Goal: Transaction & Acquisition: Purchase product/service

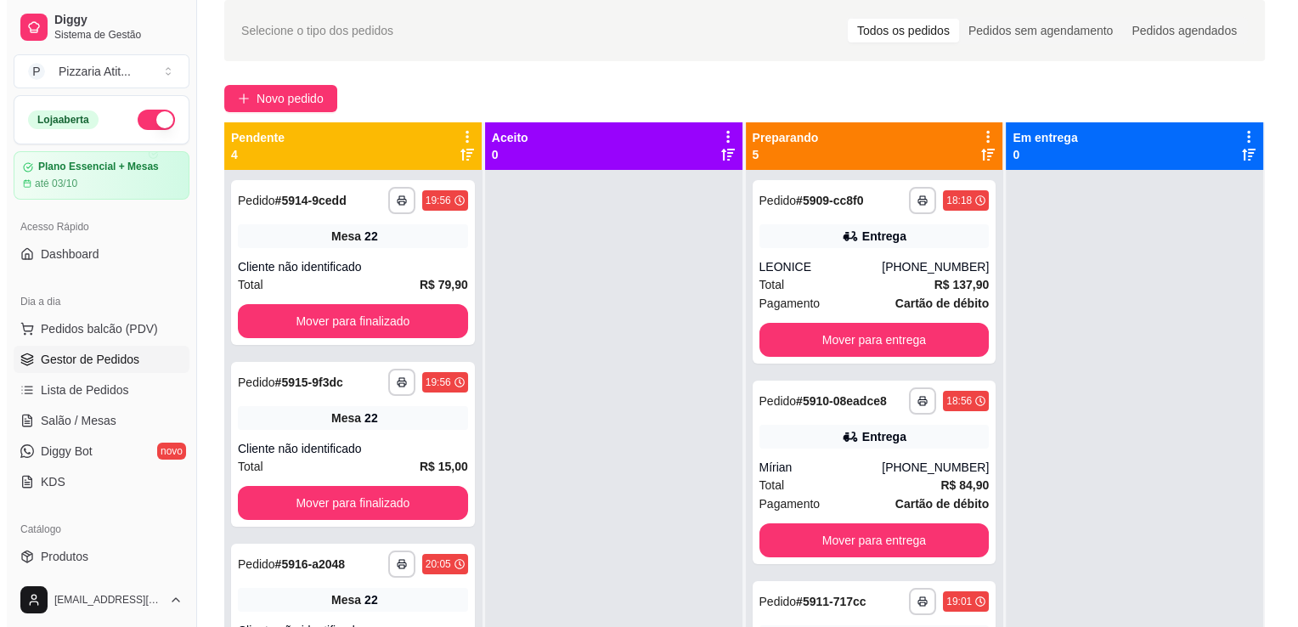
scroll to position [110, 0]
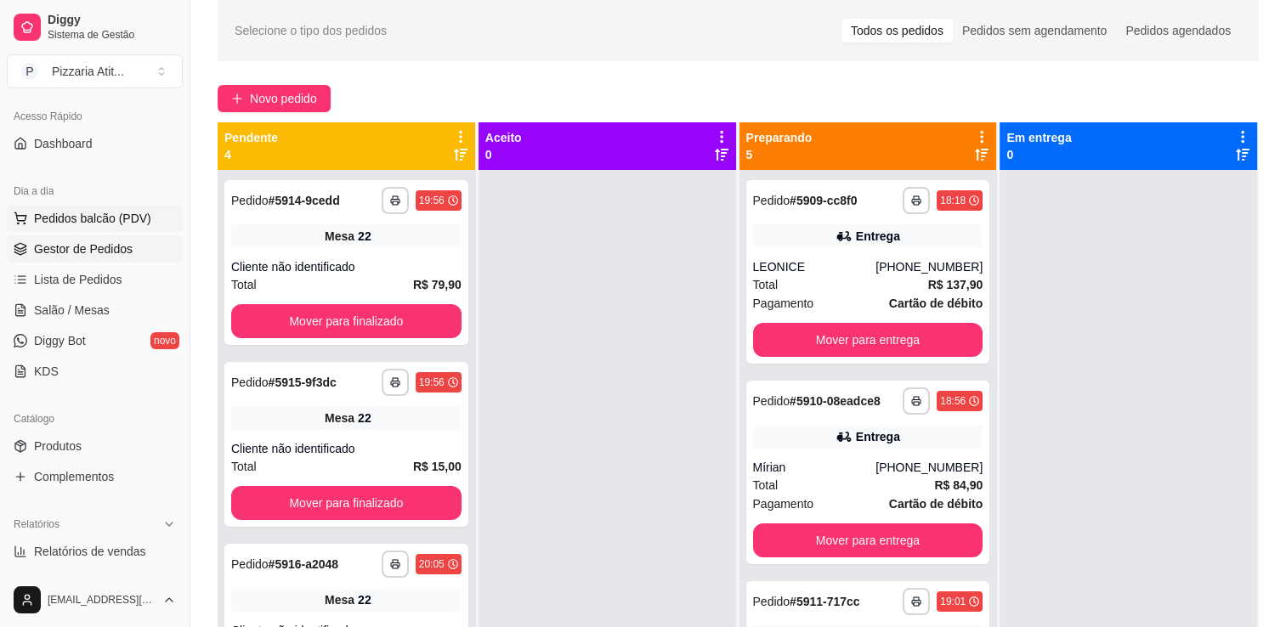
click at [126, 206] on button "Pedidos balcão (PDV)" at bounding box center [95, 218] width 176 height 27
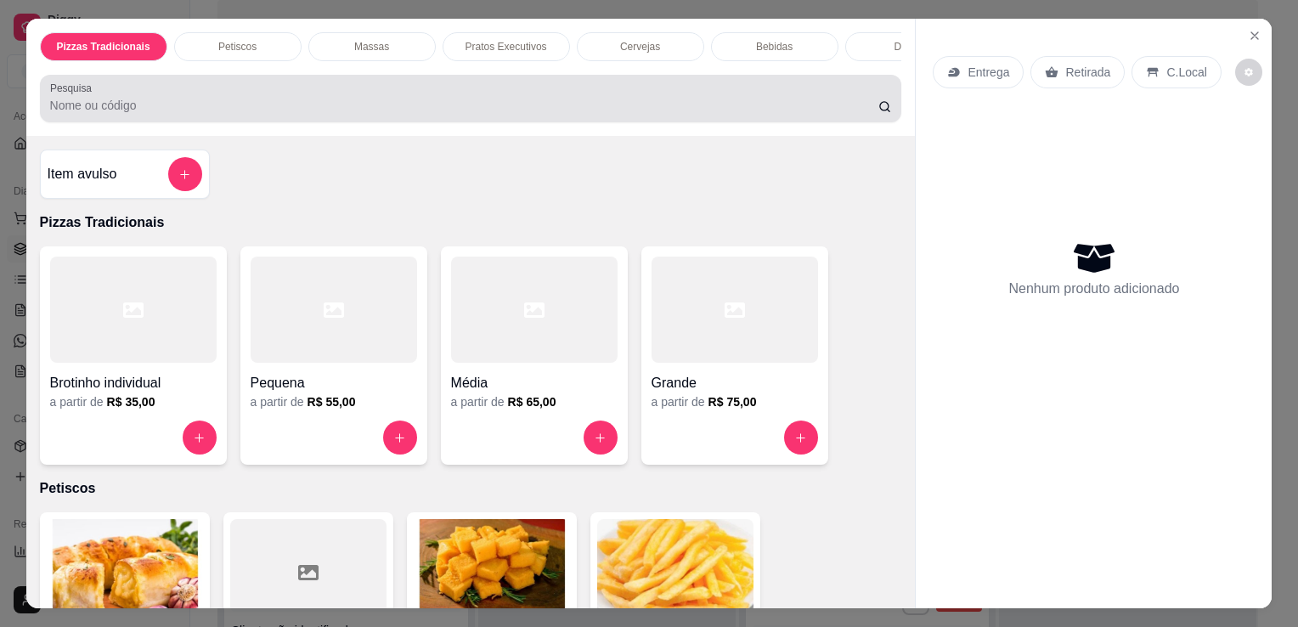
click at [419, 87] on div at bounding box center [471, 99] width 842 height 34
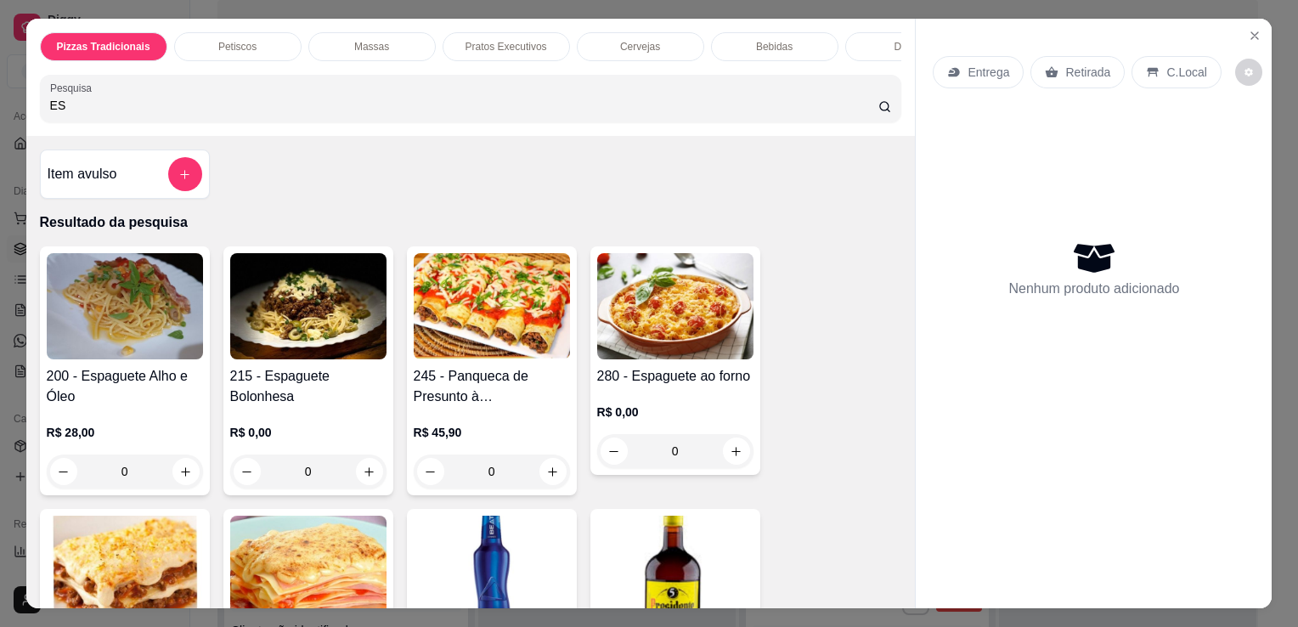
type input "ES"
click at [297, 316] on img at bounding box center [308, 306] width 156 height 106
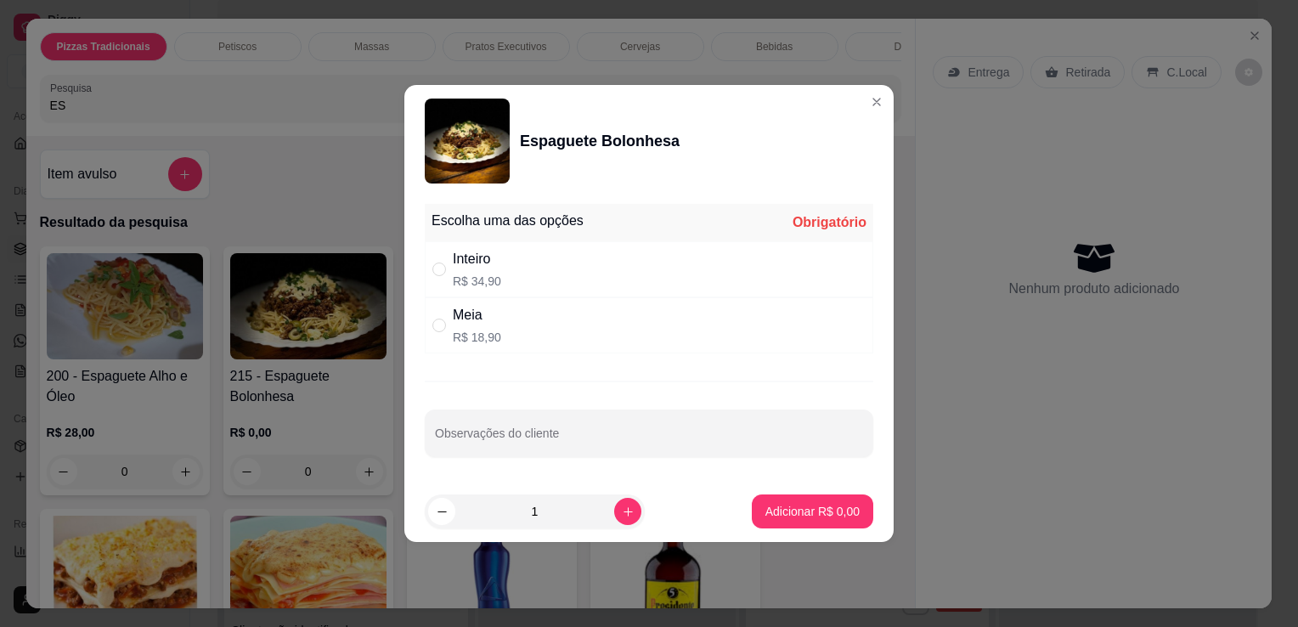
click at [555, 274] on div "Inteiro R$ 34,90" at bounding box center [649, 269] width 449 height 56
radio input "true"
click at [794, 526] on button "Adicionar R$ 34,90" at bounding box center [809, 511] width 125 height 33
type input "1"
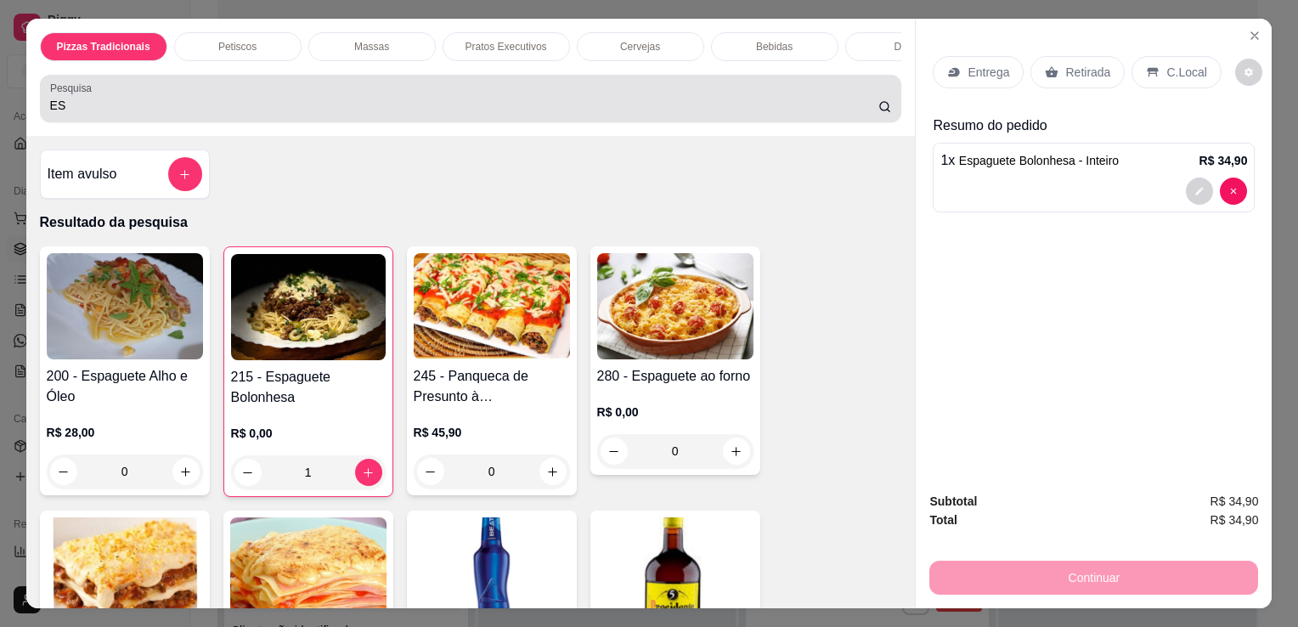
click at [612, 97] on div "ES" at bounding box center [471, 99] width 842 height 34
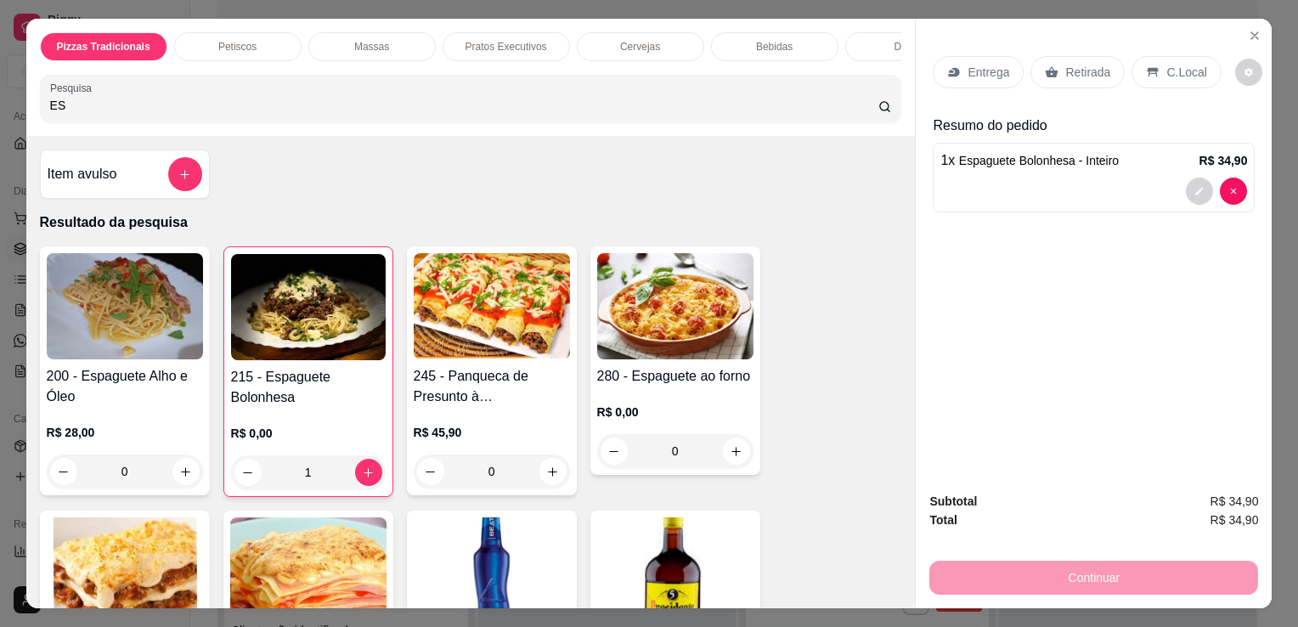
type input "E"
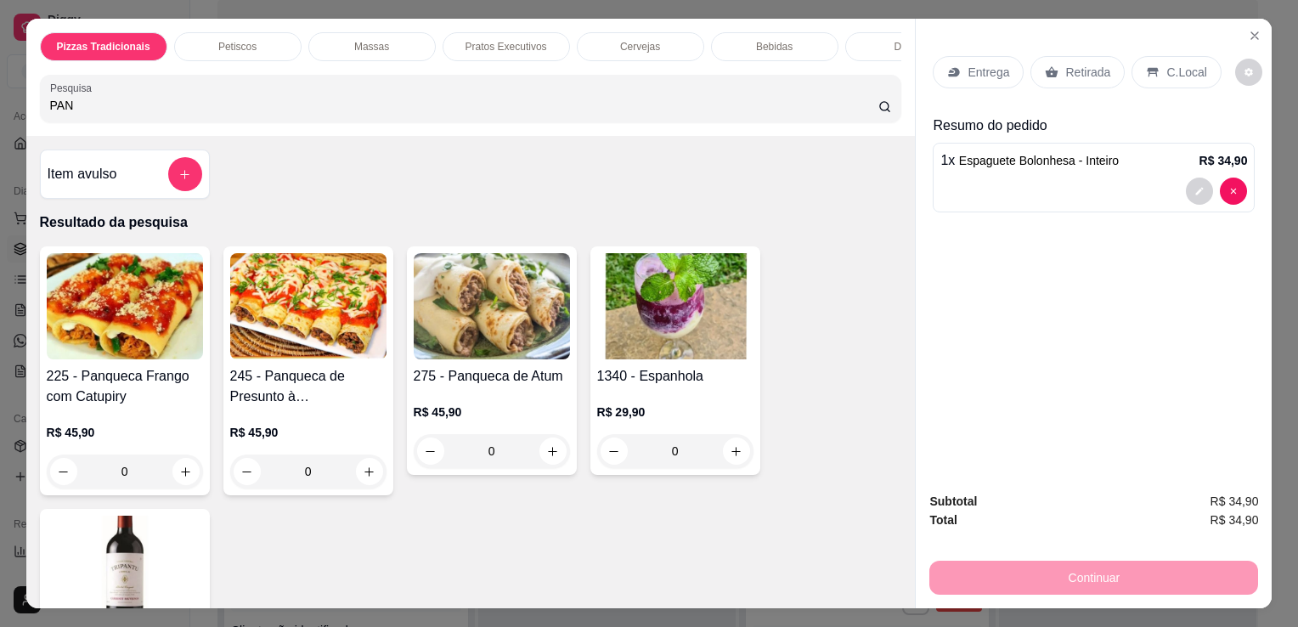
type input "PAN"
click at [155, 388] on h4 "225 - Panqueca Frango com Catupiry" at bounding box center [125, 386] width 156 height 41
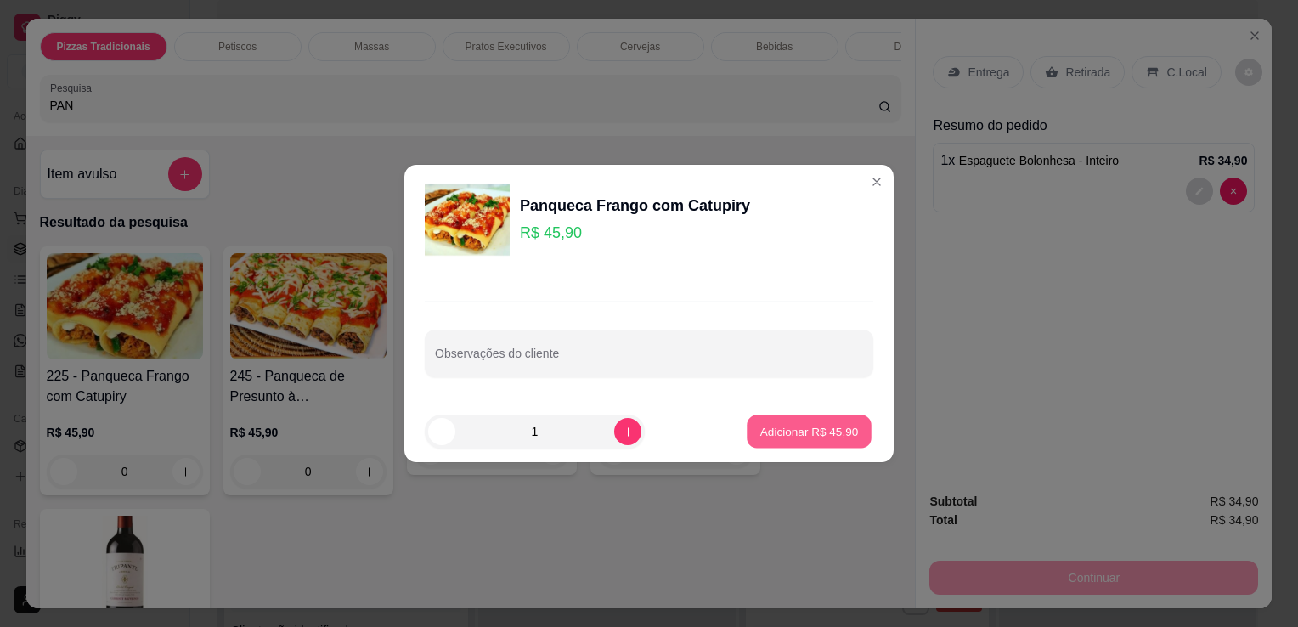
click at [747, 441] on button "Adicionar R$ 45,90" at bounding box center [809, 432] width 125 height 33
type input "1"
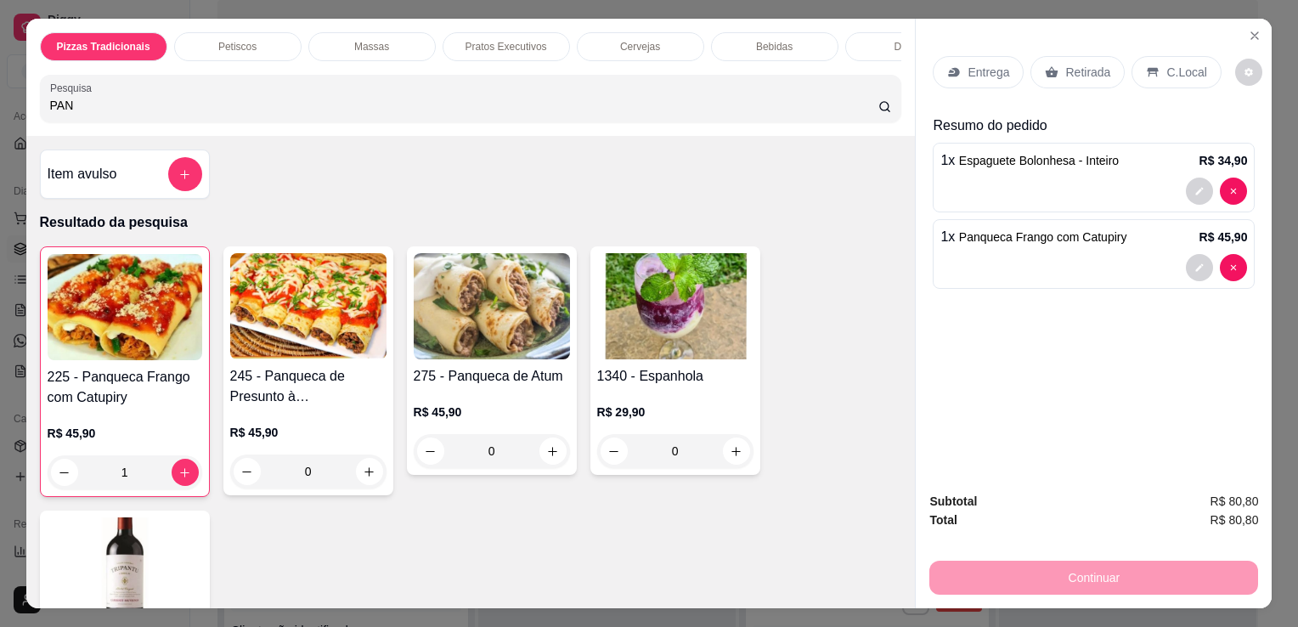
click at [969, 64] on p "Entrega" at bounding box center [989, 72] width 42 height 17
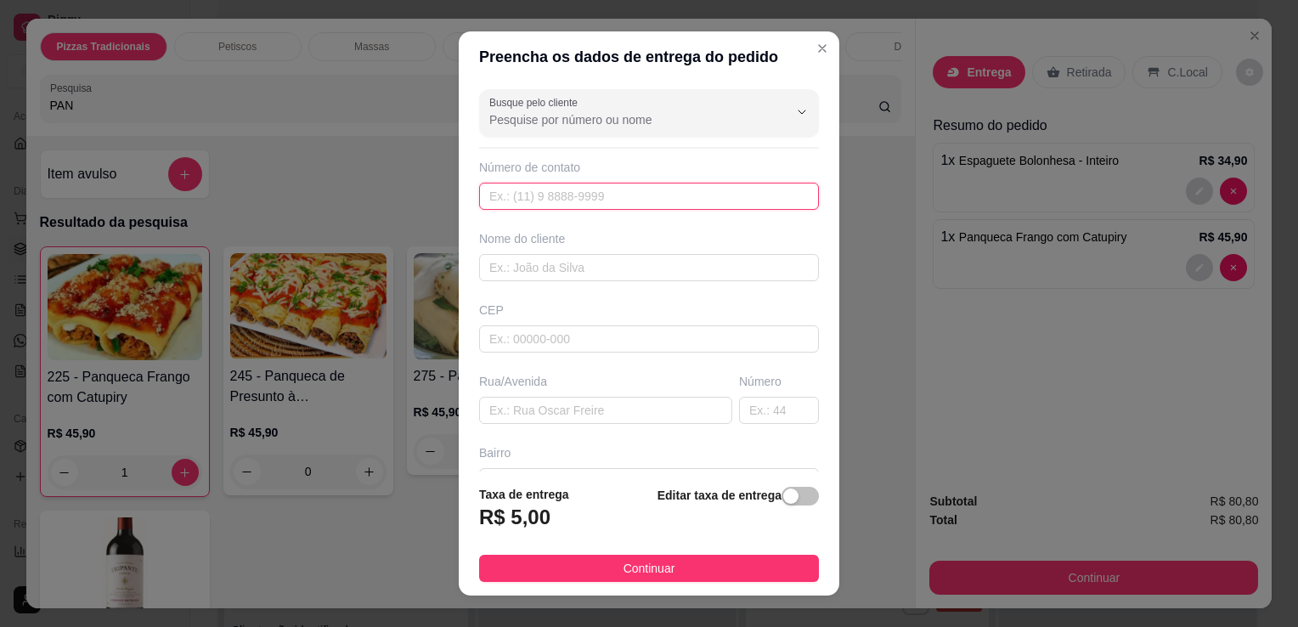
click at [612, 199] on input "text" at bounding box center [649, 196] width 340 height 27
type input "[PHONE_NUMBER]"
click at [625, 263] on input "text" at bounding box center [649, 267] width 340 height 27
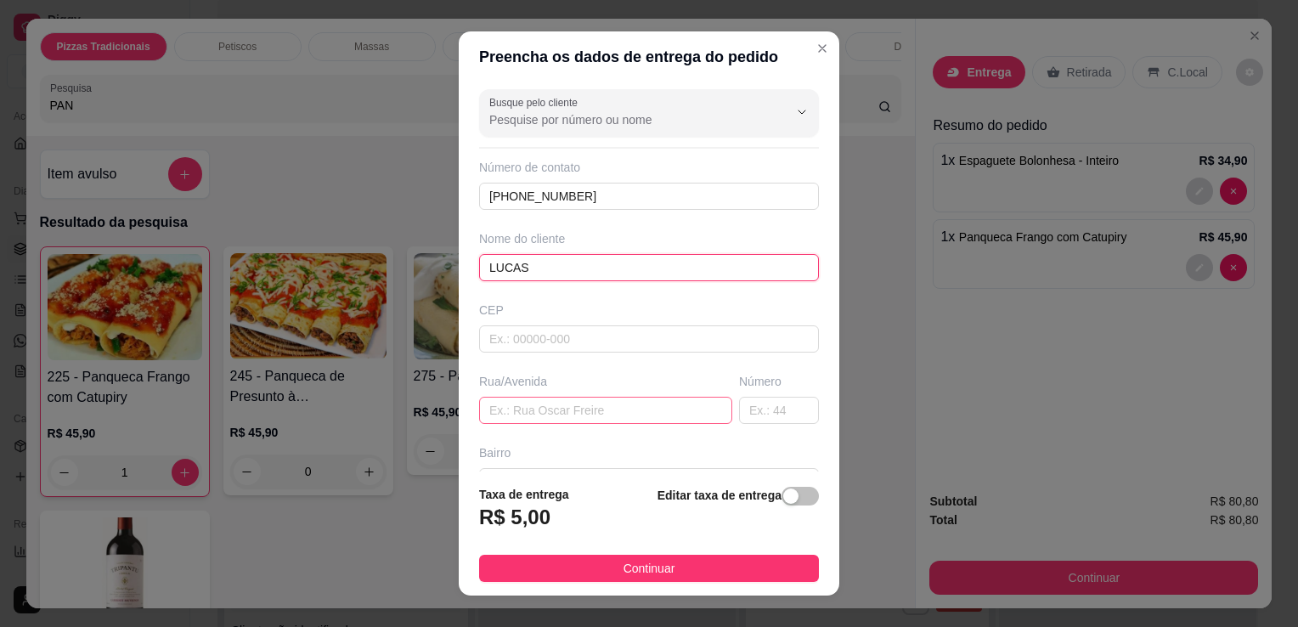
type input "LUCAS"
click at [609, 406] on input "text" at bounding box center [605, 410] width 253 height 27
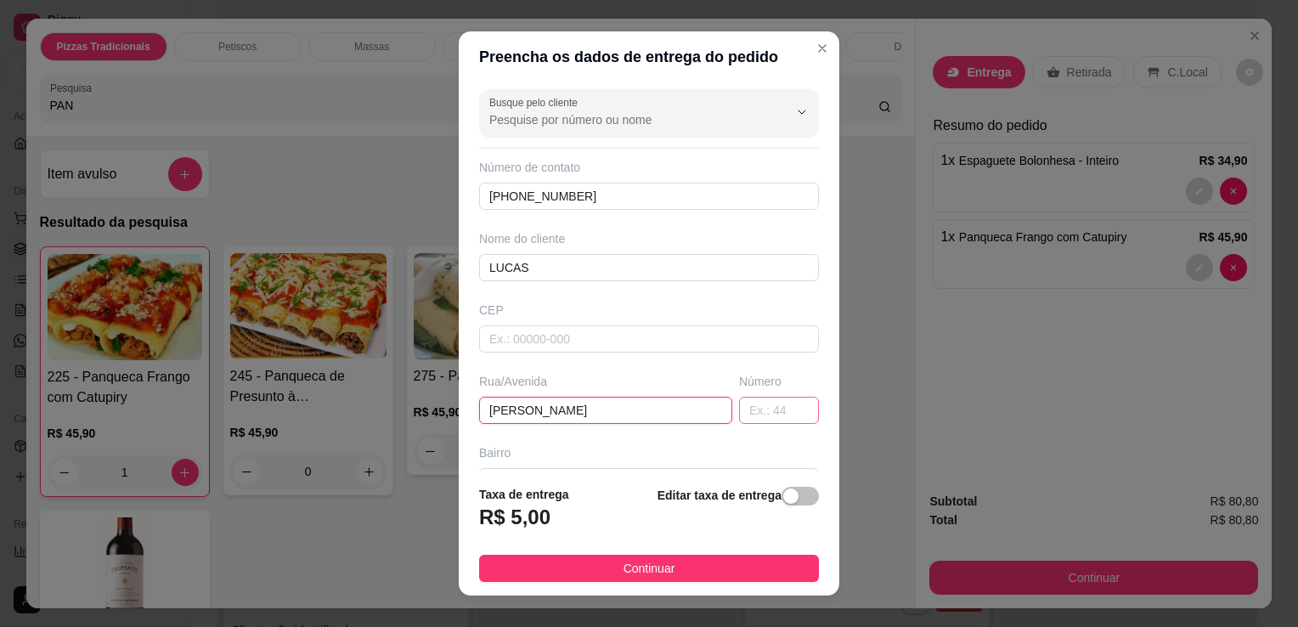
type input "[PERSON_NAME]"
click at [739, 410] on input "text" at bounding box center [779, 410] width 80 height 27
type input "454"
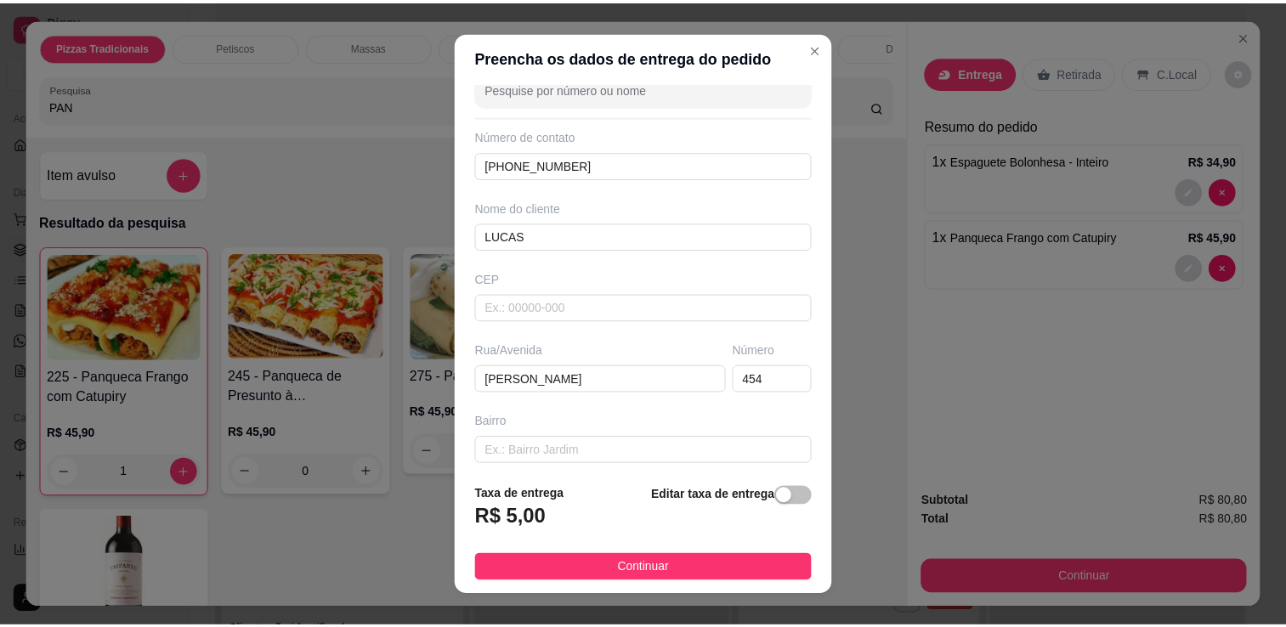
scroll to position [38, 0]
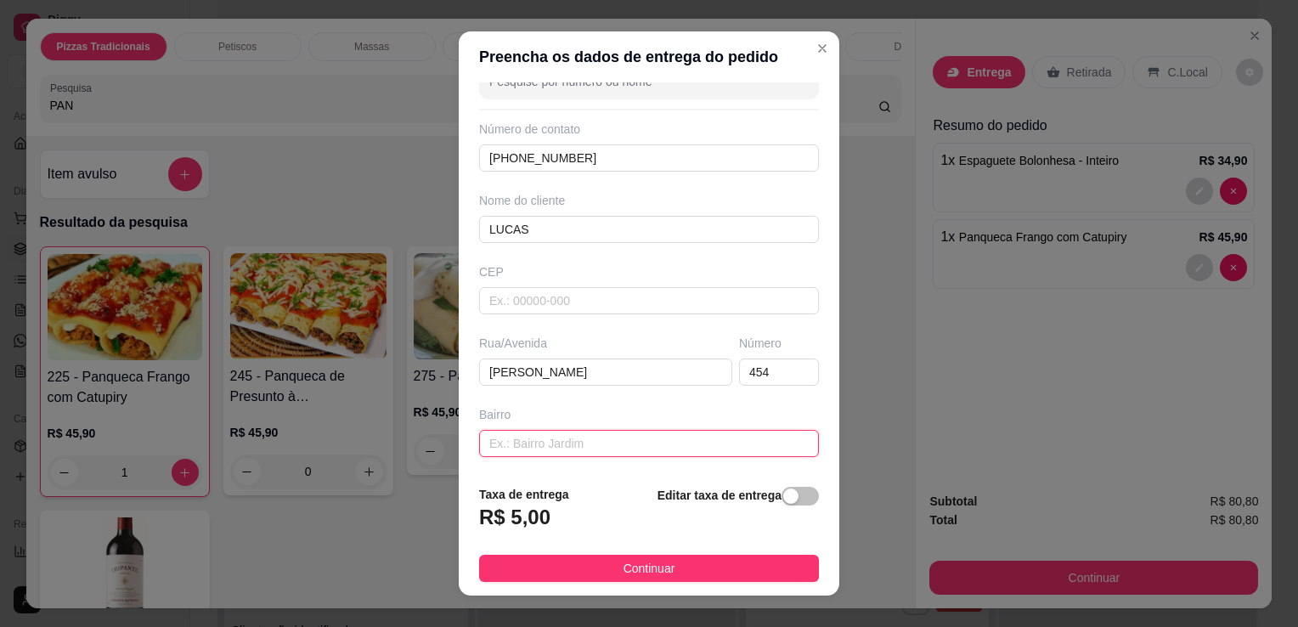
click at [707, 447] on input "text" at bounding box center [649, 443] width 340 height 27
type input ","
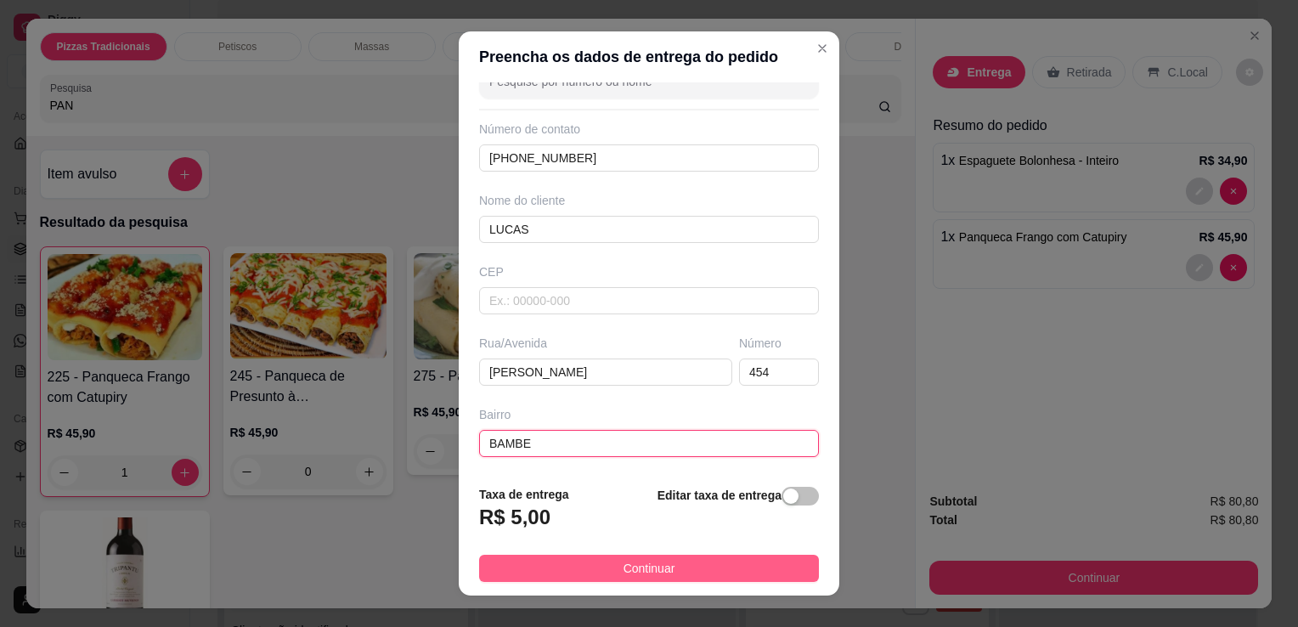
type input "BAMBE"
click at [734, 565] on button "Continuar" at bounding box center [649, 568] width 340 height 27
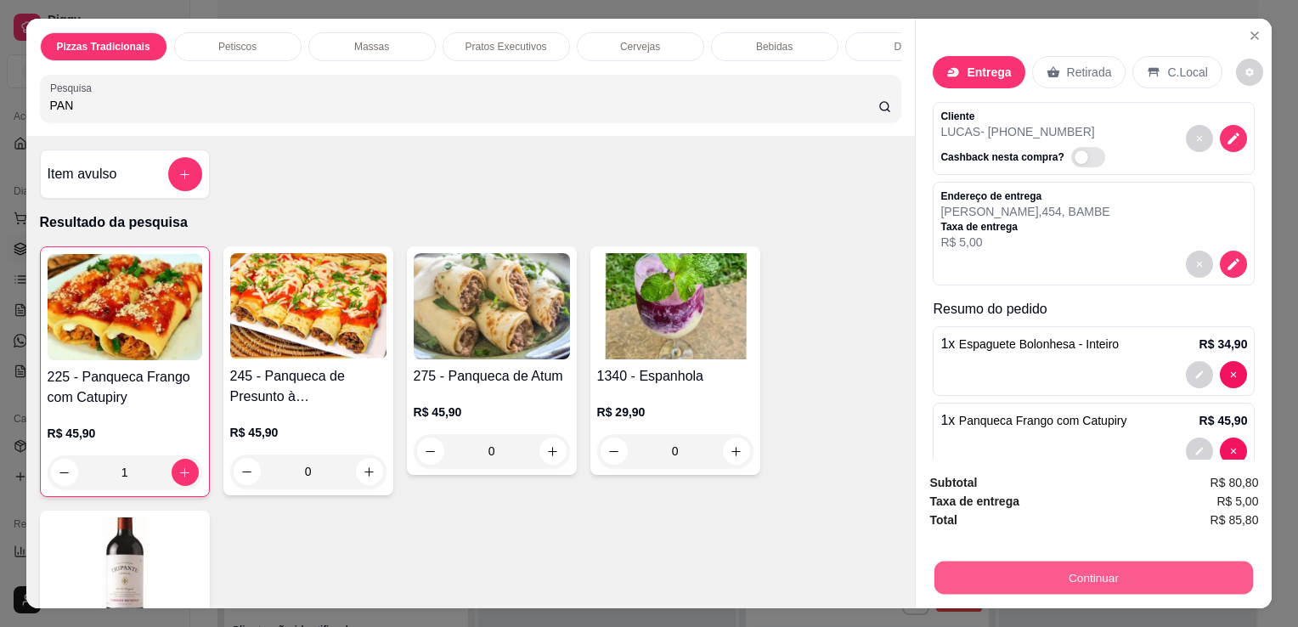
click at [1004, 580] on button "Continuar" at bounding box center [1094, 577] width 319 height 33
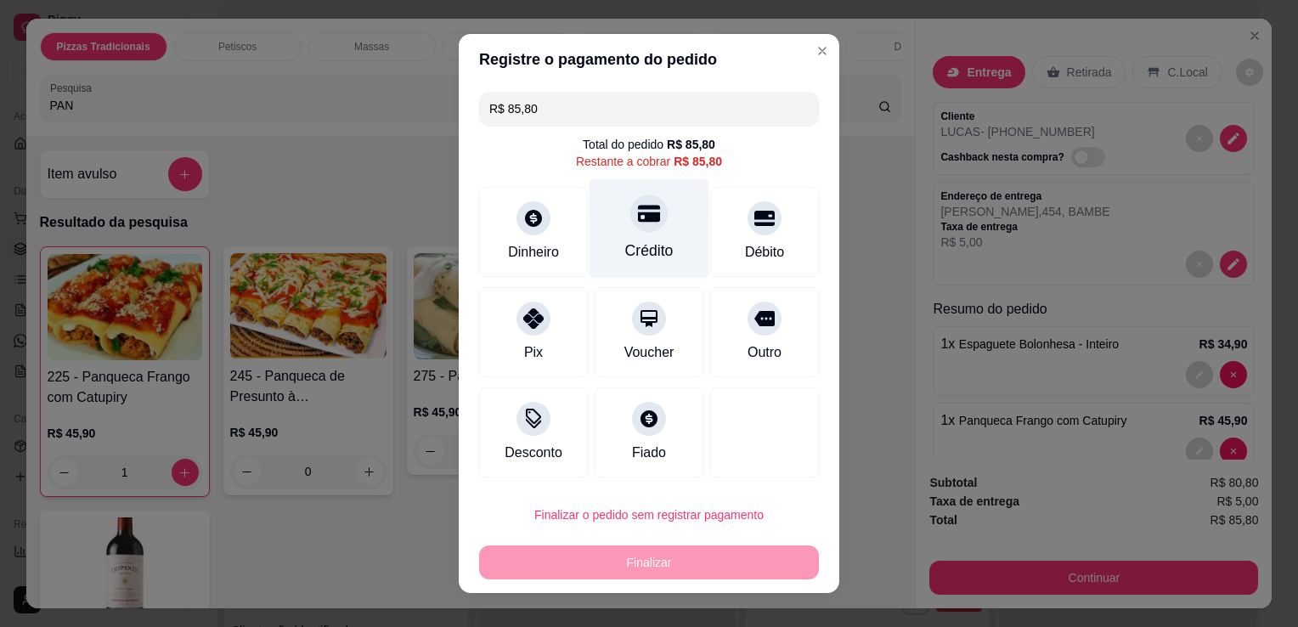
click at [641, 267] on div "Crédito" at bounding box center [650, 228] width 120 height 99
type input "R$ 0,00"
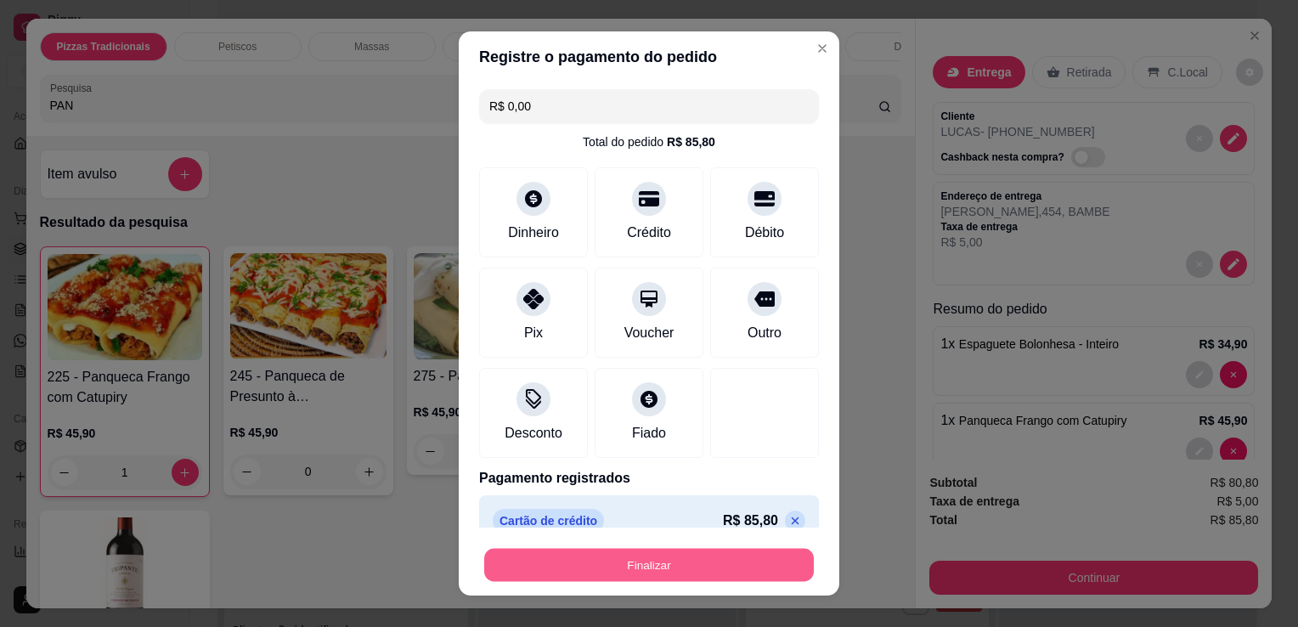
click at [596, 559] on button "Finalizar" at bounding box center [649, 565] width 330 height 33
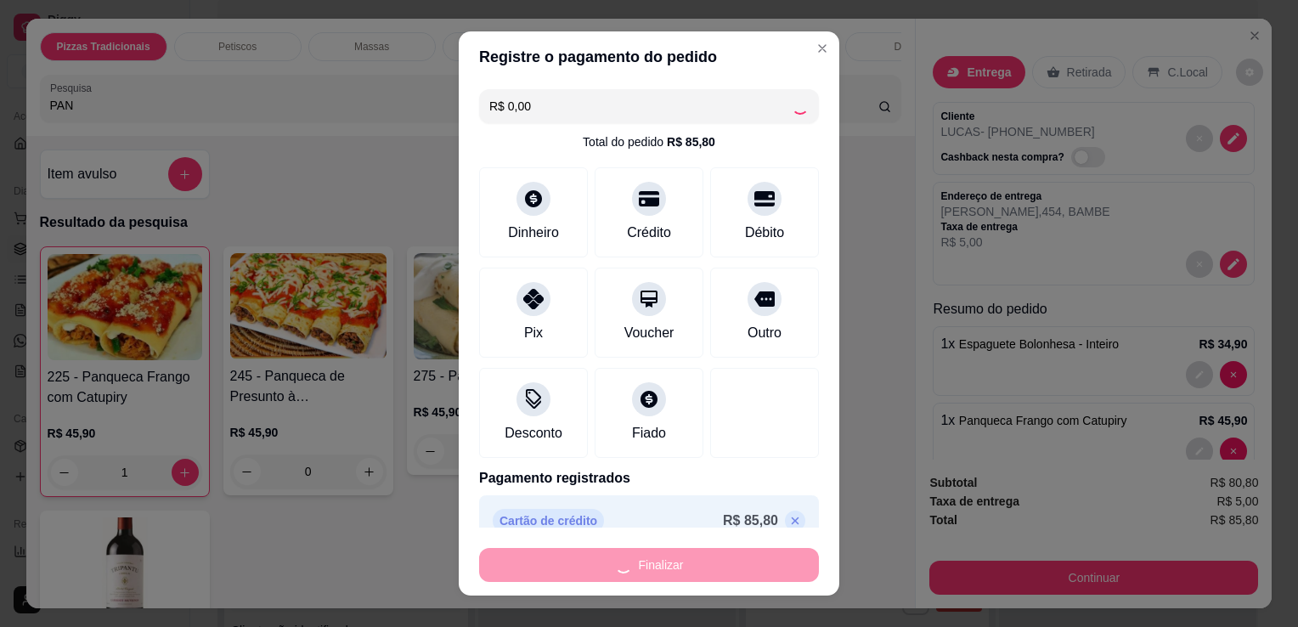
type input "0"
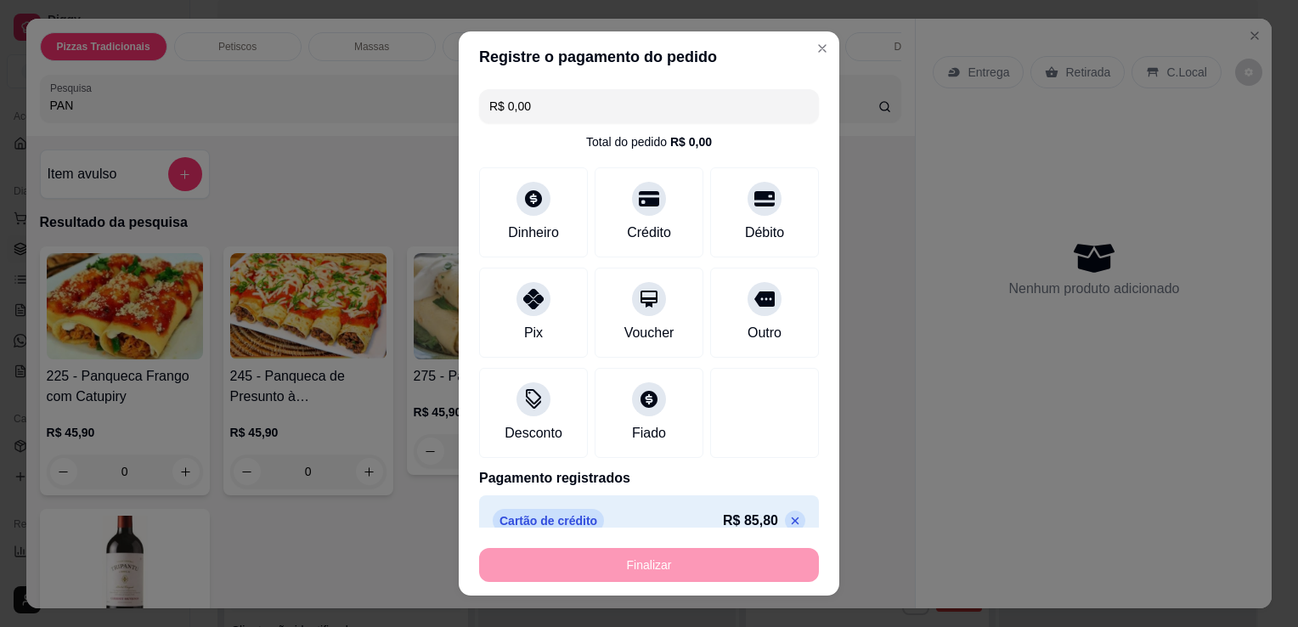
type input "-R$ 85,80"
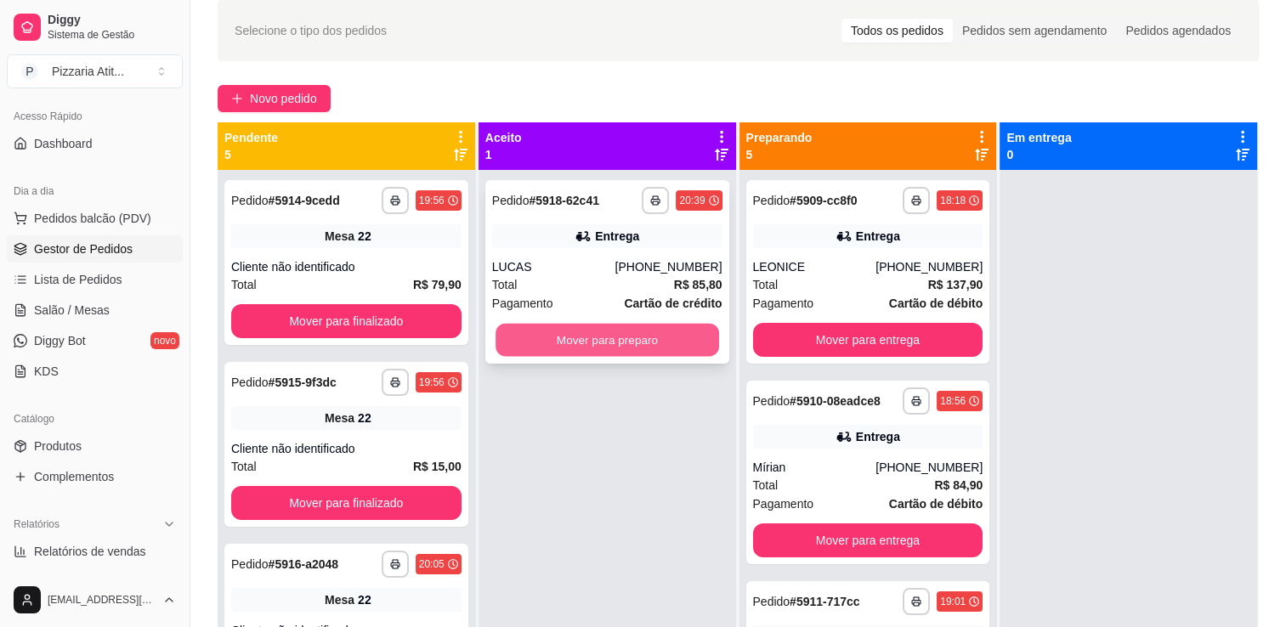
click at [526, 336] on button "Mover para preparo" at bounding box center [606, 340] width 223 height 33
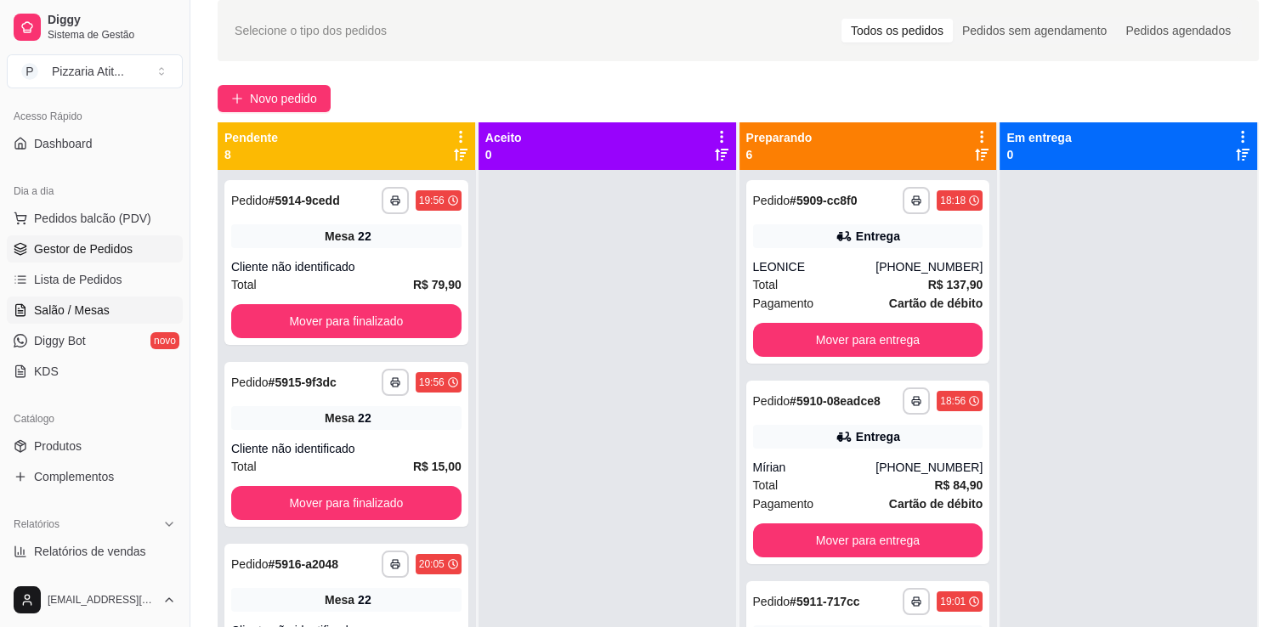
click at [78, 316] on span "Salão / Mesas" at bounding box center [72, 310] width 76 height 17
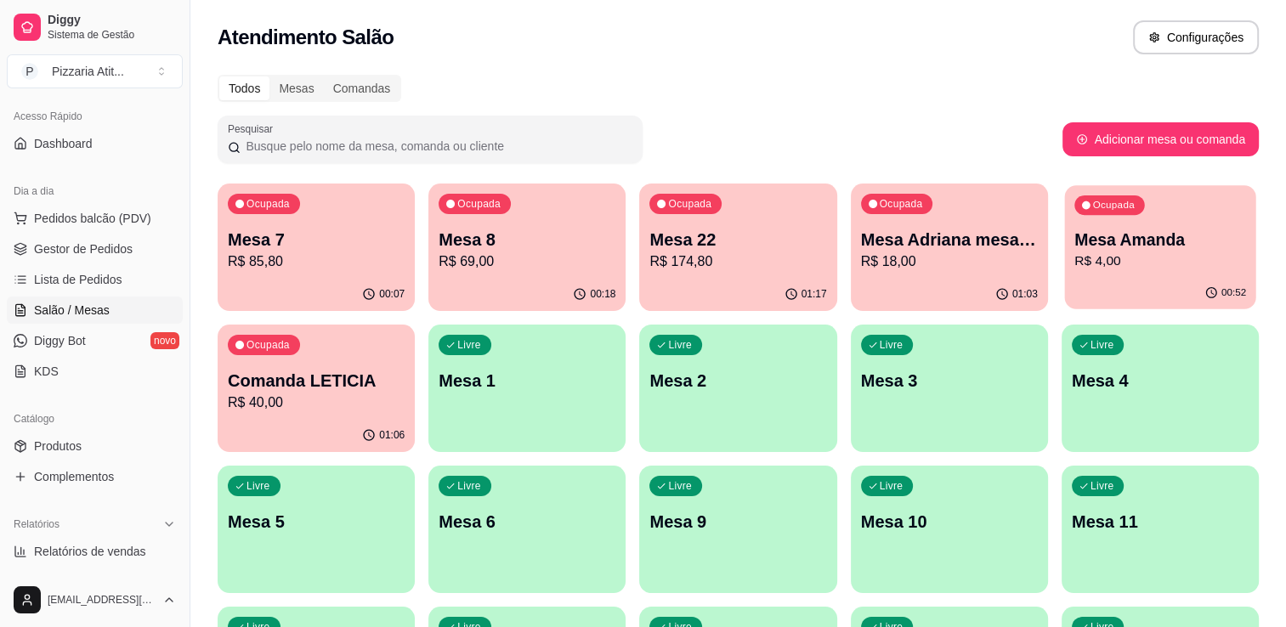
click at [1122, 272] on div "Ocupada Mesa Amanda R$ 4,00" at bounding box center [1159, 231] width 191 height 92
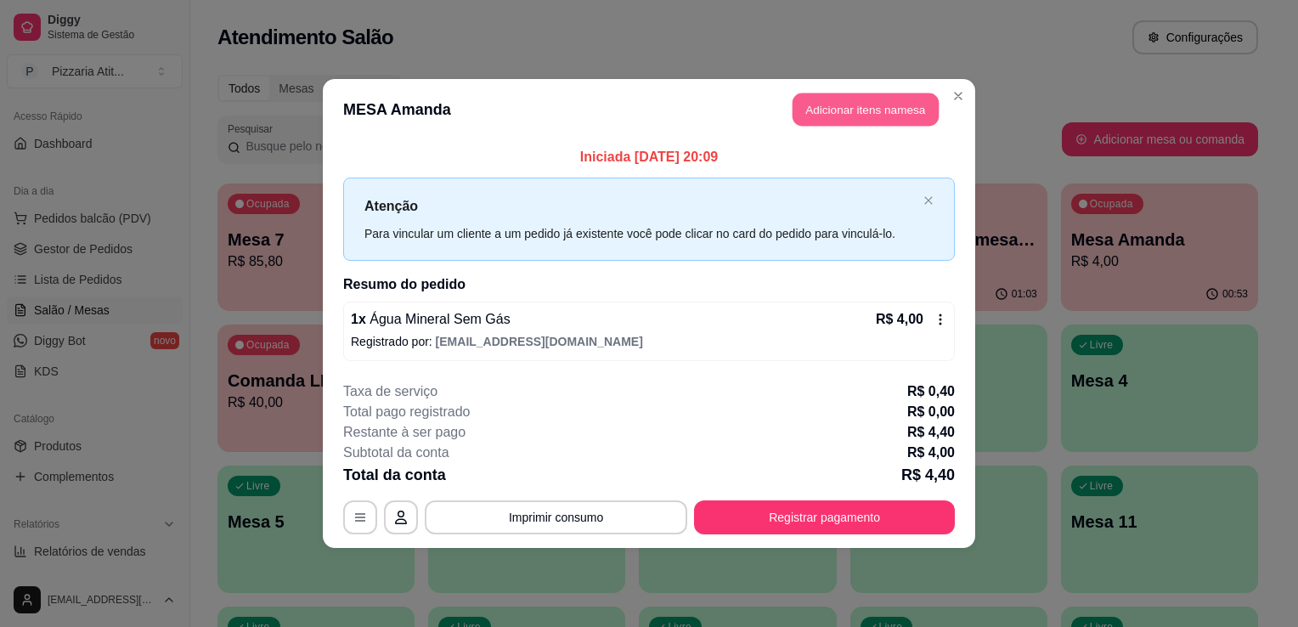
click at [828, 110] on button "Adicionar itens na mesa" at bounding box center [866, 109] width 146 height 33
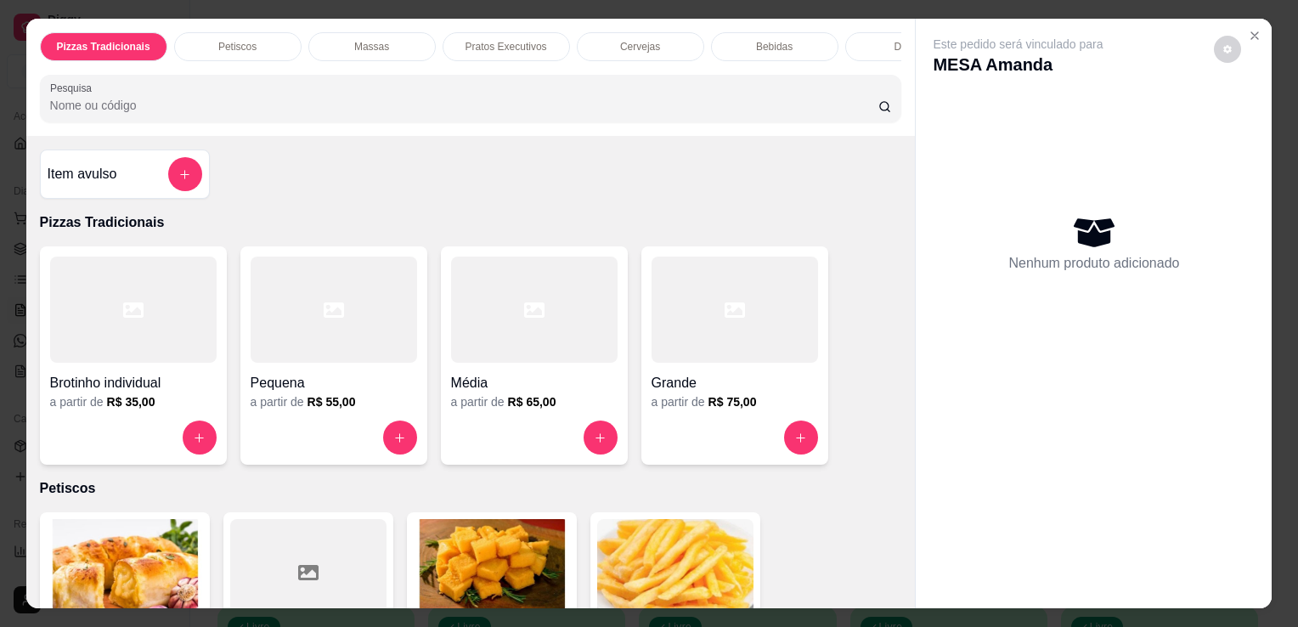
click at [527, 114] on input "Pesquisa" at bounding box center [464, 105] width 828 height 17
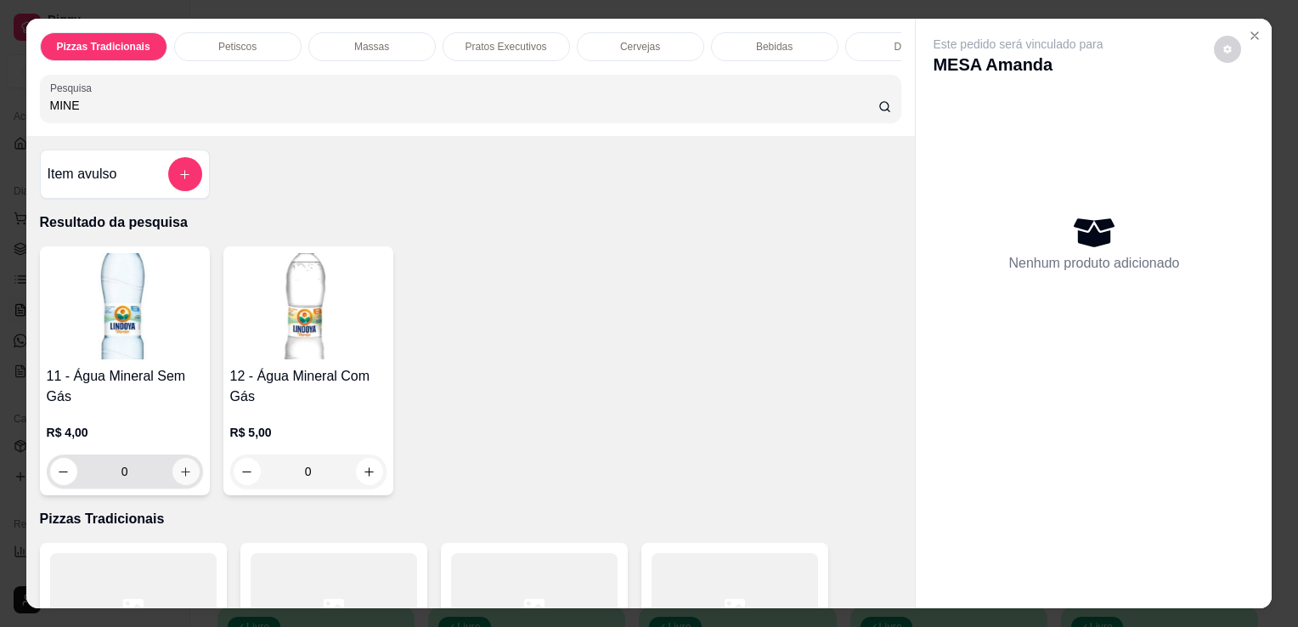
type input "MINE"
click at [179, 475] on icon "increase-product-quantity" at bounding box center [185, 472] width 13 height 13
type input "1"
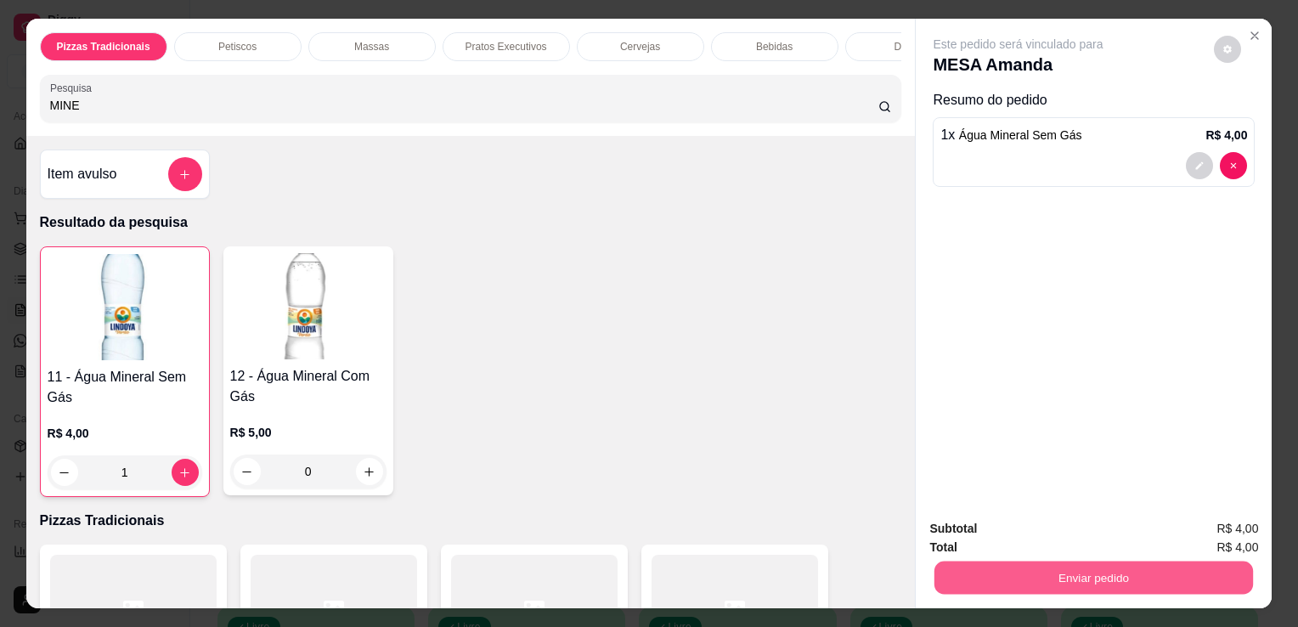
click at [1052, 588] on div "Enviar pedido" at bounding box center [1094, 576] width 329 height 38
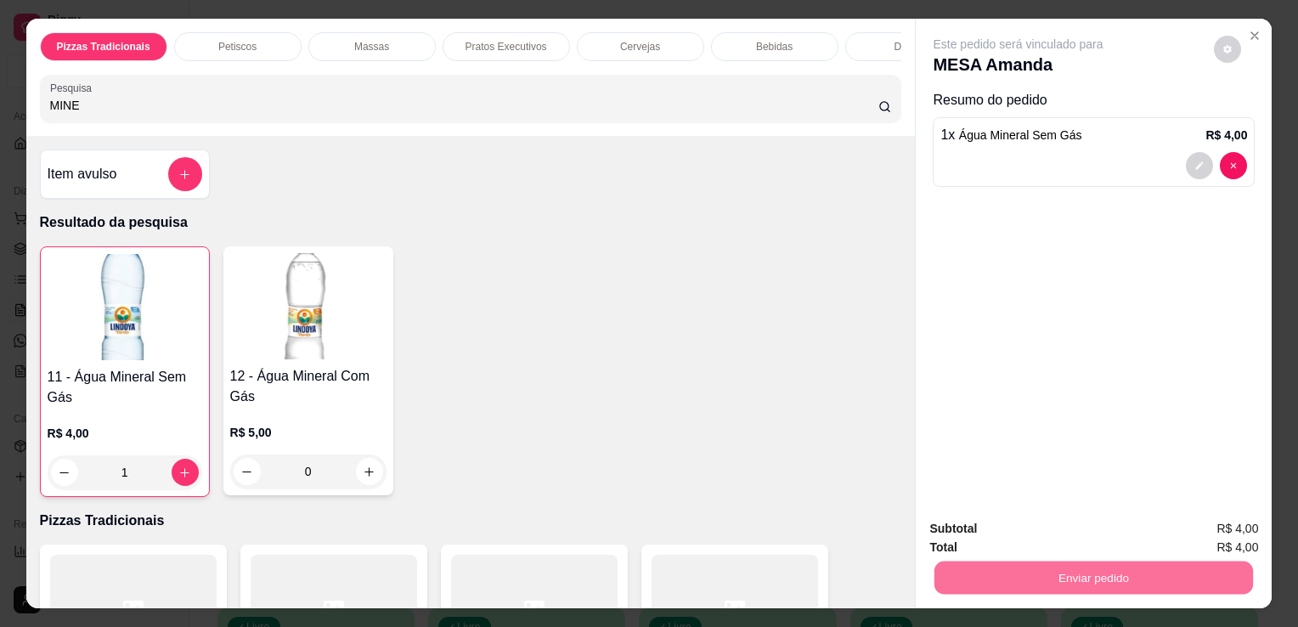
click at [1052, 543] on button "Não registrar e enviar pedido" at bounding box center [1039, 529] width 172 height 31
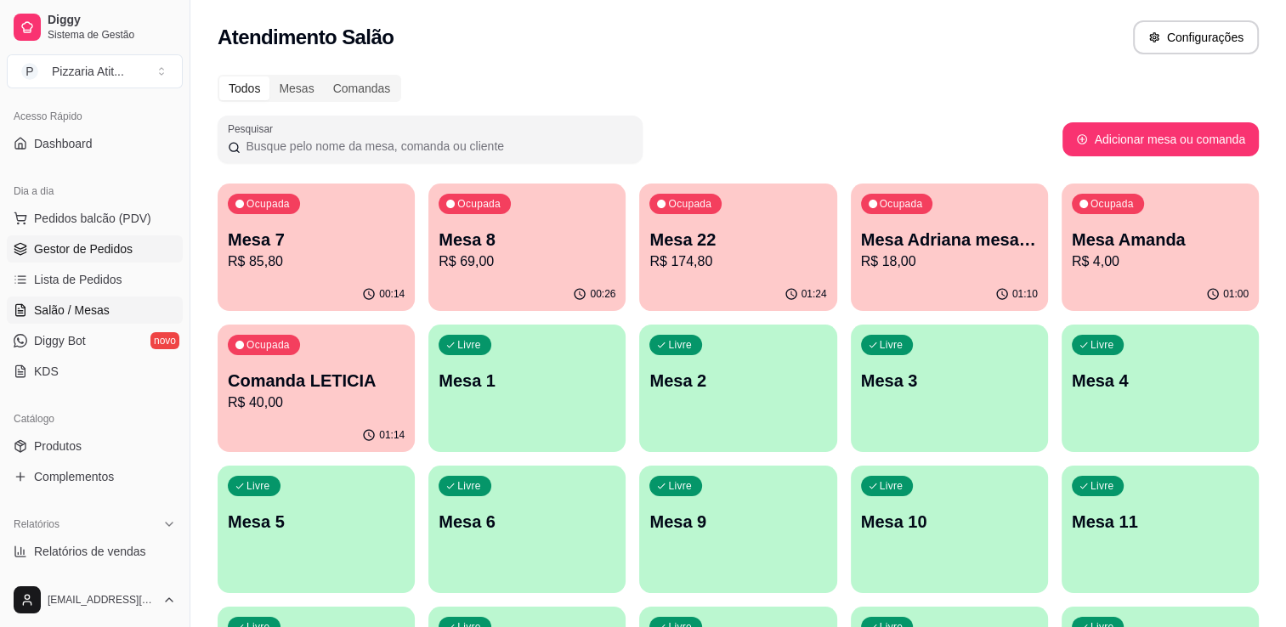
click at [95, 250] on span "Gestor de Pedidos" at bounding box center [83, 248] width 99 height 17
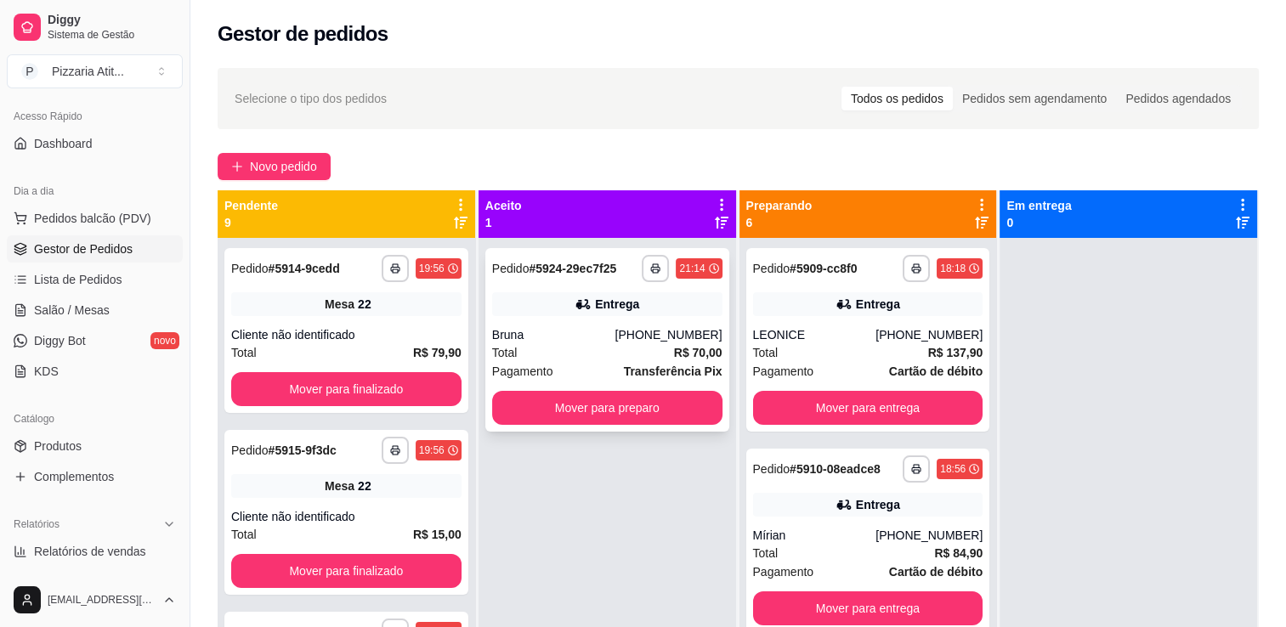
click at [557, 355] on div "Total R$ 70,00" at bounding box center [607, 352] width 230 height 19
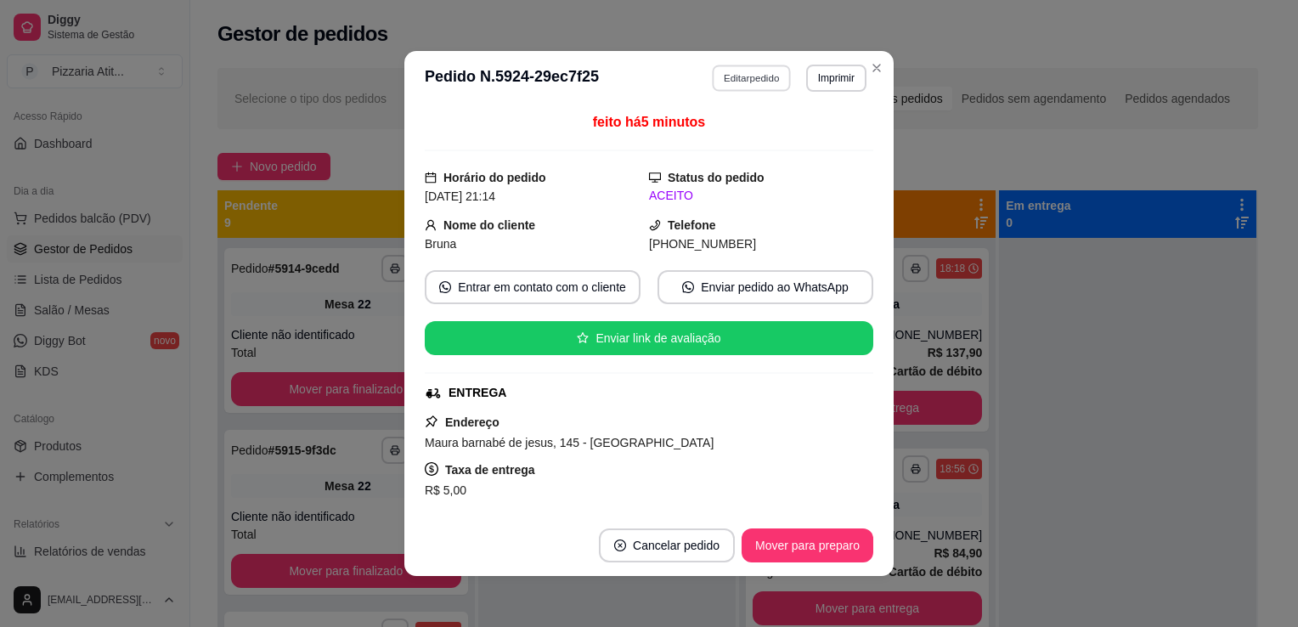
click at [738, 78] on button "Editar pedido" at bounding box center [752, 78] width 79 height 26
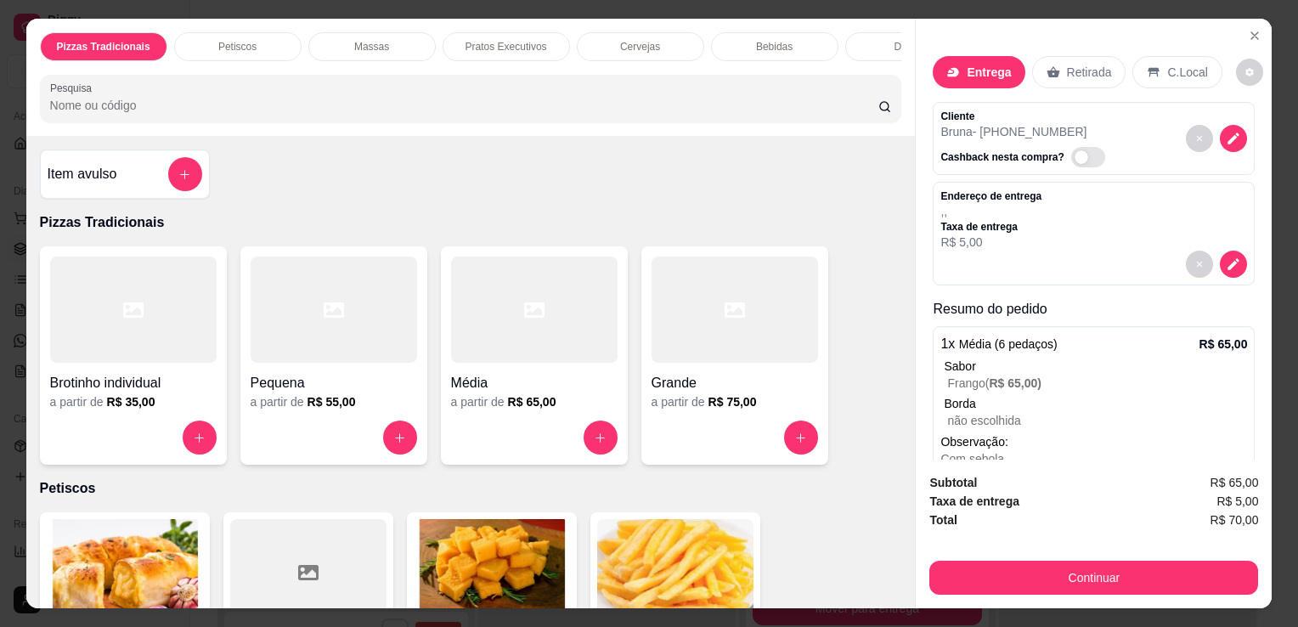
click at [734, 112] on input "Pesquisa" at bounding box center [464, 105] width 828 height 17
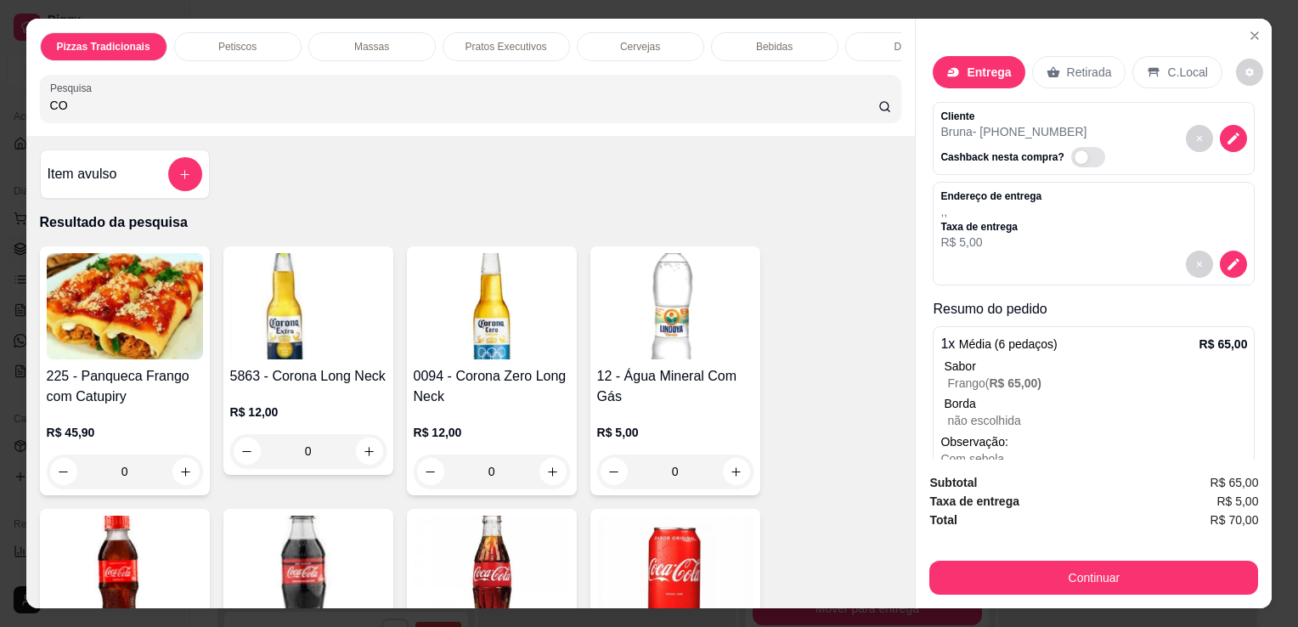
type input "CO"
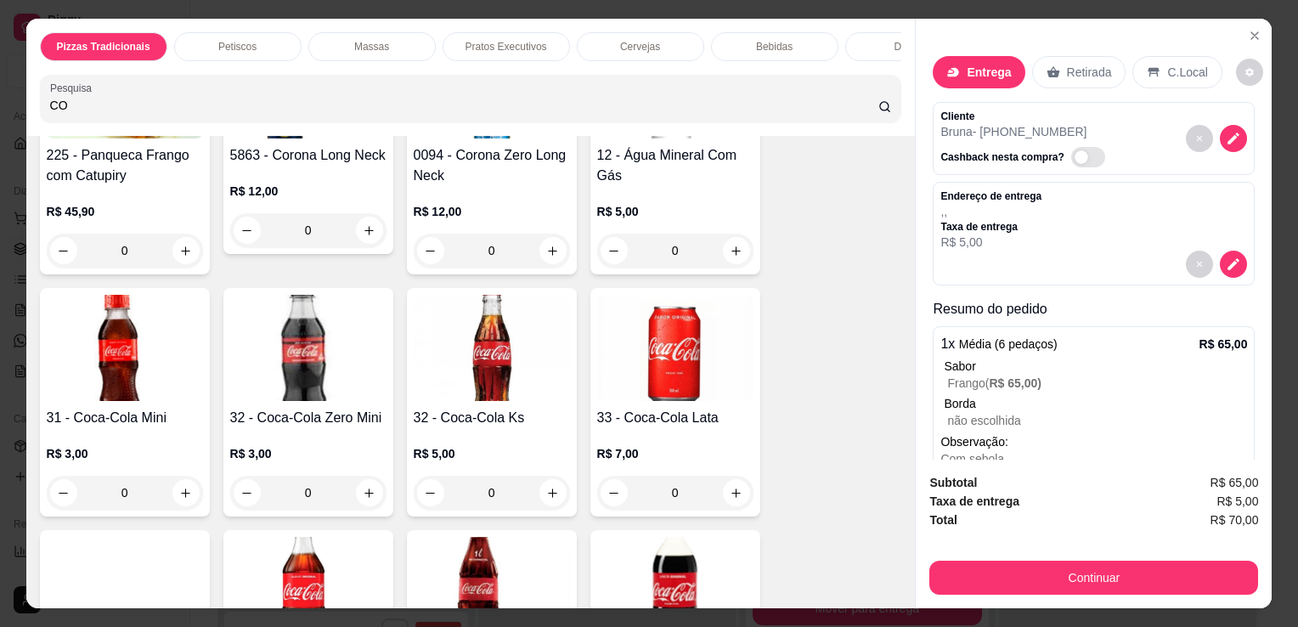
scroll to position [248, 0]
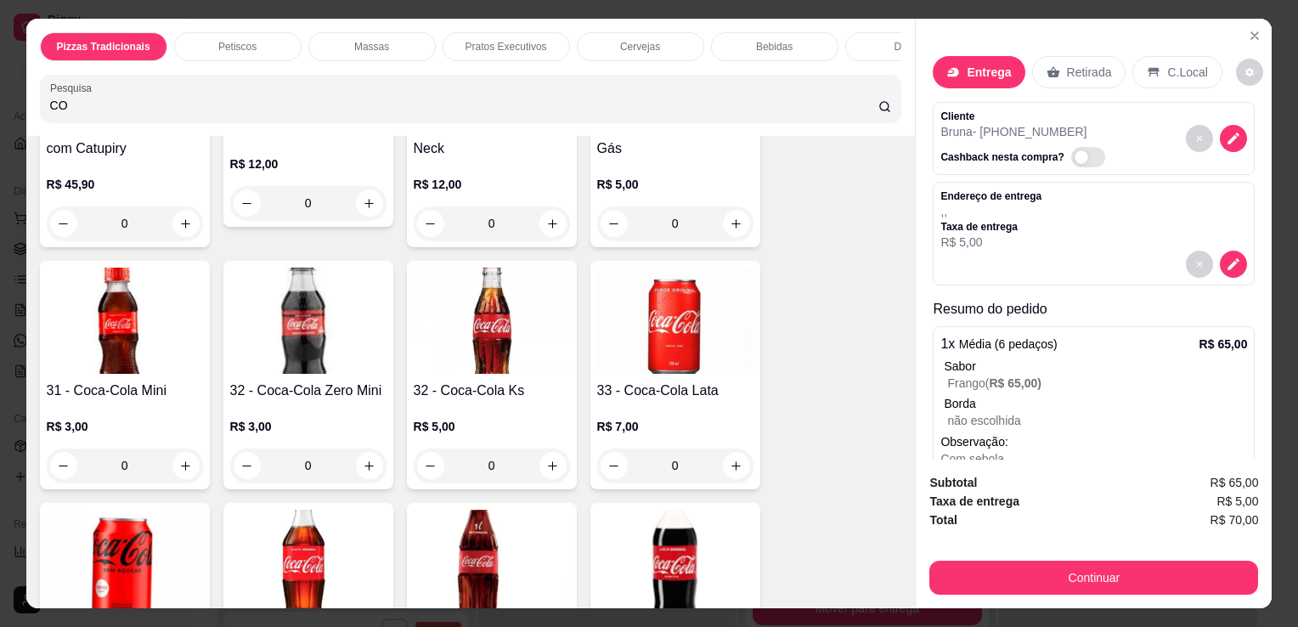
click at [636, 558] on img at bounding box center [675, 563] width 156 height 106
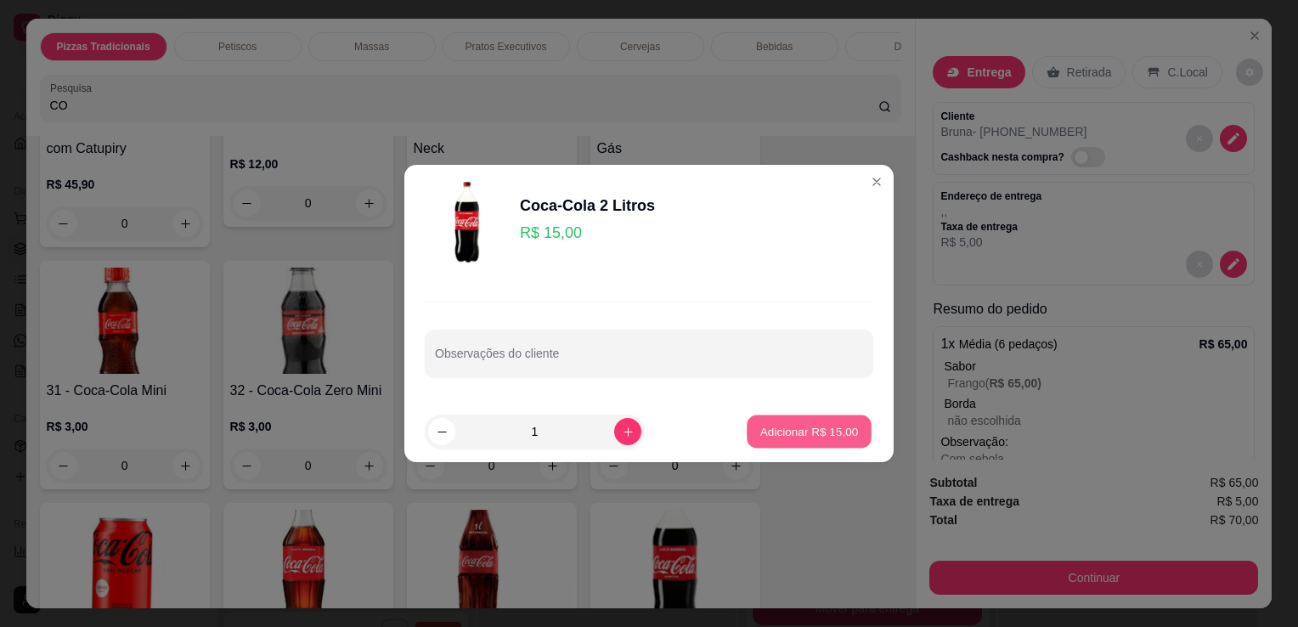
click at [811, 435] on p "Adicionar R$ 15,00" at bounding box center [810, 431] width 99 height 16
type input "1"
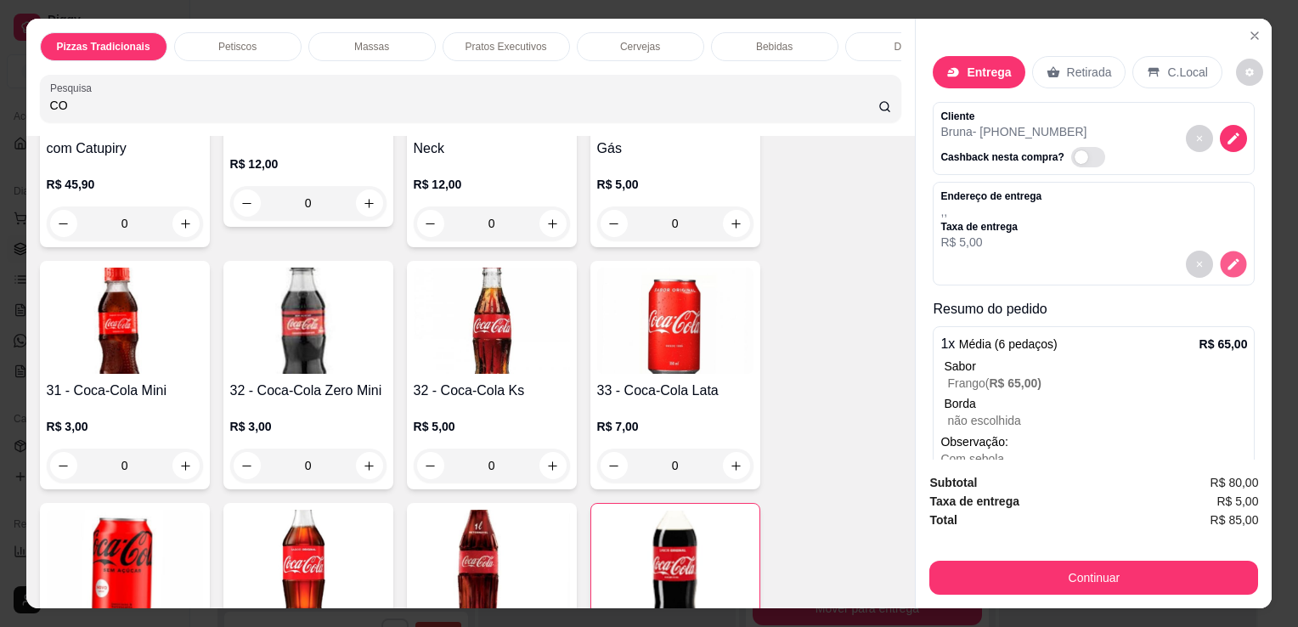
click at [1229, 260] on icon "decrease-product-quantity" at bounding box center [1234, 264] width 11 height 11
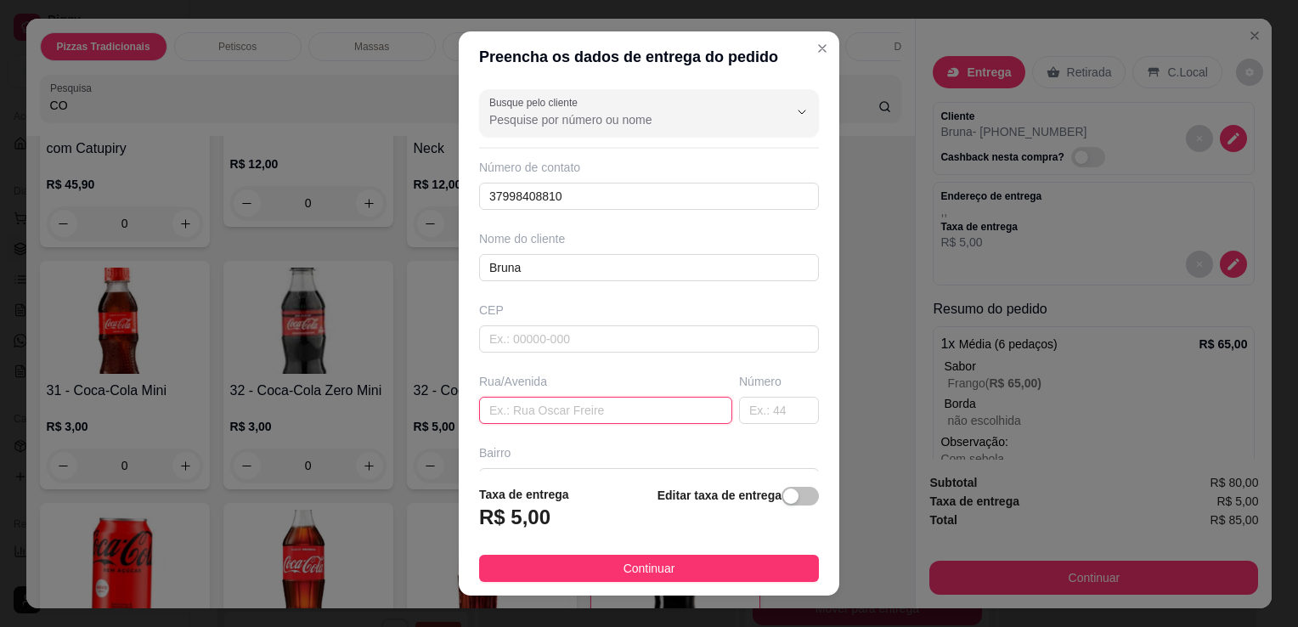
click at [599, 416] on input "text" at bounding box center [605, 410] width 253 height 27
type input "[PERSON_NAME] DE [DEMOGRAPHIC_DATA]"
click at [739, 407] on input "text" at bounding box center [779, 410] width 80 height 27
type input "145"
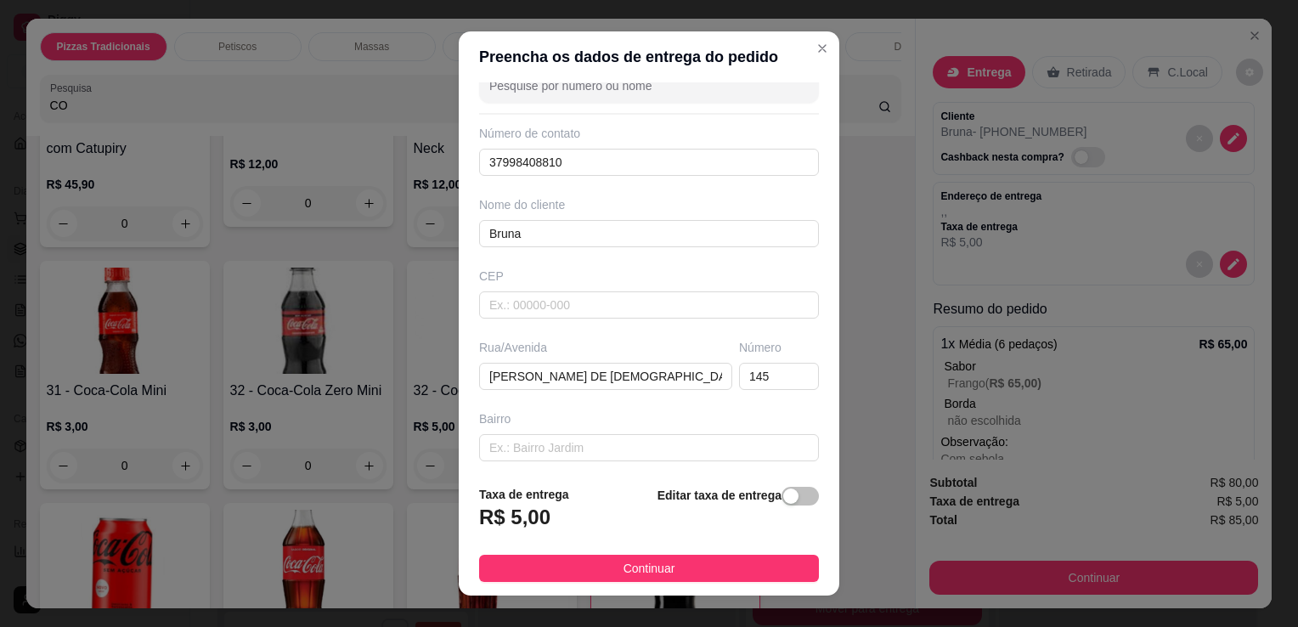
scroll to position [85, 0]
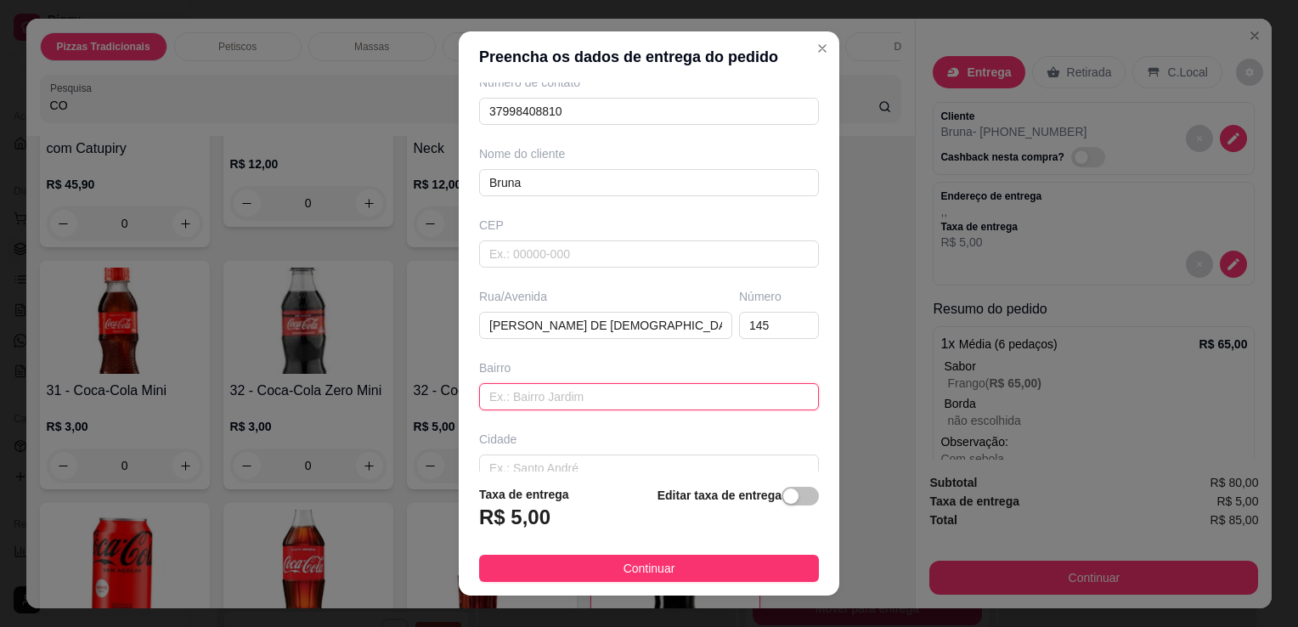
click at [775, 385] on input "text" at bounding box center [649, 396] width 340 height 27
type input "VALE VERDE"
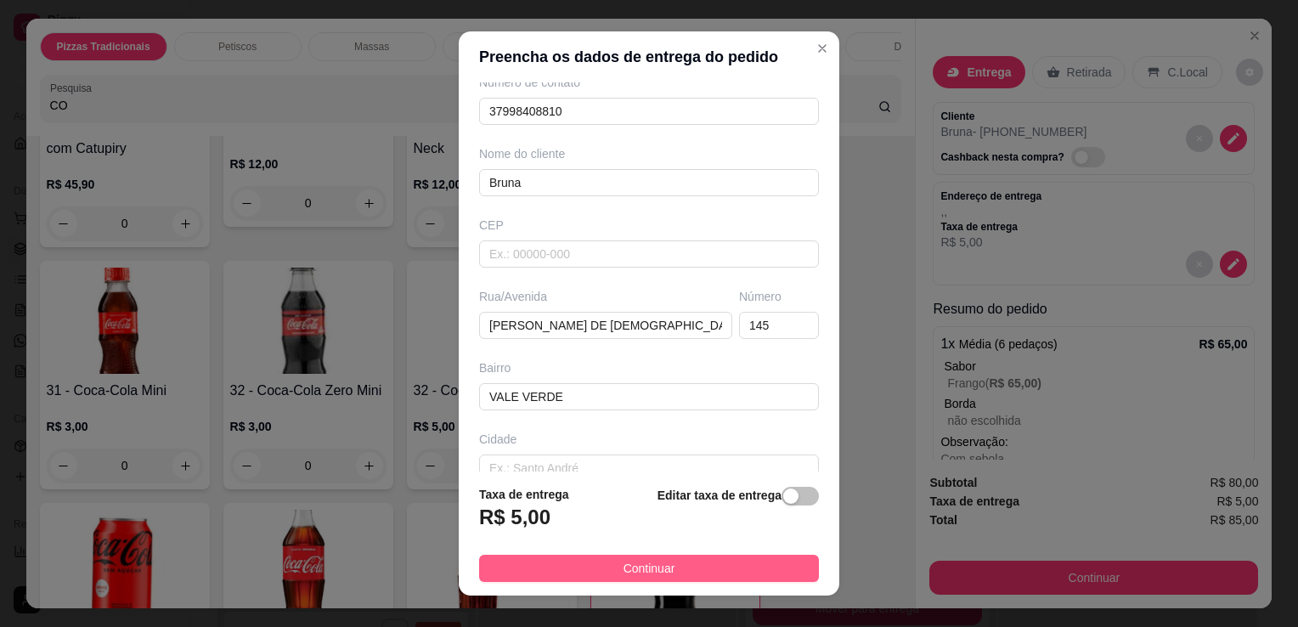
scroll to position [180, 0]
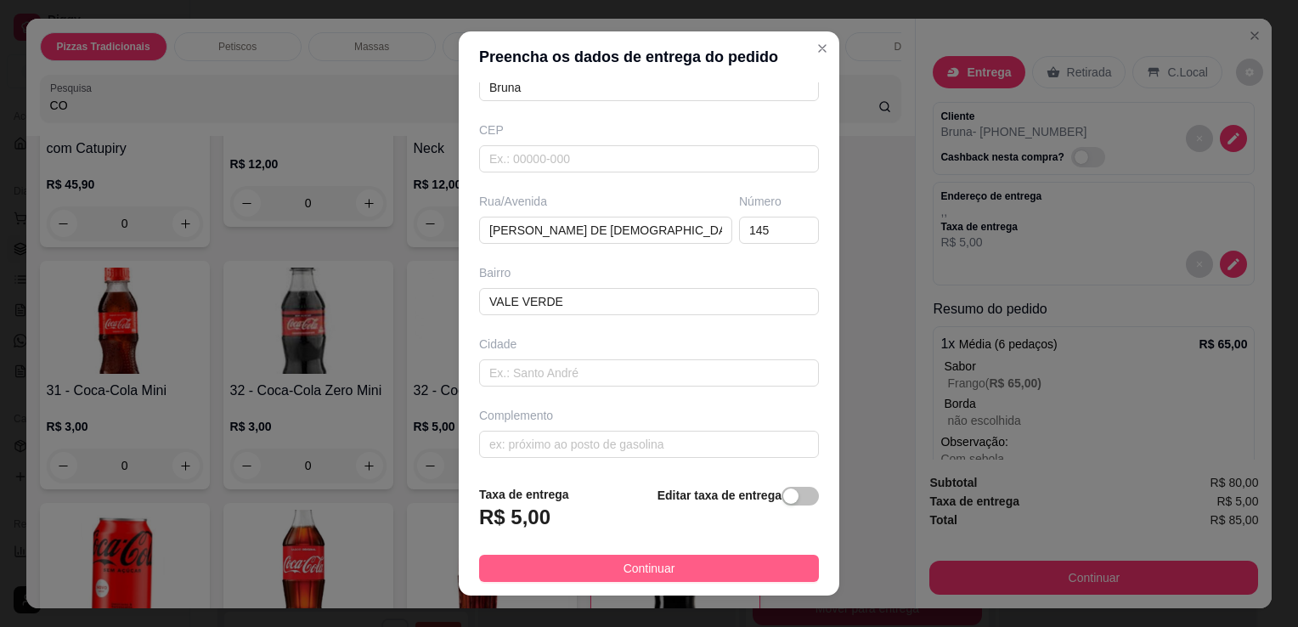
click at [776, 557] on button "Continuar" at bounding box center [649, 568] width 340 height 27
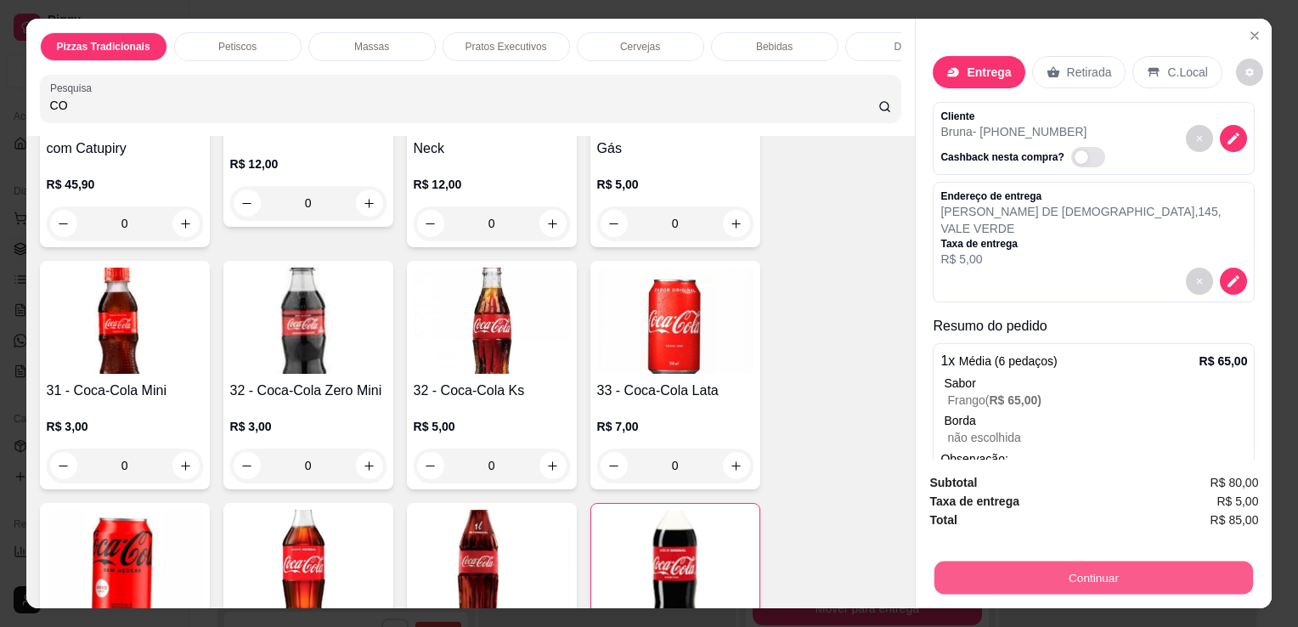
click at [1036, 577] on button "Continuar" at bounding box center [1094, 577] width 319 height 33
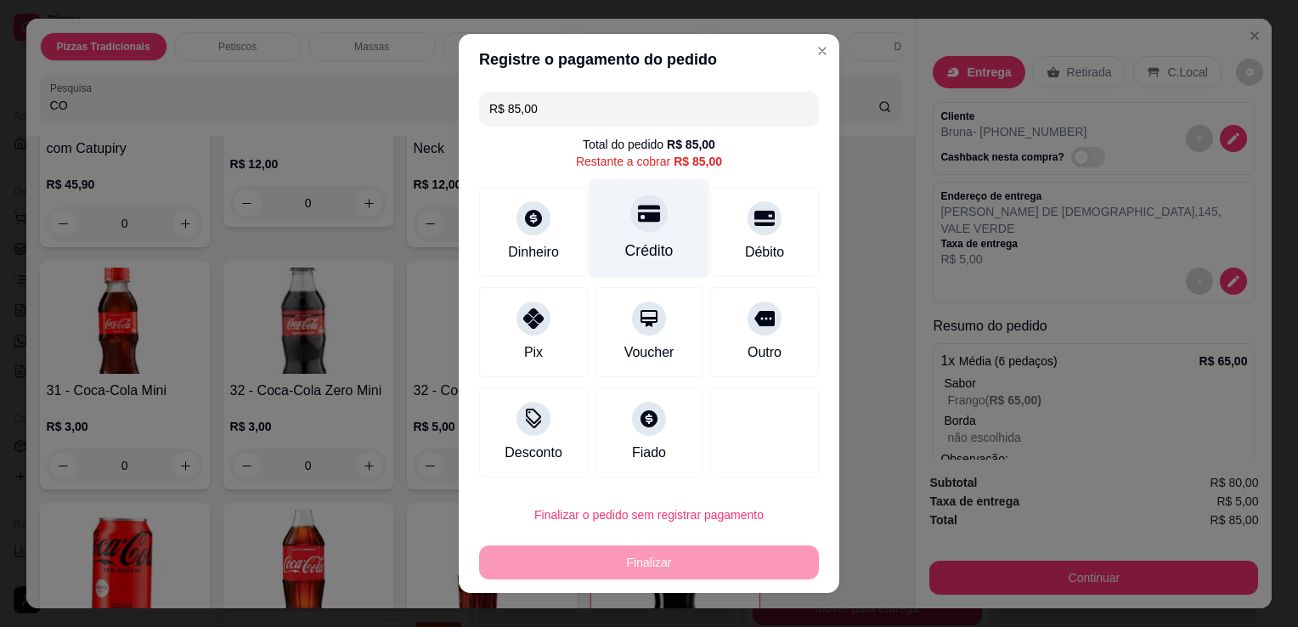
click at [645, 256] on div "Crédito" at bounding box center [649, 251] width 48 height 22
type input "R$ 0,00"
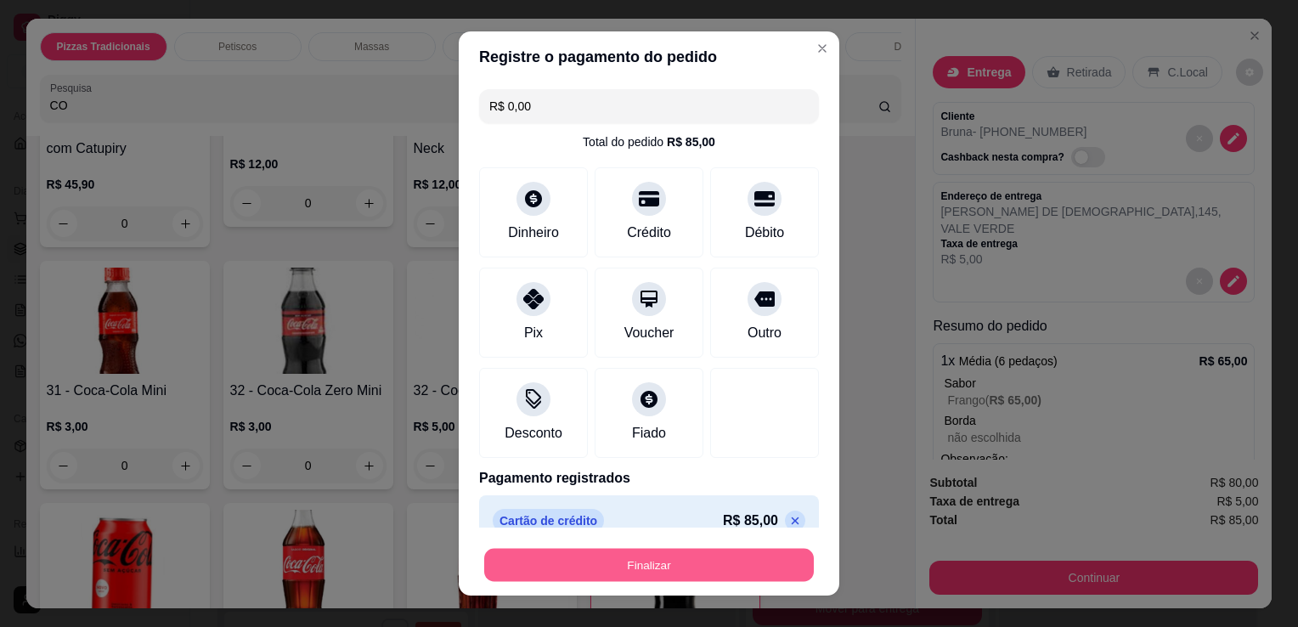
click at [666, 559] on button "Finalizar" at bounding box center [649, 565] width 330 height 33
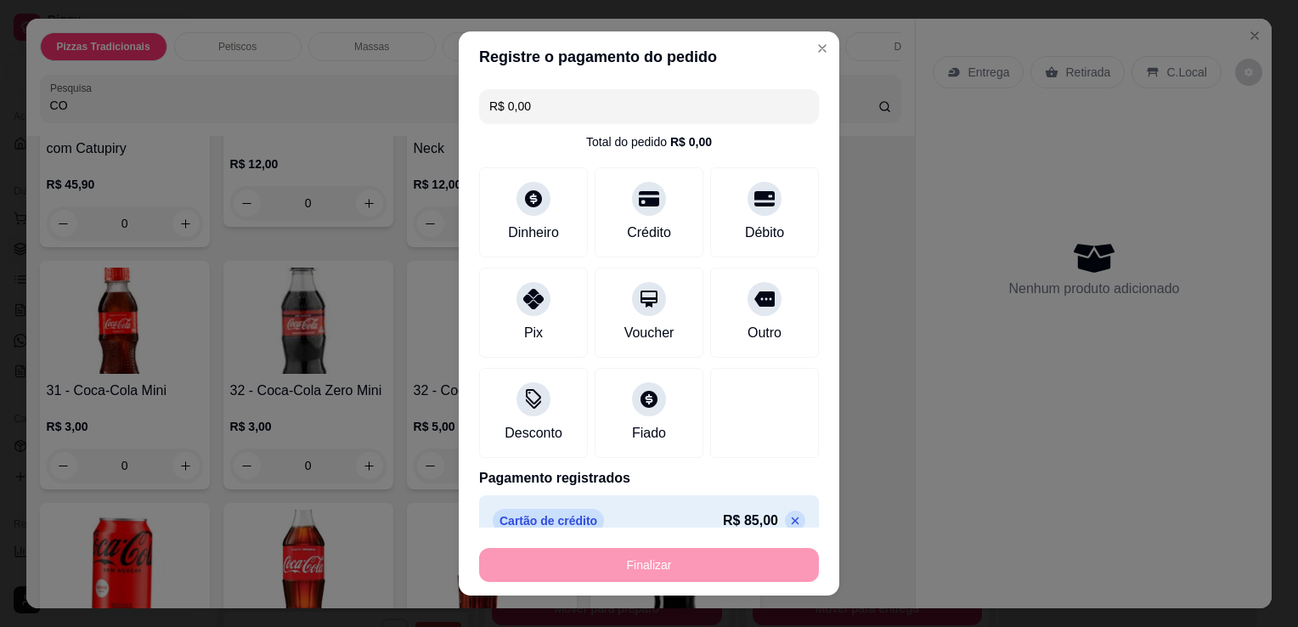
type input "0"
type input "-R$ 85,00"
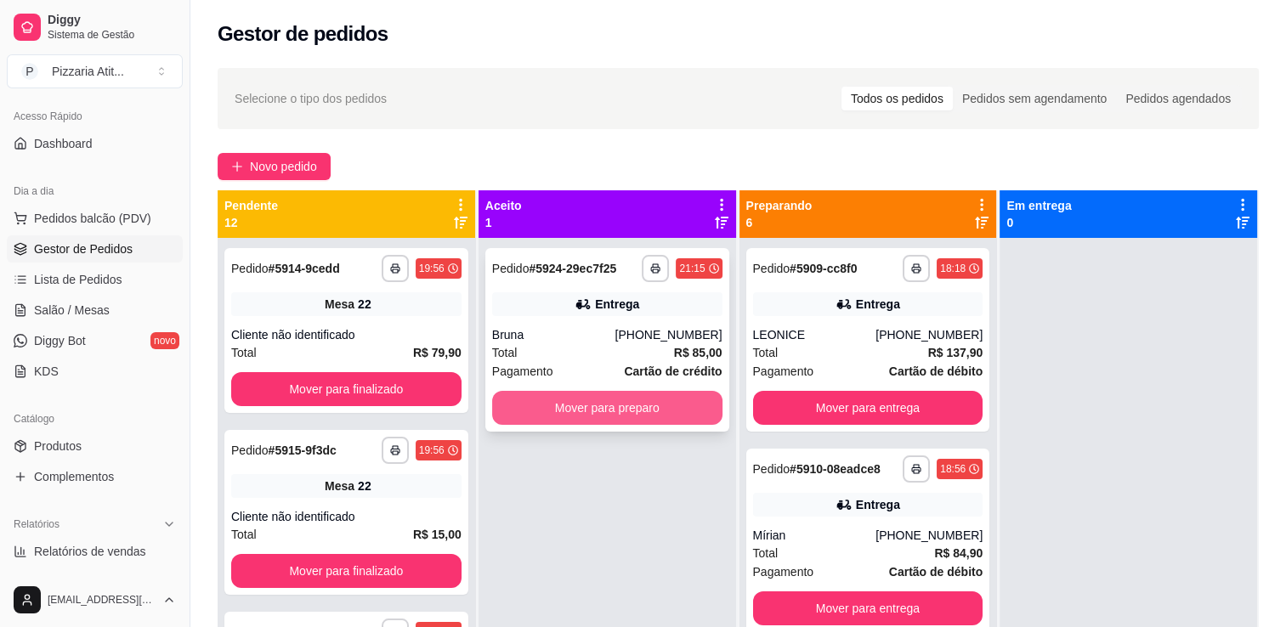
click at [518, 408] on button "Mover para preparo" at bounding box center [607, 408] width 230 height 34
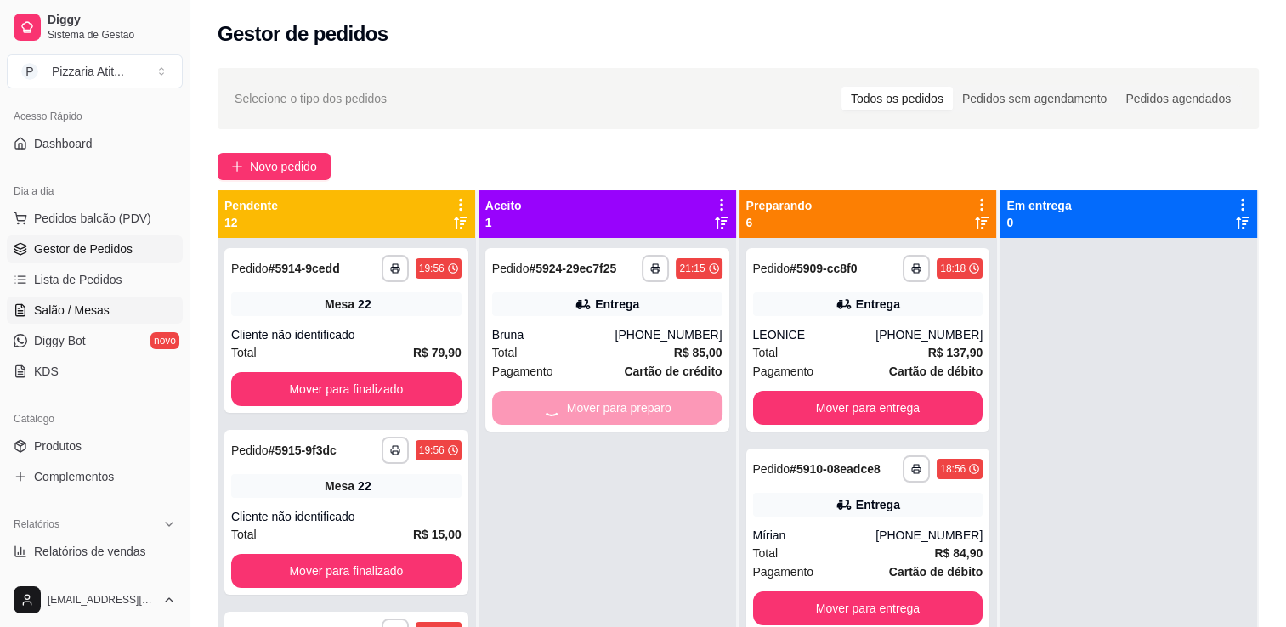
click at [92, 319] on link "Salão / Mesas" at bounding box center [95, 310] width 176 height 27
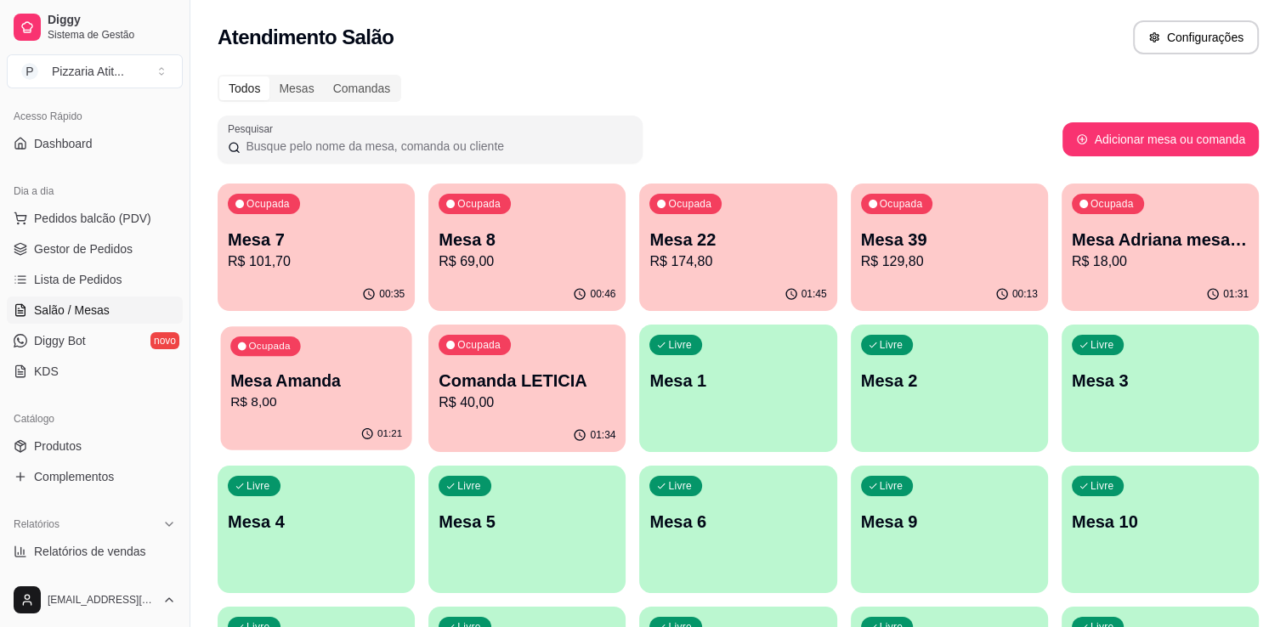
click at [280, 399] on p "R$ 8,00" at bounding box center [316, 403] width 172 height 20
click at [740, 270] on p "R$ 174,80" at bounding box center [739, 262] width 172 height 20
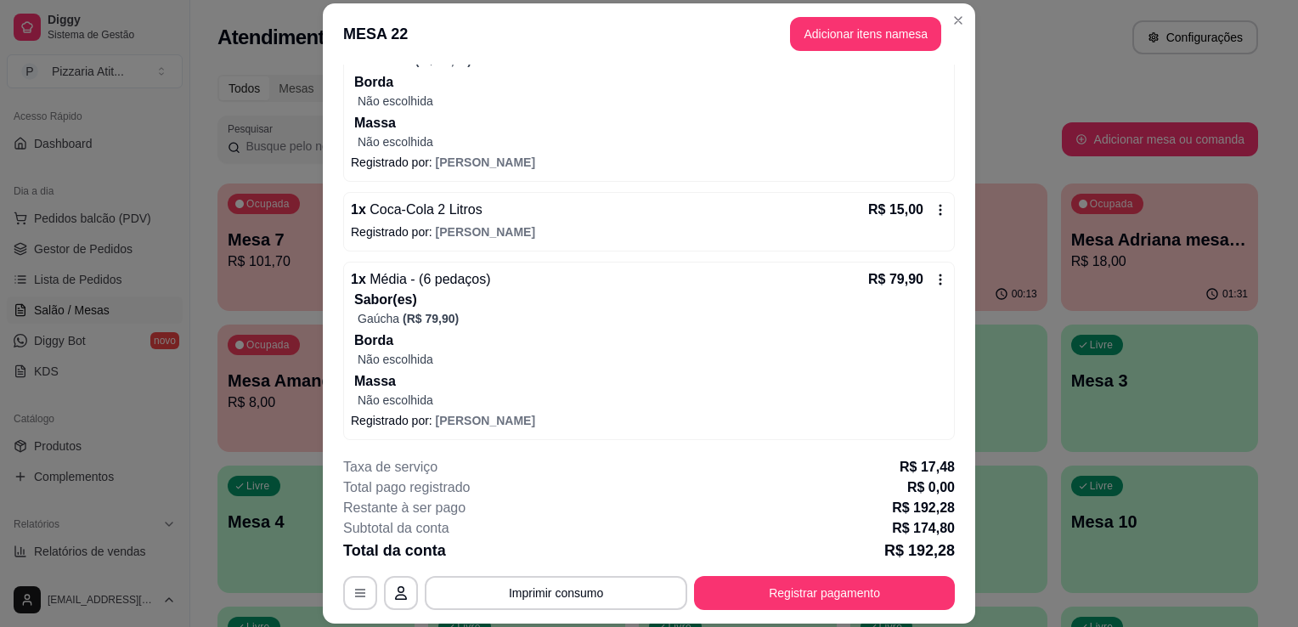
scroll to position [240, 0]
click at [628, 600] on button "Imprimir consumo" at bounding box center [556, 593] width 255 height 33
click at [578, 554] on button "IMPRESSORA" at bounding box center [554, 554] width 119 height 26
click at [758, 593] on button "Registrar pagamento" at bounding box center [824, 593] width 253 height 33
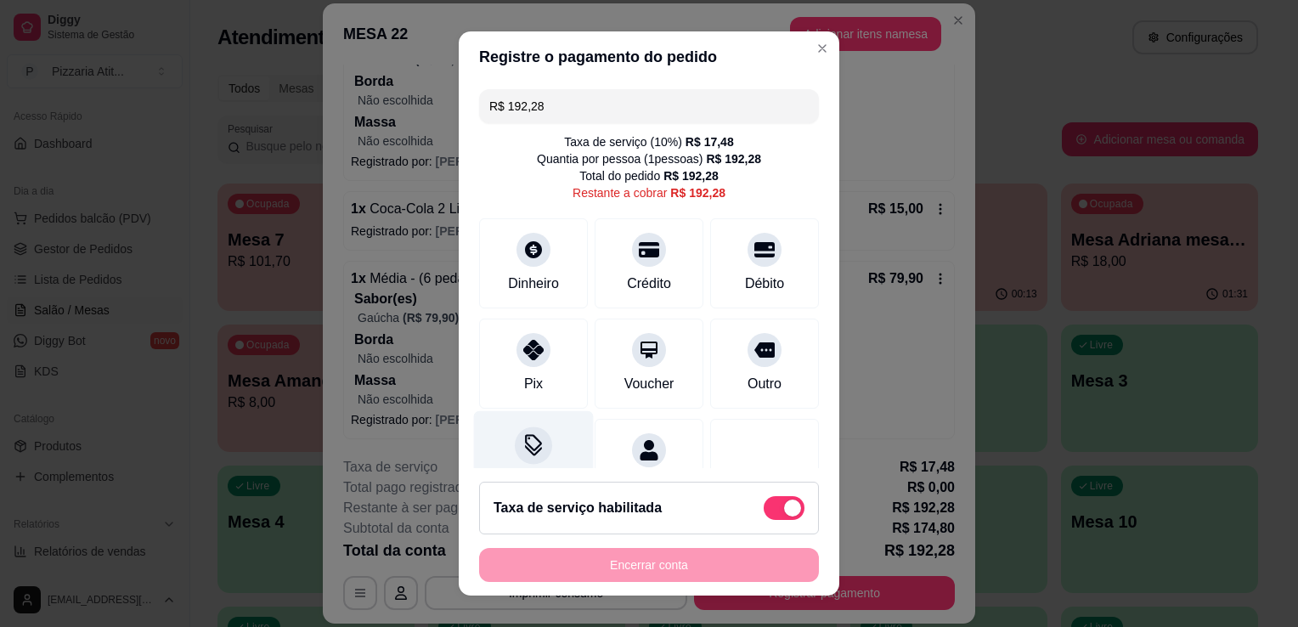
click at [546, 447] on div "Desconto" at bounding box center [534, 460] width 120 height 99
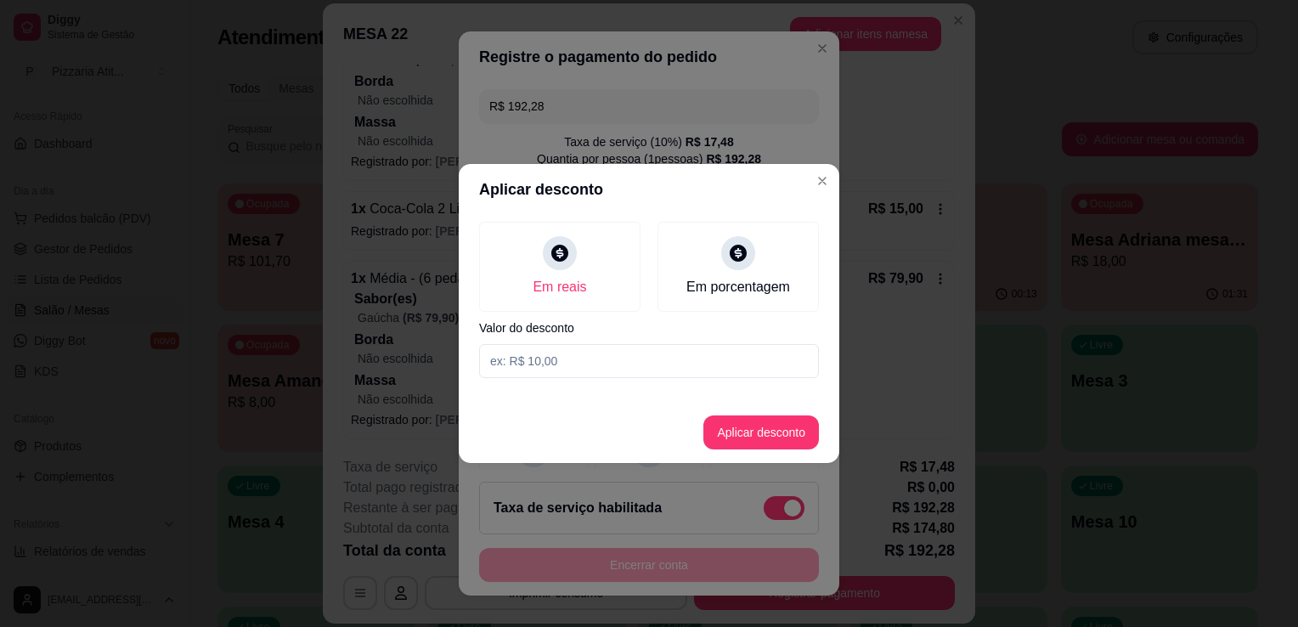
click at [598, 365] on input at bounding box center [649, 361] width 340 height 34
type input "0,28"
click at [761, 423] on button "Aplicar desconto" at bounding box center [761, 432] width 111 height 33
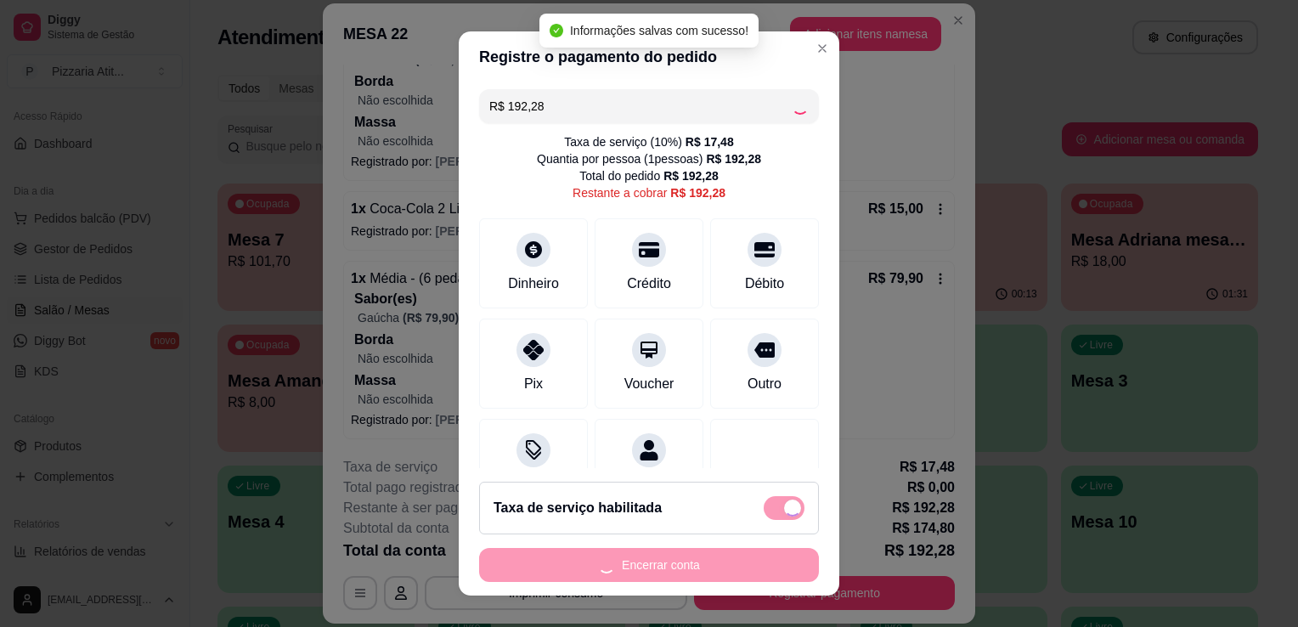
type input "R$ 192,00"
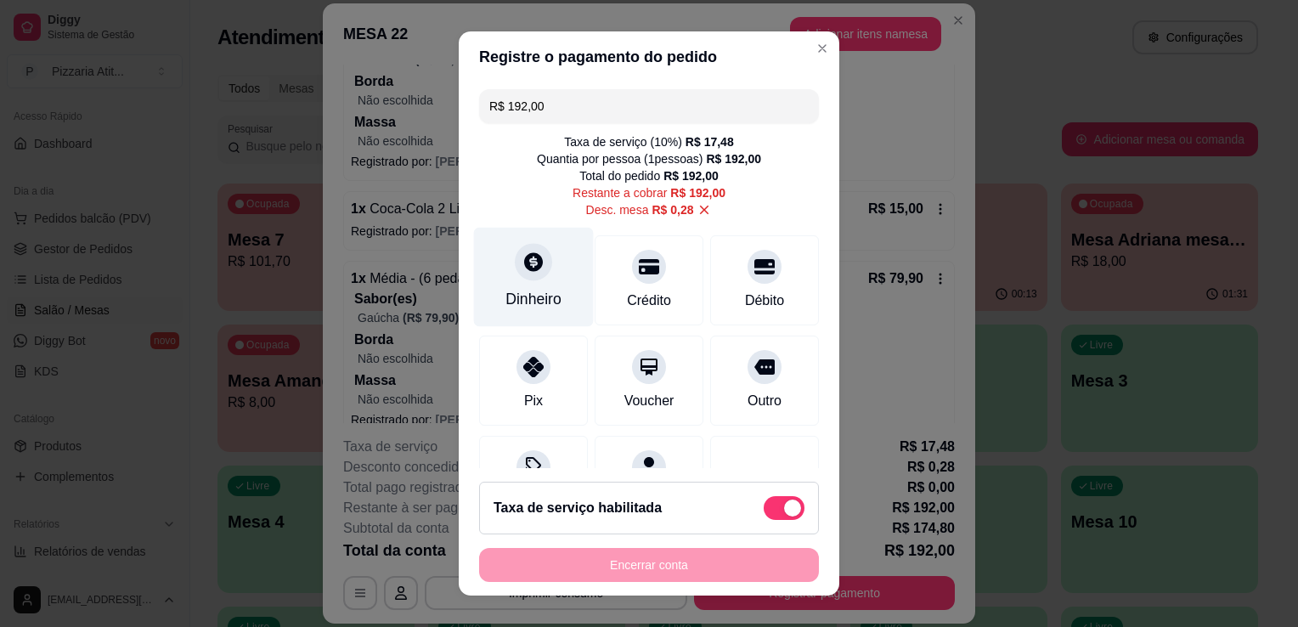
click at [561, 304] on div "Dinheiro" at bounding box center [534, 277] width 120 height 99
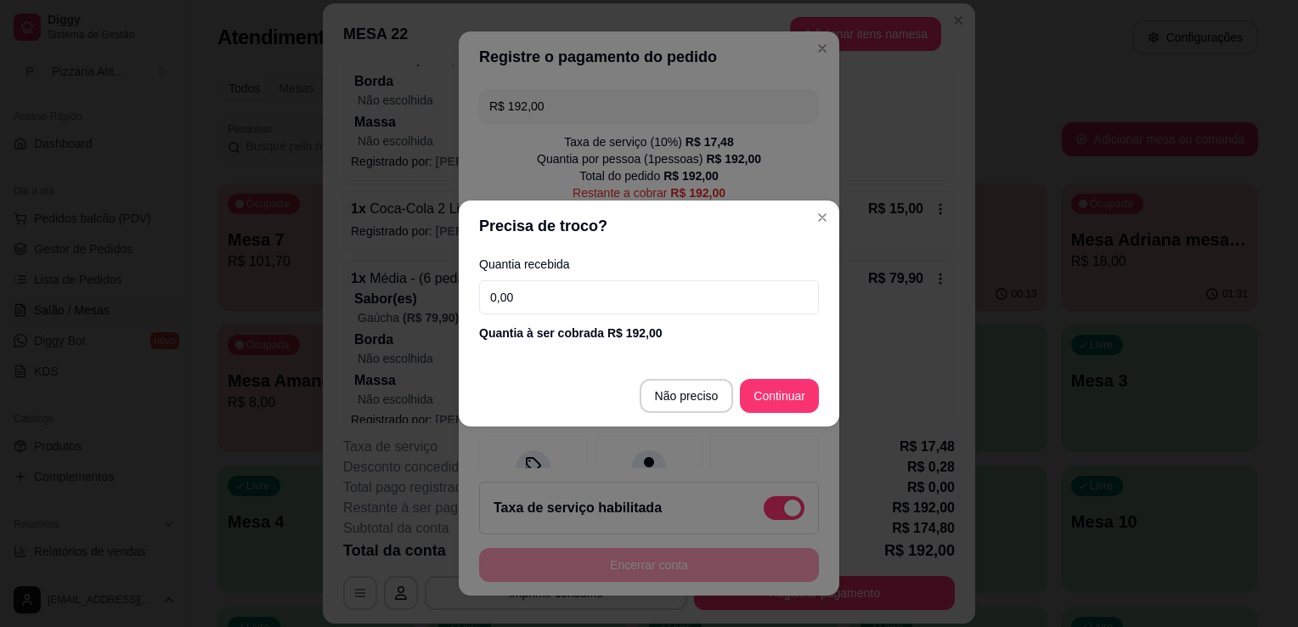
click at [561, 304] on input "0,00" at bounding box center [649, 297] width 340 height 34
type input "96,00"
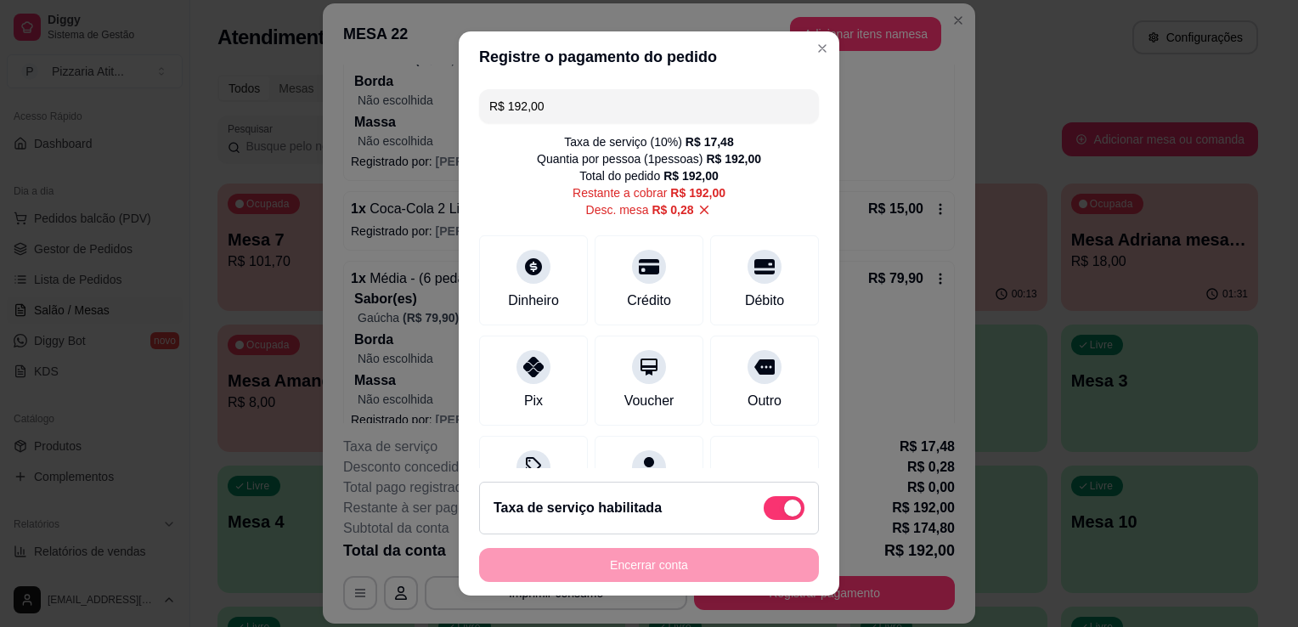
click at [672, 110] on input "R$ 192,00" at bounding box center [648, 106] width 319 height 34
type input "R$ 96,00"
click at [533, 322] on div "Dinheiro" at bounding box center [534, 277] width 120 height 99
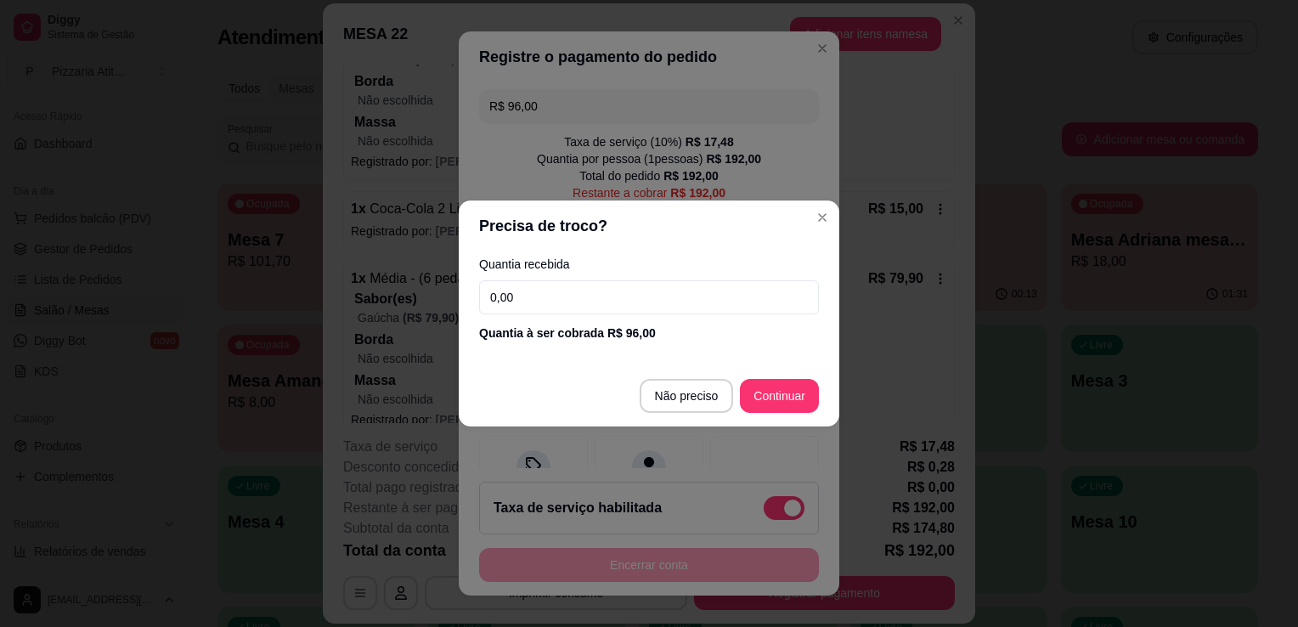
click at [540, 299] on input "0,00" at bounding box center [649, 297] width 340 height 34
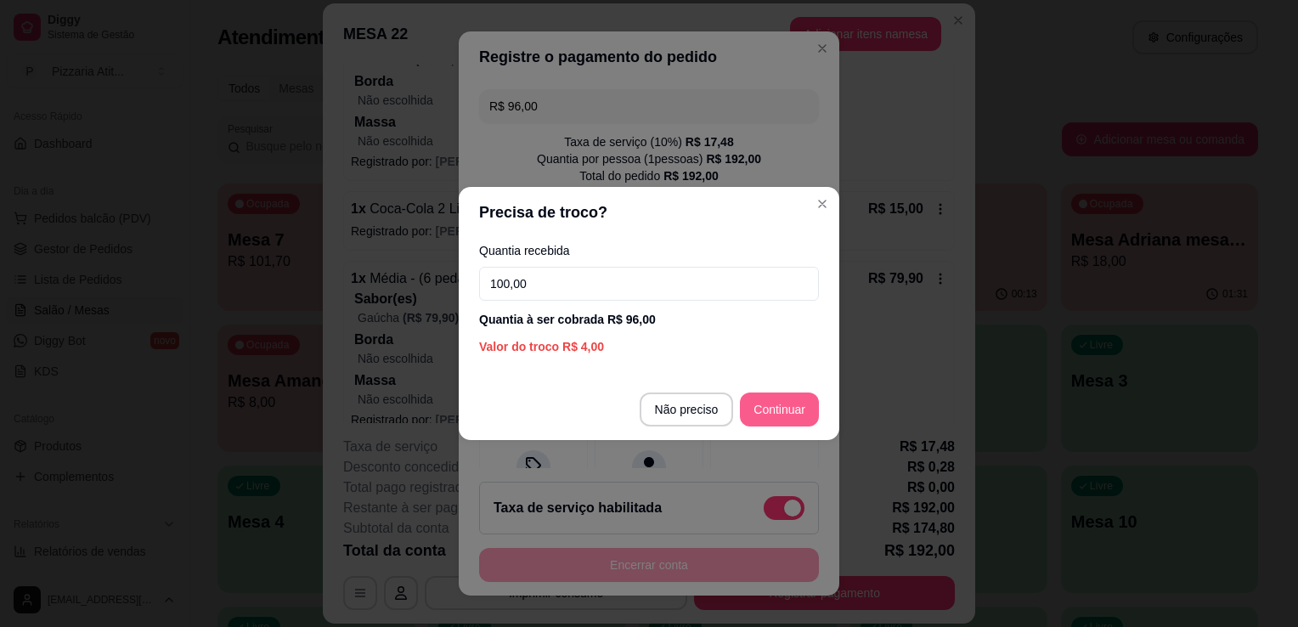
type input "100,00"
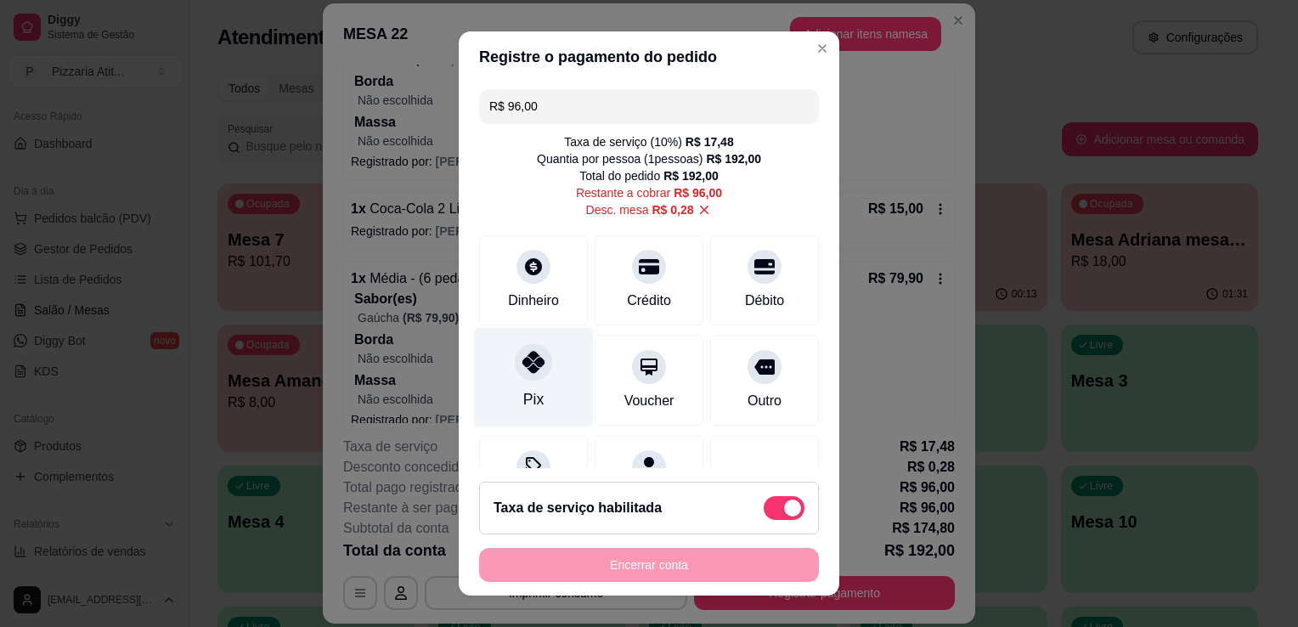
click at [536, 391] on div "Pix" at bounding box center [534, 377] width 120 height 99
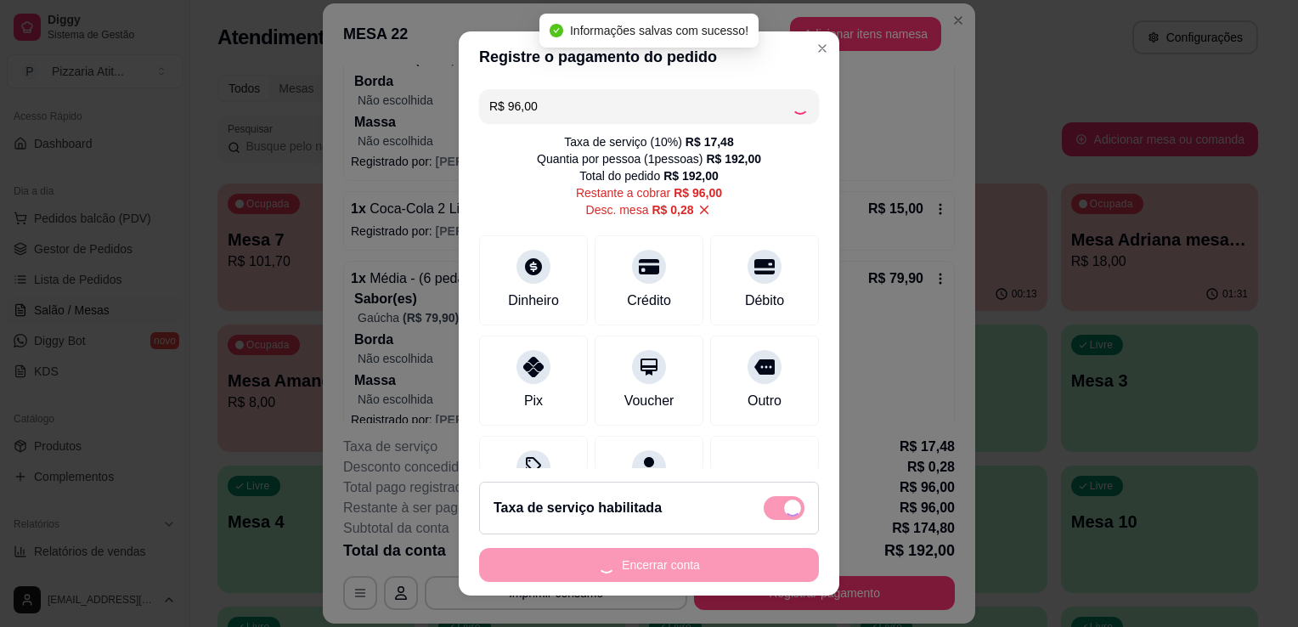
type input "R$ 0,00"
click at [663, 563] on div "Encerrar conta" at bounding box center [649, 565] width 340 height 34
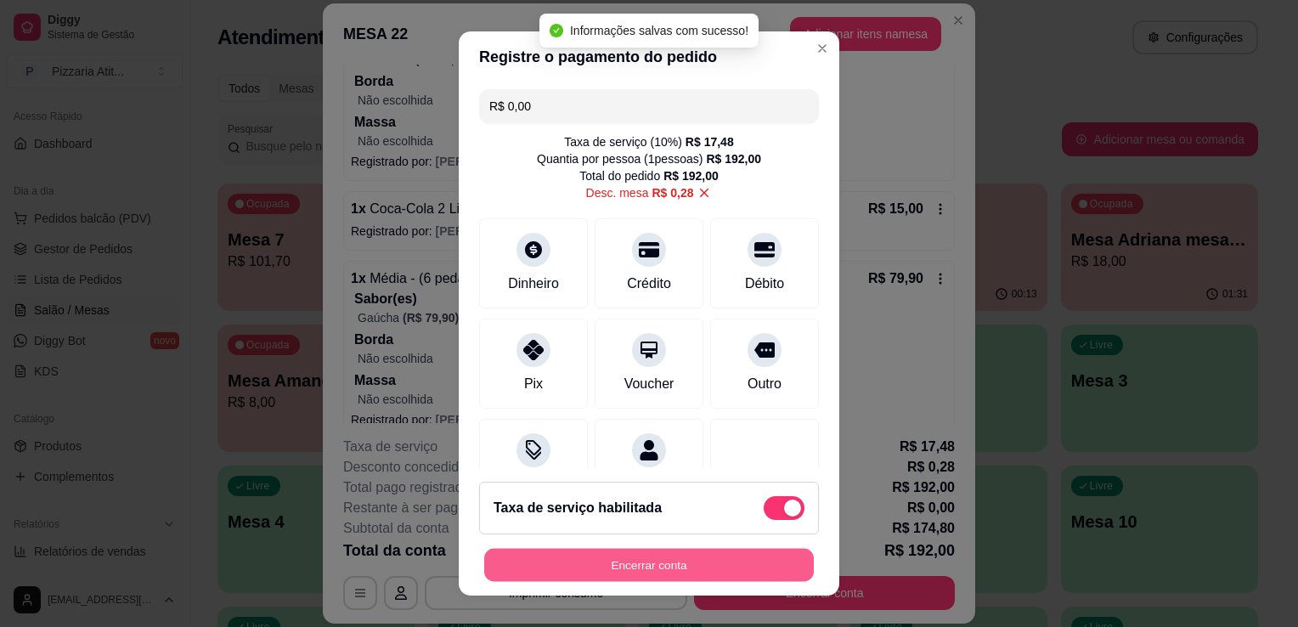
click at [663, 563] on button "Encerrar conta" at bounding box center [649, 565] width 330 height 33
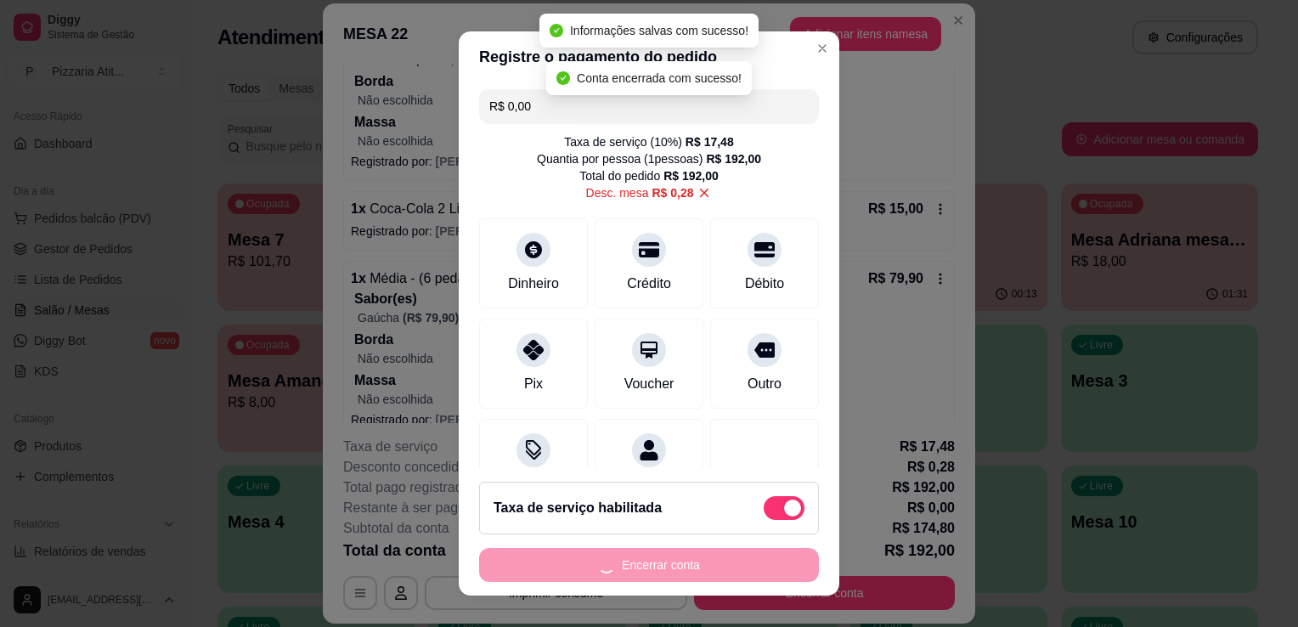
scroll to position [0, 0]
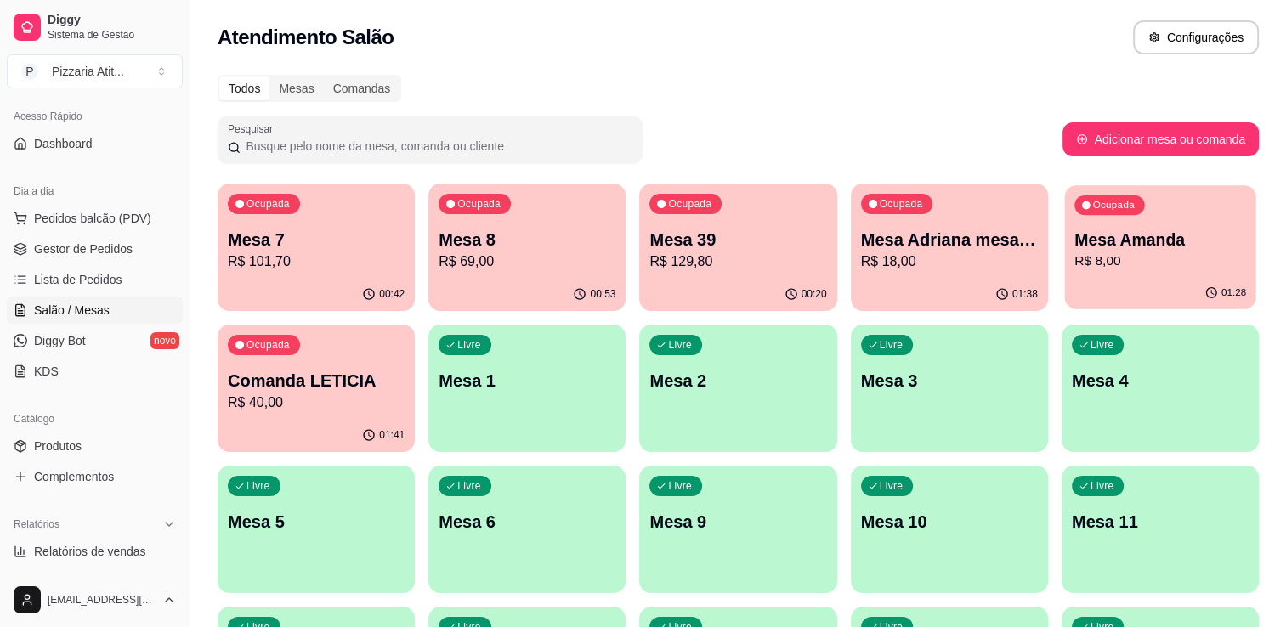
click at [1169, 286] on div "01:28" at bounding box center [1159, 293] width 191 height 32
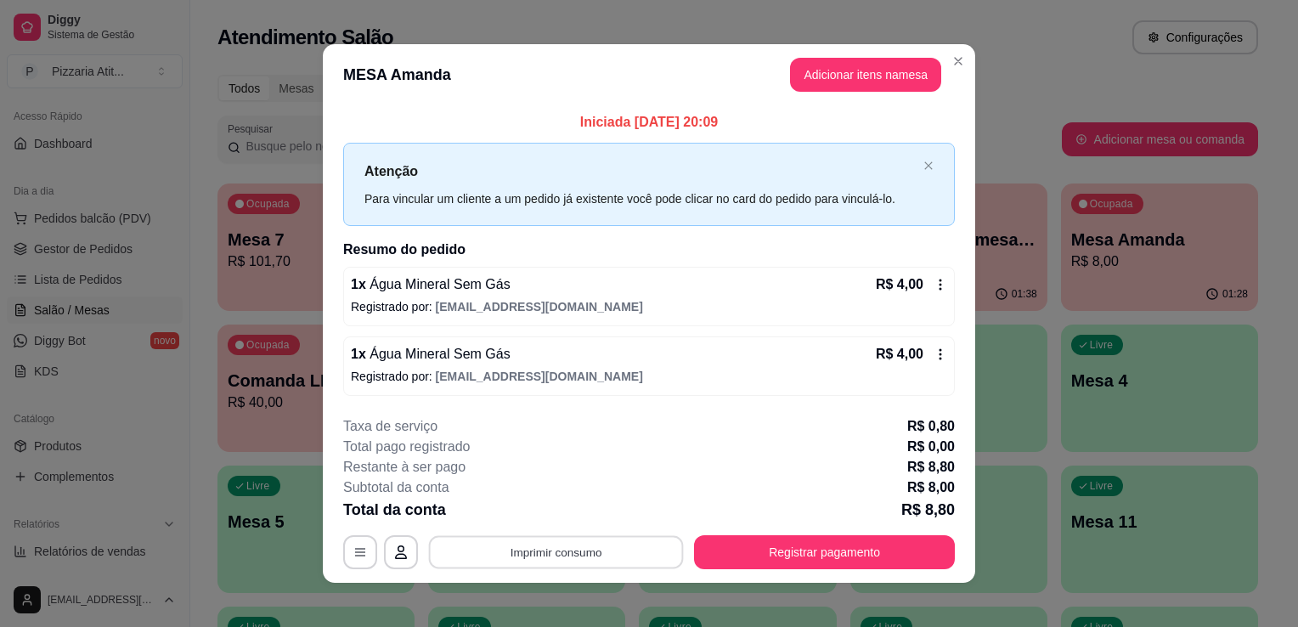
click at [617, 542] on button "Imprimir consumo" at bounding box center [556, 551] width 255 height 33
click at [585, 508] on button "IMPRESSORA" at bounding box center [554, 512] width 119 height 26
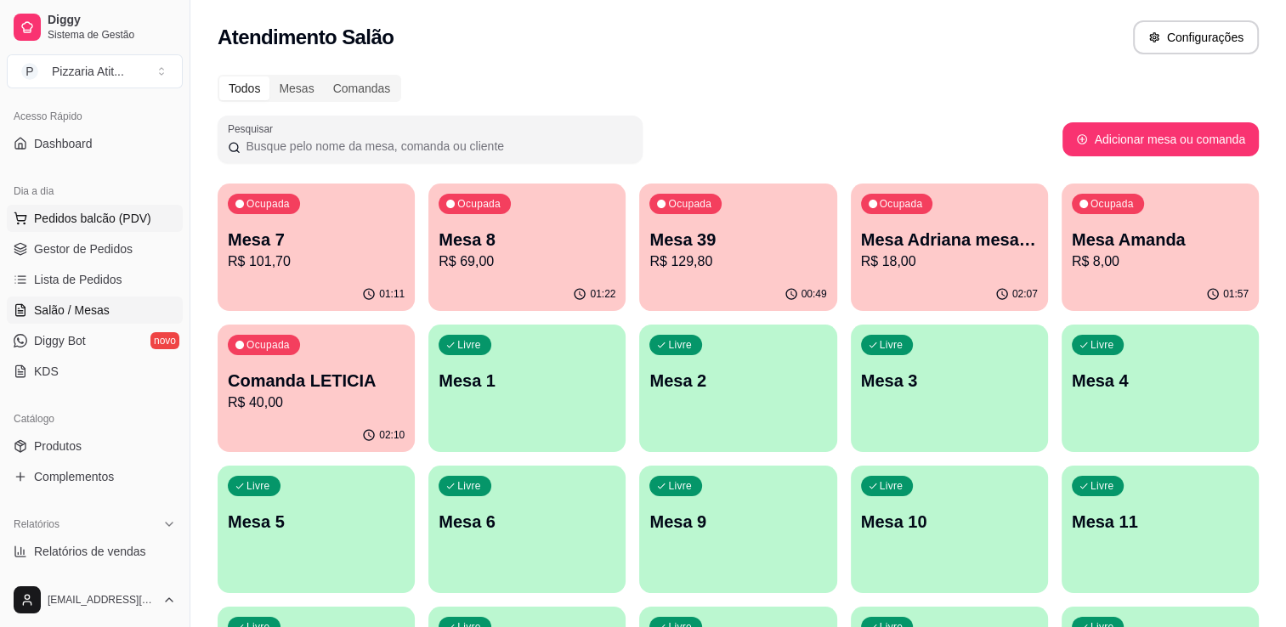
click at [70, 213] on span "Pedidos balcão (PDV)" at bounding box center [92, 218] width 117 height 17
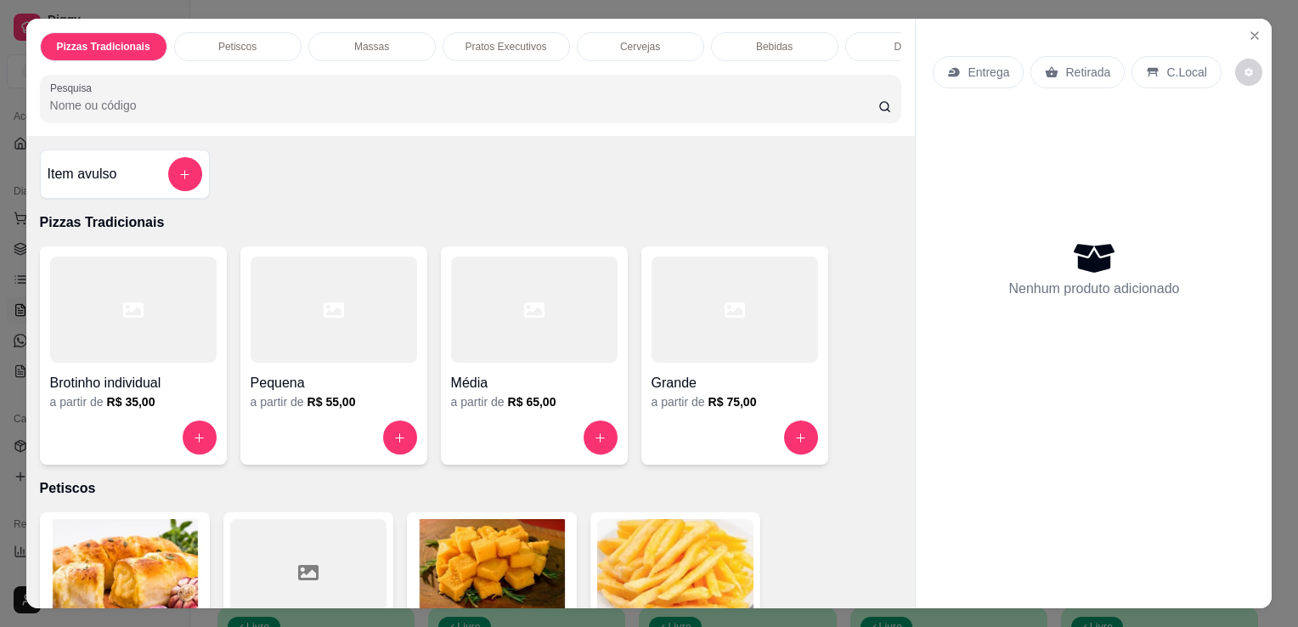
click at [755, 379] on h4 "Grande" at bounding box center [735, 383] width 167 height 20
click at [543, 369] on div "Média" at bounding box center [534, 378] width 167 height 31
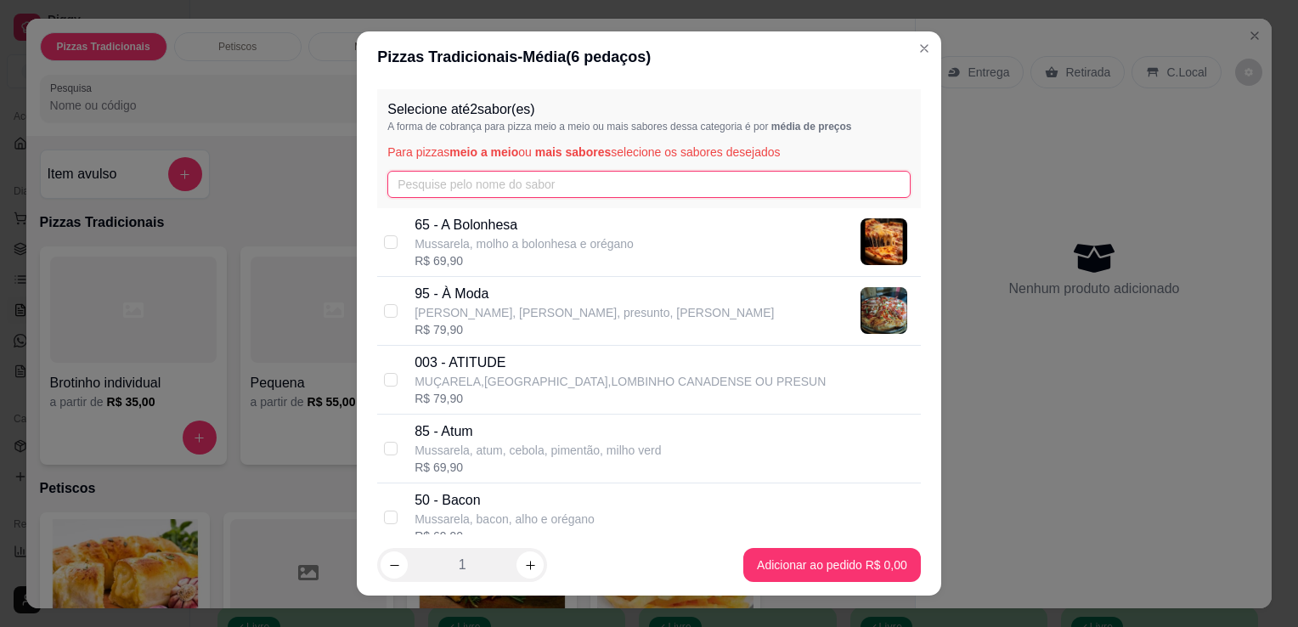
click at [578, 189] on input "text" at bounding box center [648, 184] width 523 height 27
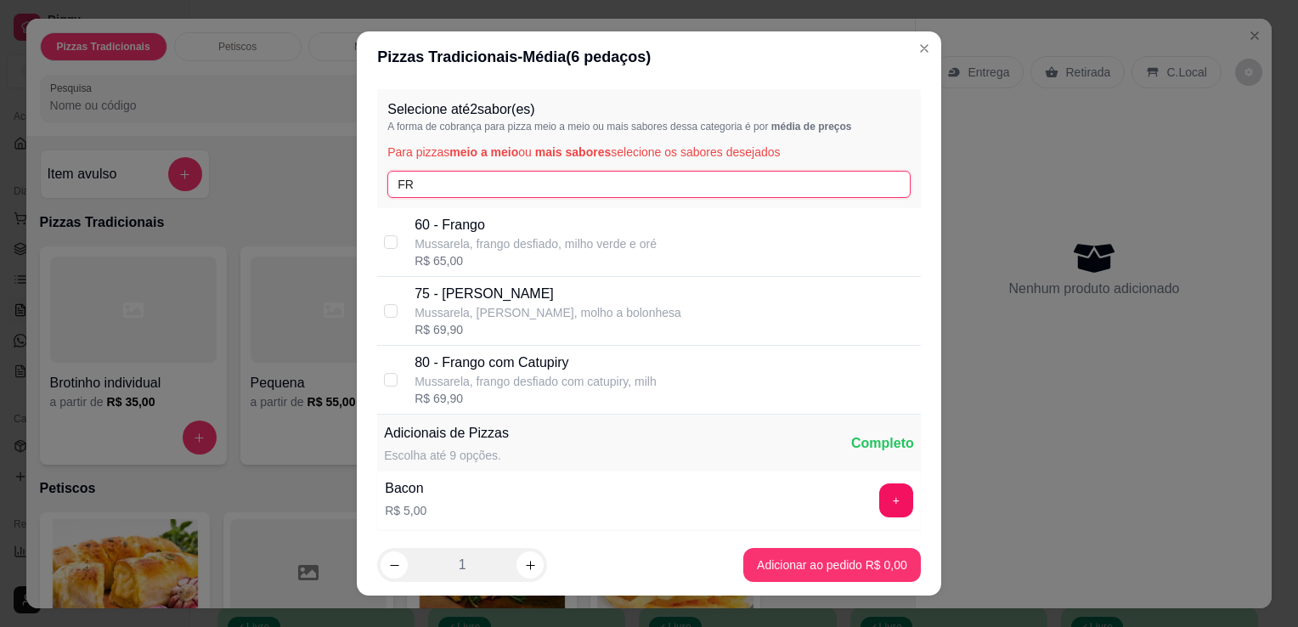
type input "FR"
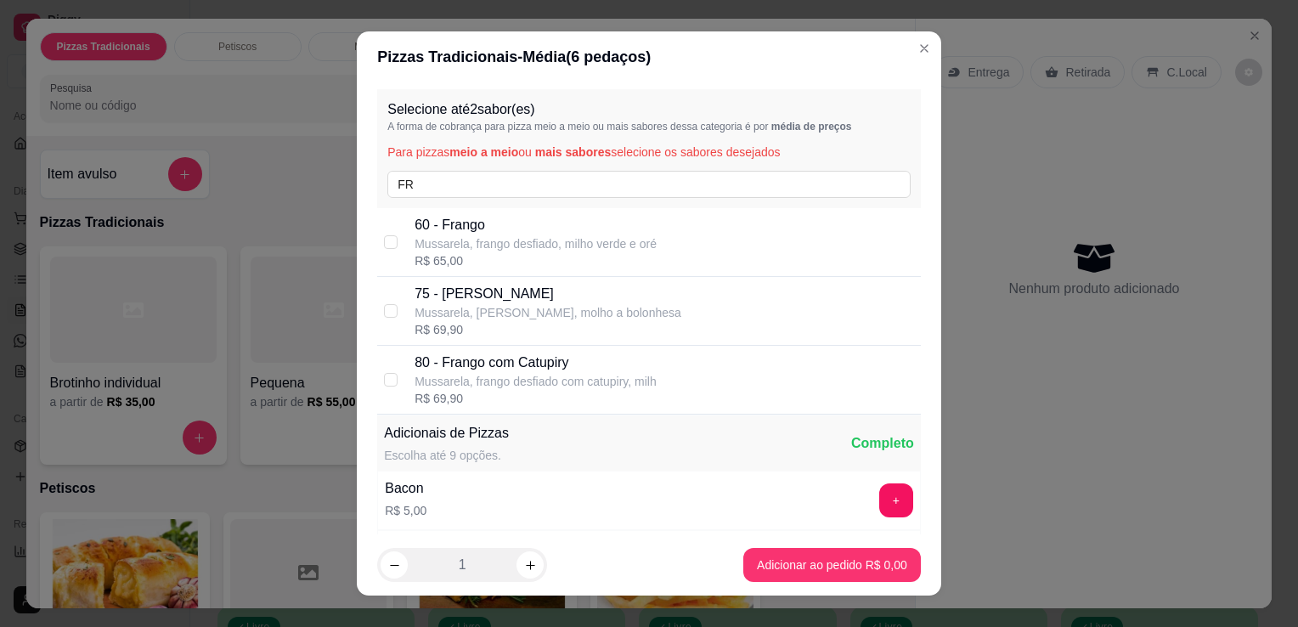
click at [590, 252] on p "Mussarela, frango desfiado, milho verde e oré" at bounding box center [536, 243] width 242 height 17
checkbox input "true"
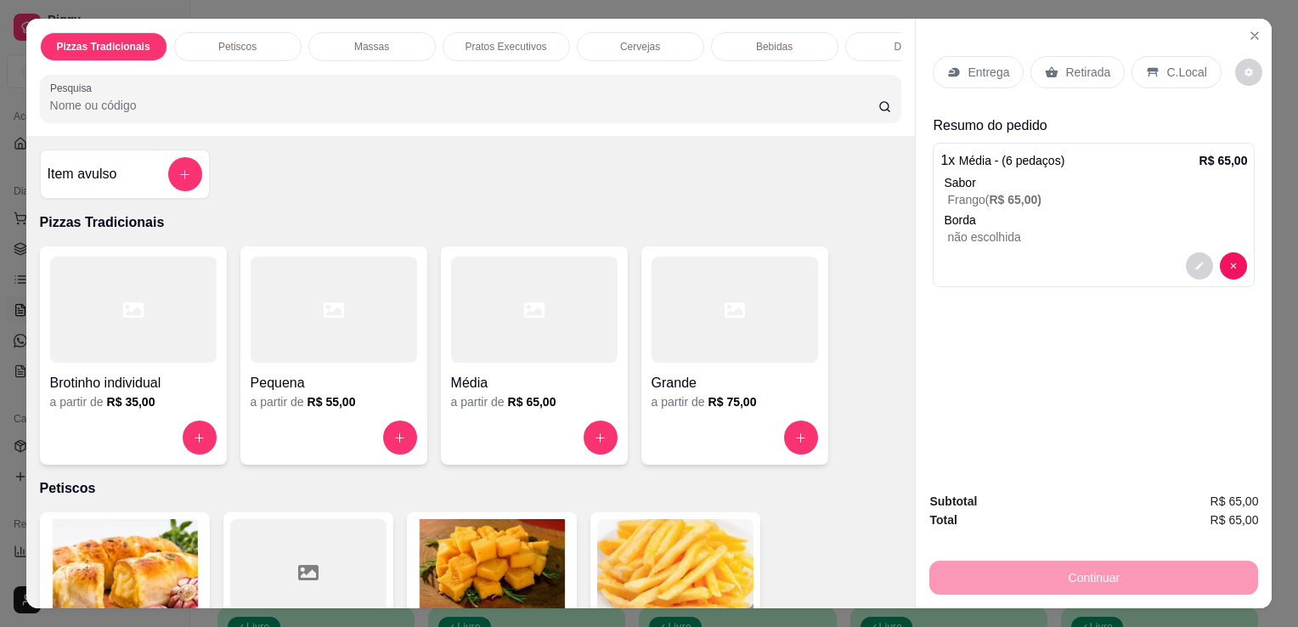
click at [976, 64] on p "Entrega" at bounding box center [989, 72] width 42 height 17
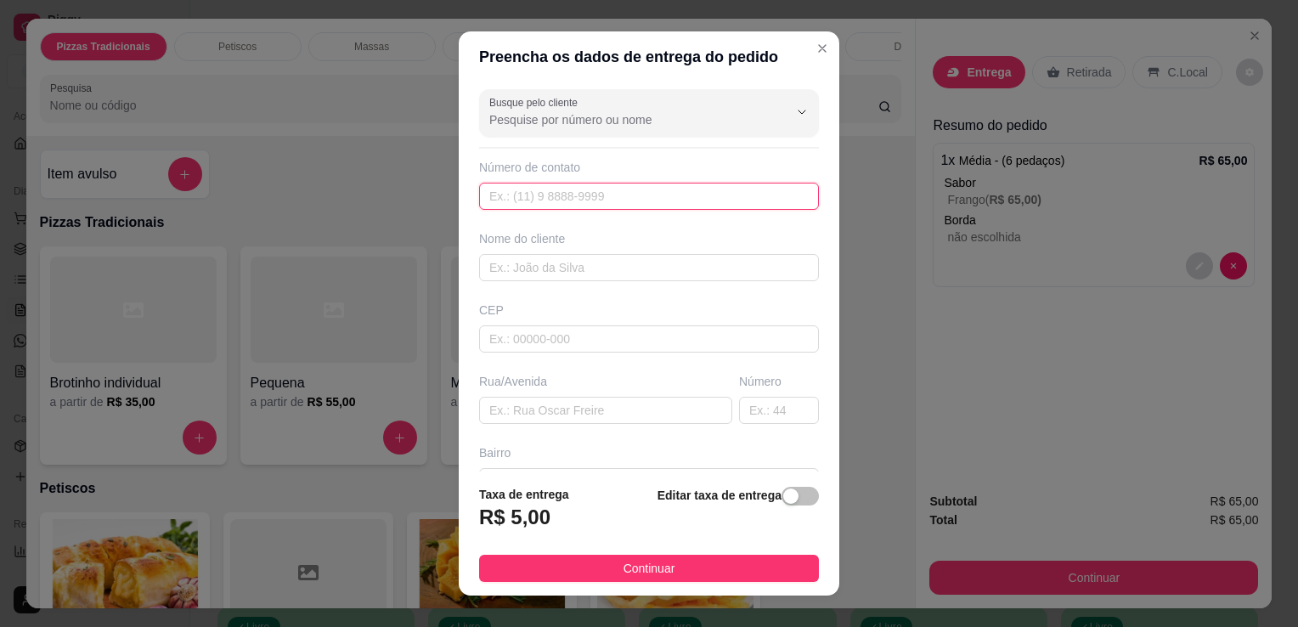
click at [711, 192] on input "text" at bounding box center [649, 196] width 340 height 27
type input "[PHONE_NUMBER]"
click at [715, 267] on input "text" at bounding box center [649, 267] width 340 height 27
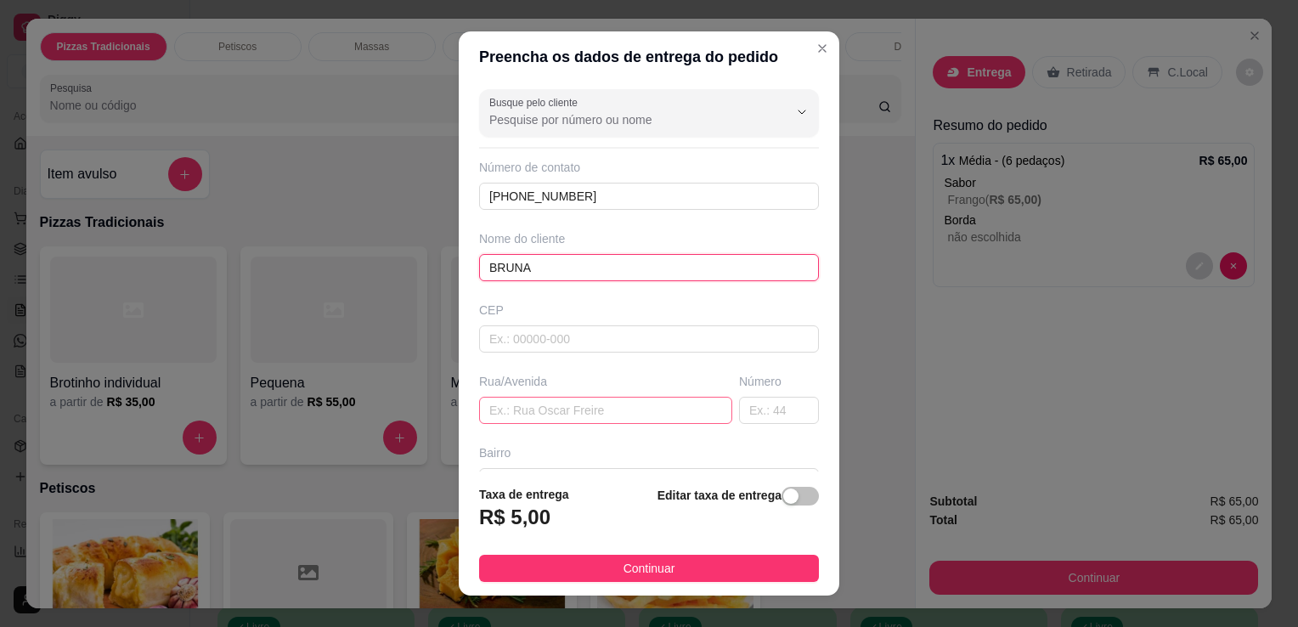
type input "BRUNA"
click at [642, 416] on input "text" at bounding box center [605, 410] width 253 height 27
type input "N"
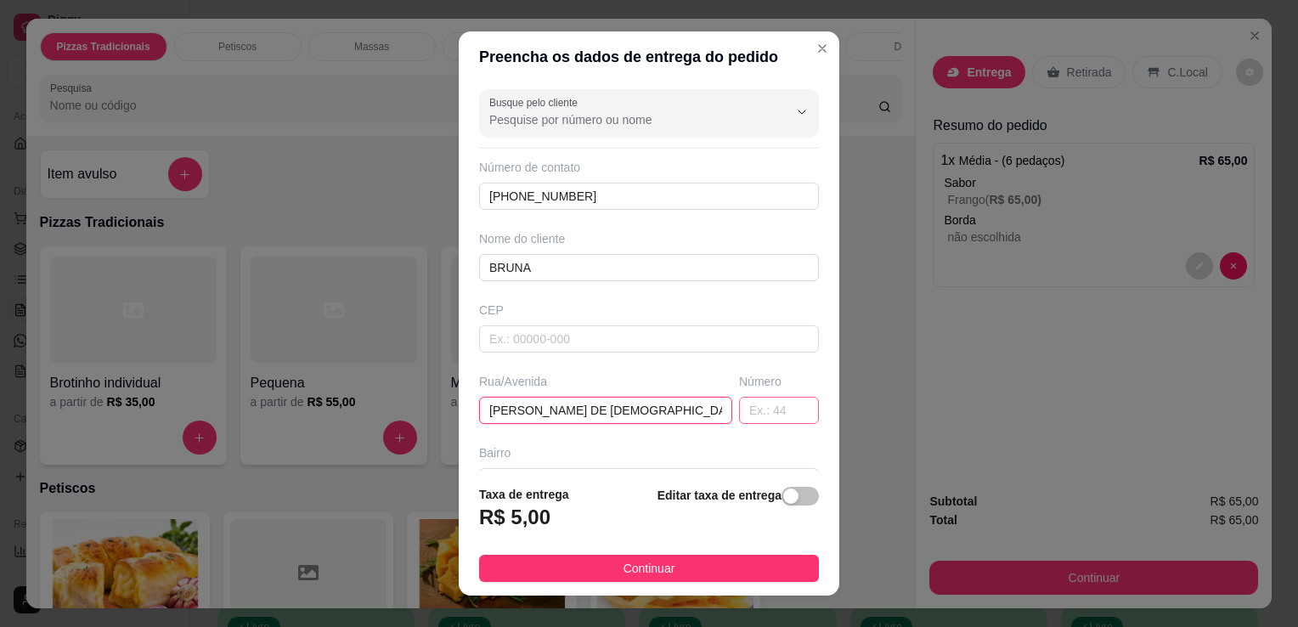
type input "[PERSON_NAME] DE [DEMOGRAPHIC_DATA]"
click at [761, 412] on input "text" at bounding box center [779, 410] width 80 height 27
type input "145"
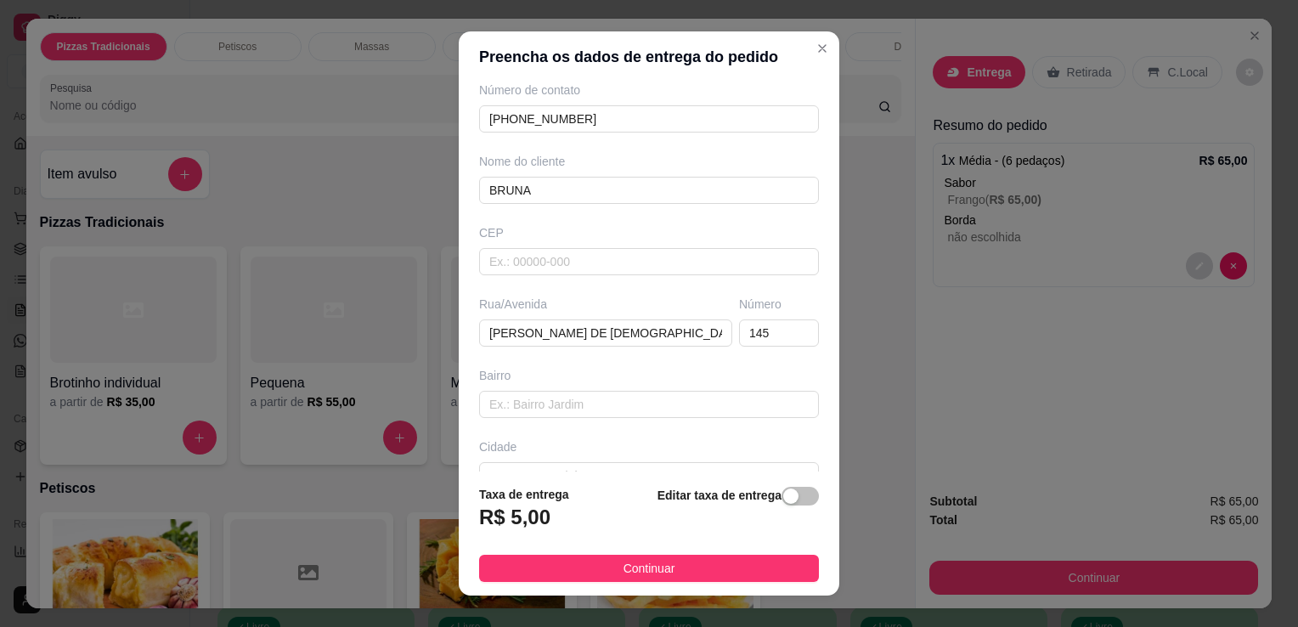
scroll to position [93, 0]
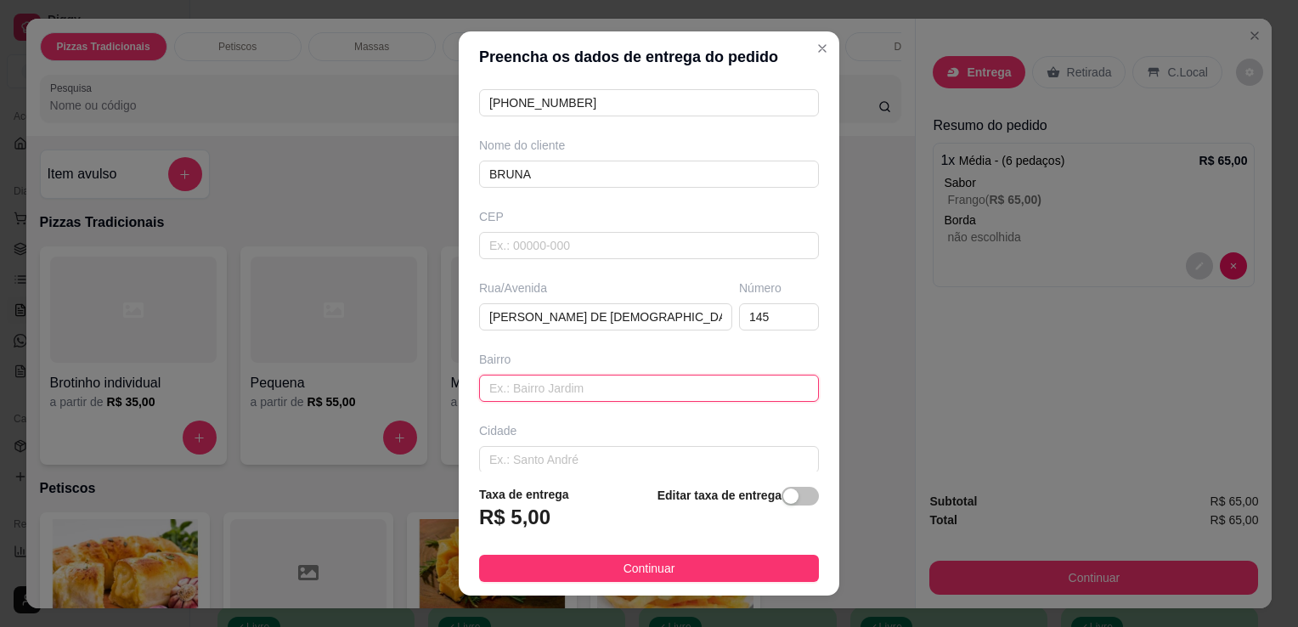
click at [754, 389] on input "text" at bounding box center [649, 388] width 340 height 27
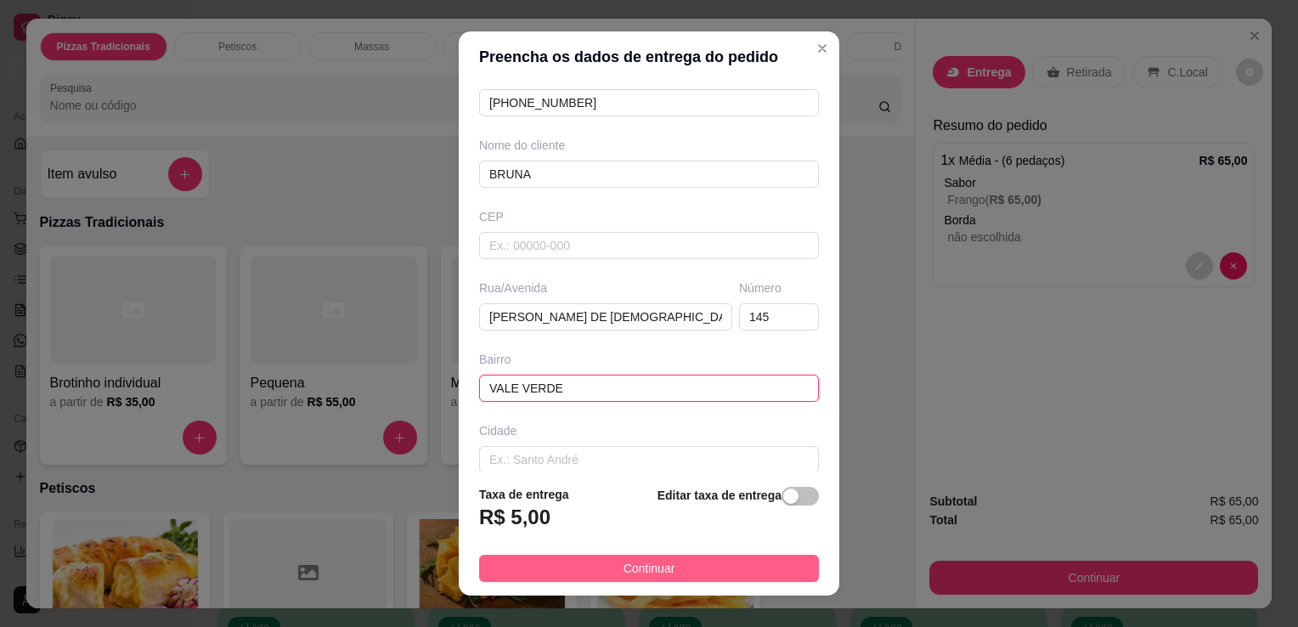
type input "VALE VERDE"
click at [766, 568] on button "Continuar" at bounding box center [649, 568] width 340 height 27
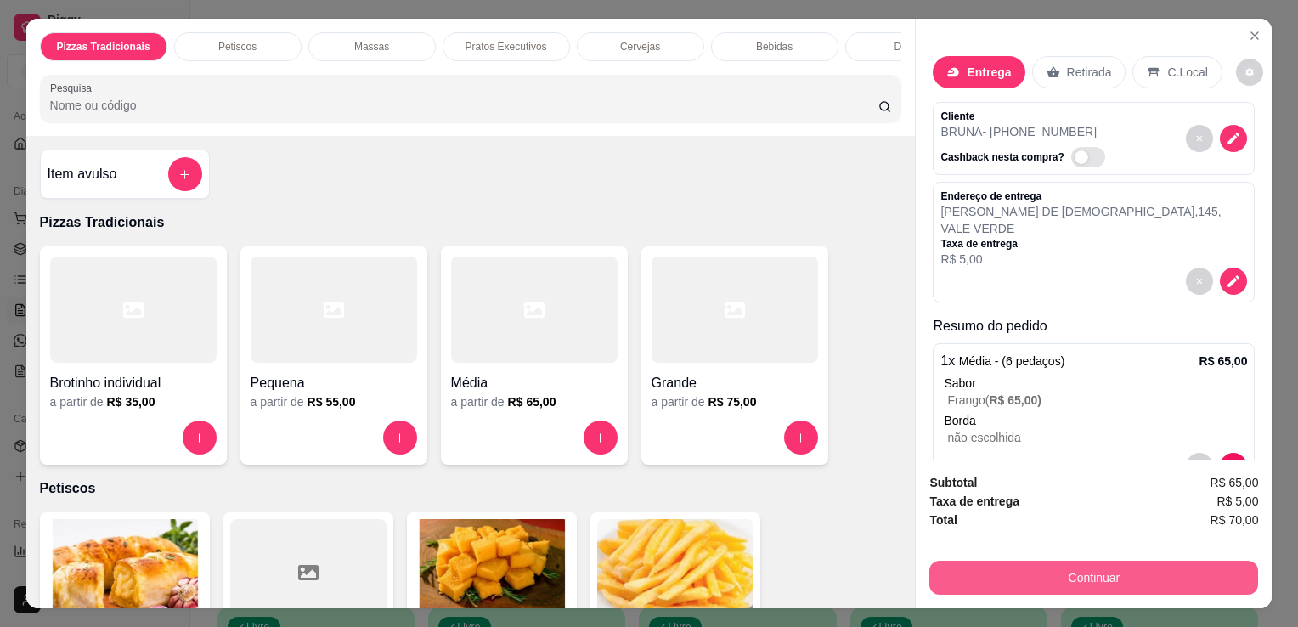
click at [1040, 563] on button "Continuar" at bounding box center [1094, 578] width 329 height 34
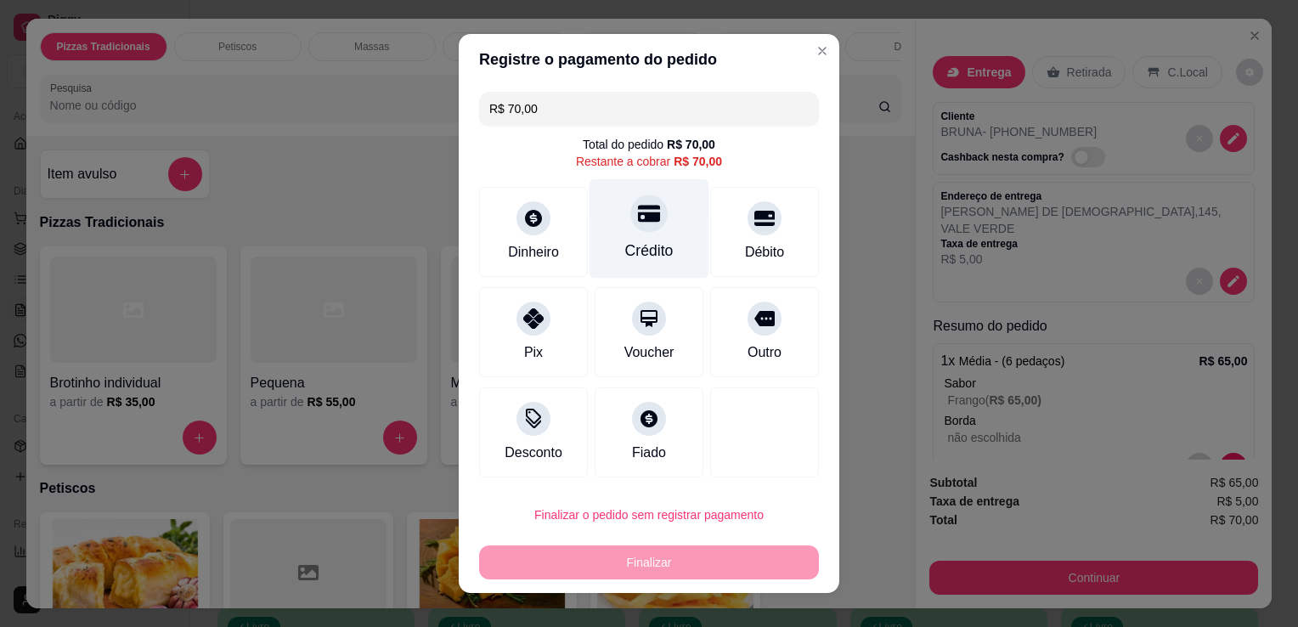
click at [625, 257] on div "Crédito" at bounding box center [649, 251] width 48 height 22
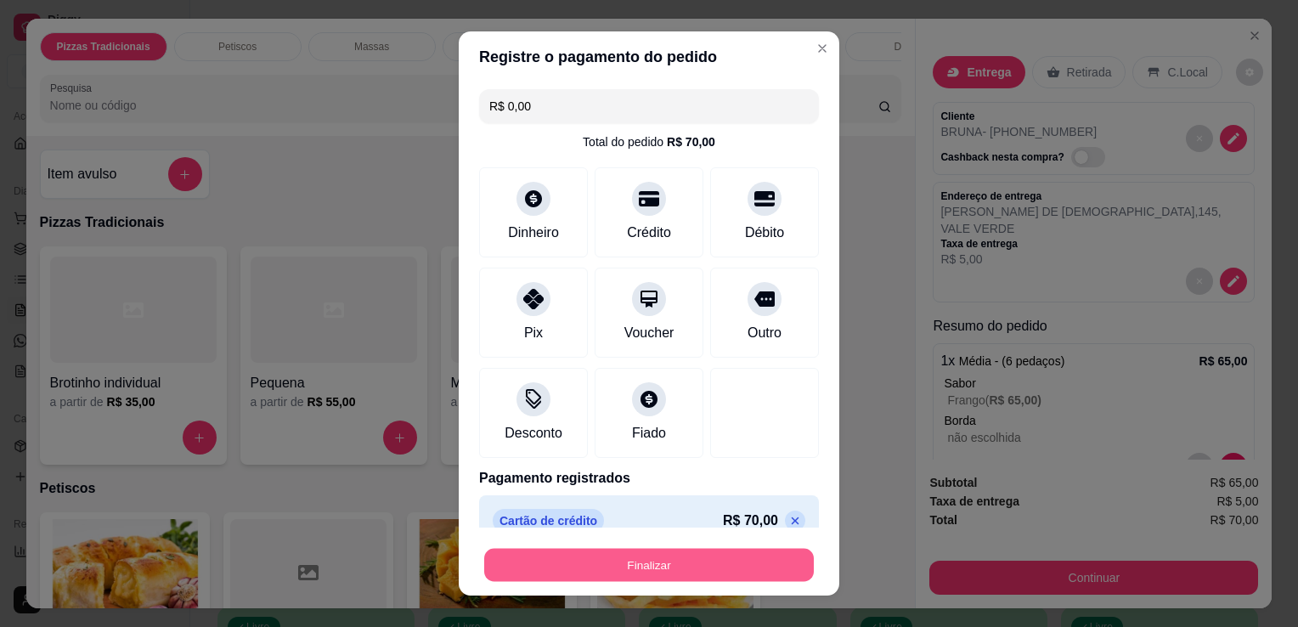
click at [673, 570] on button "Finalizar" at bounding box center [649, 565] width 330 height 33
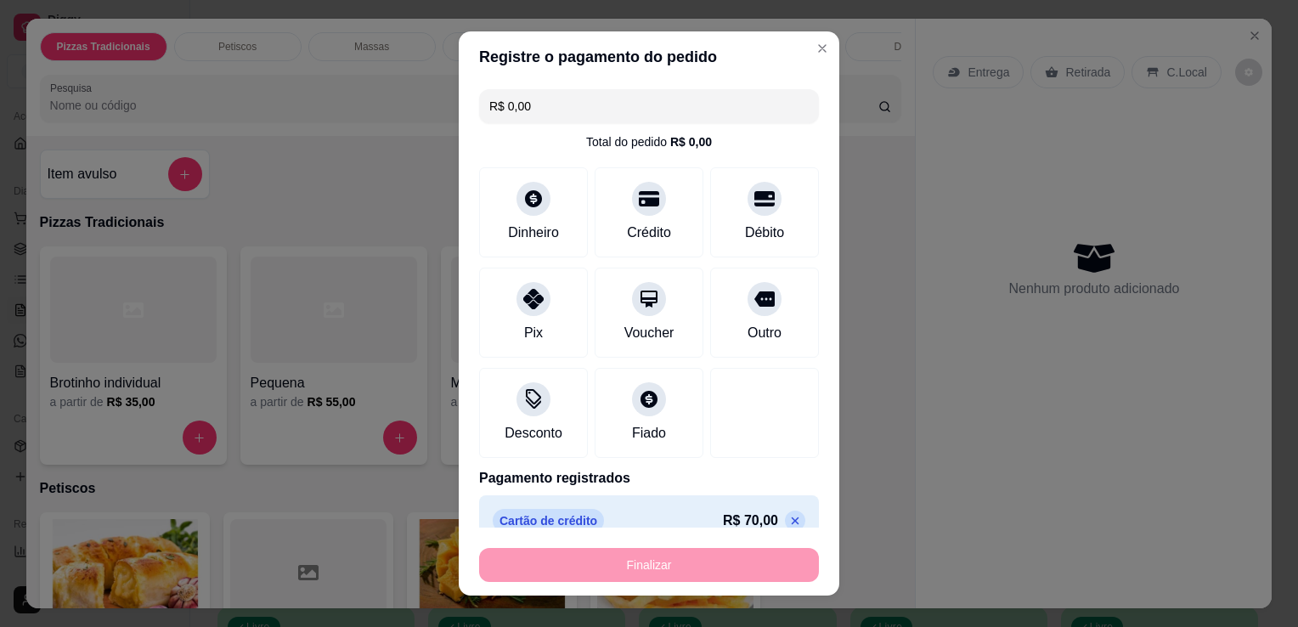
type input "-R$ 70,00"
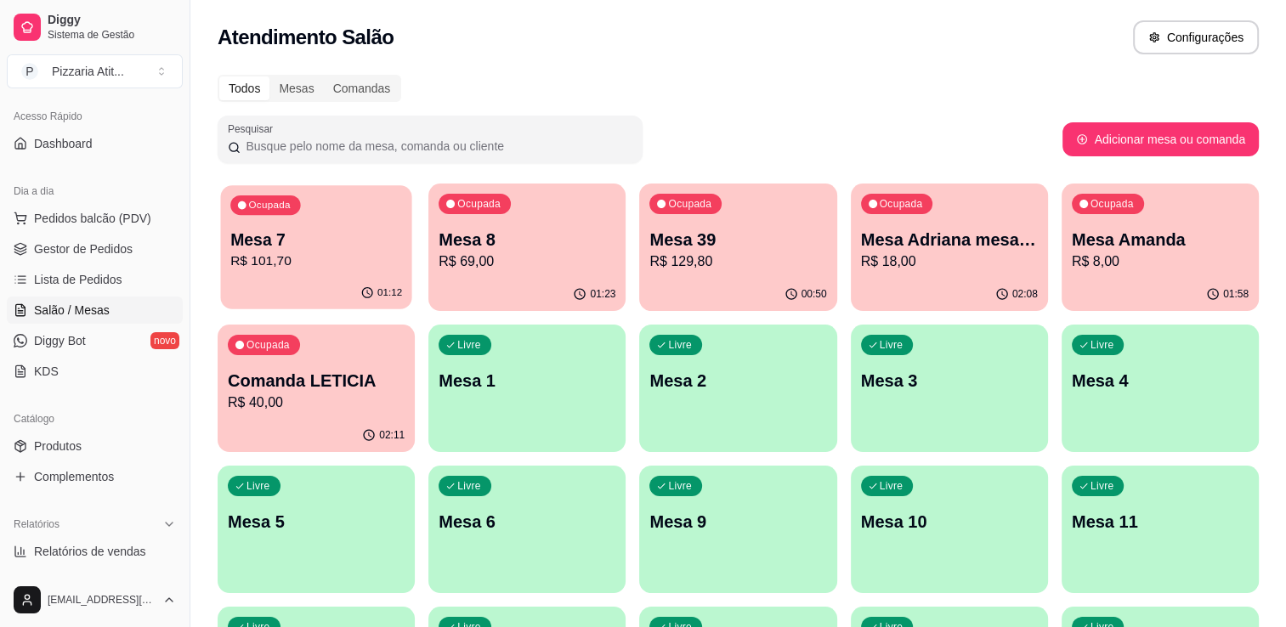
click at [382, 249] on p "Mesa 7" at bounding box center [316, 240] width 172 height 23
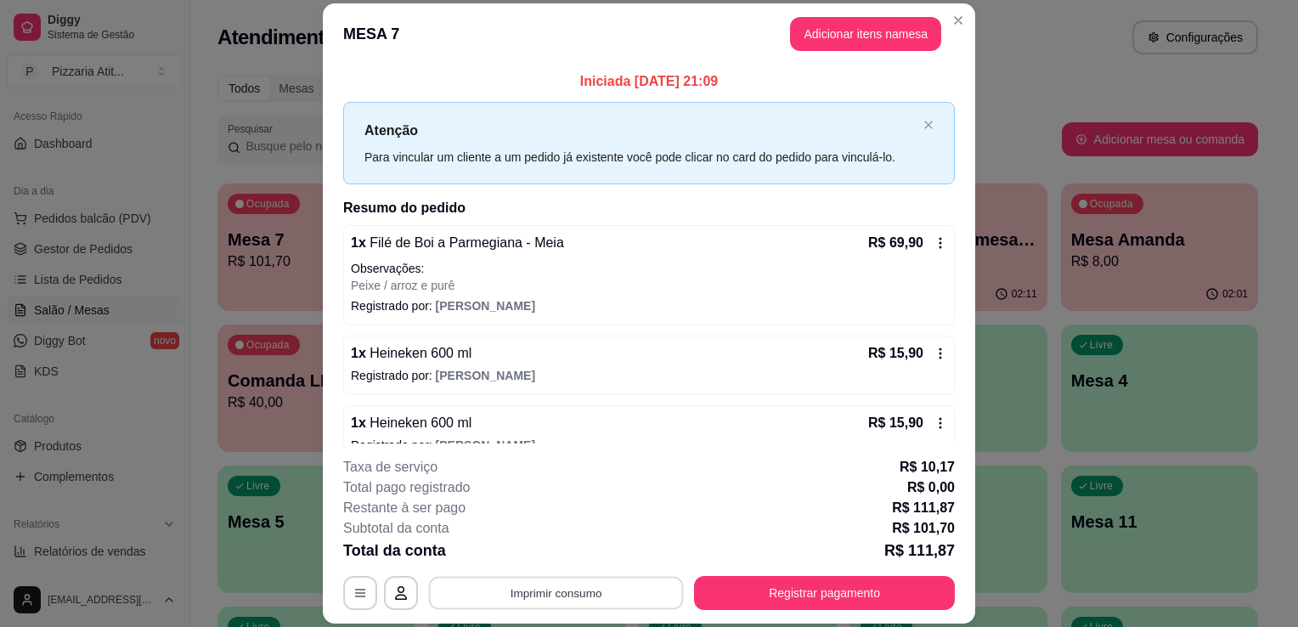
click at [503, 597] on button "Imprimir consumo" at bounding box center [556, 593] width 255 height 33
click at [544, 556] on button "IMPRESSORA" at bounding box center [554, 554] width 119 height 26
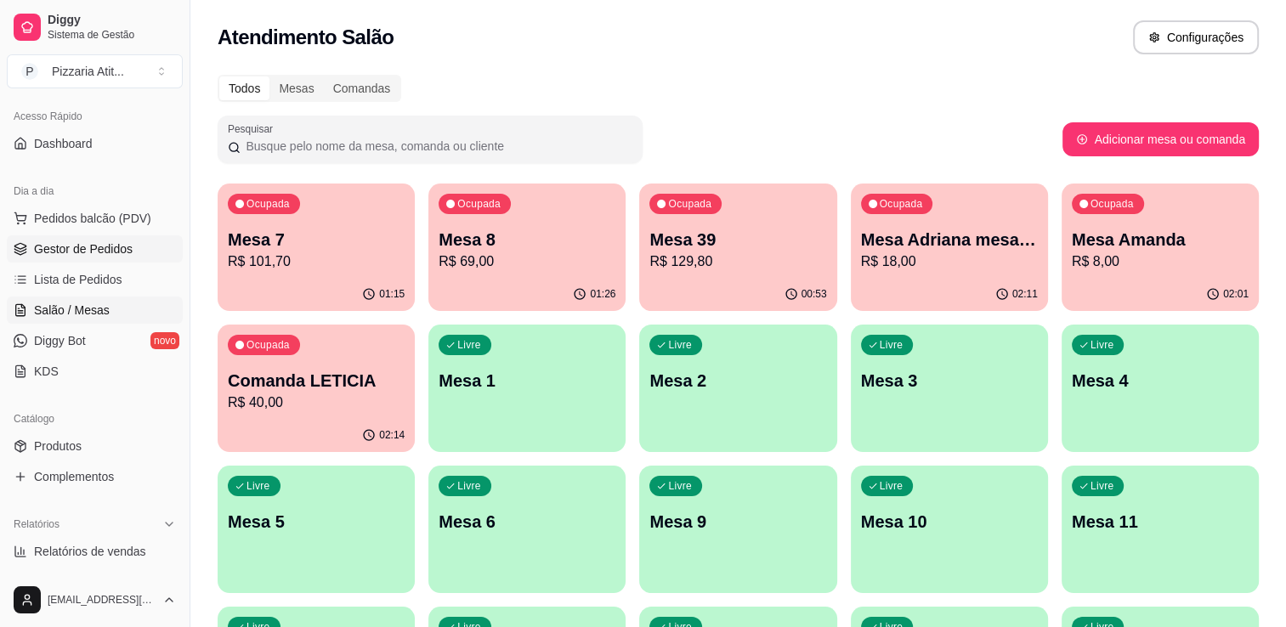
click at [103, 259] on link "Gestor de Pedidos" at bounding box center [95, 248] width 176 height 27
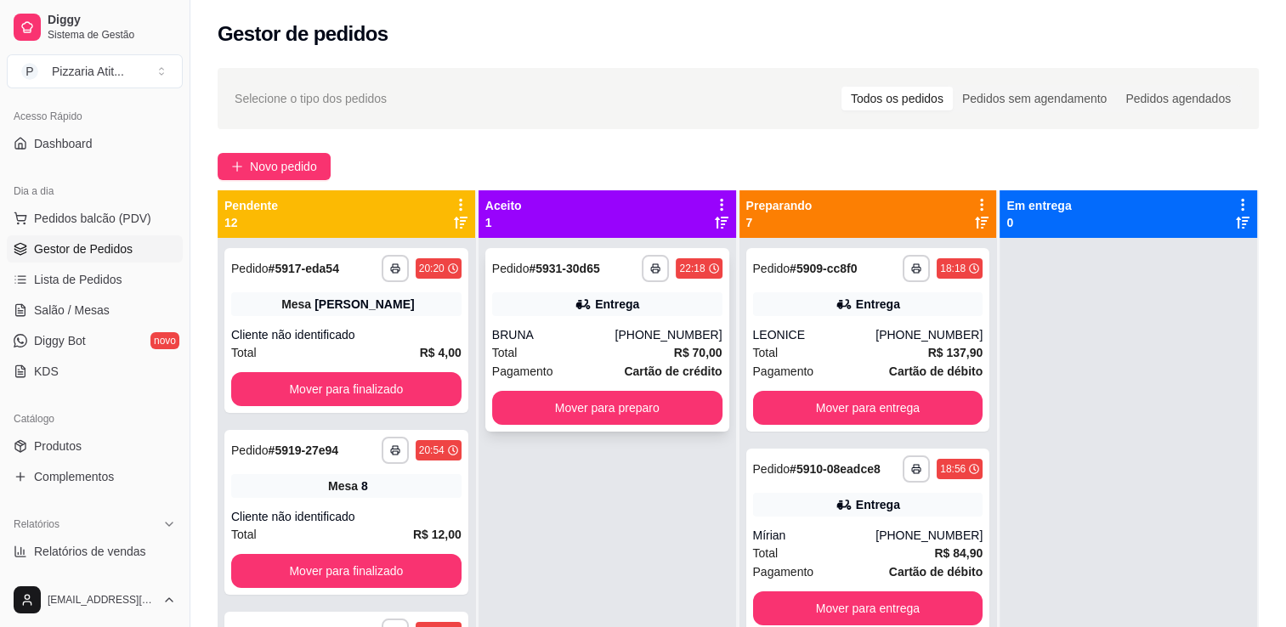
click at [570, 374] on div "Pagamento Cartão de crédito" at bounding box center [607, 371] width 230 height 19
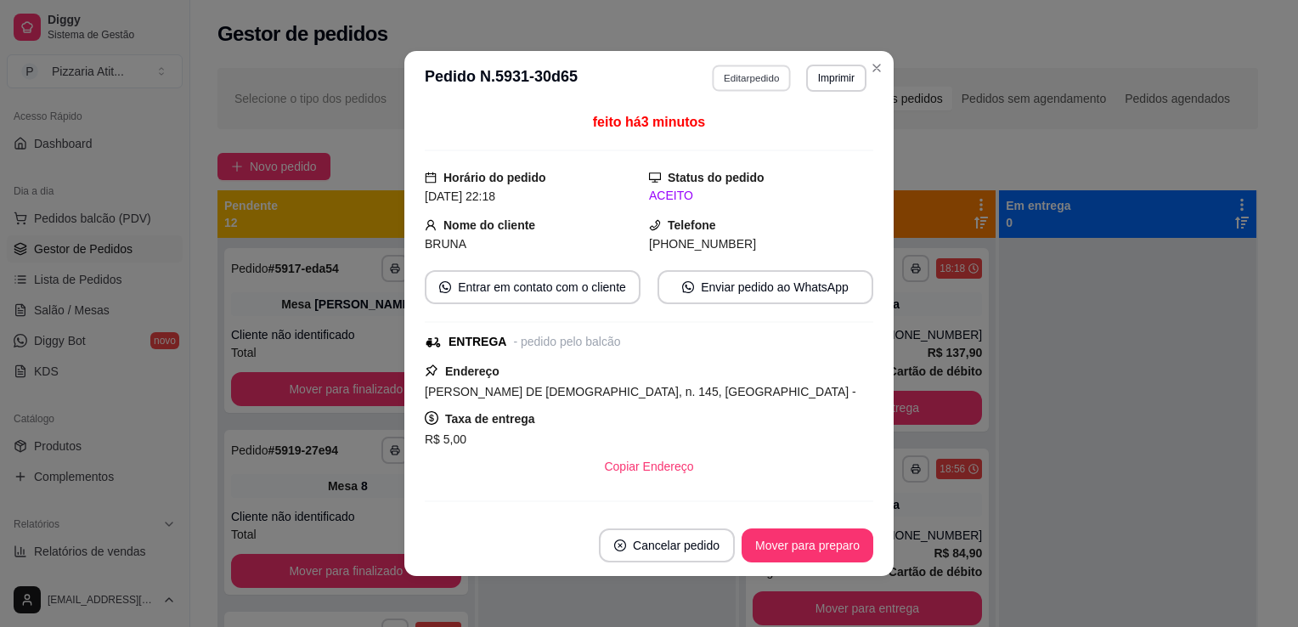
click at [755, 68] on button "Editar pedido" at bounding box center [752, 78] width 79 height 26
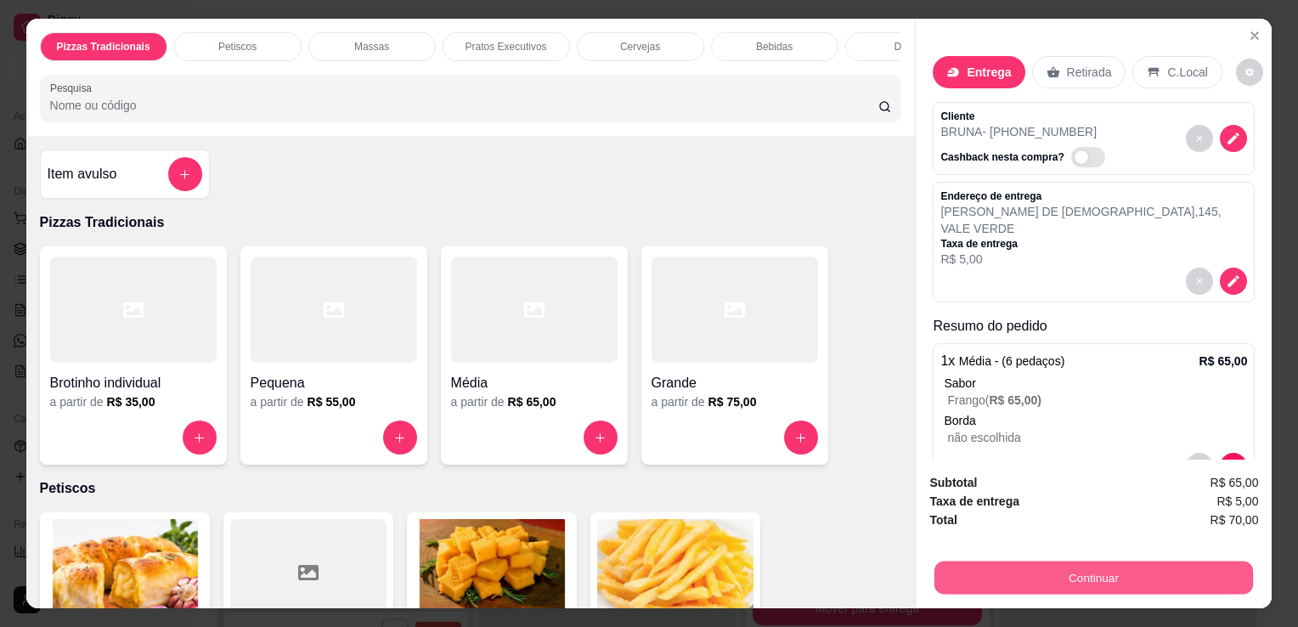
click at [1077, 580] on button "Continuar" at bounding box center [1094, 577] width 319 height 33
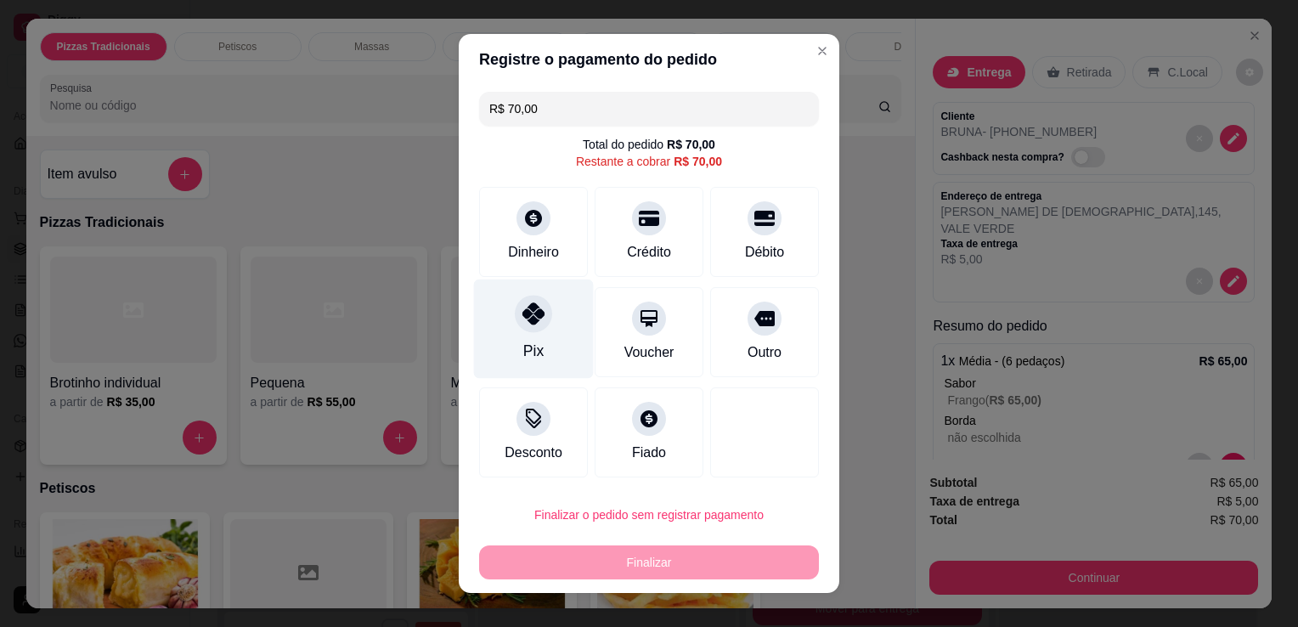
click at [557, 351] on div "Pix" at bounding box center [534, 329] width 120 height 99
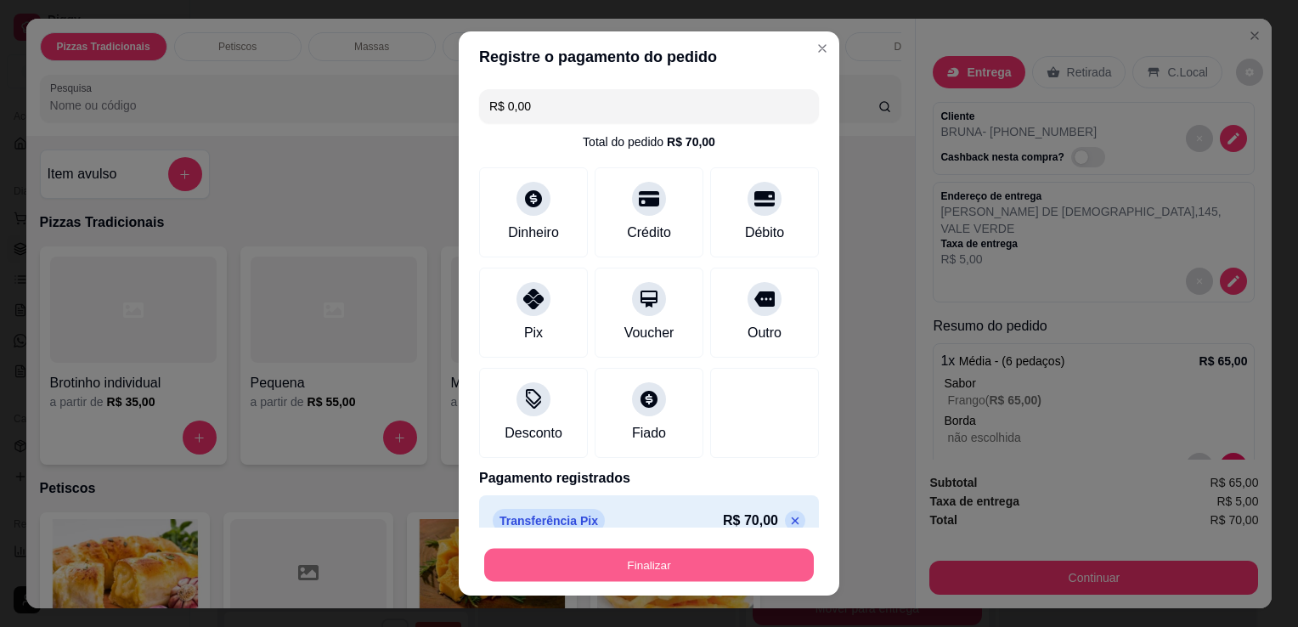
click at [615, 555] on button "Finalizar" at bounding box center [649, 565] width 330 height 33
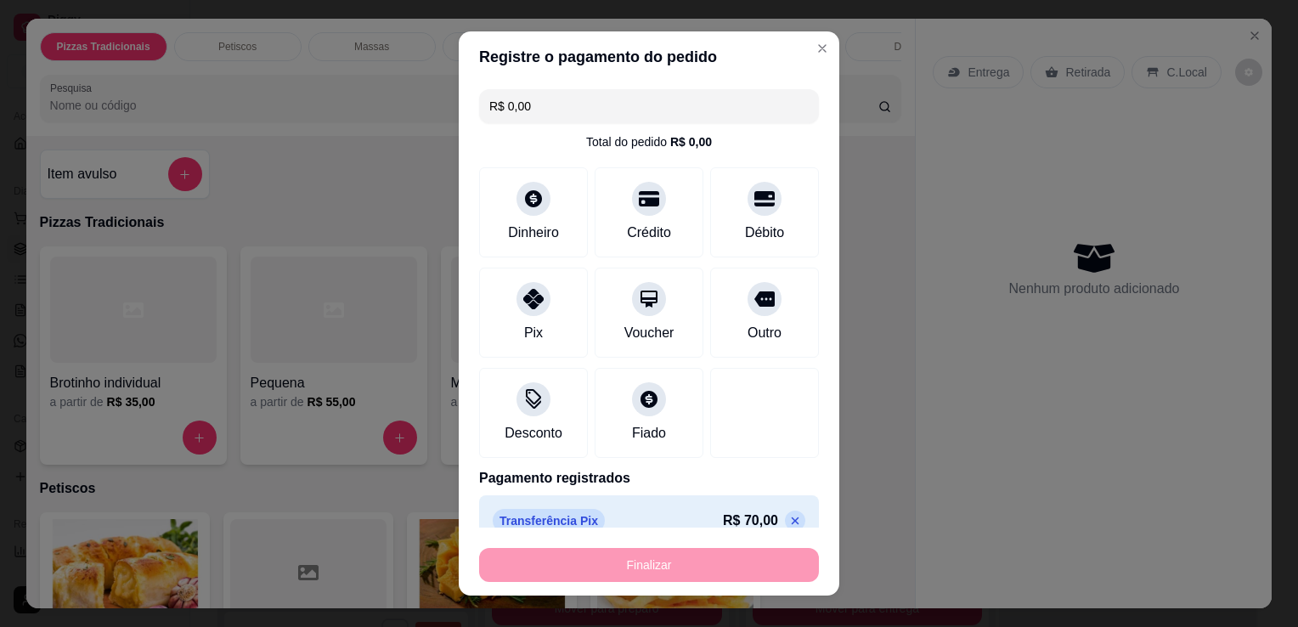
type input "-R$ 70,00"
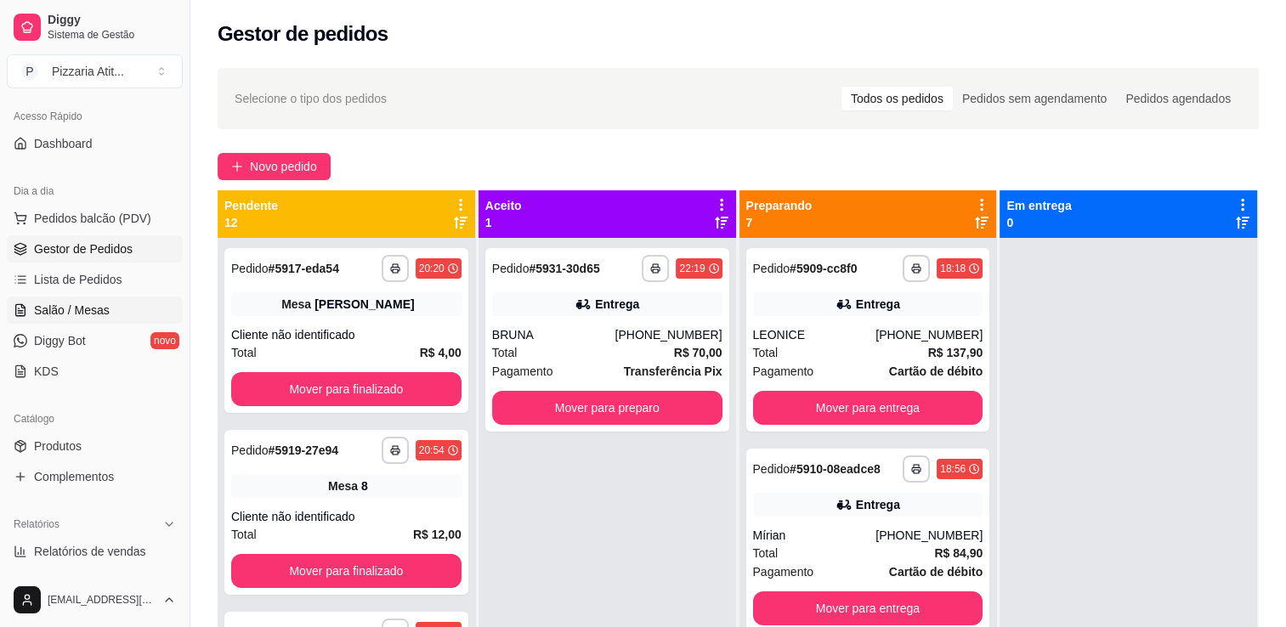
click at [79, 299] on link "Salão / Mesas" at bounding box center [95, 310] width 176 height 27
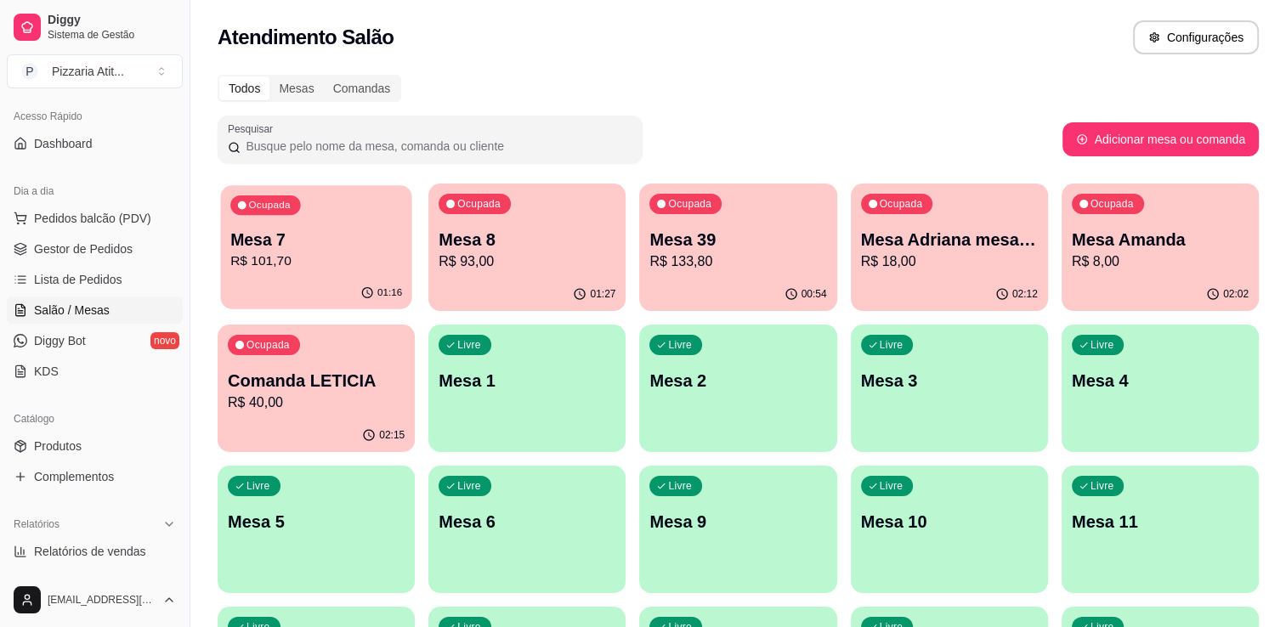
click at [275, 301] on div "01:16" at bounding box center [315, 293] width 191 height 32
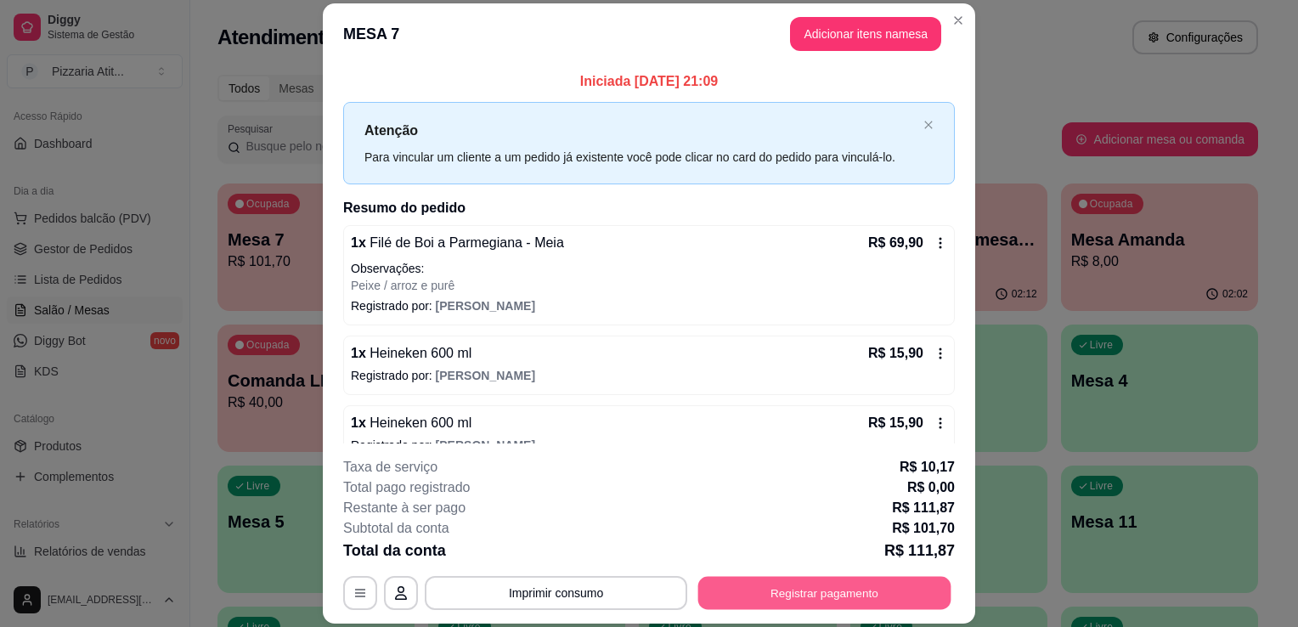
click at [782, 577] on button "Registrar pagamento" at bounding box center [824, 593] width 253 height 33
click at [783, 602] on button "Registrar pagamento" at bounding box center [824, 593] width 253 height 33
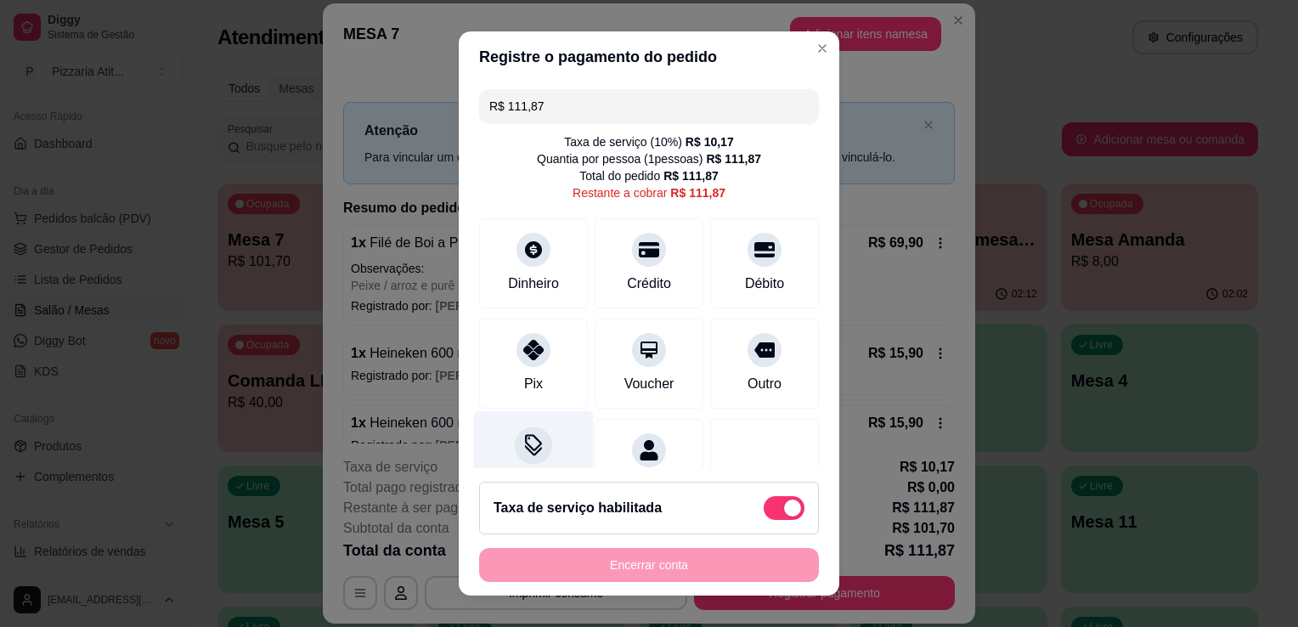
click at [551, 440] on div "Desconto" at bounding box center [534, 460] width 120 height 99
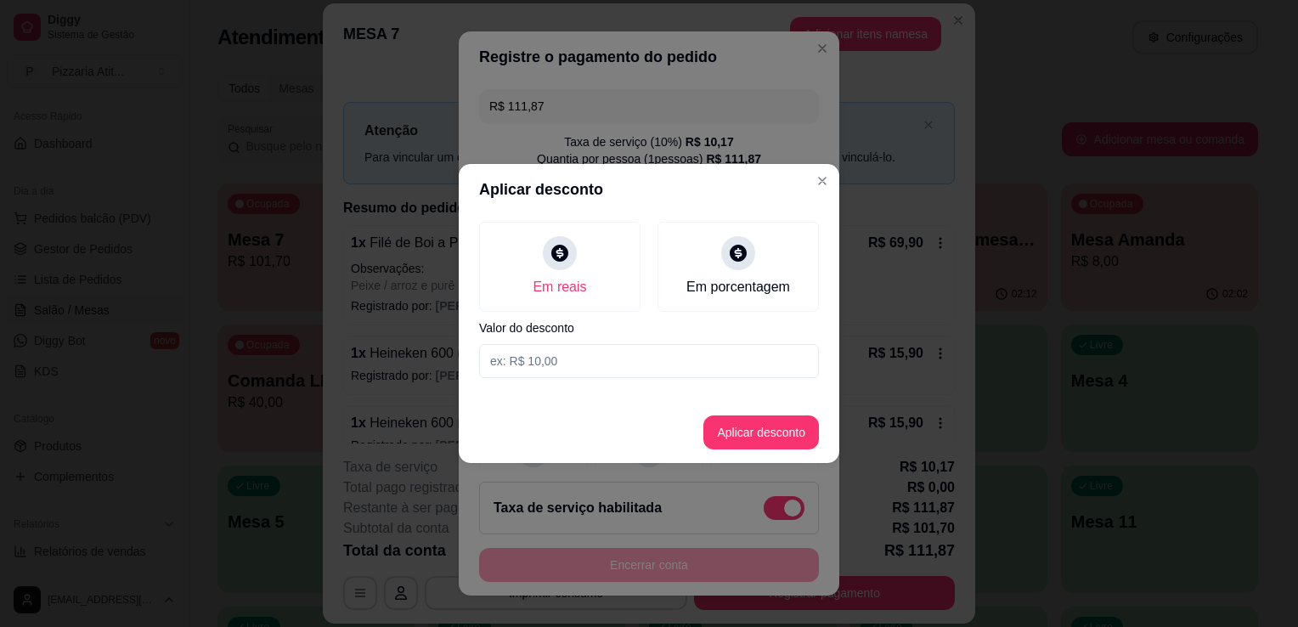
click at [574, 348] on input at bounding box center [649, 361] width 340 height 34
type input "0,87"
click at [758, 445] on button "Aplicar desconto" at bounding box center [761, 432] width 111 height 33
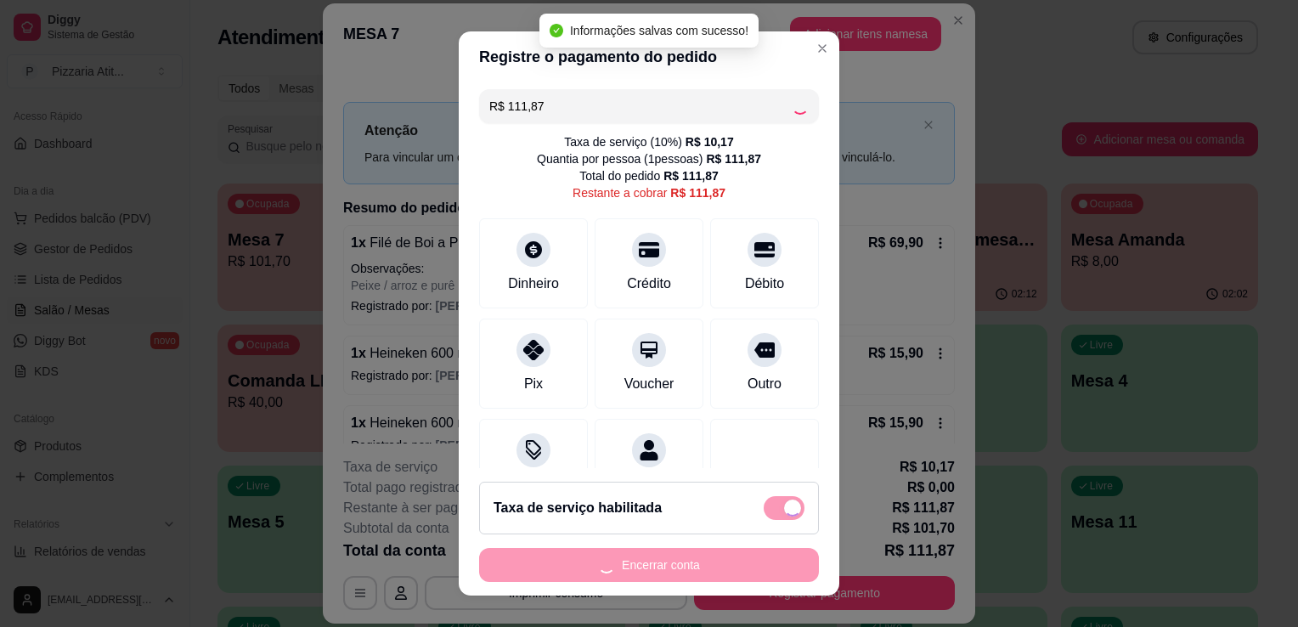
type input "R$ 111,00"
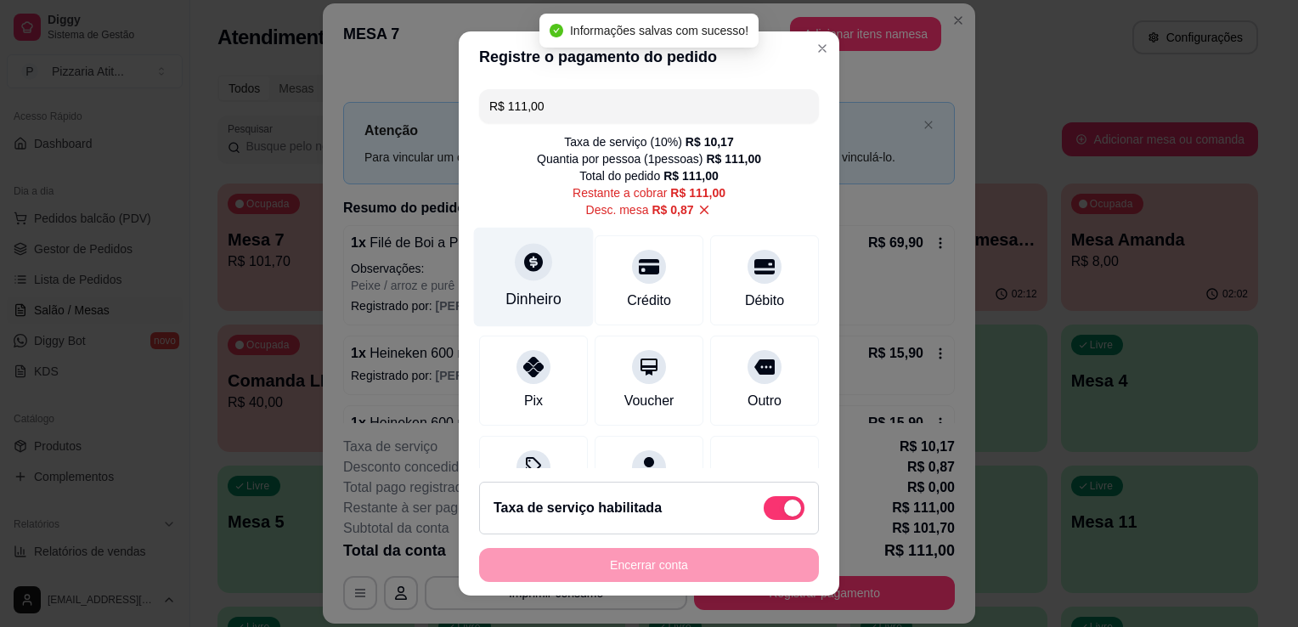
click at [552, 262] on div "Dinheiro" at bounding box center [534, 277] width 120 height 99
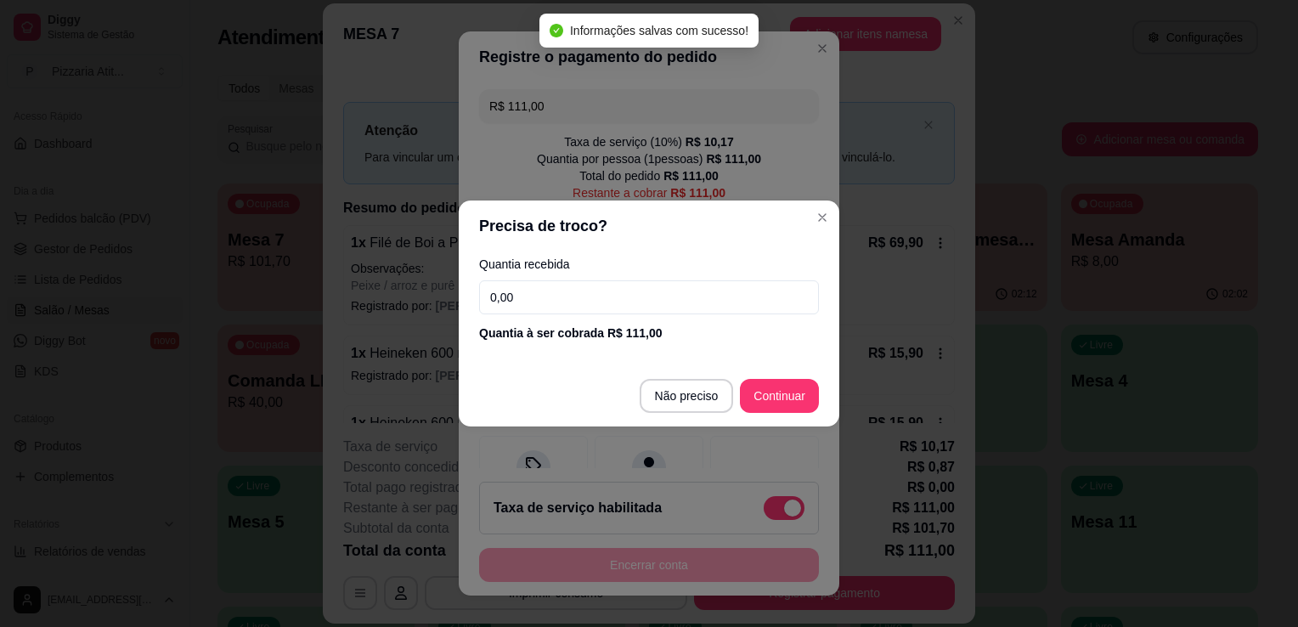
click at [563, 293] on input "0,00" at bounding box center [649, 297] width 340 height 34
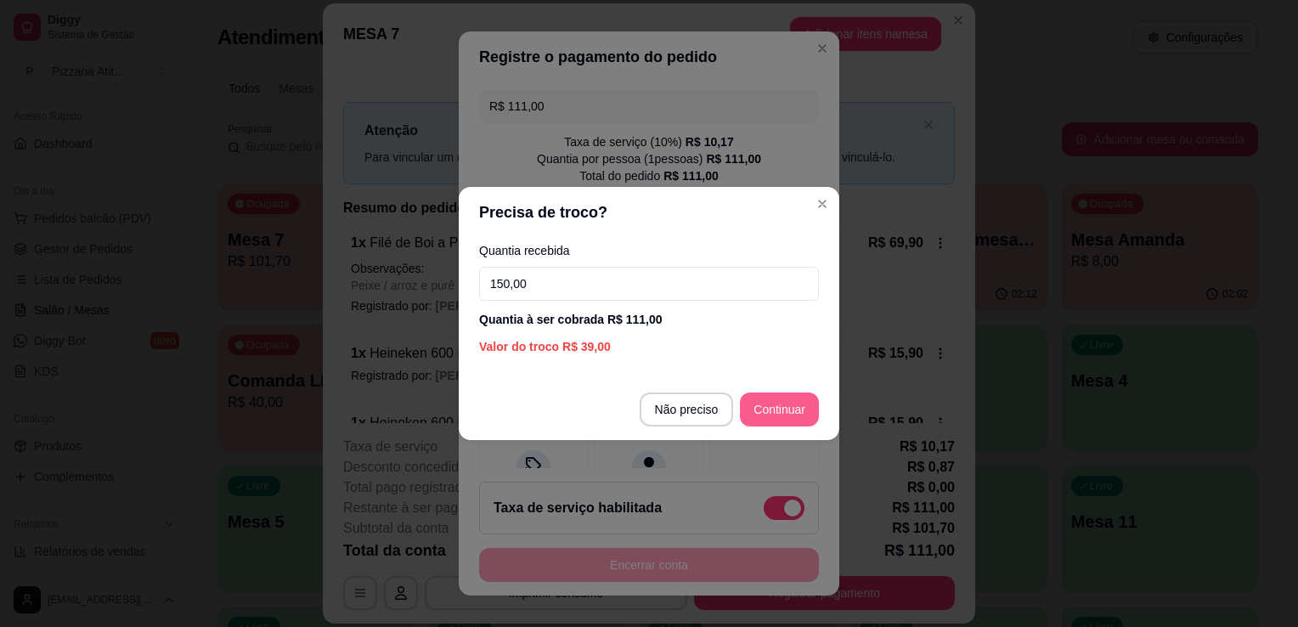
type input "150,00"
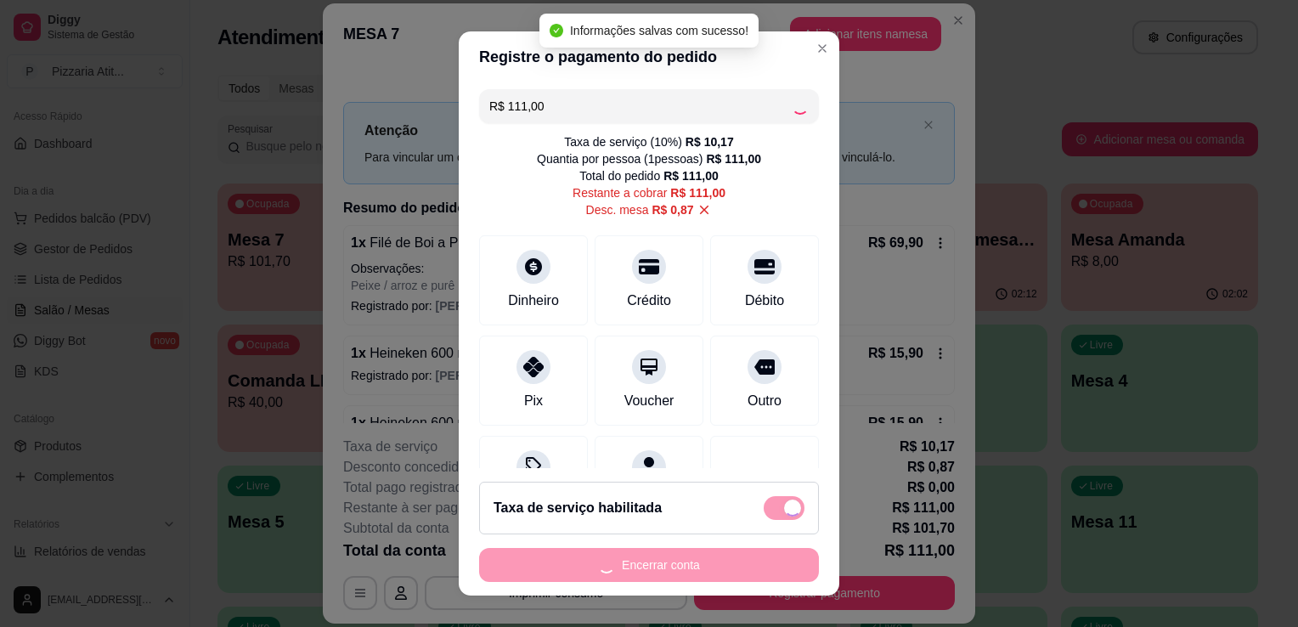
type input "R$ 0,00"
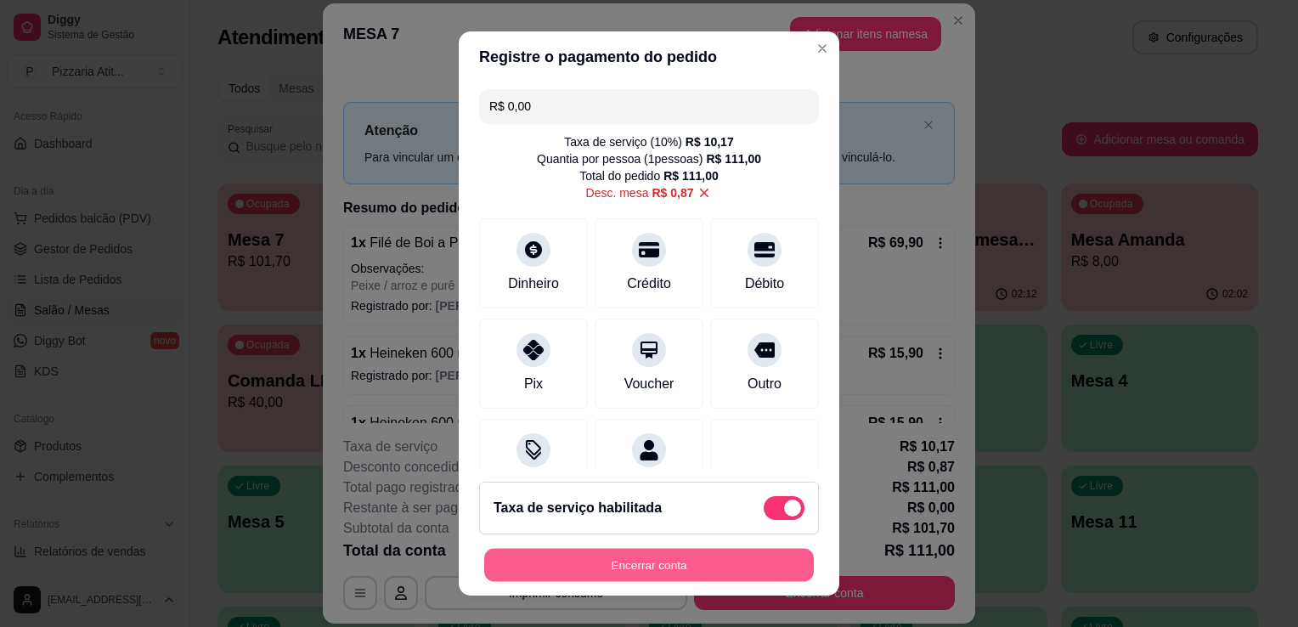
click at [738, 571] on button "Encerrar conta" at bounding box center [649, 565] width 330 height 33
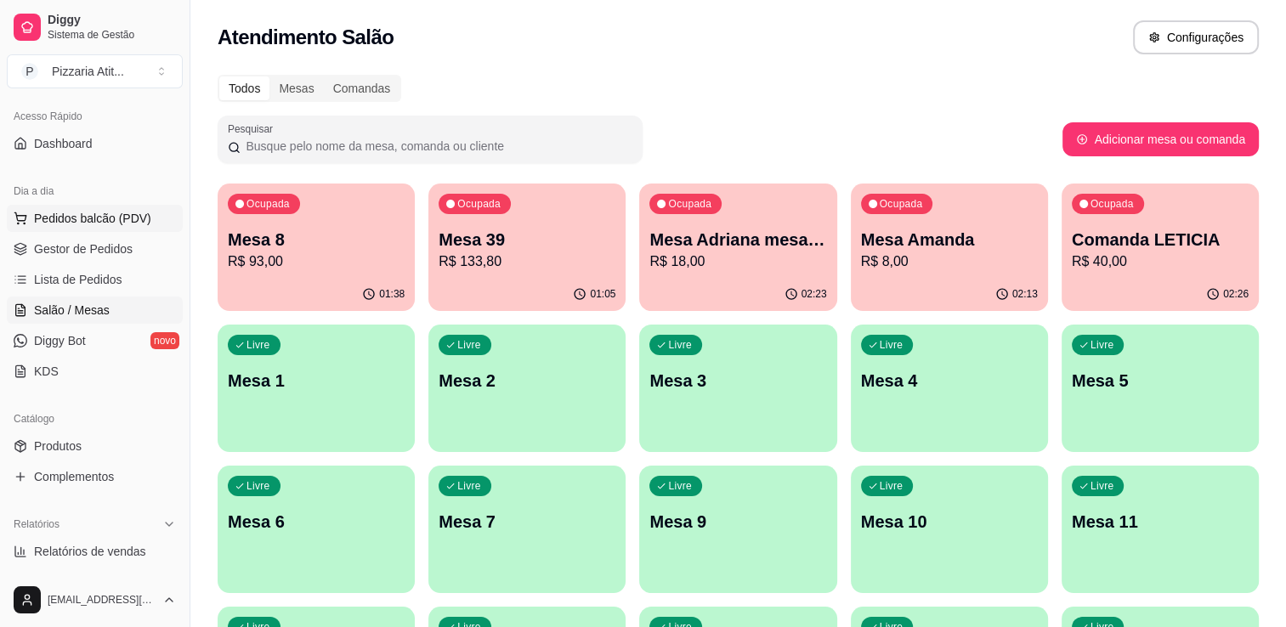
click at [107, 214] on span "Pedidos balcão (PDV)" at bounding box center [92, 218] width 117 height 17
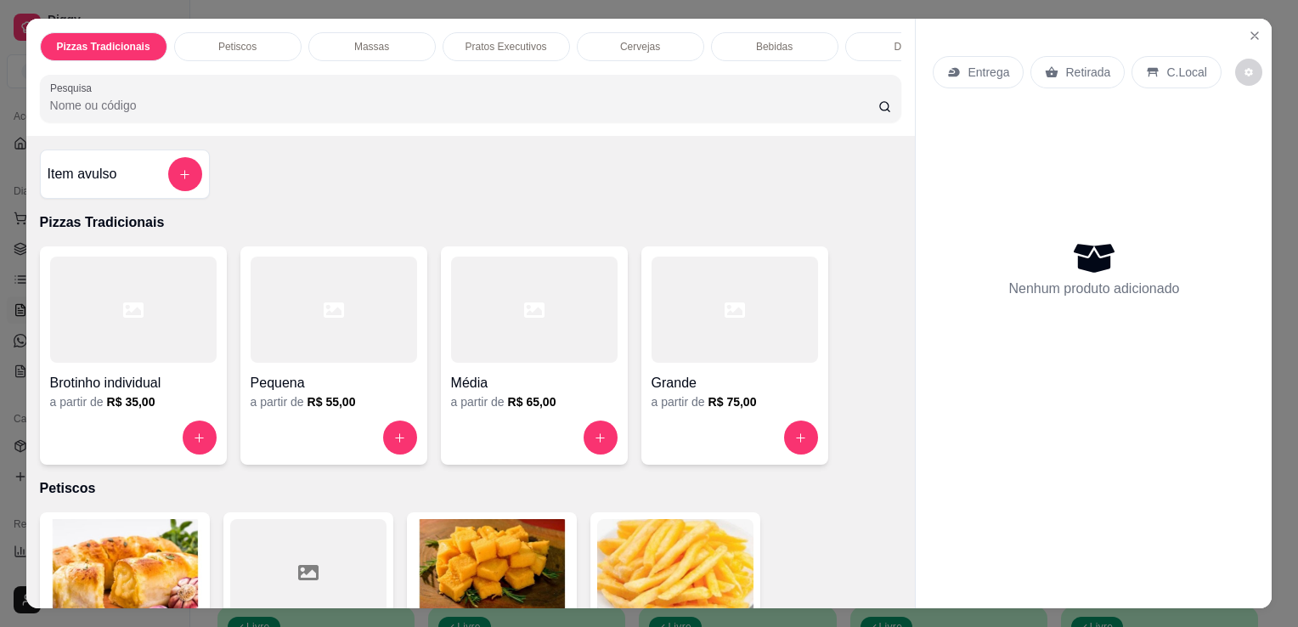
click at [421, 104] on input "Pesquisa" at bounding box center [464, 105] width 828 height 17
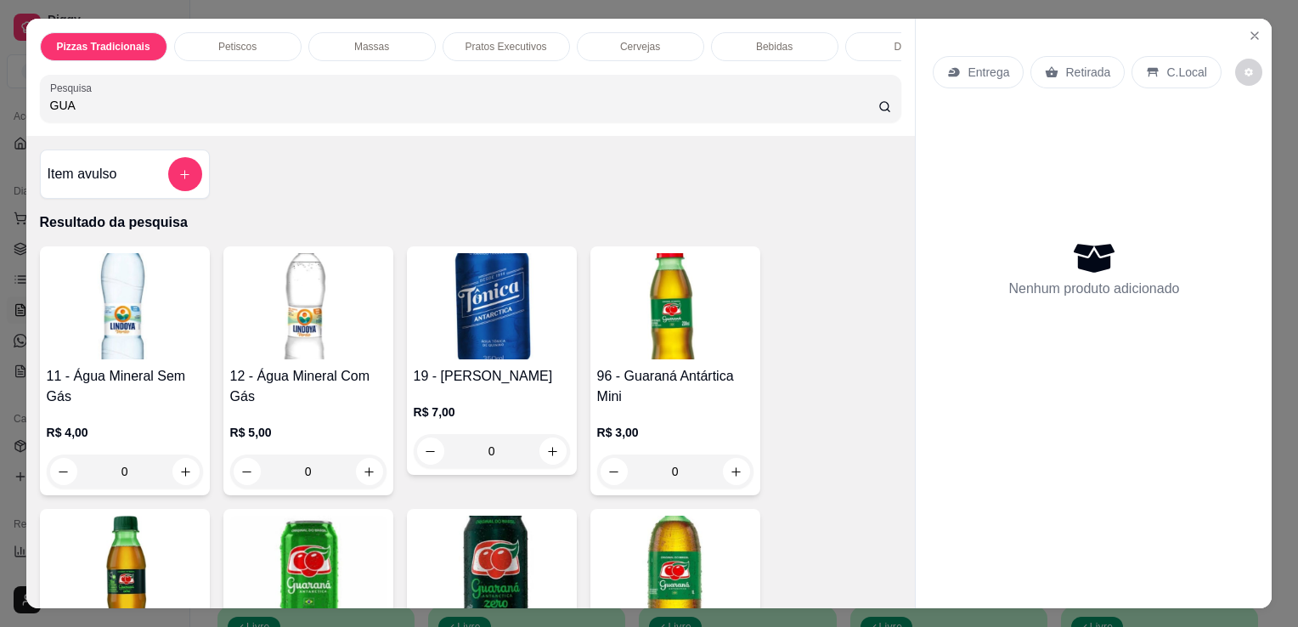
type input "GUA"
click at [642, 568] on img at bounding box center [675, 569] width 156 height 106
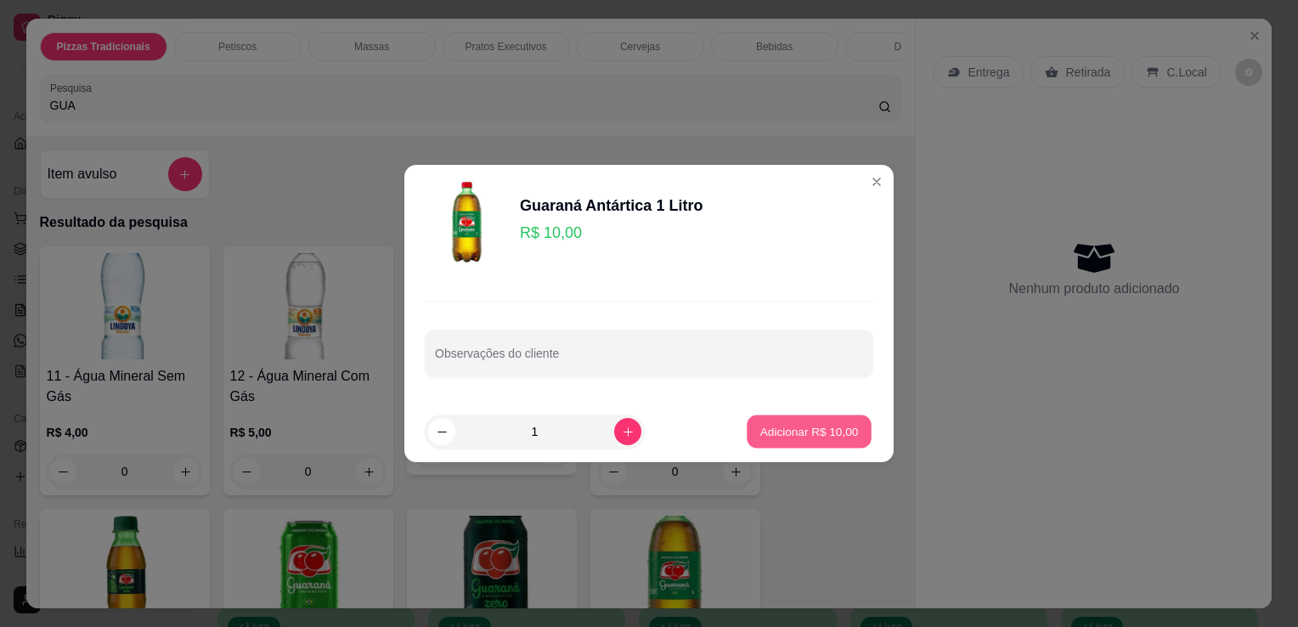
click at [787, 436] on p "Adicionar R$ 10,00" at bounding box center [810, 431] width 99 height 16
type input "1"
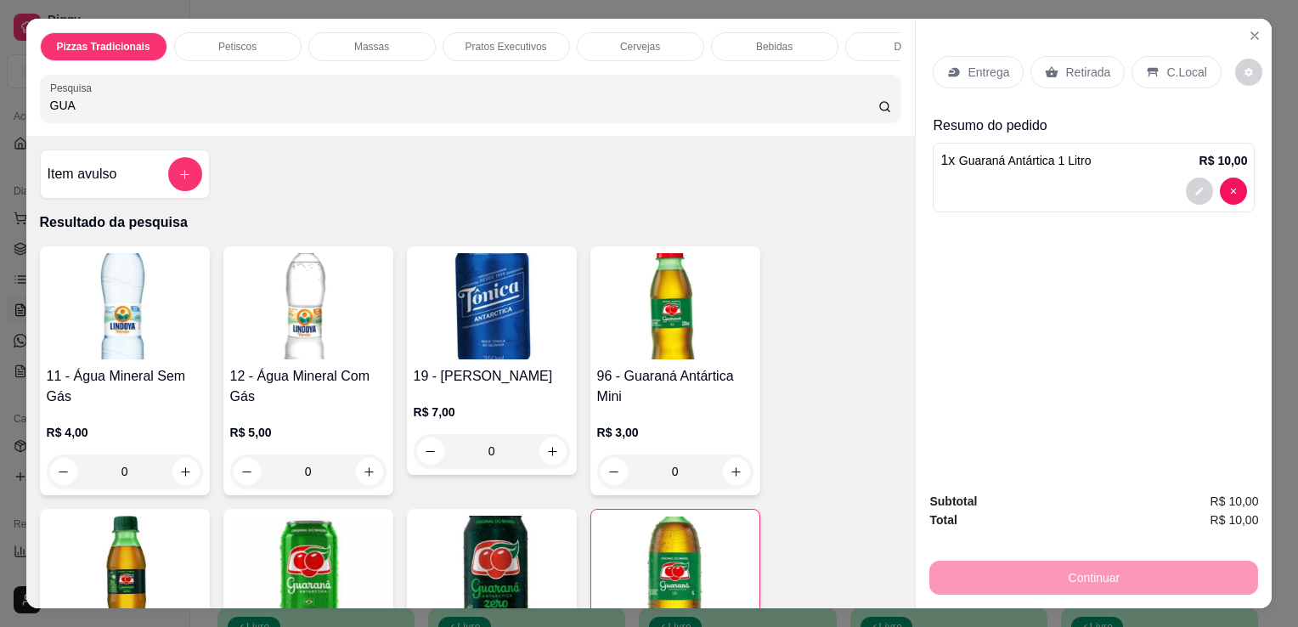
click at [1159, 46] on div "Entrega Retirada C.Local" at bounding box center [1094, 71] width 322 height 59
click at [1167, 64] on p "C.Local" at bounding box center [1187, 72] width 40 height 17
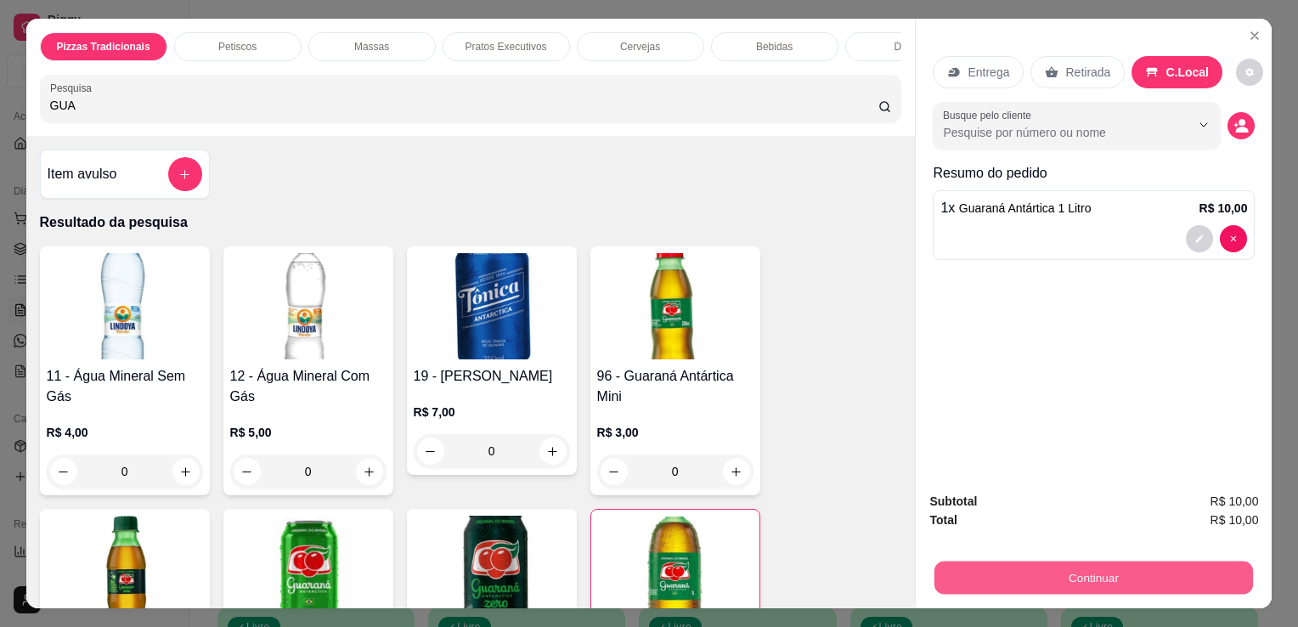
click at [986, 569] on button "Continuar" at bounding box center [1094, 577] width 319 height 33
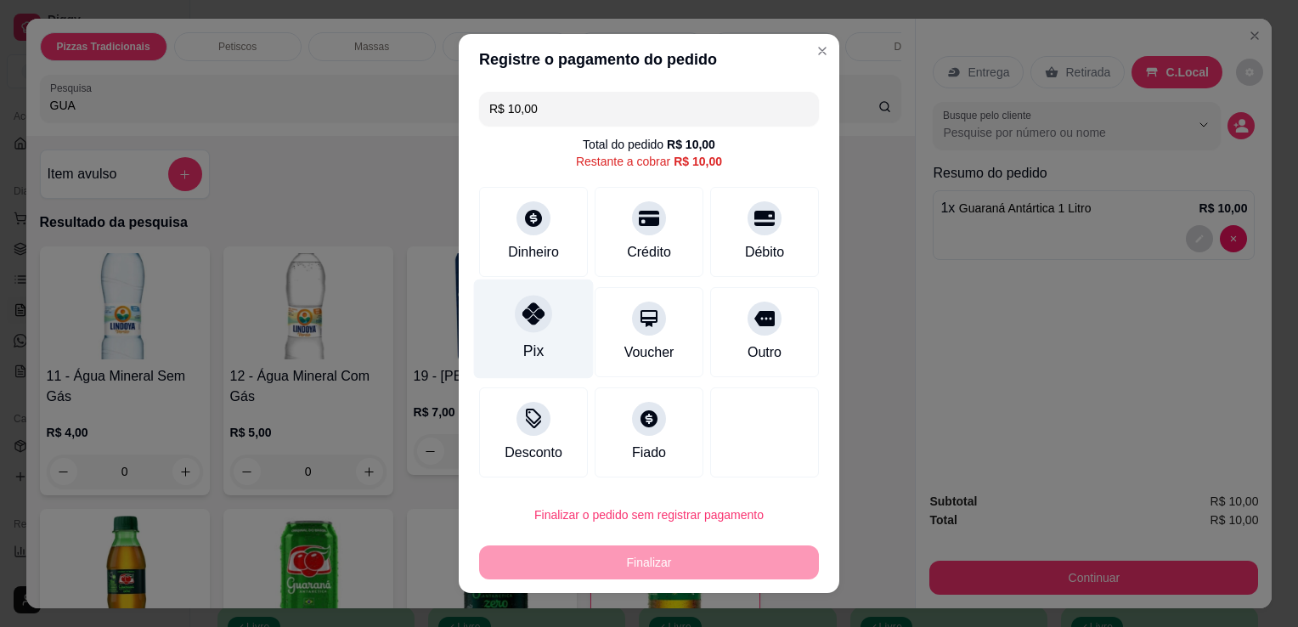
click at [548, 320] on div "Pix" at bounding box center [534, 329] width 120 height 99
type input "R$ 0,00"
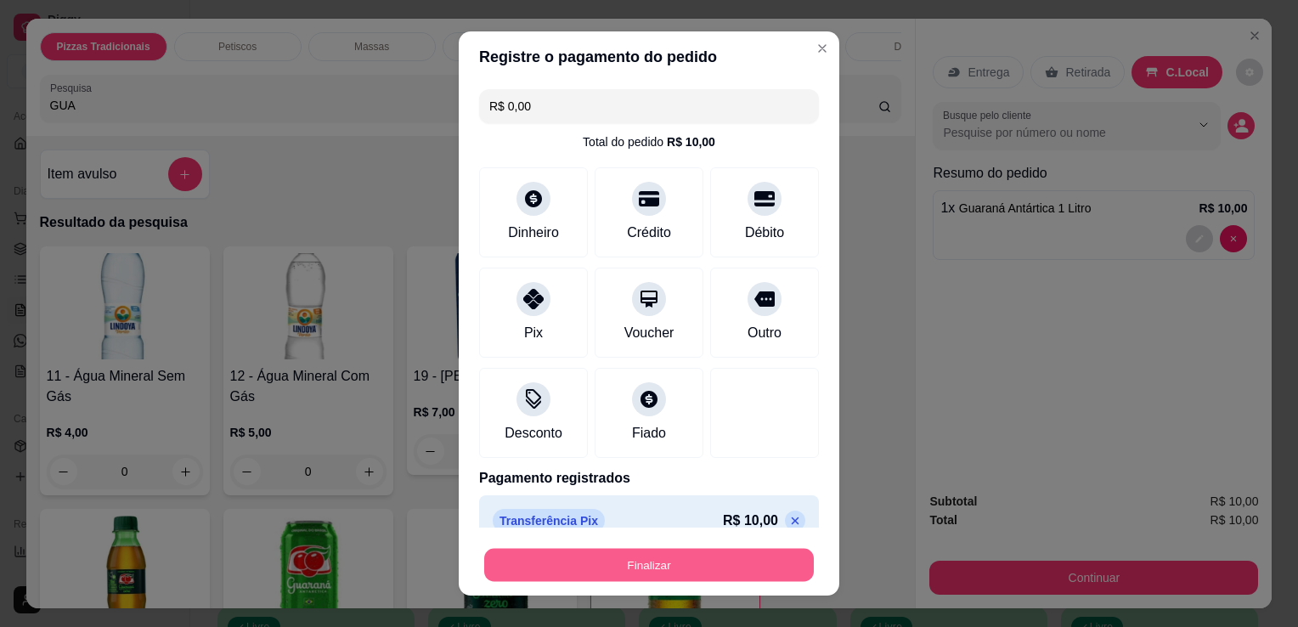
click at [612, 574] on button "Finalizar" at bounding box center [649, 565] width 330 height 33
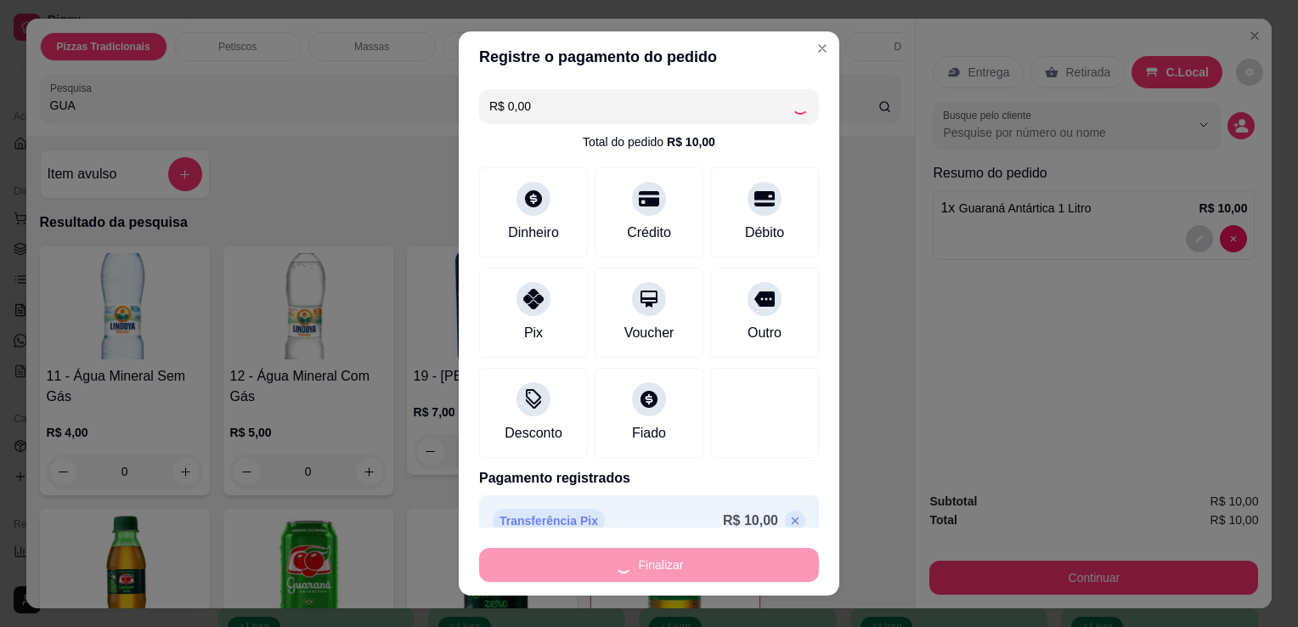
type input "0"
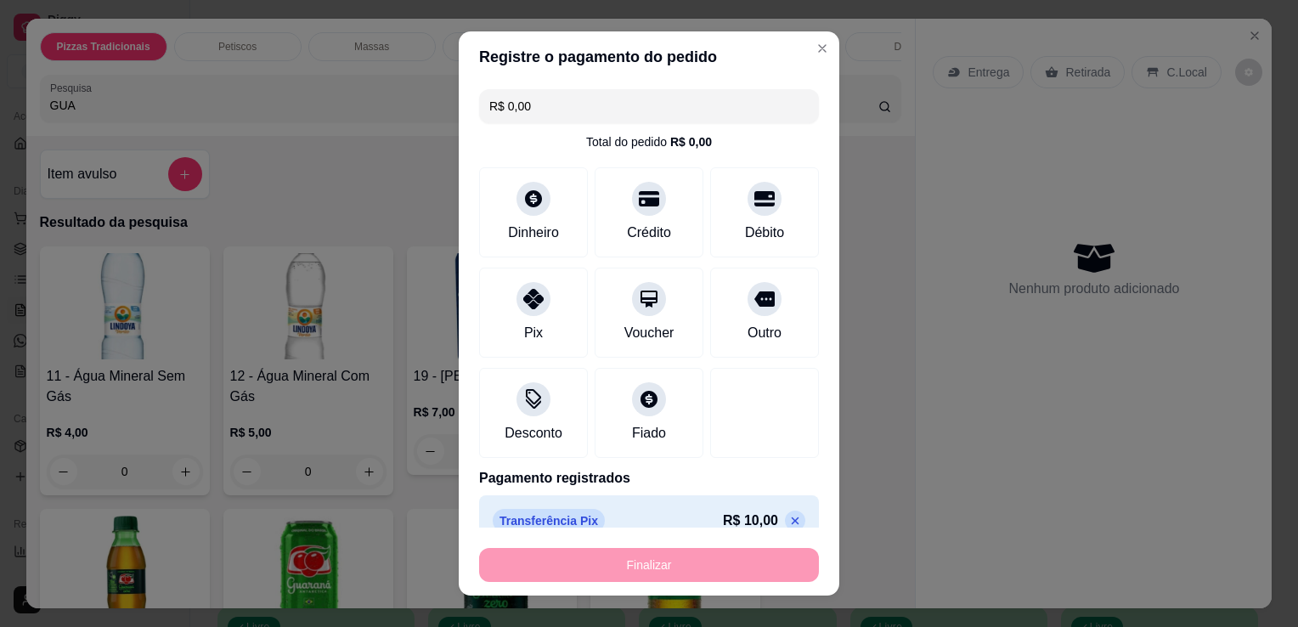
type input "-R$ 10,00"
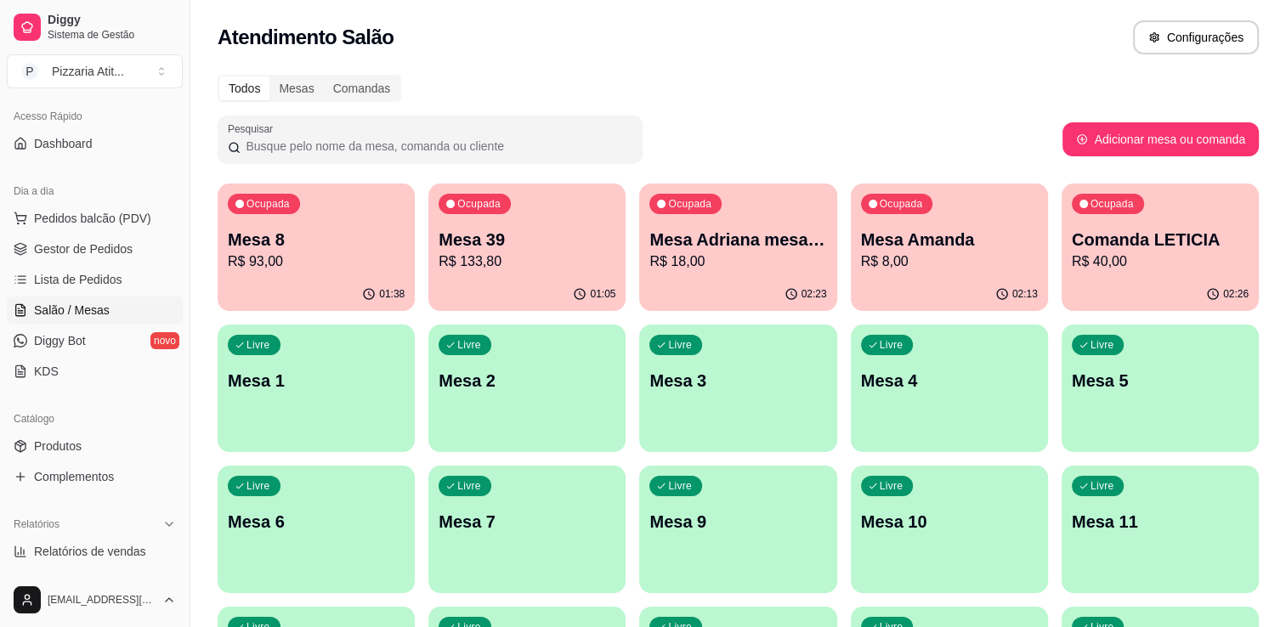
click at [155, 623] on div "[EMAIL_ADDRESS][DOMAIN_NAME]" at bounding box center [94, 600] width 189 height 54
click at [260, 291] on div "01:38" at bounding box center [315, 293] width 191 height 32
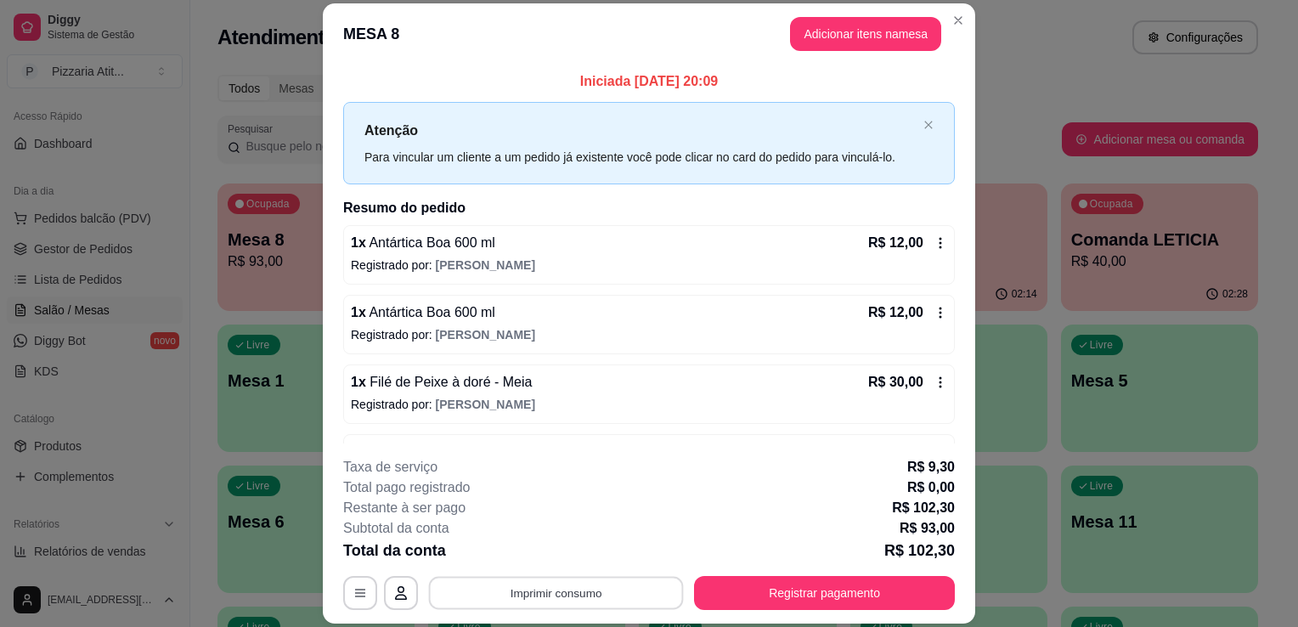
click at [572, 605] on button "Imprimir consumo" at bounding box center [556, 593] width 255 height 33
click at [566, 551] on button "IMPRESSORA" at bounding box center [554, 554] width 119 height 26
click at [714, 597] on button "Registrar pagamento" at bounding box center [824, 593] width 253 height 33
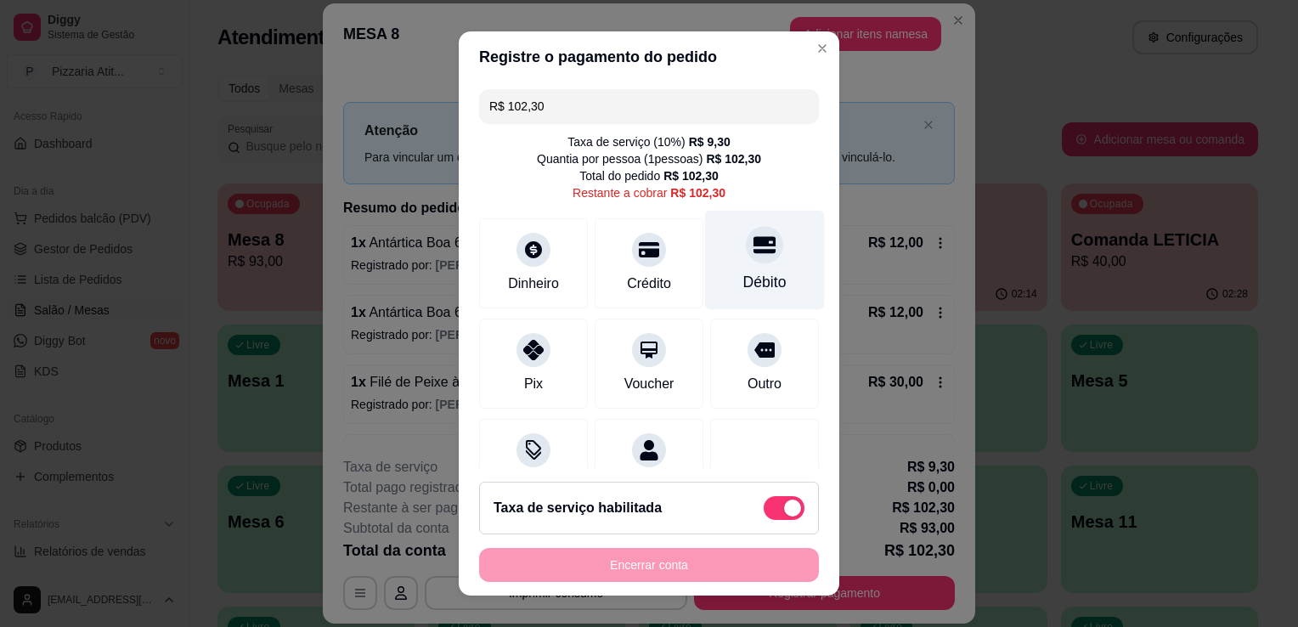
click at [714, 248] on div "Débito" at bounding box center [765, 260] width 120 height 99
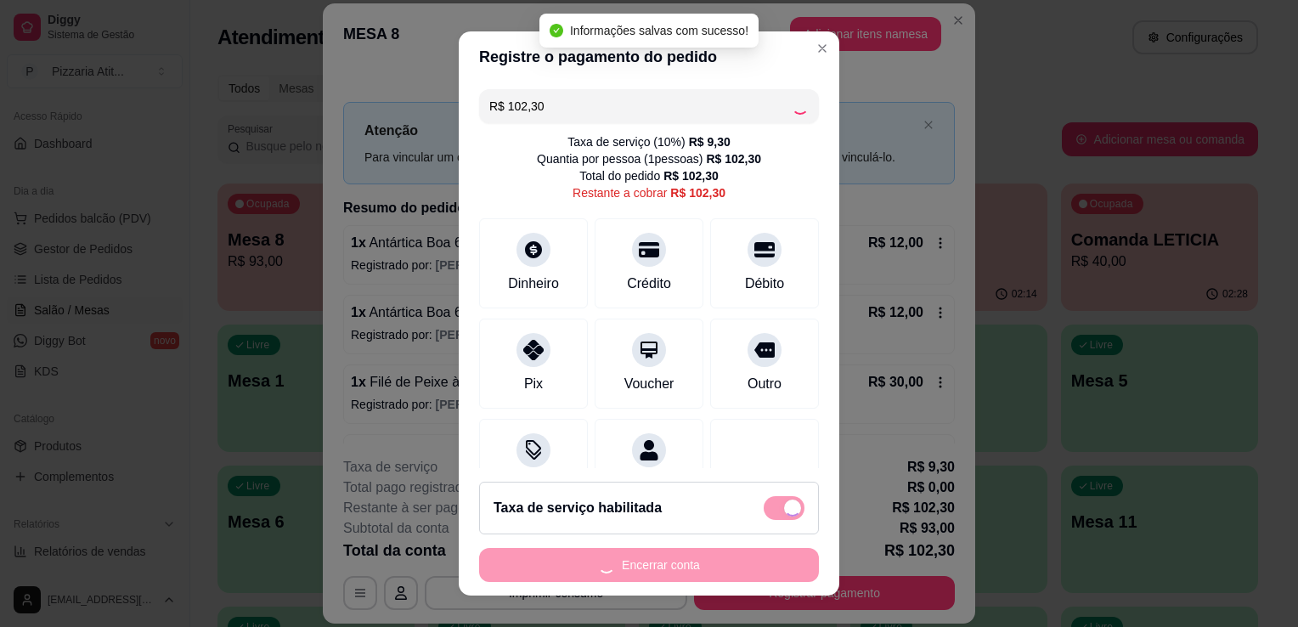
type input "R$ 0,00"
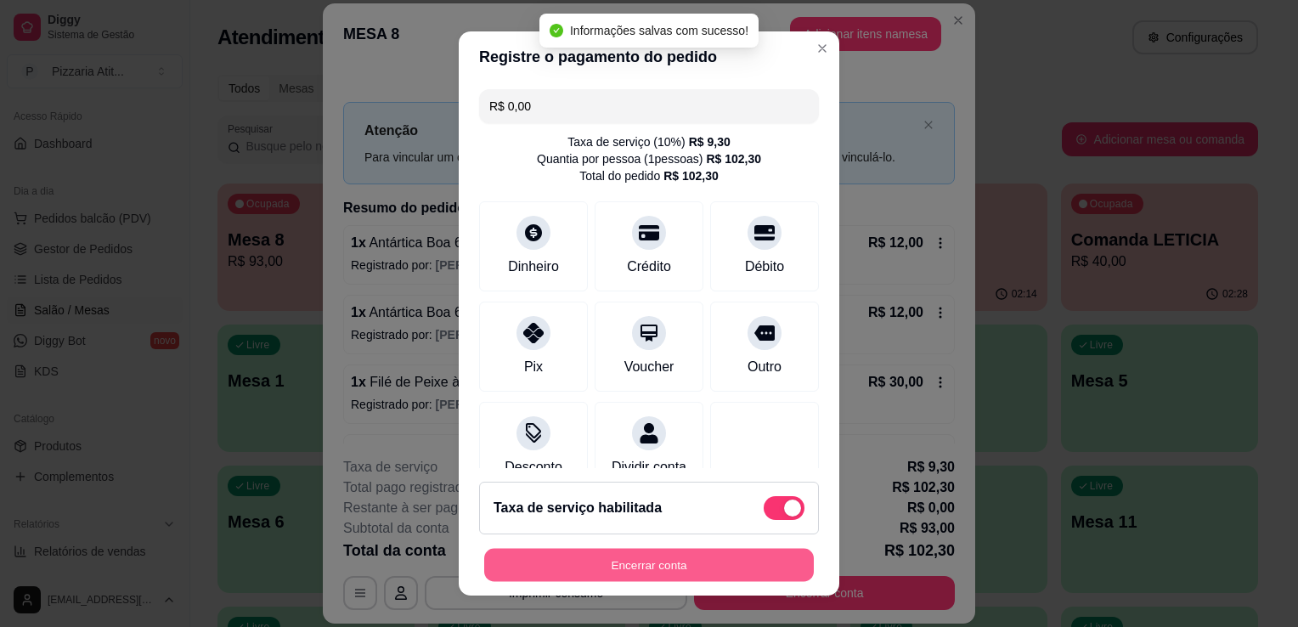
click at [588, 568] on button "Encerrar conta" at bounding box center [649, 565] width 330 height 33
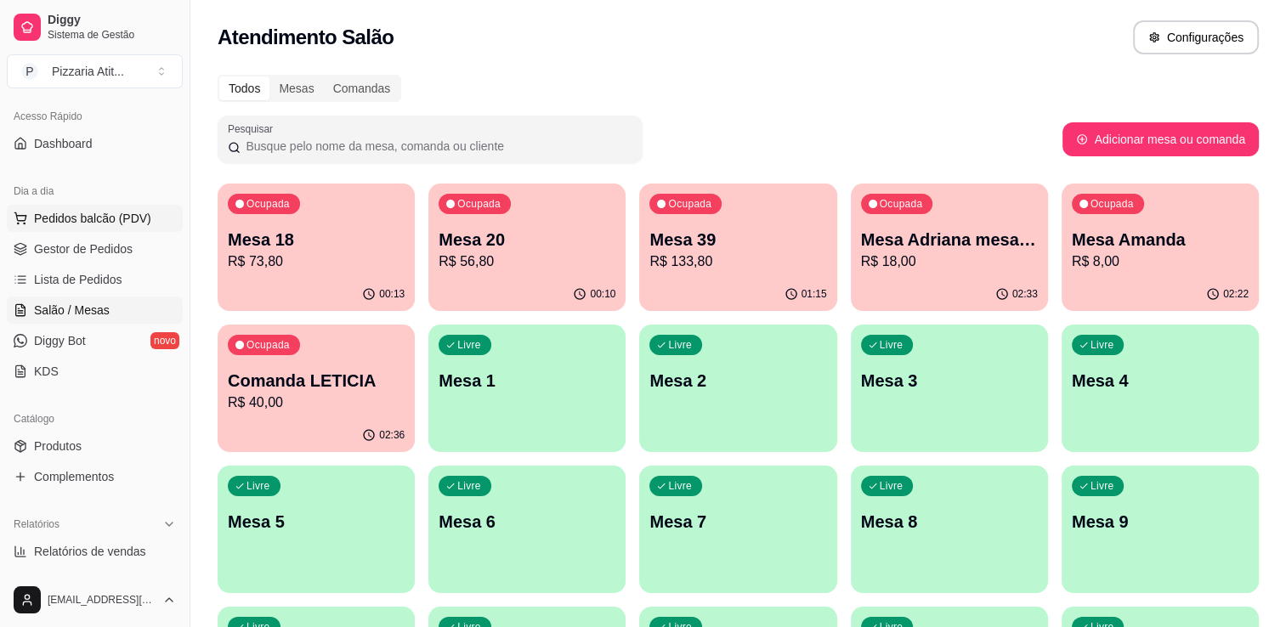
click at [75, 216] on span "Pedidos balcão (PDV)" at bounding box center [92, 218] width 117 height 17
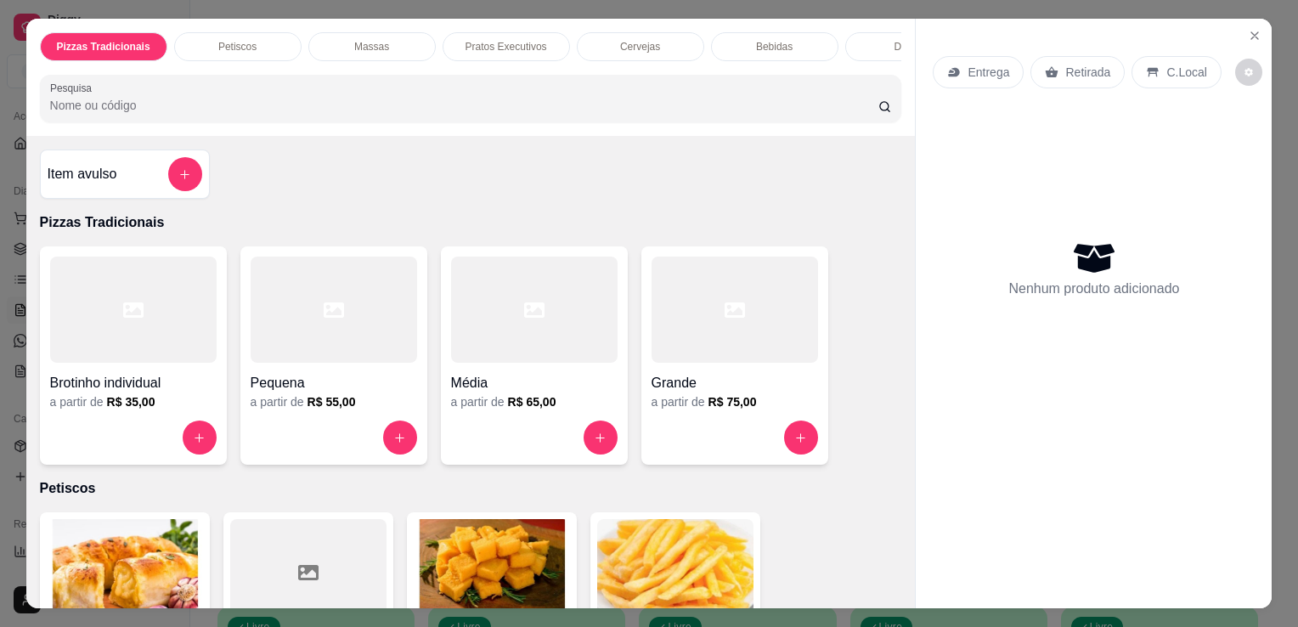
click at [330, 114] on input "Pesquisa" at bounding box center [464, 105] width 828 height 17
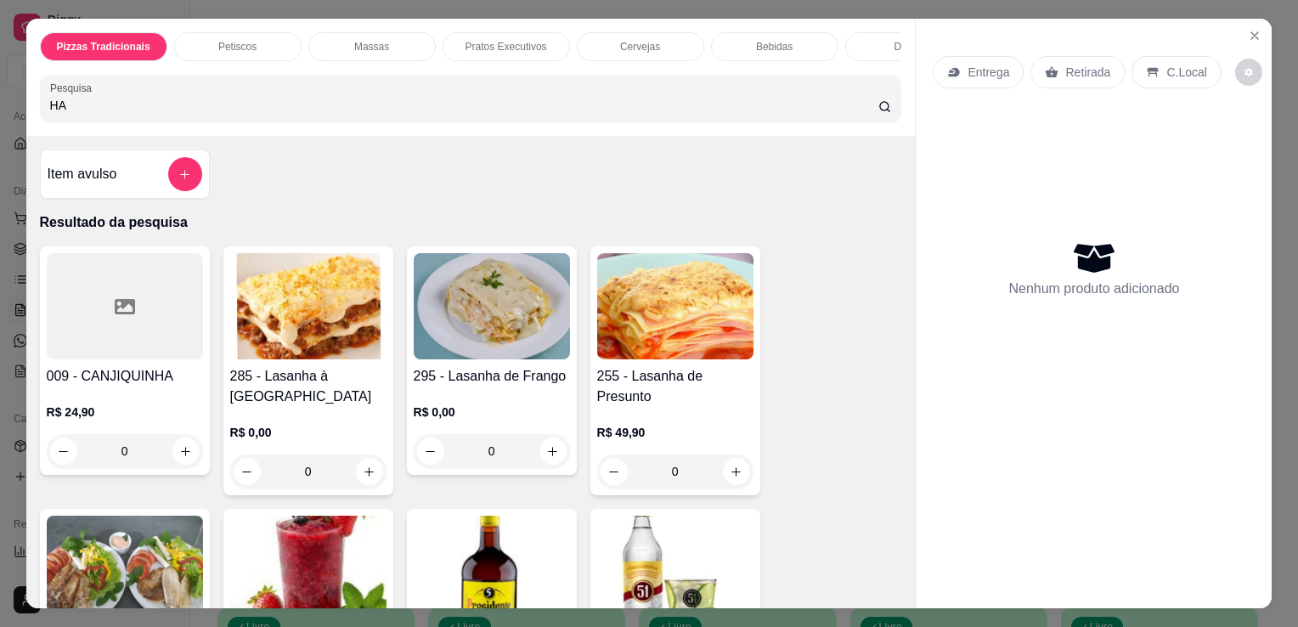
type input "HA"
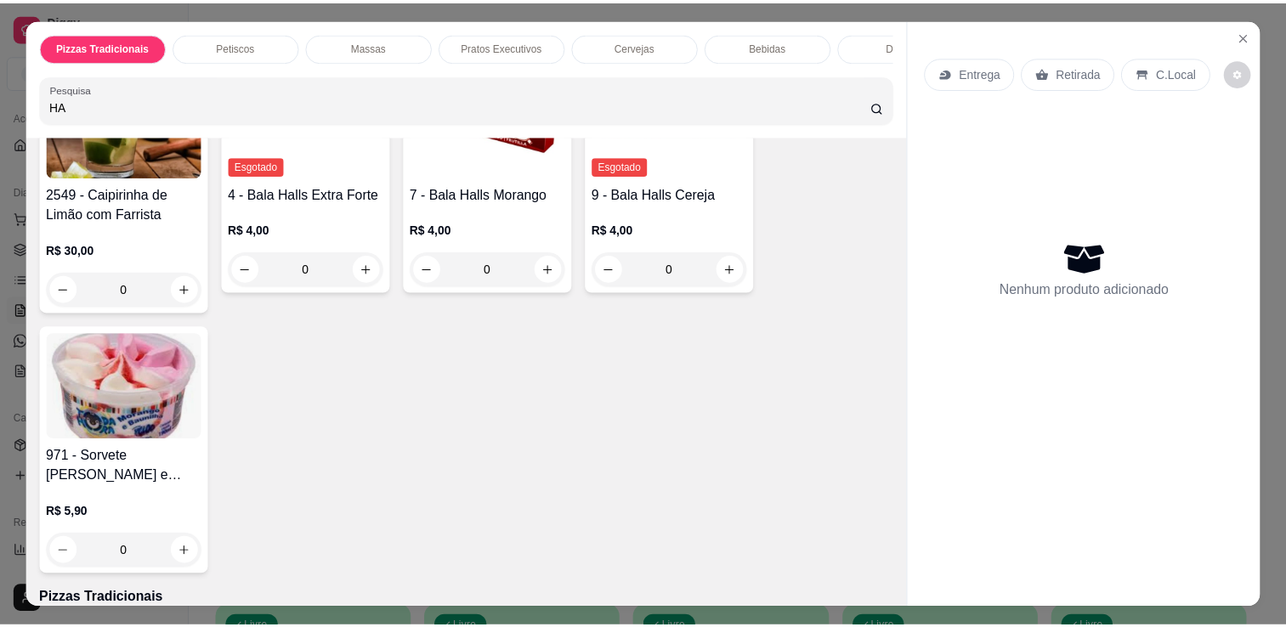
scroll to position [434, 0]
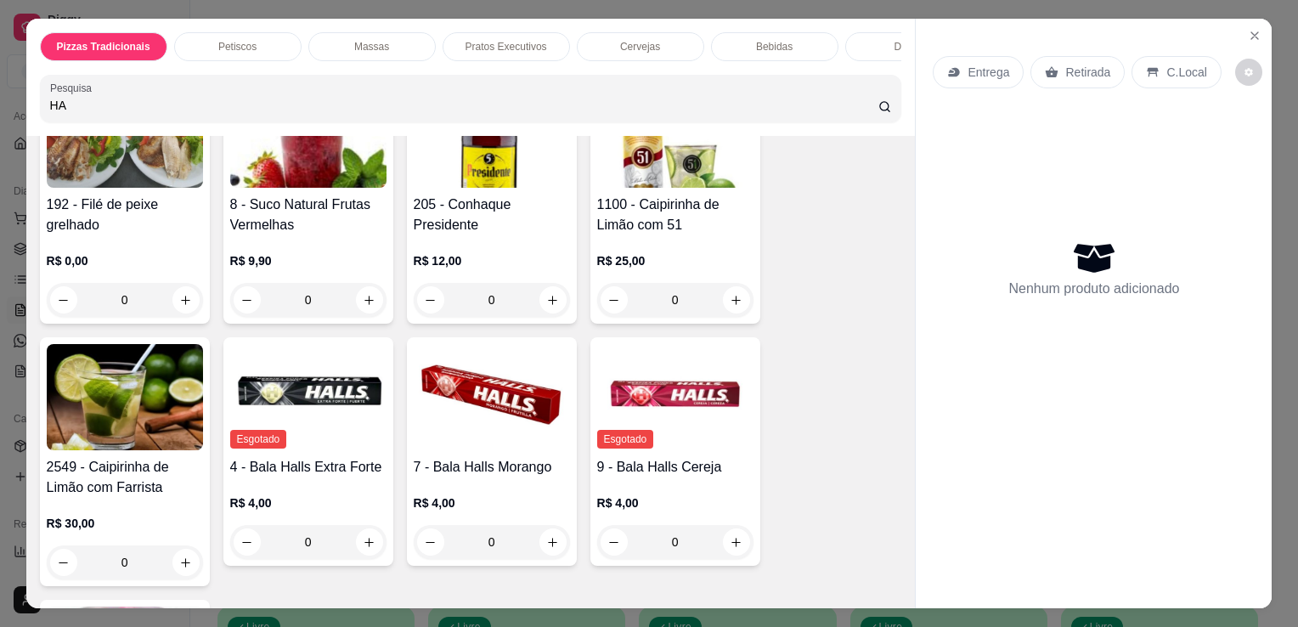
click at [478, 393] on img at bounding box center [492, 397] width 156 height 106
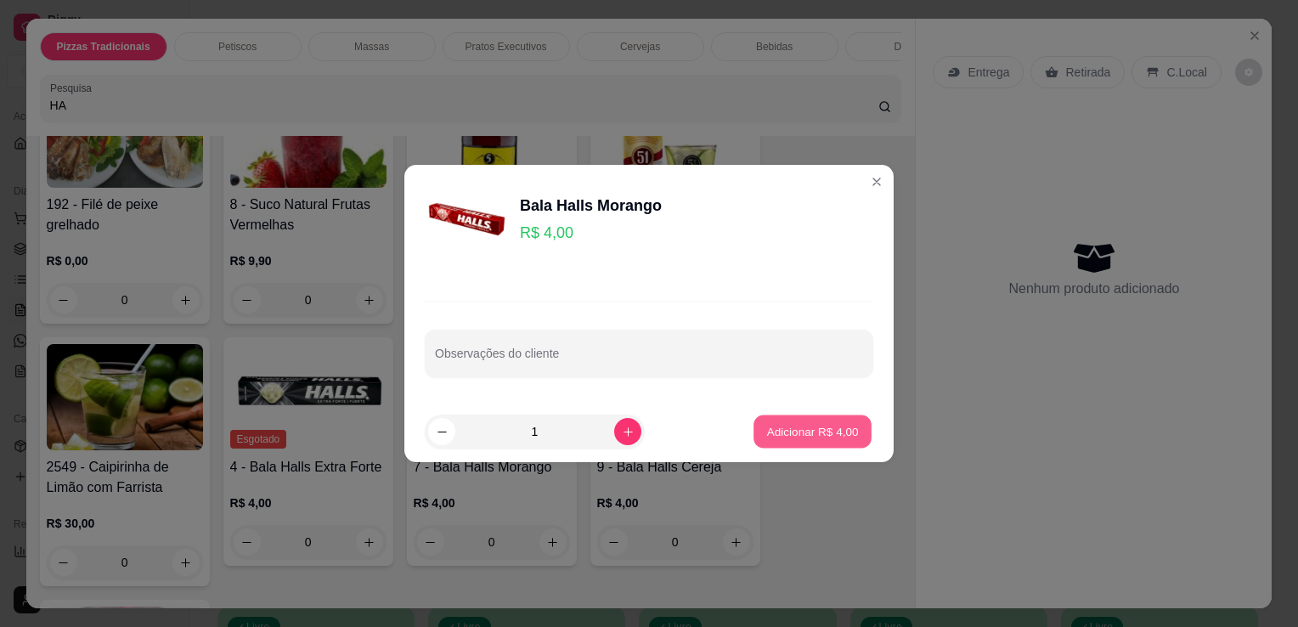
click at [830, 441] on button "Adicionar R$ 4,00" at bounding box center [813, 432] width 118 height 33
type input "1"
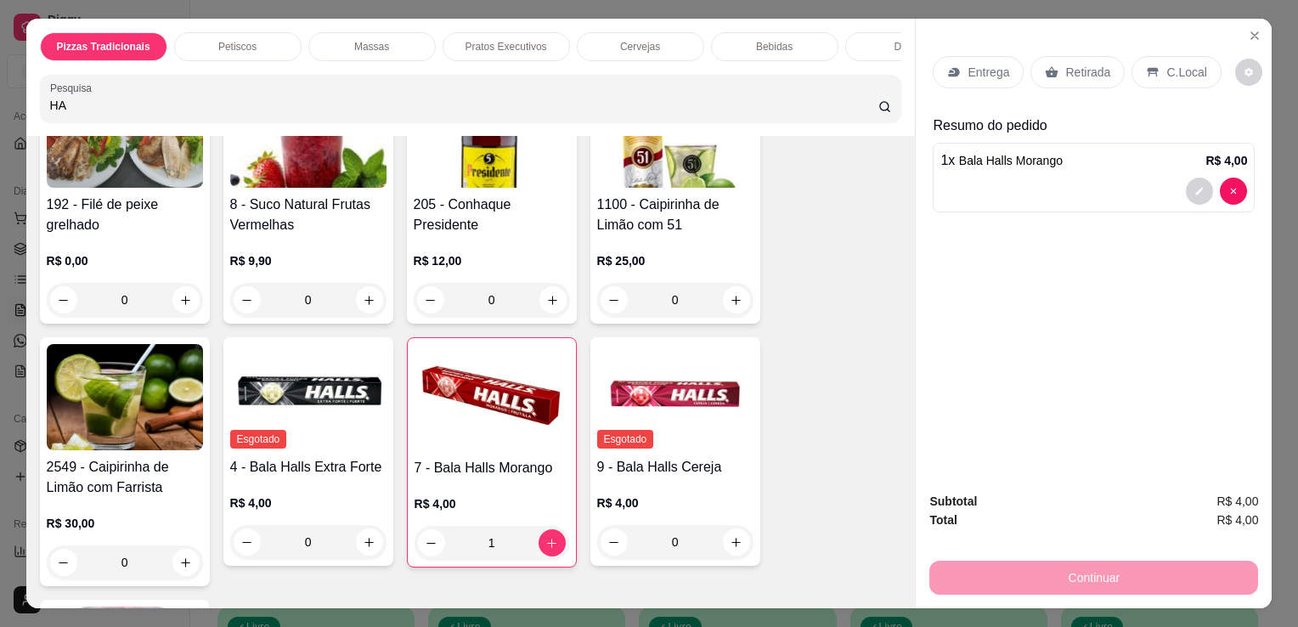
click at [1132, 76] on div "C.Local" at bounding box center [1176, 72] width 89 height 32
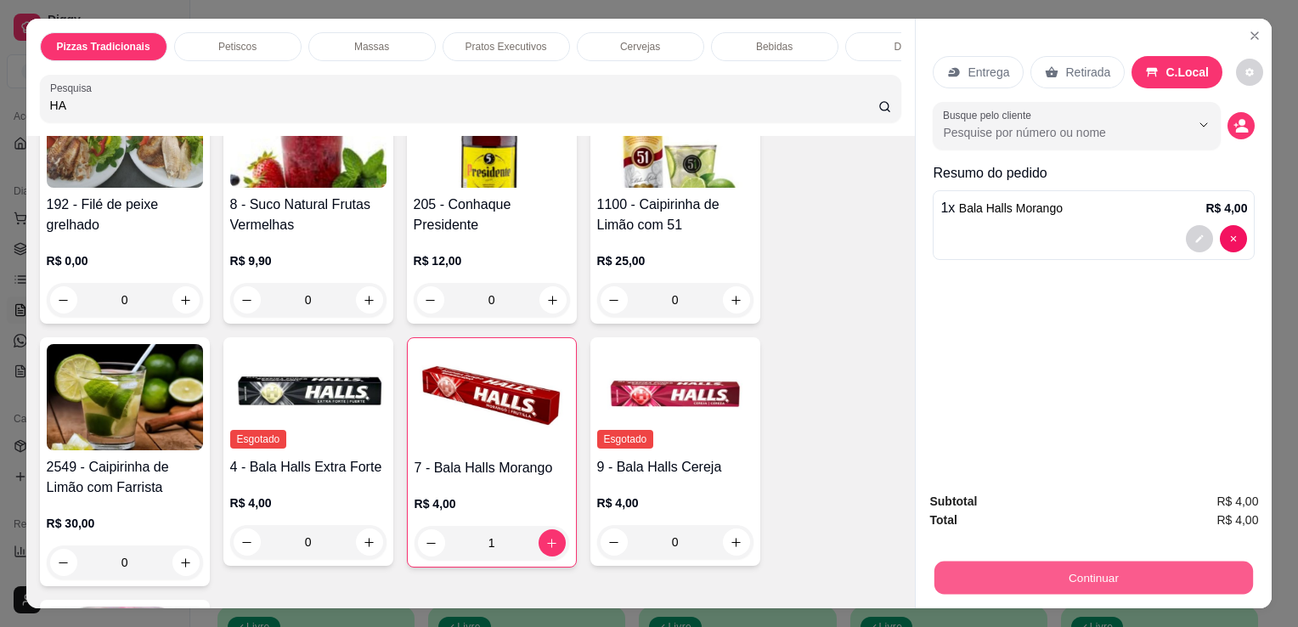
click at [1036, 561] on button "Continuar" at bounding box center [1094, 577] width 319 height 33
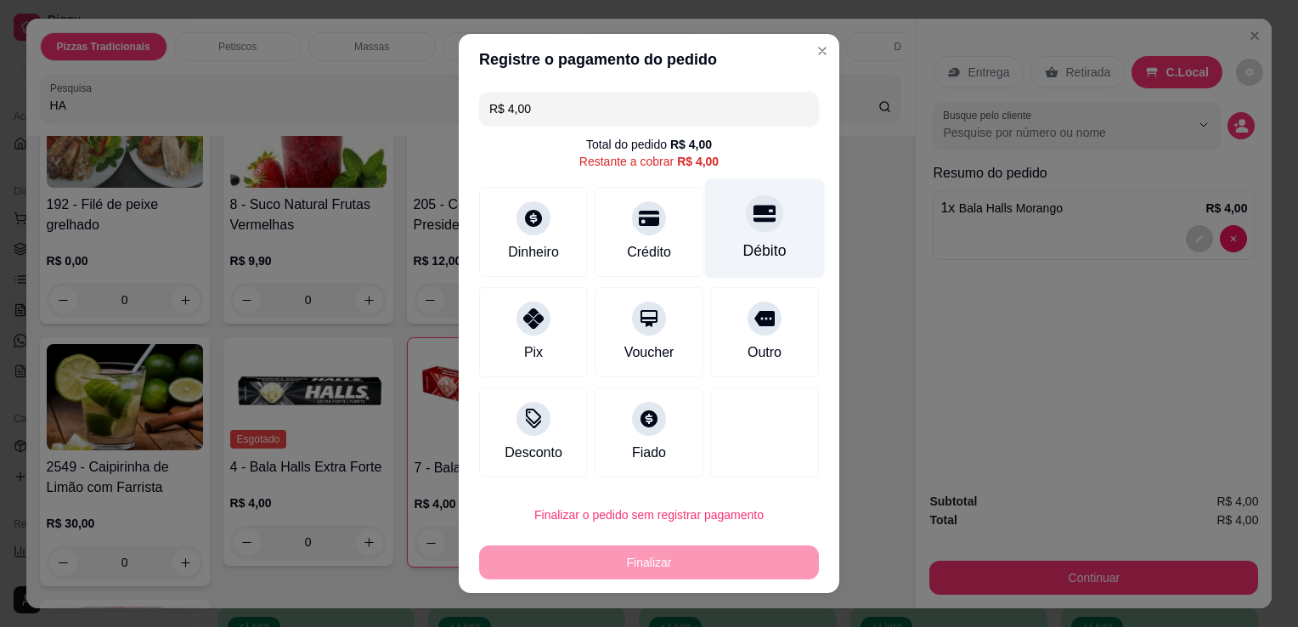
click at [744, 256] on div "Débito" at bounding box center [765, 251] width 43 height 22
type input "R$ 0,00"
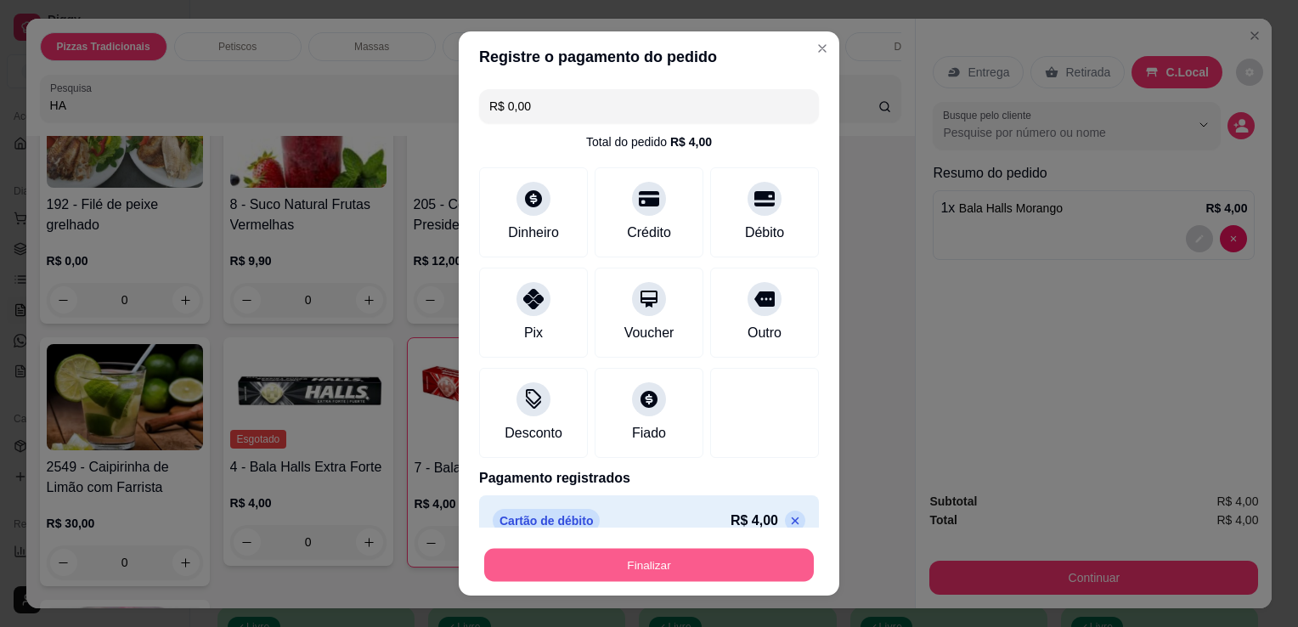
click at [674, 557] on button "Finalizar" at bounding box center [649, 565] width 330 height 33
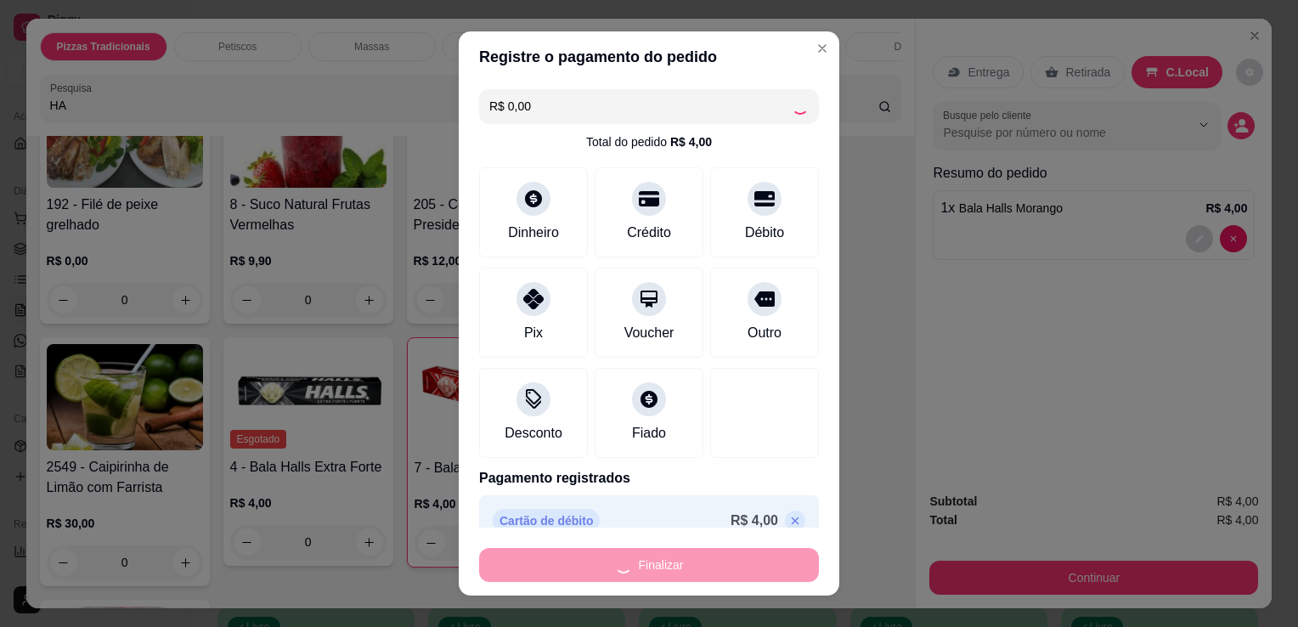
type input "0"
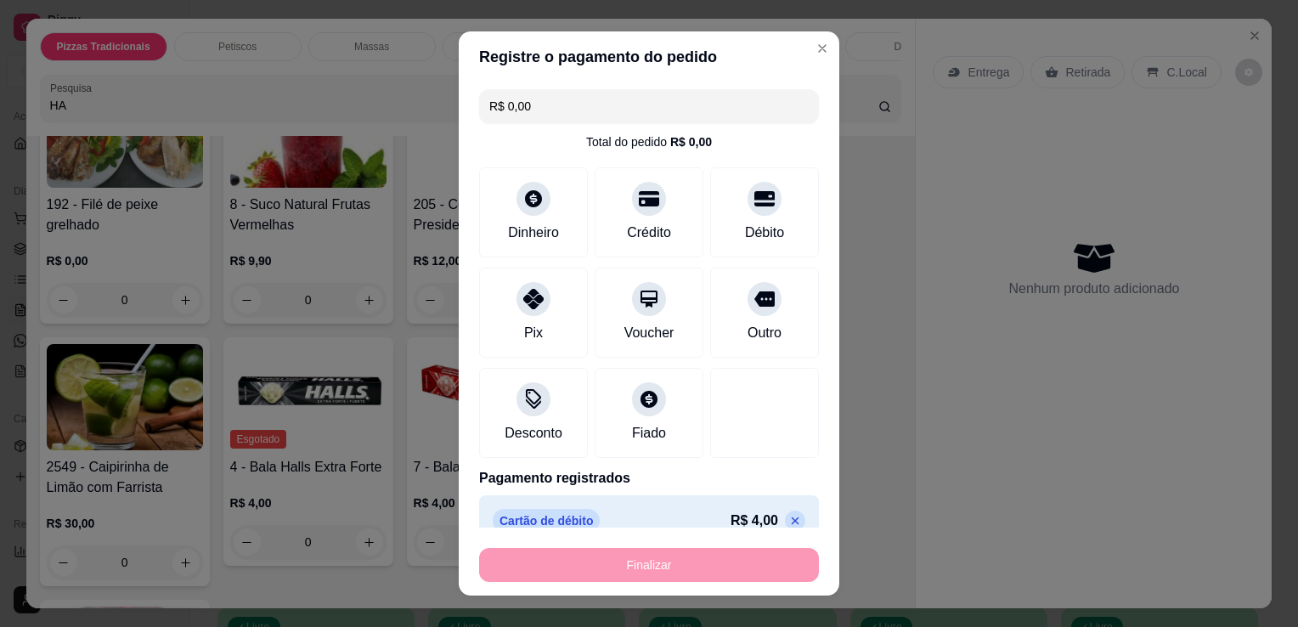
type input "-R$ 4,00"
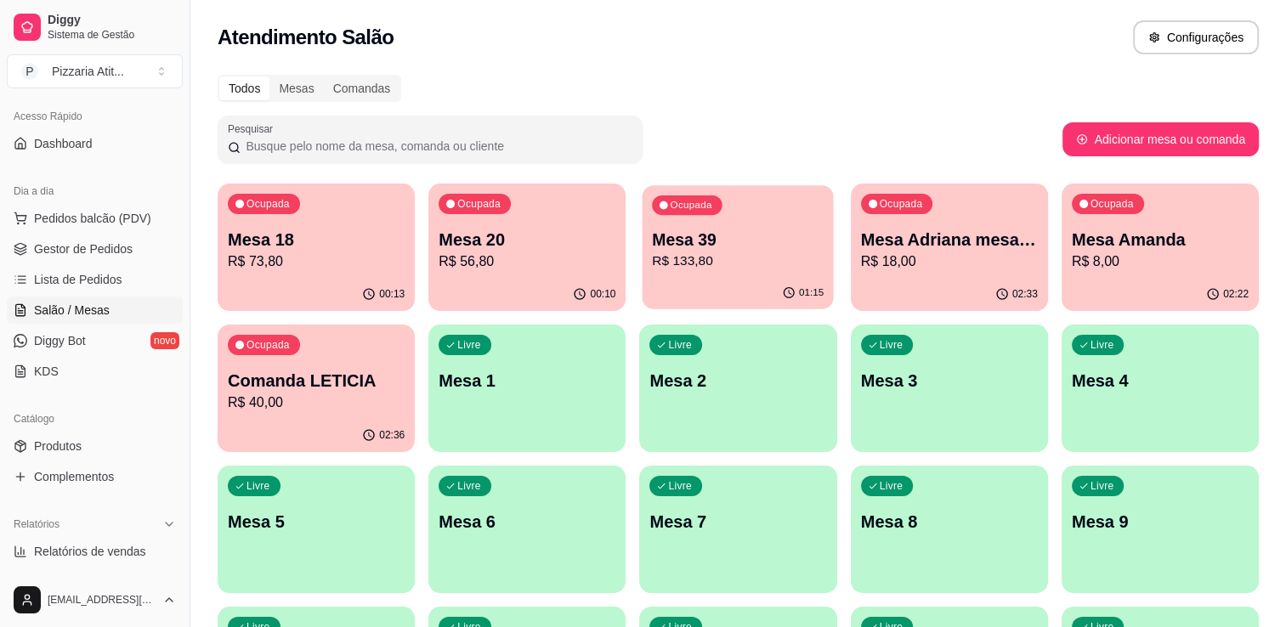
click at [707, 281] on div "01:15" at bounding box center [737, 293] width 191 height 32
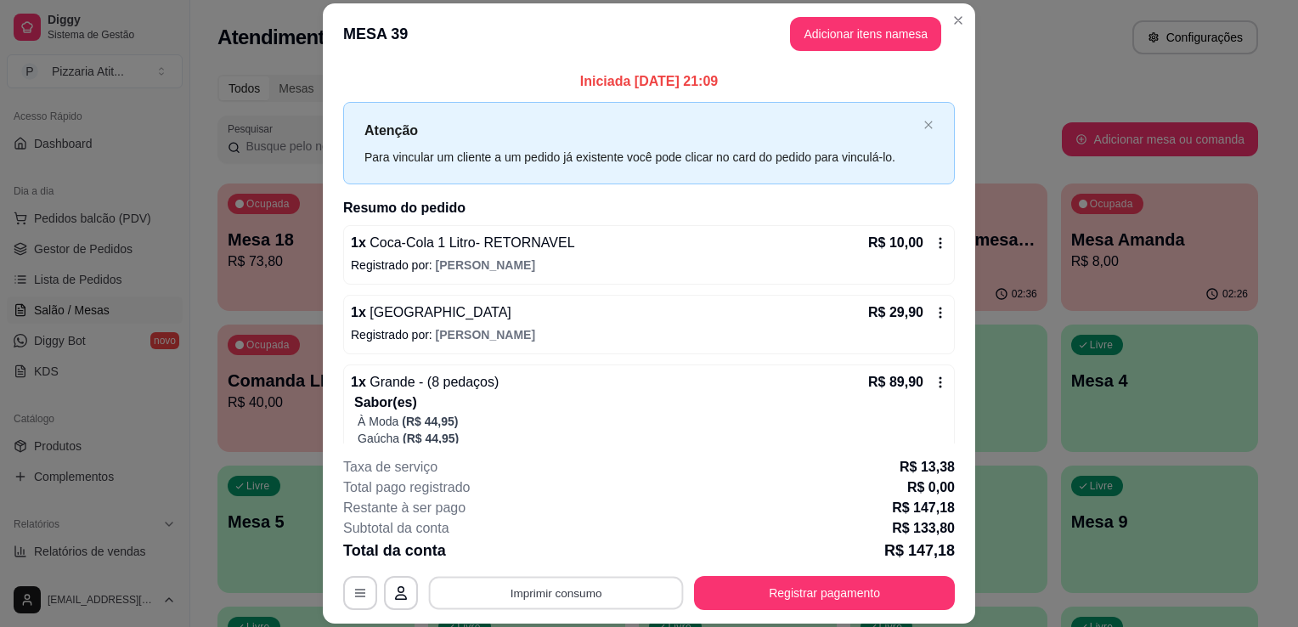
click at [534, 606] on button "Imprimir consumo" at bounding box center [556, 593] width 255 height 33
click at [556, 563] on button "IMPRESSORA" at bounding box center [554, 554] width 119 height 26
click at [840, 47] on button "Adicionar itens na mesa" at bounding box center [866, 33] width 146 height 33
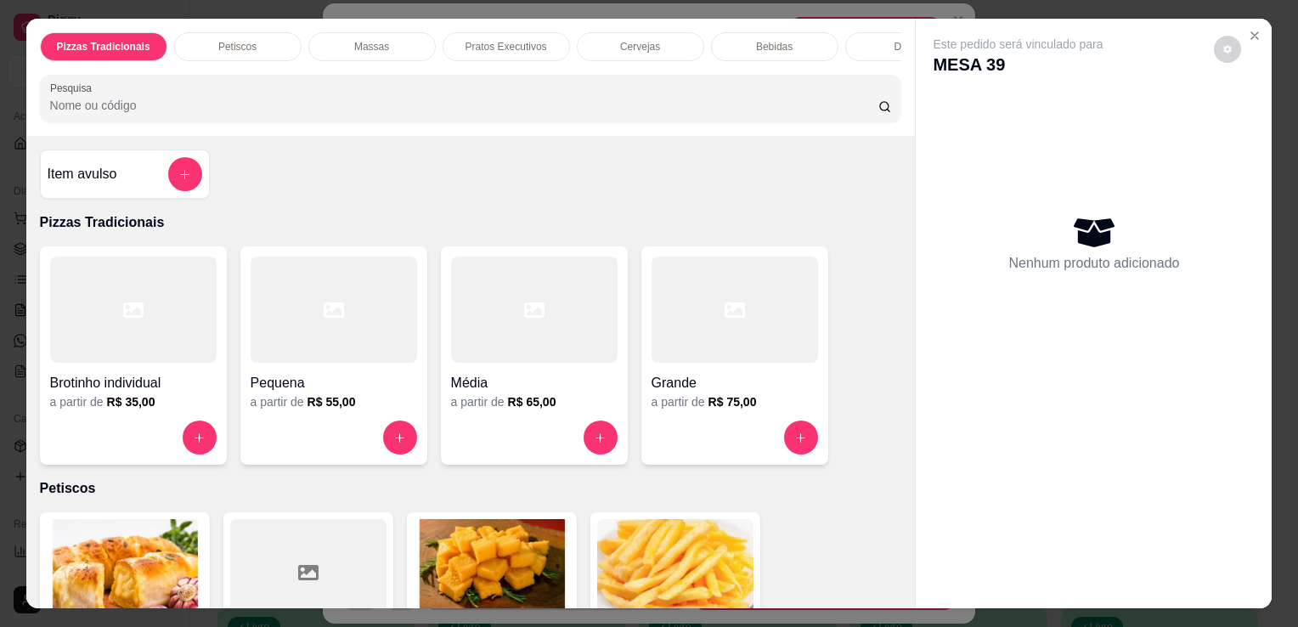
click at [653, 128] on div "Pizzas Tradicionais Petiscos Massas Pratos Executivos Cervejas Bebidas Doses Dr…" at bounding box center [471, 77] width 890 height 117
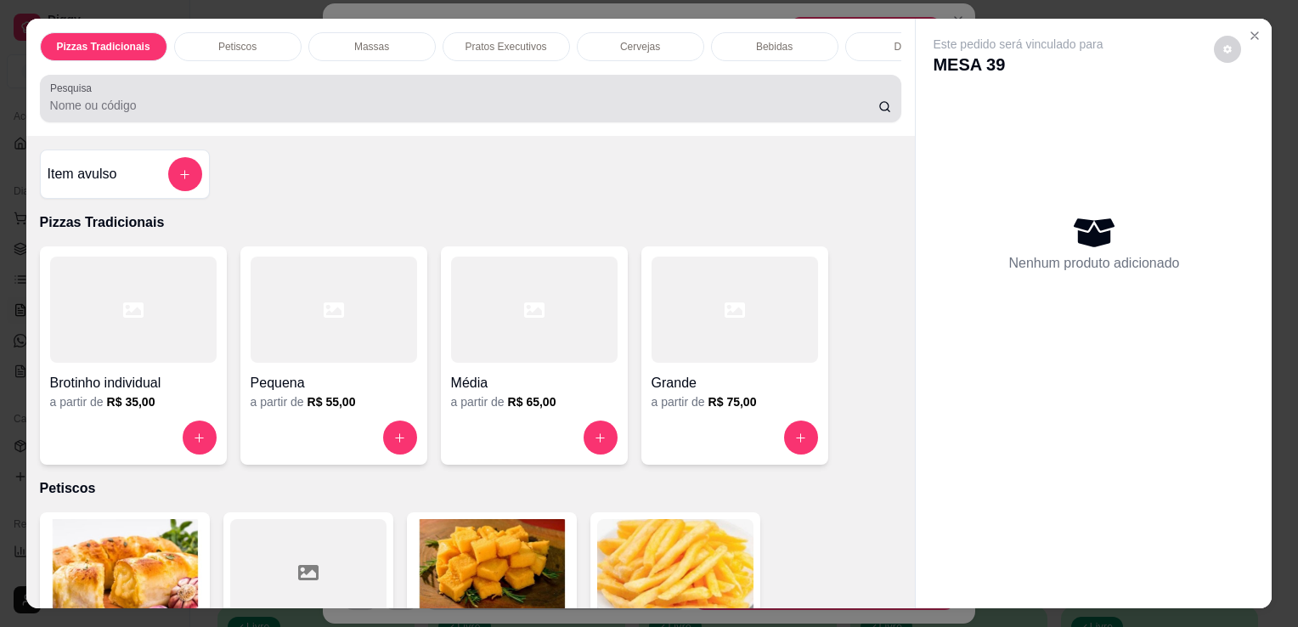
click at [653, 122] on div "Pesquisa" at bounding box center [471, 99] width 862 height 48
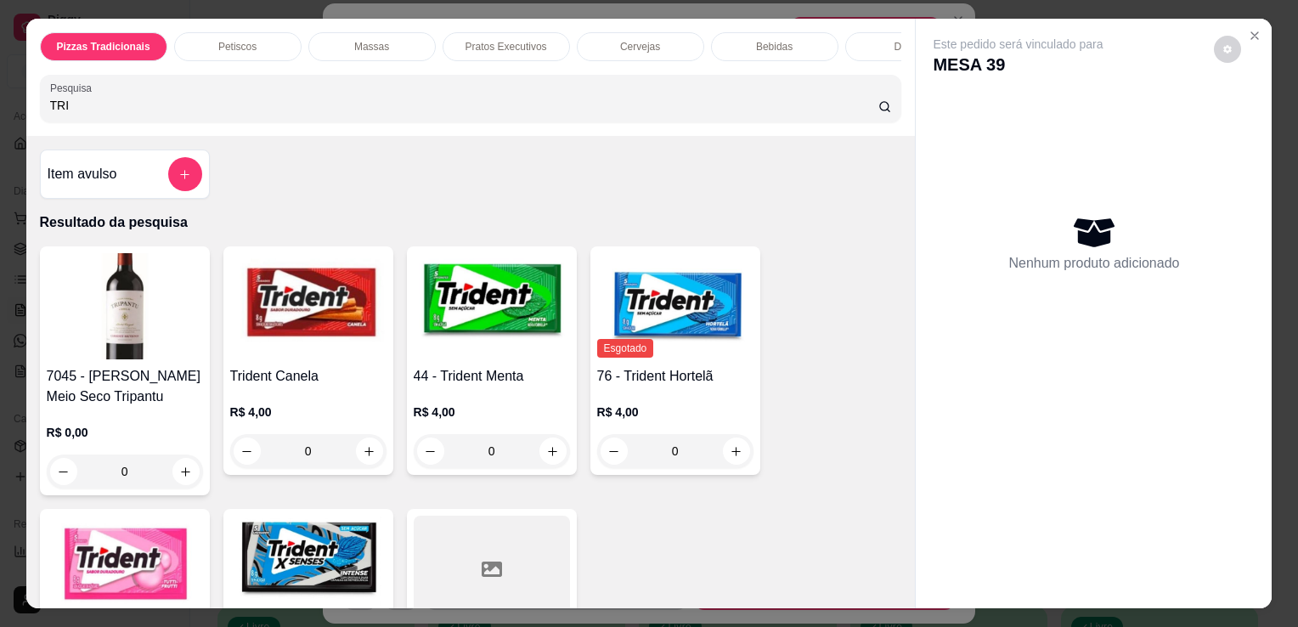
type input "TRI"
click at [489, 297] on img at bounding box center [492, 306] width 156 height 106
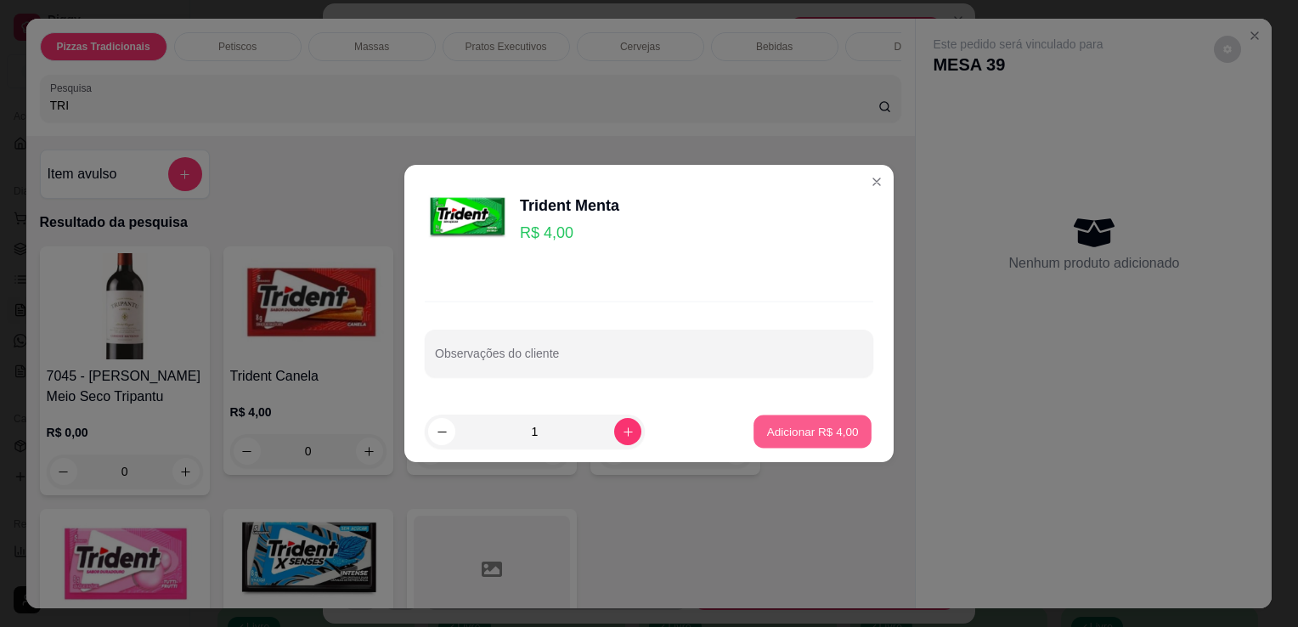
click at [801, 433] on p "Adicionar R$ 4,00" at bounding box center [812, 431] width 92 height 16
type input "1"
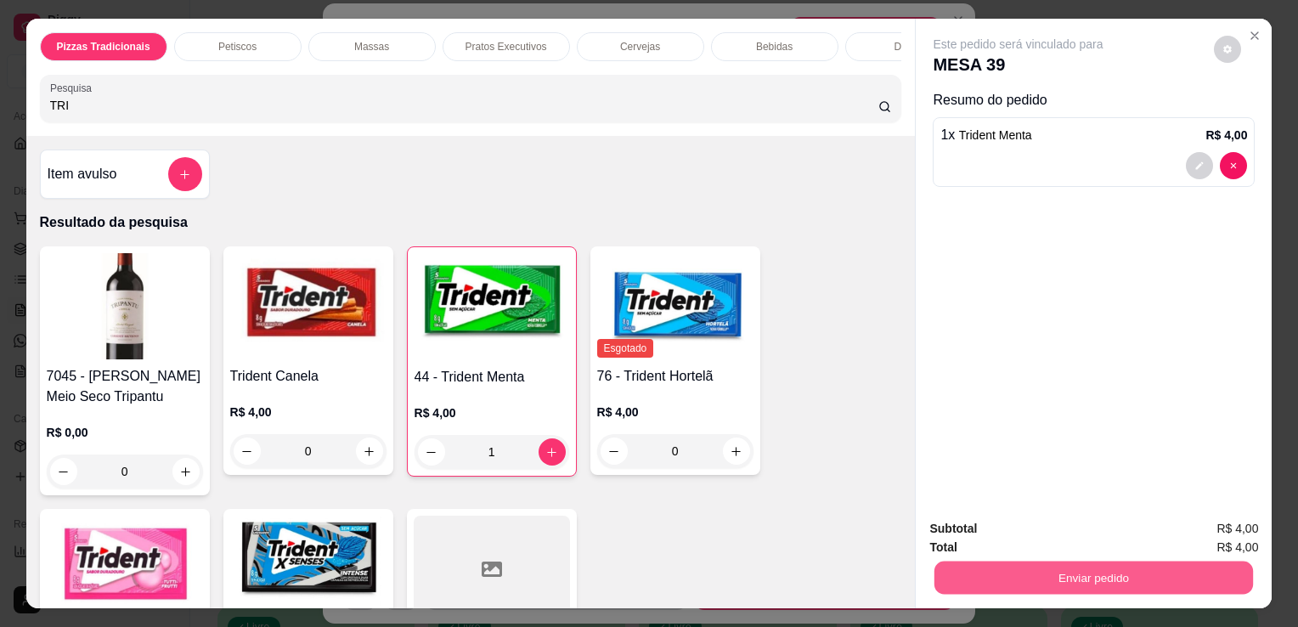
click at [1050, 563] on button "Enviar pedido" at bounding box center [1094, 577] width 319 height 33
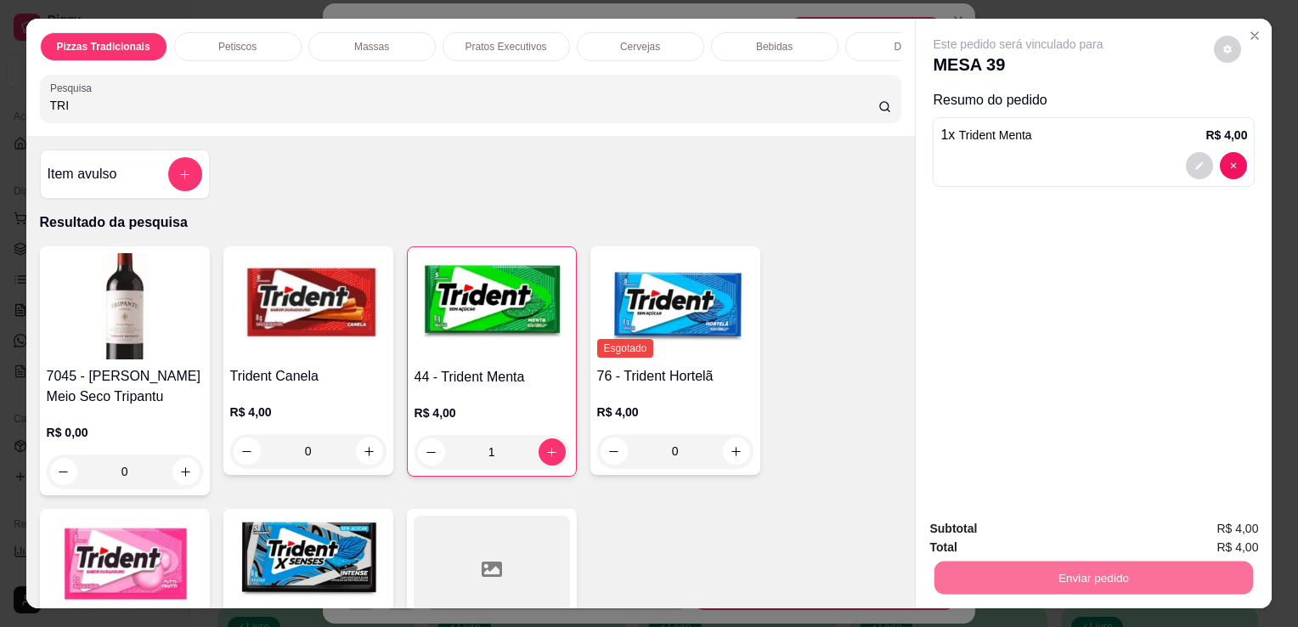
click at [1045, 536] on button "Não registrar e enviar pedido" at bounding box center [1039, 529] width 172 height 31
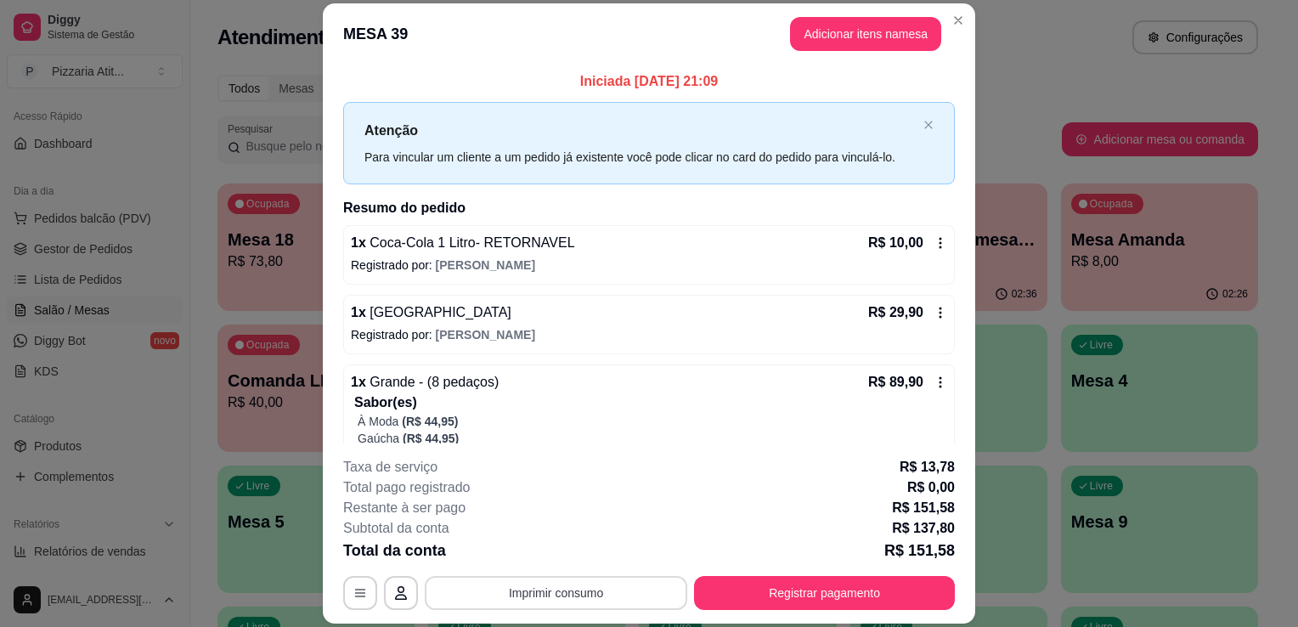
click at [610, 591] on button "Imprimir consumo" at bounding box center [556, 593] width 263 height 34
click at [565, 557] on button "IMPRESSORA" at bounding box center [554, 554] width 119 height 26
click at [742, 600] on button "Registrar pagamento" at bounding box center [824, 593] width 253 height 33
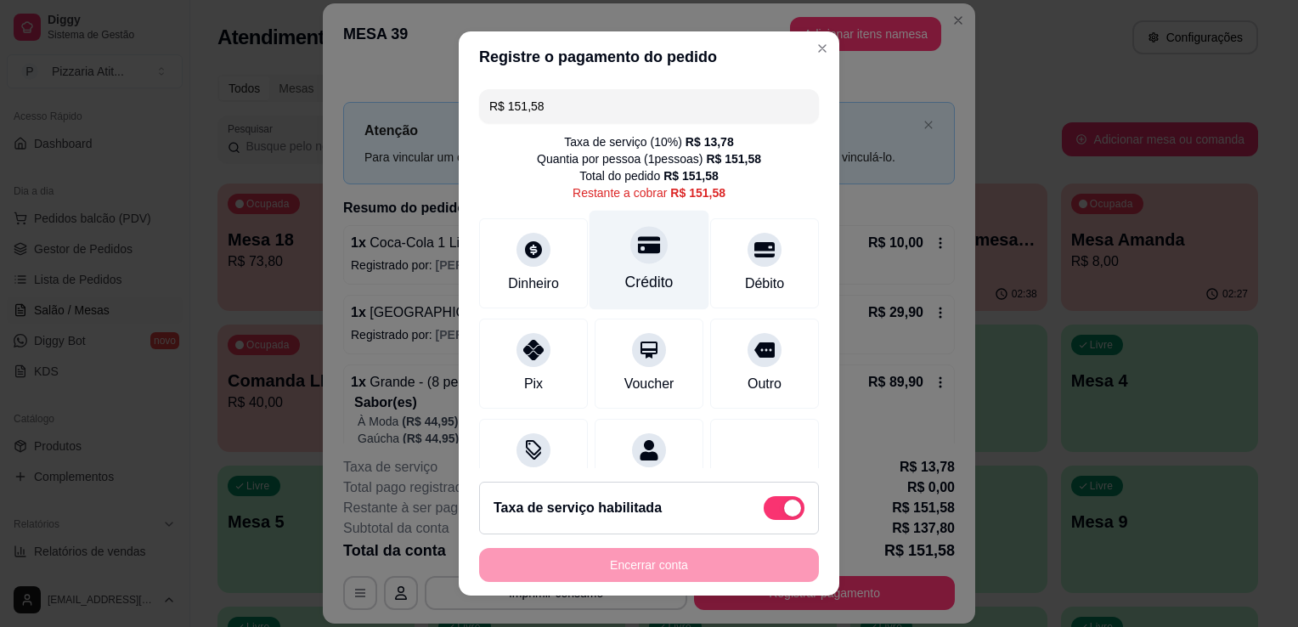
click at [628, 277] on div "Crédito" at bounding box center [649, 282] width 48 height 22
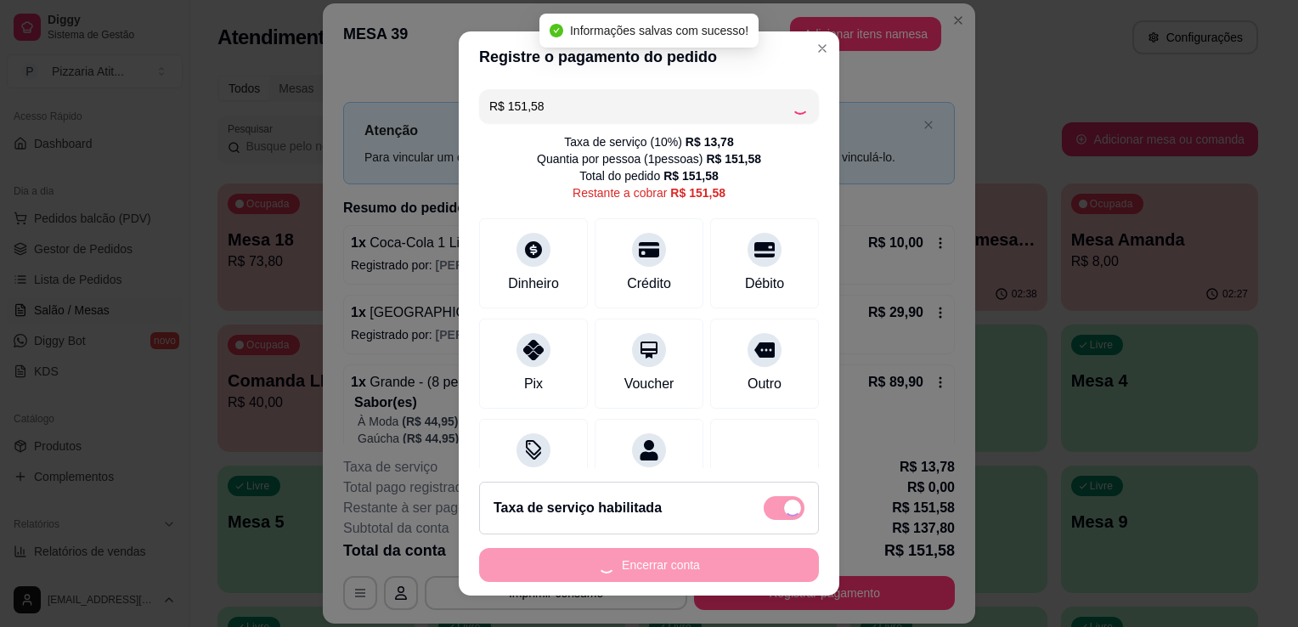
type input "R$ 0,00"
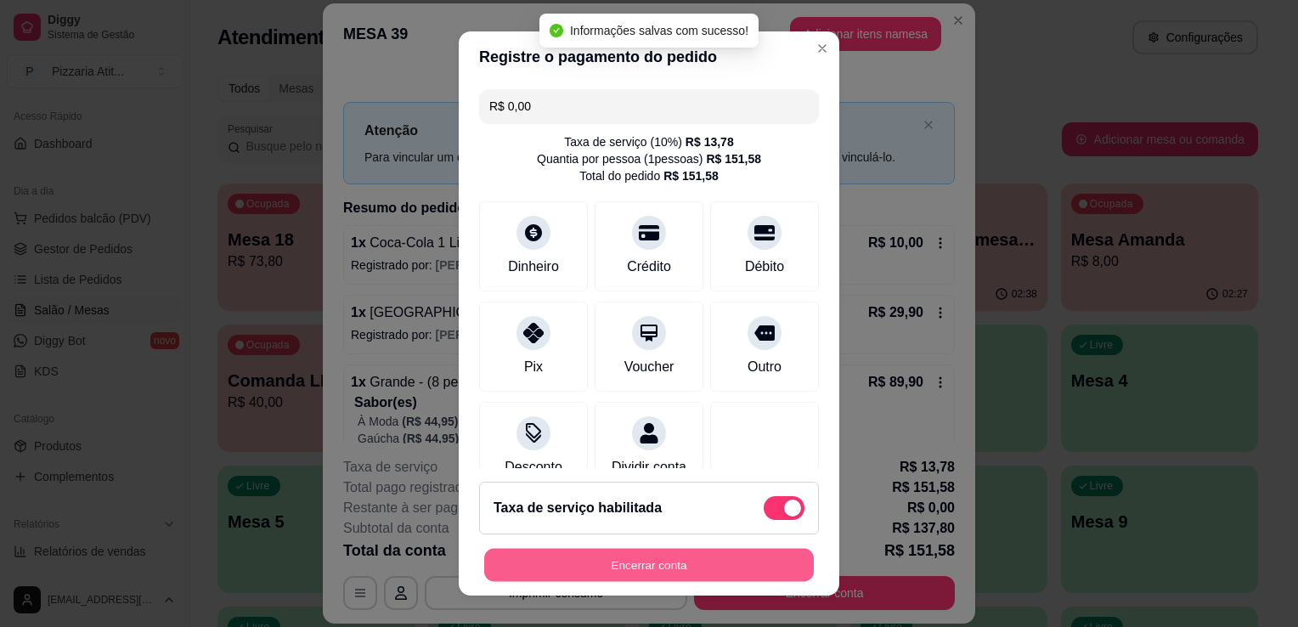
click at [695, 568] on button "Encerrar conta" at bounding box center [649, 565] width 330 height 33
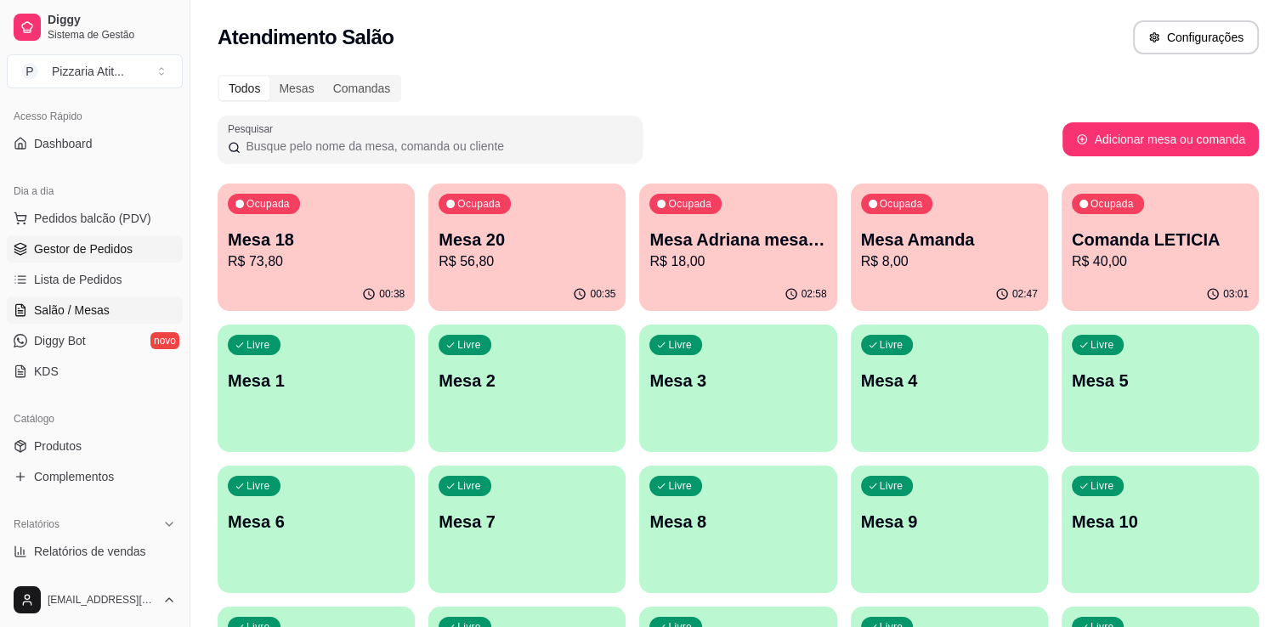
click at [71, 253] on span "Gestor de Pedidos" at bounding box center [83, 248] width 99 height 17
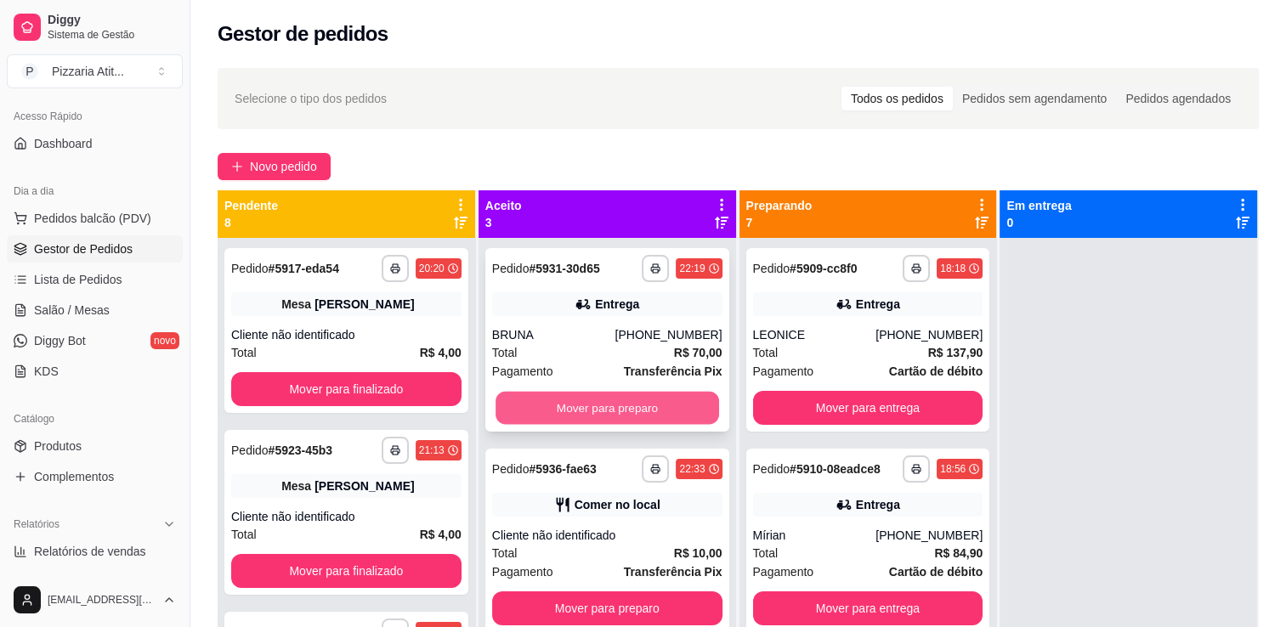
click at [500, 413] on button "Mover para preparo" at bounding box center [606, 408] width 223 height 33
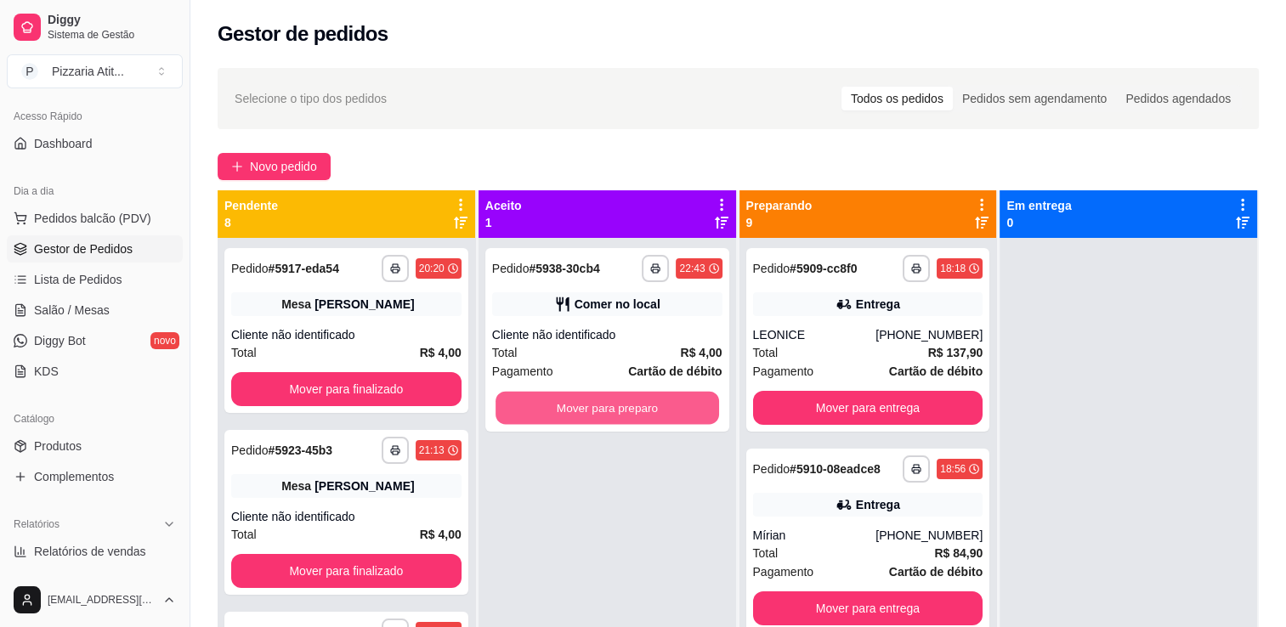
click at [500, 413] on button "Mover para preparo" at bounding box center [606, 408] width 223 height 33
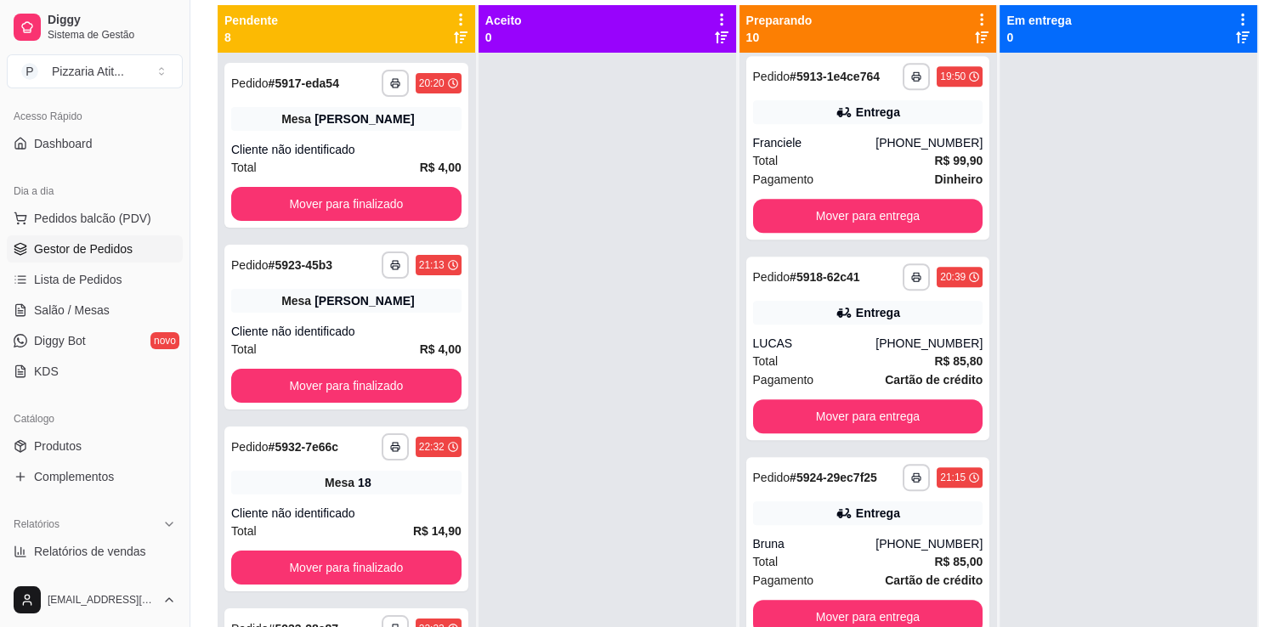
scroll to position [819, 0]
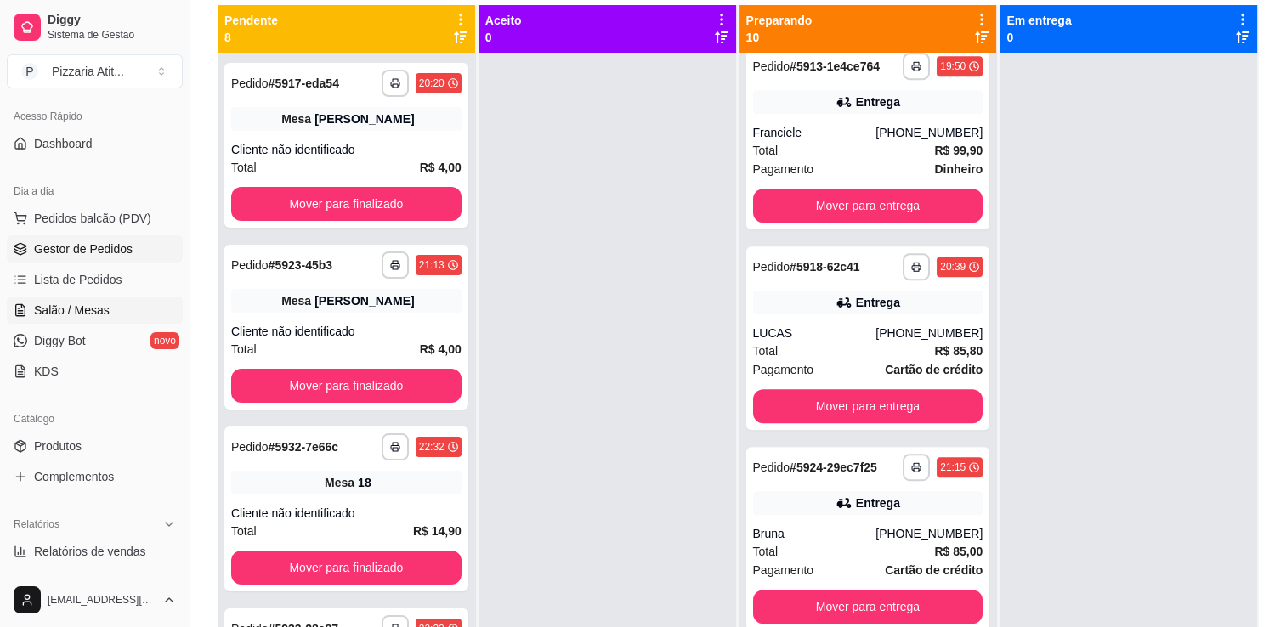
click at [81, 321] on link "Salão / Mesas" at bounding box center [95, 310] width 176 height 27
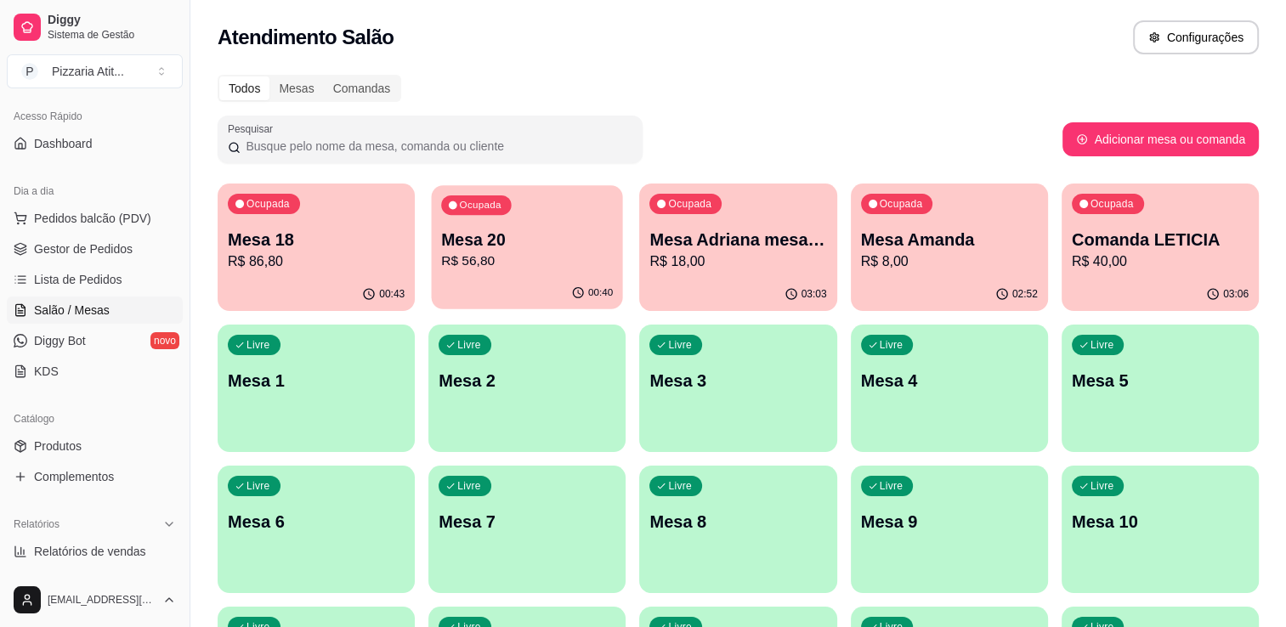
click at [528, 236] on p "Mesa 20" at bounding box center [527, 240] width 172 height 23
click at [536, 277] on button "Ocupada Mesa 20 R$ 56,80 00:40" at bounding box center [527, 247] width 191 height 124
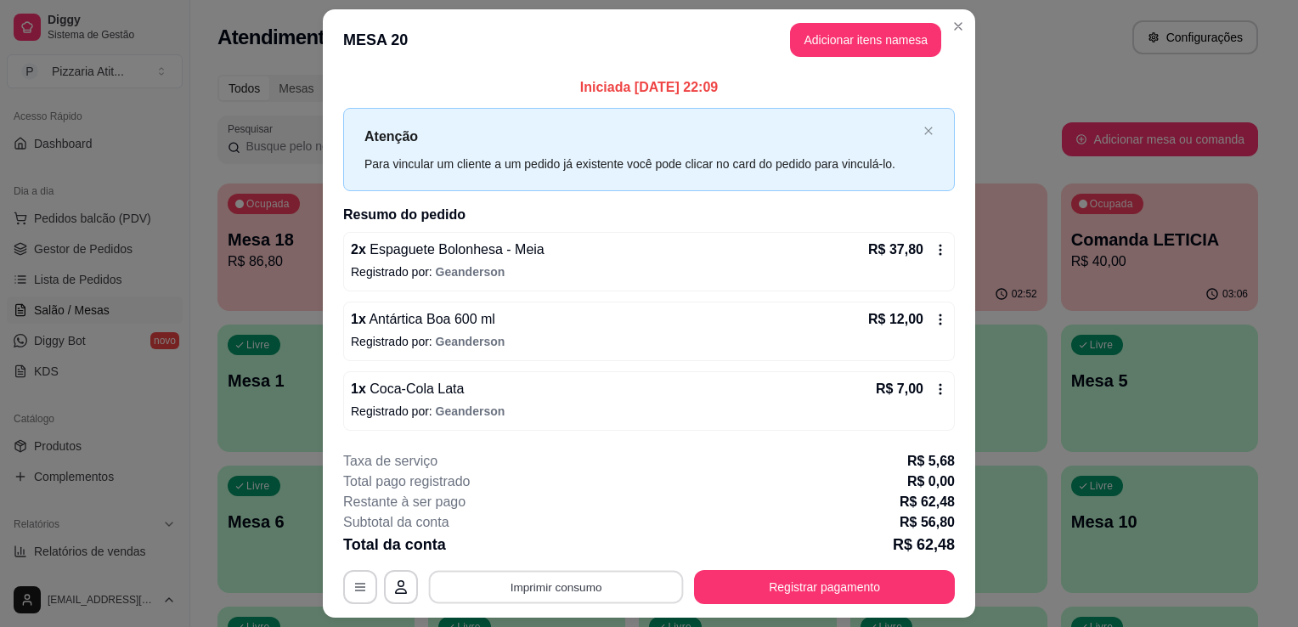
click at [592, 584] on button "Imprimir consumo" at bounding box center [556, 586] width 255 height 33
click at [564, 553] on button "IMPRESSORA" at bounding box center [554, 547] width 119 height 26
click at [568, 573] on button "Imprimir consumo" at bounding box center [556, 586] width 255 height 33
click at [573, 537] on button "IMPRESSORA" at bounding box center [554, 547] width 119 height 26
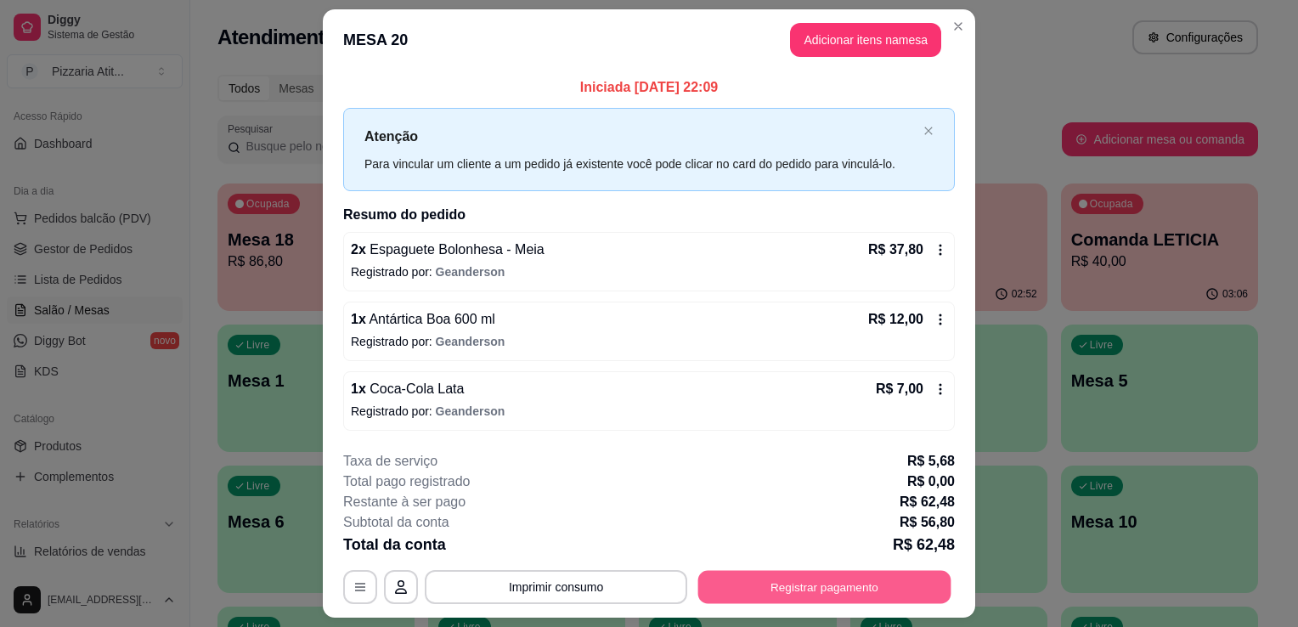
click at [738, 597] on button "Registrar pagamento" at bounding box center [824, 586] width 253 height 33
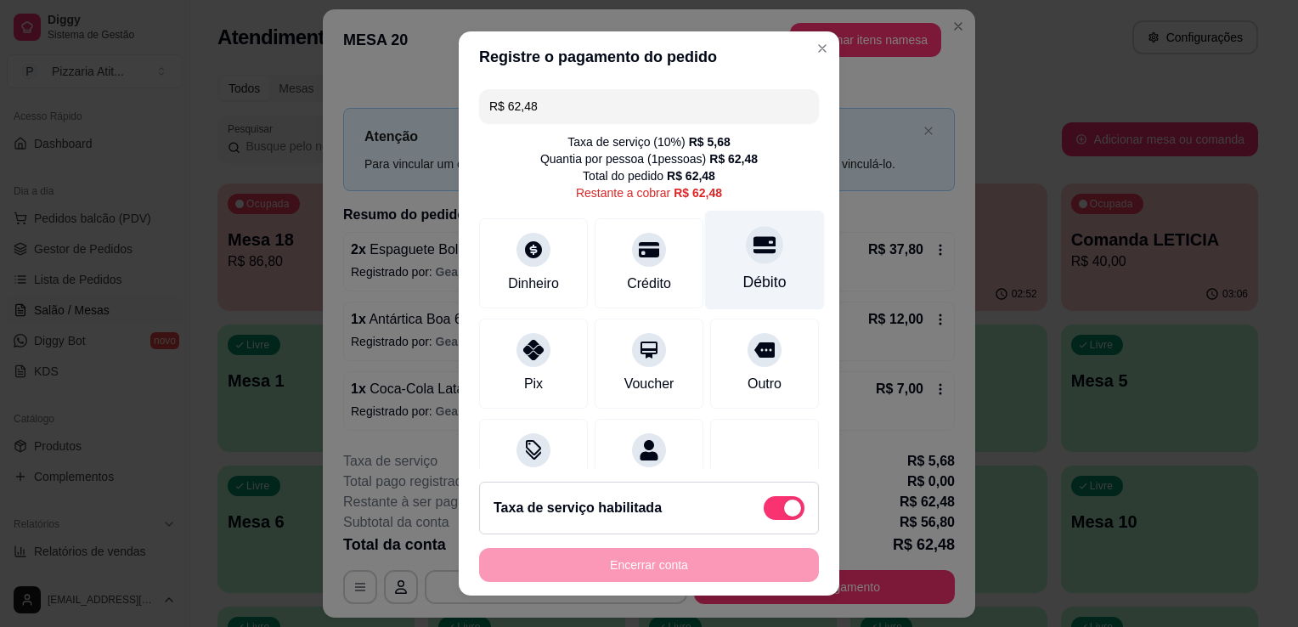
click at [744, 290] on div "Débito" at bounding box center [765, 282] width 43 height 22
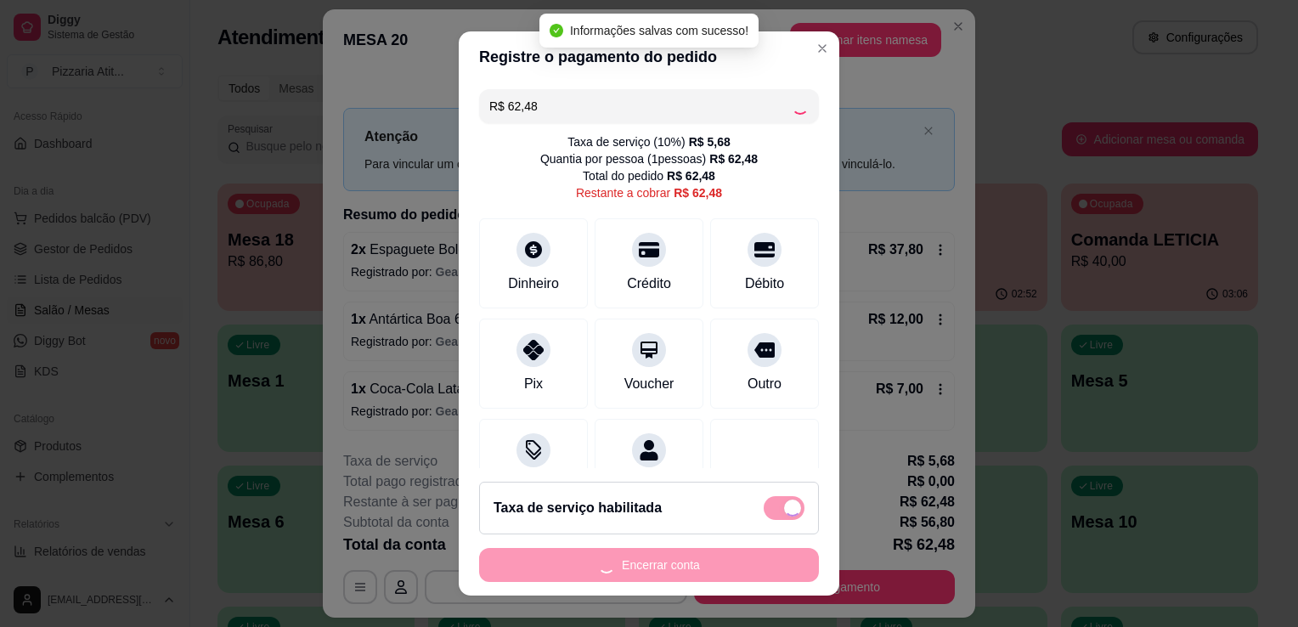
type input "R$ 0,00"
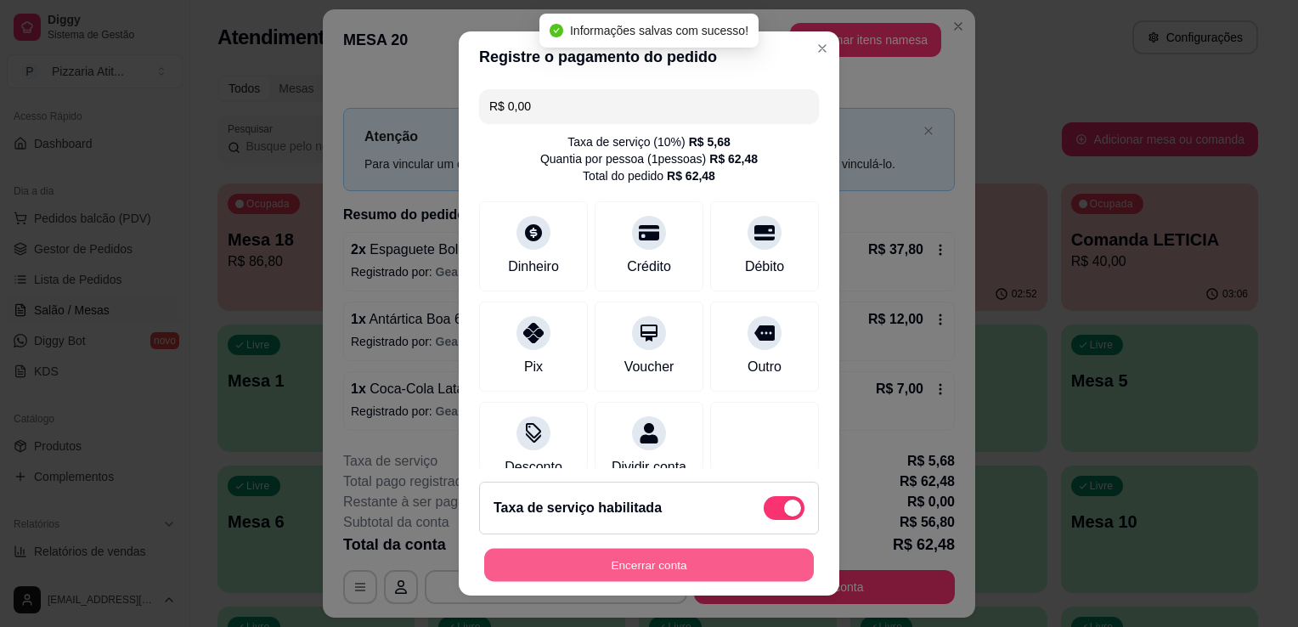
click at [657, 580] on button "Encerrar conta" at bounding box center [649, 565] width 330 height 33
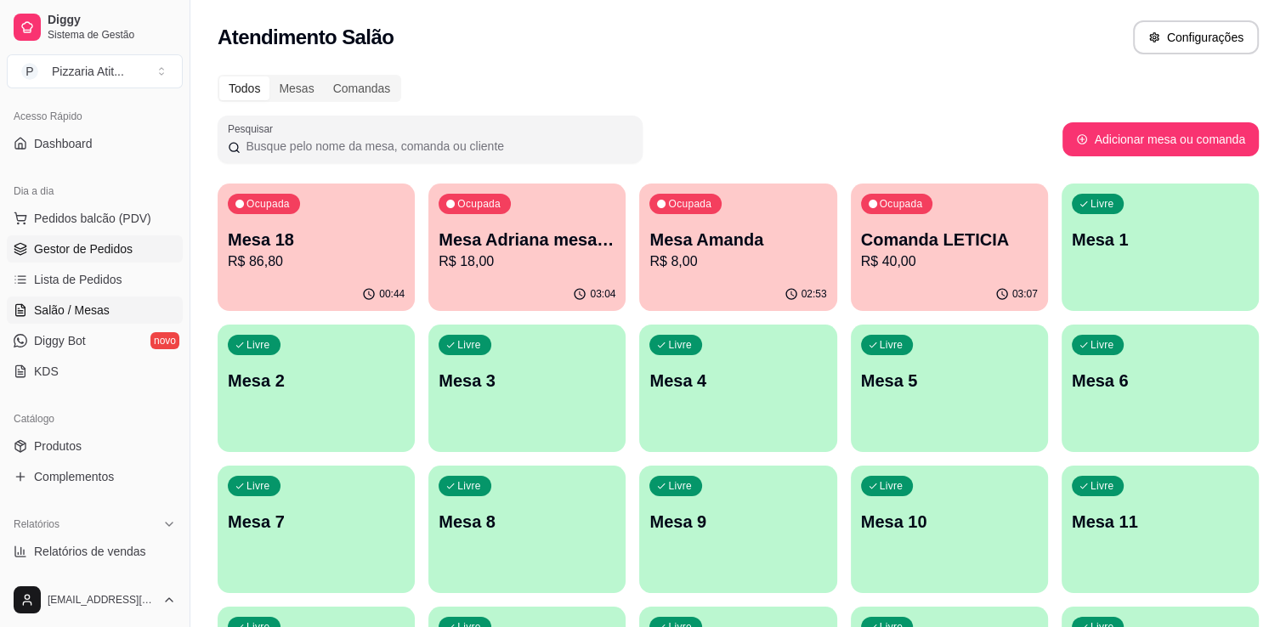
click at [109, 252] on span "Gestor de Pedidos" at bounding box center [83, 248] width 99 height 17
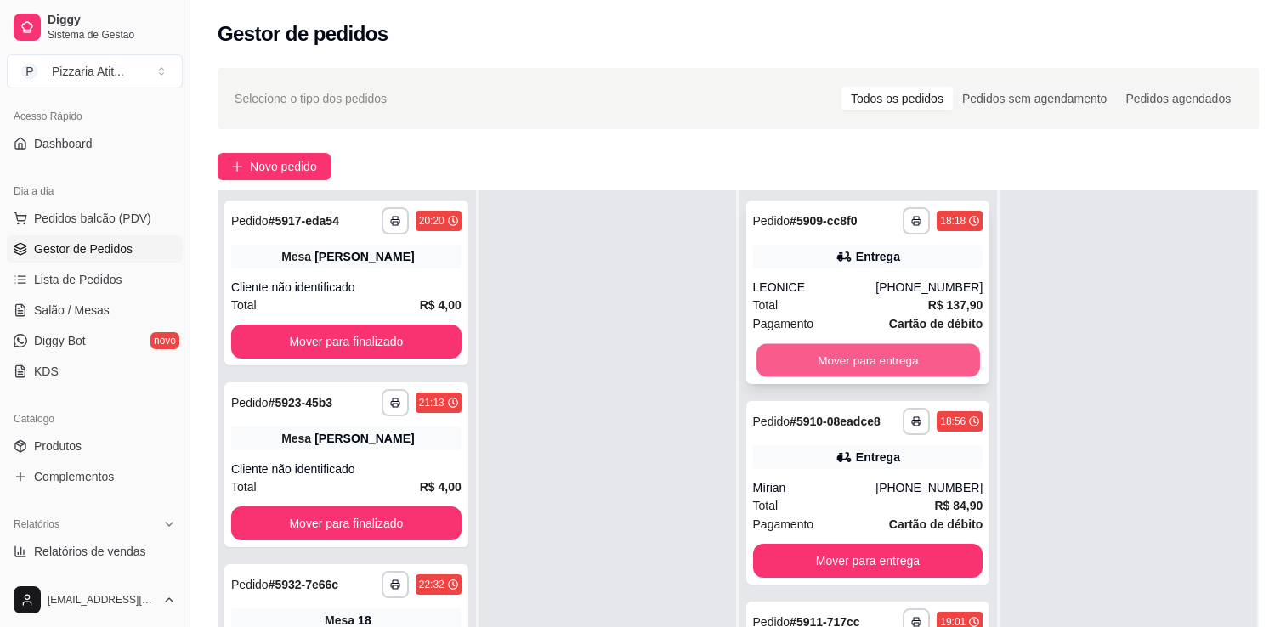
click at [868, 352] on button "Mover para entrega" at bounding box center [867, 360] width 223 height 33
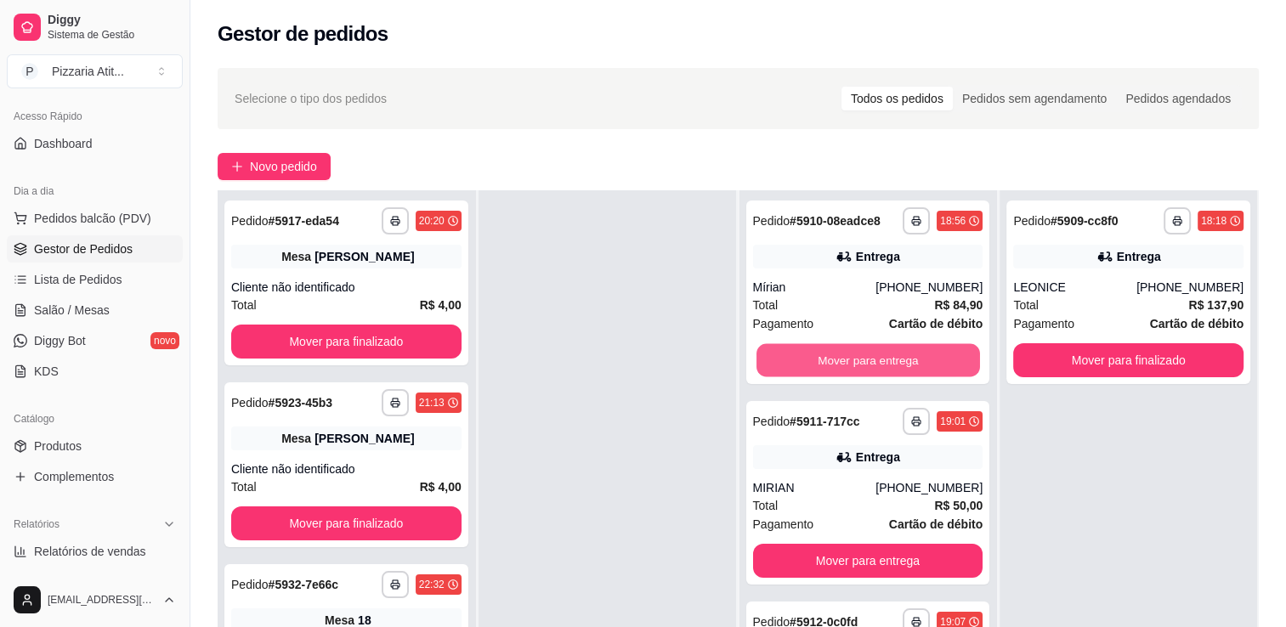
click at [868, 352] on button "Mover para entrega" at bounding box center [867, 360] width 223 height 33
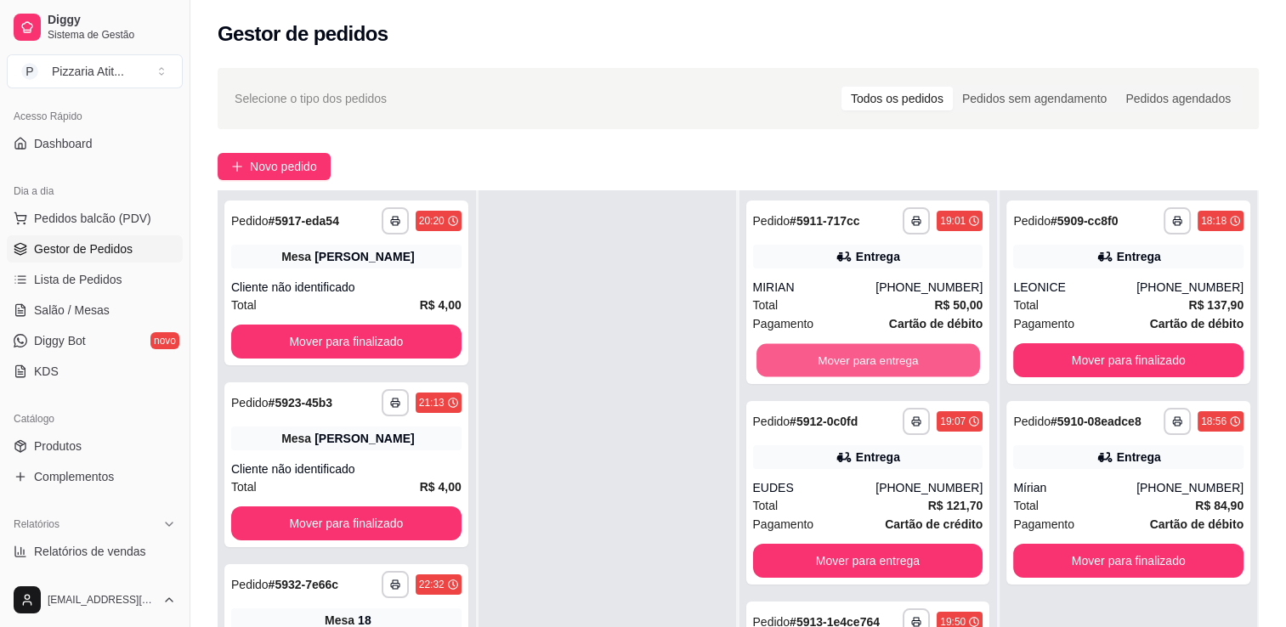
click at [868, 352] on button "Mover para entrega" at bounding box center [867, 360] width 223 height 33
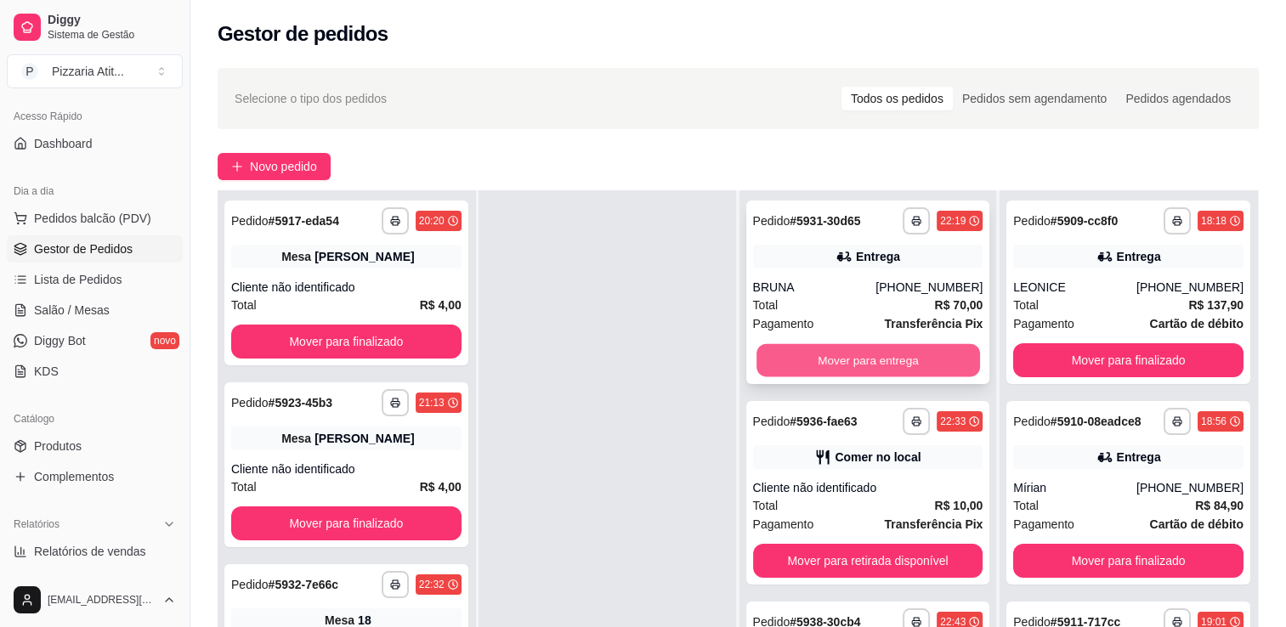
click at [874, 365] on button "Mover para entrega" at bounding box center [867, 360] width 223 height 33
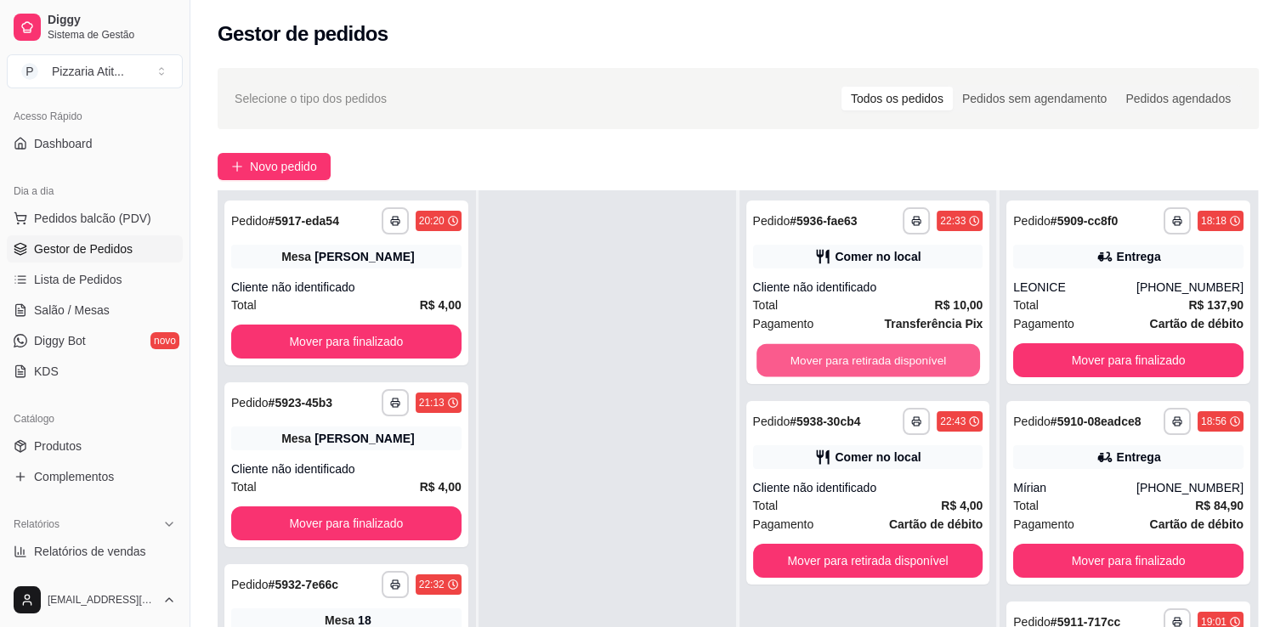
click at [874, 365] on button "Mover para retirada disponível" at bounding box center [867, 360] width 223 height 33
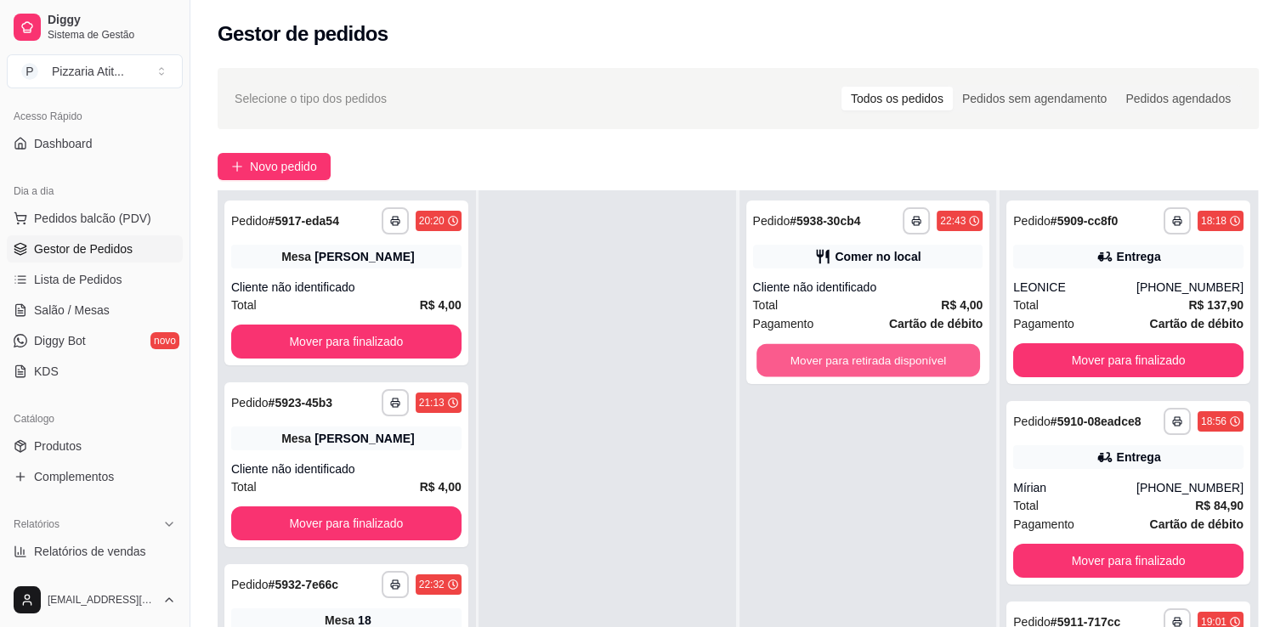
click at [874, 365] on button "Mover para retirada disponível" at bounding box center [867, 360] width 223 height 33
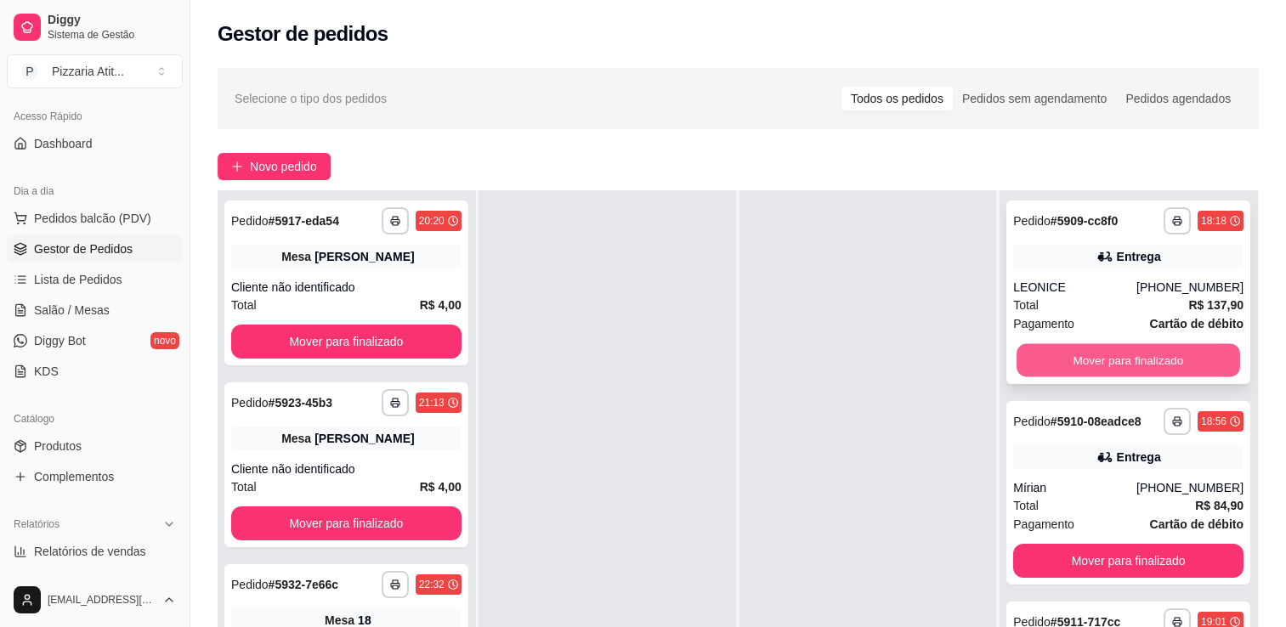
click at [1066, 353] on button "Mover para finalizado" at bounding box center [1127, 360] width 223 height 33
click at [1066, 353] on button "Mover para finalizado" at bounding box center [1128, 360] width 230 height 34
click at [1066, 353] on button "Mover para finalizado" at bounding box center [1127, 360] width 223 height 33
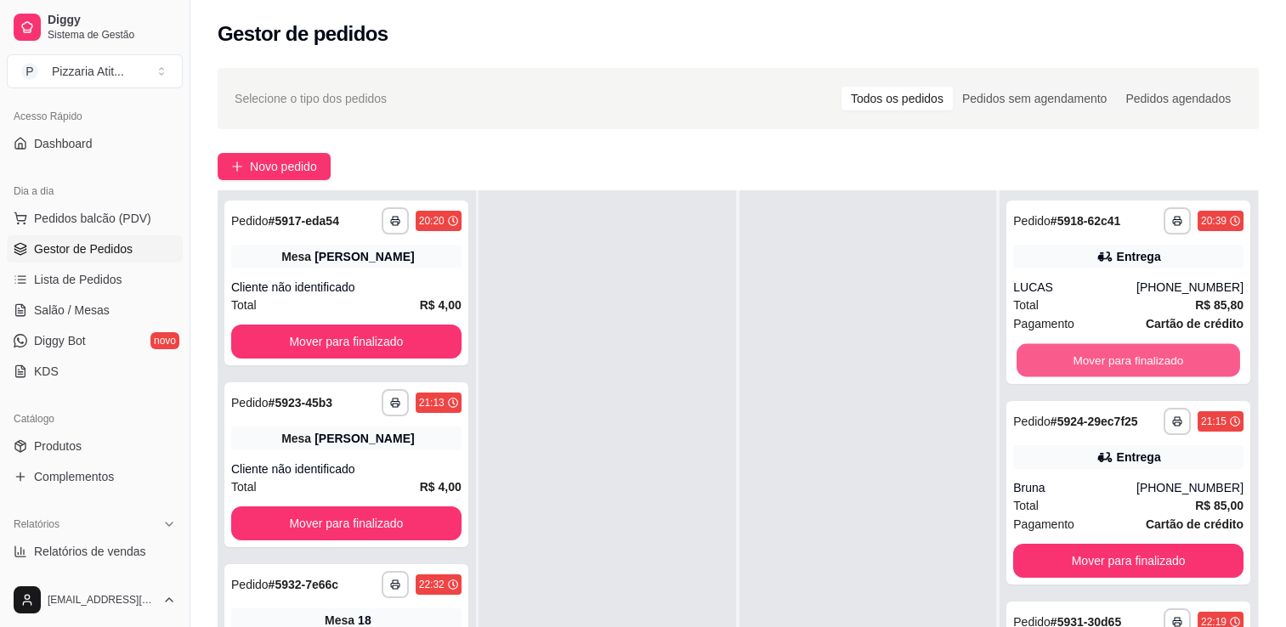
click at [1066, 353] on button "Mover para finalizado" at bounding box center [1127, 360] width 223 height 33
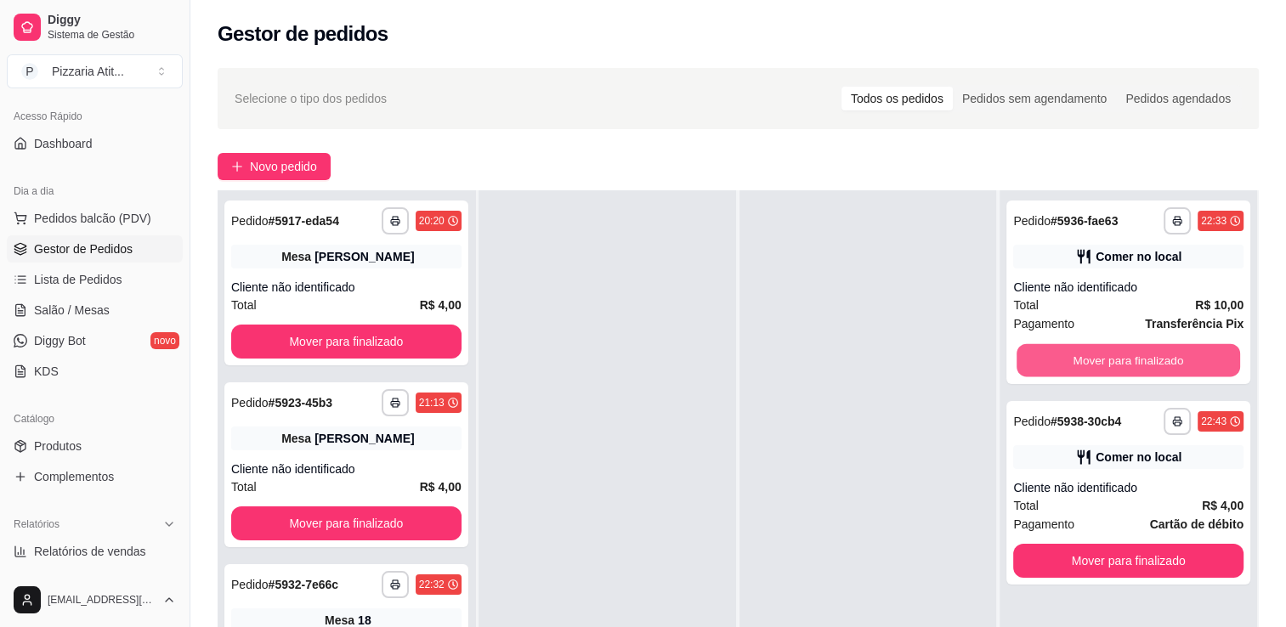
click at [1066, 353] on button "Mover para finalizado" at bounding box center [1127, 360] width 223 height 33
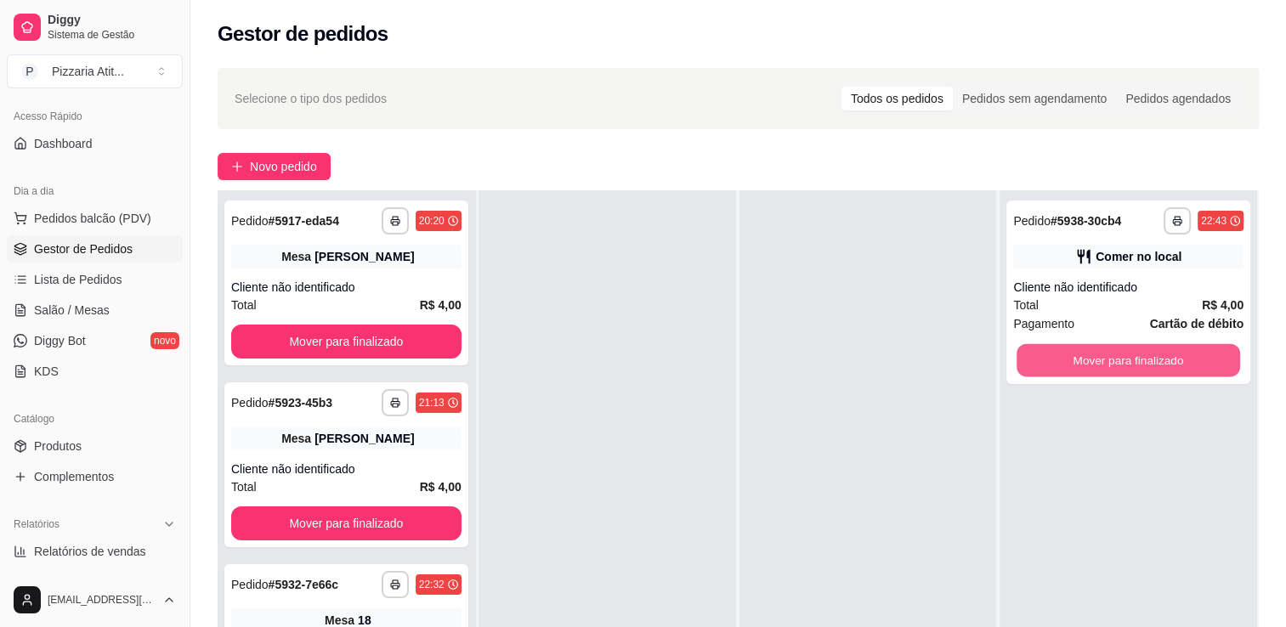
click at [1066, 353] on button "Mover para finalizado" at bounding box center [1127, 360] width 223 height 33
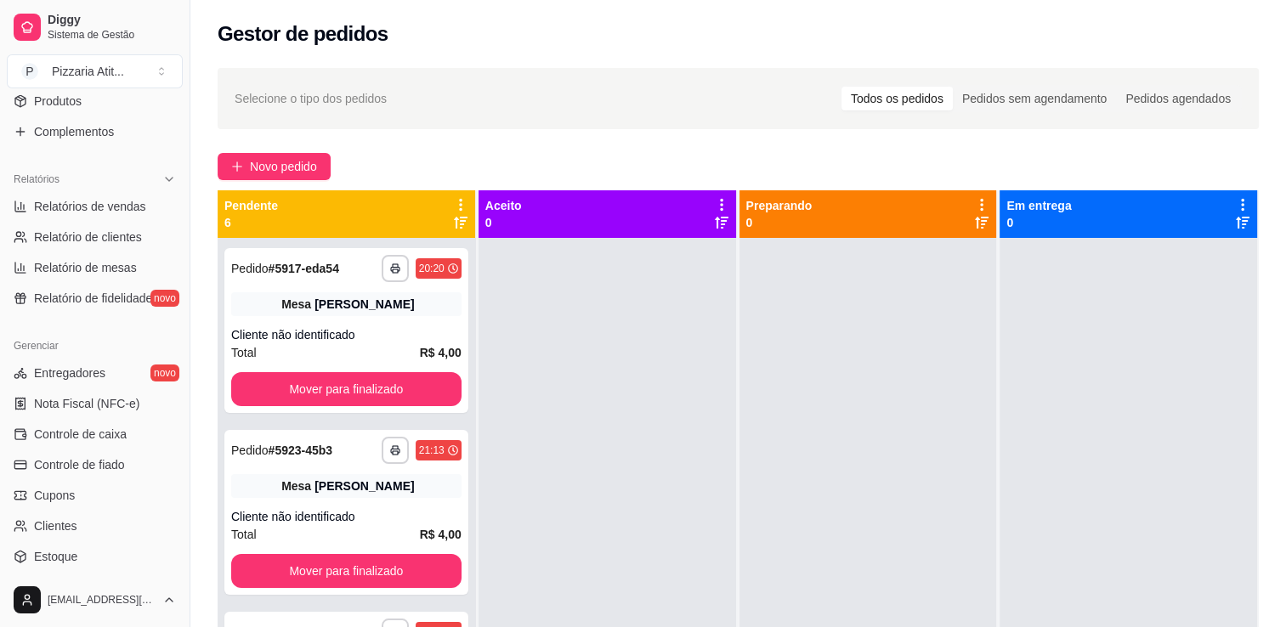
scroll to position [478, 0]
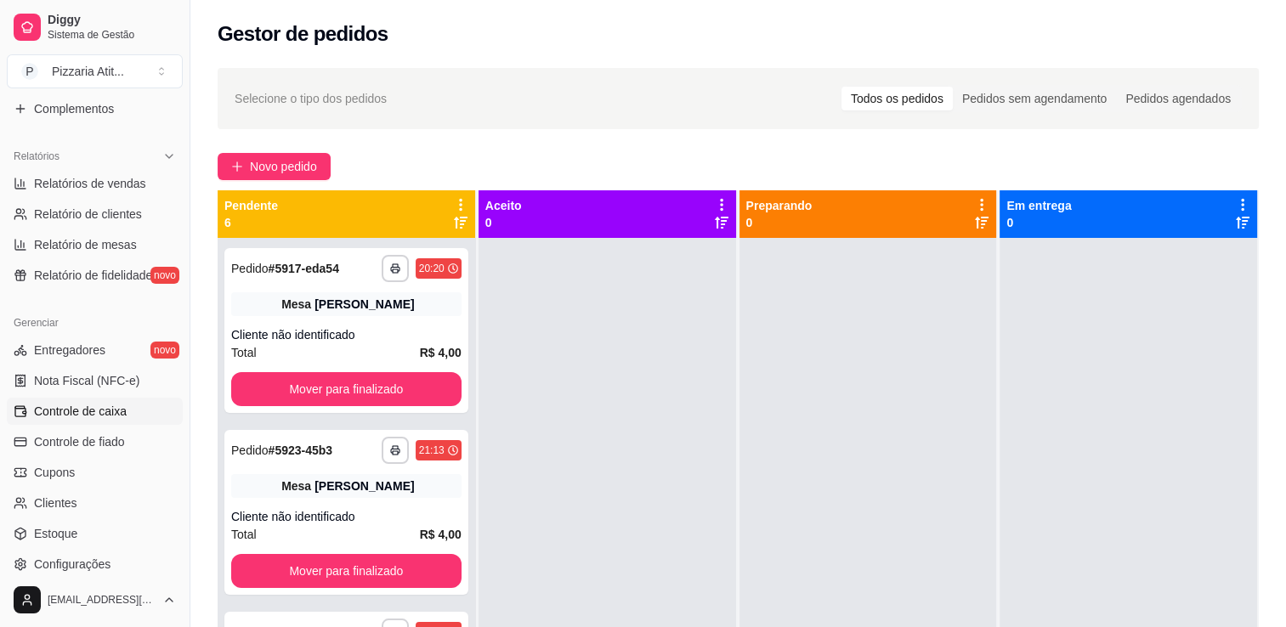
click at [122, 410] on span "Controle de caixa" at bounding box center [80, 411] width 93 height 17
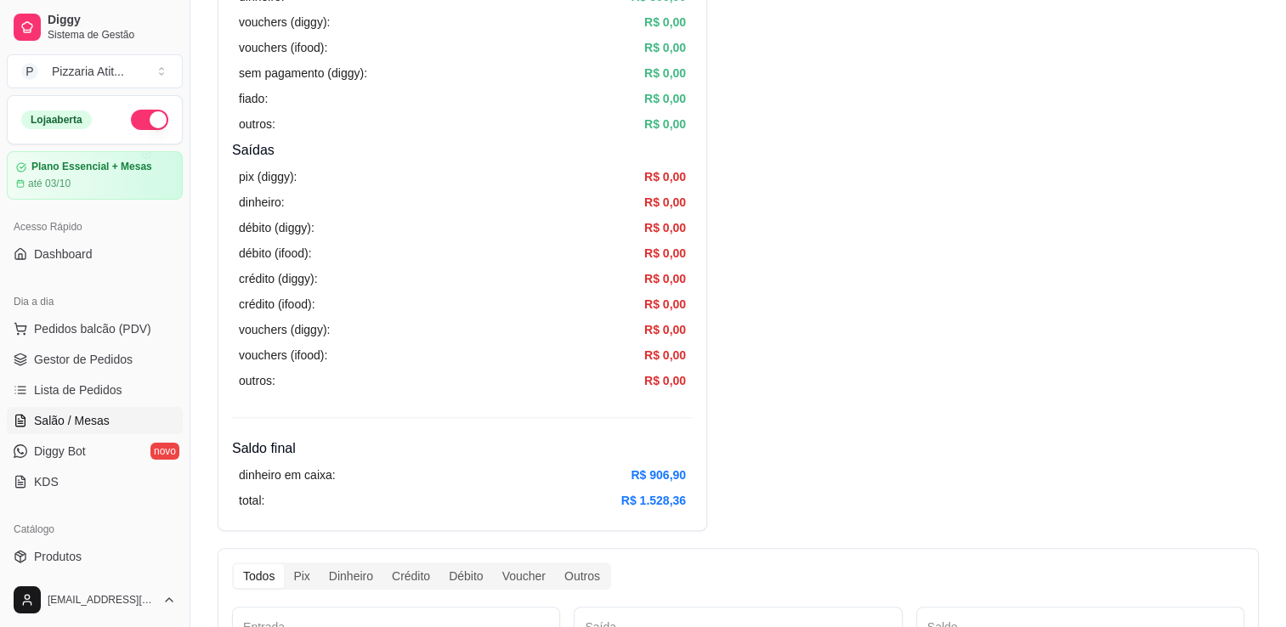
click at [105, 421] on span "Salão / Mesas" at bounding box center [72, 420] width 76 height 17
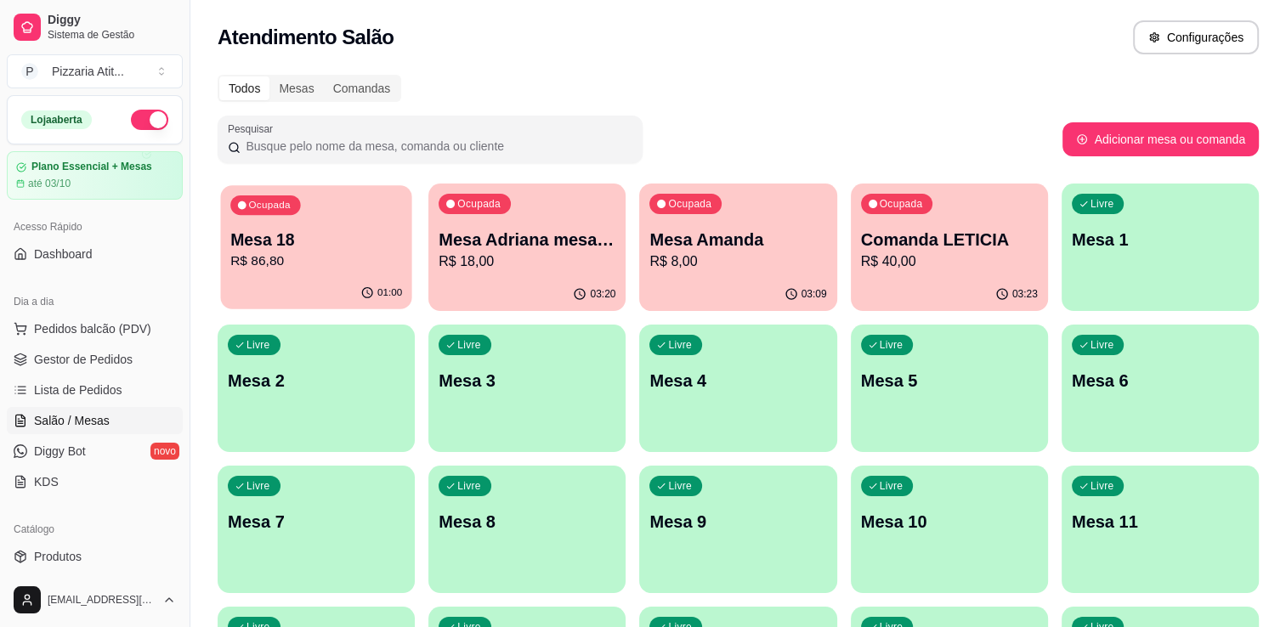
click at [313, 234] on p "Mesa 18" at bounding box center [316, 240] width 172 height 23
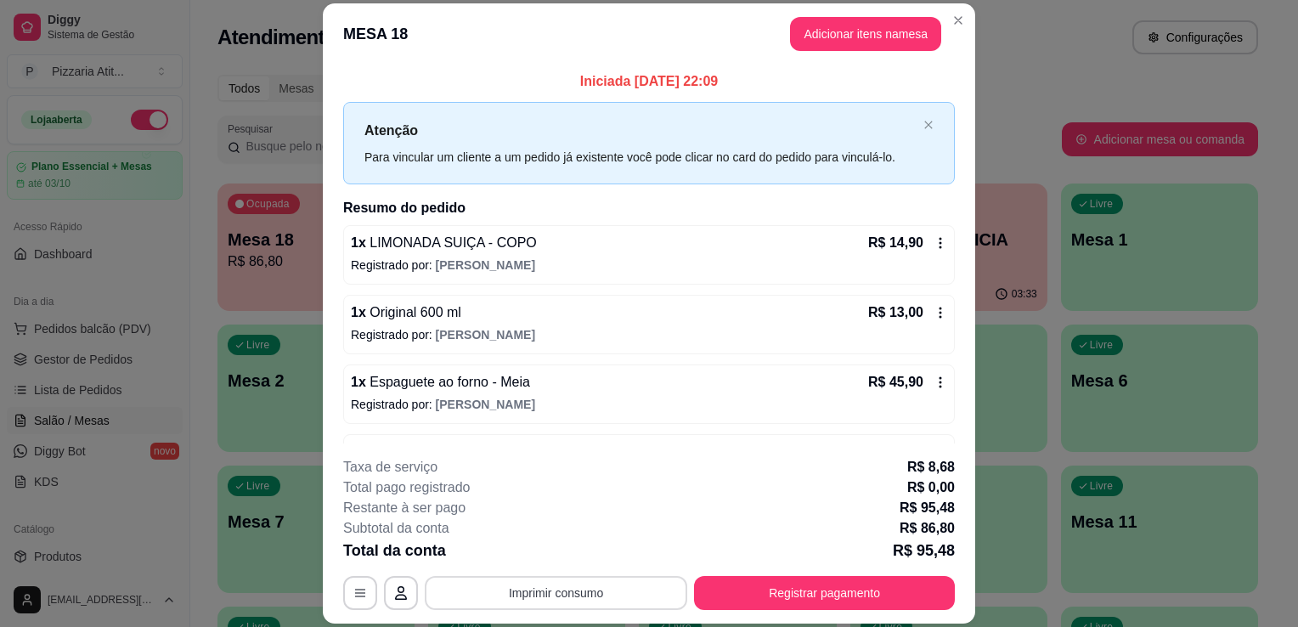
click at [553, 589] on button "Imprimir consumo" at bounding box center [556, 593] width 263 height 34
click at [557, 563] on button "IMPRESSORA" at bounding box center [554, 554] width 119 height 26
click at [760, 577] on button "Registrar pagamento" at bounding box center [824, 593] width 253 height 33
click at [767, 598] on button "Registrar pagamento" at bounding box center [824, 593] width 253 height 33
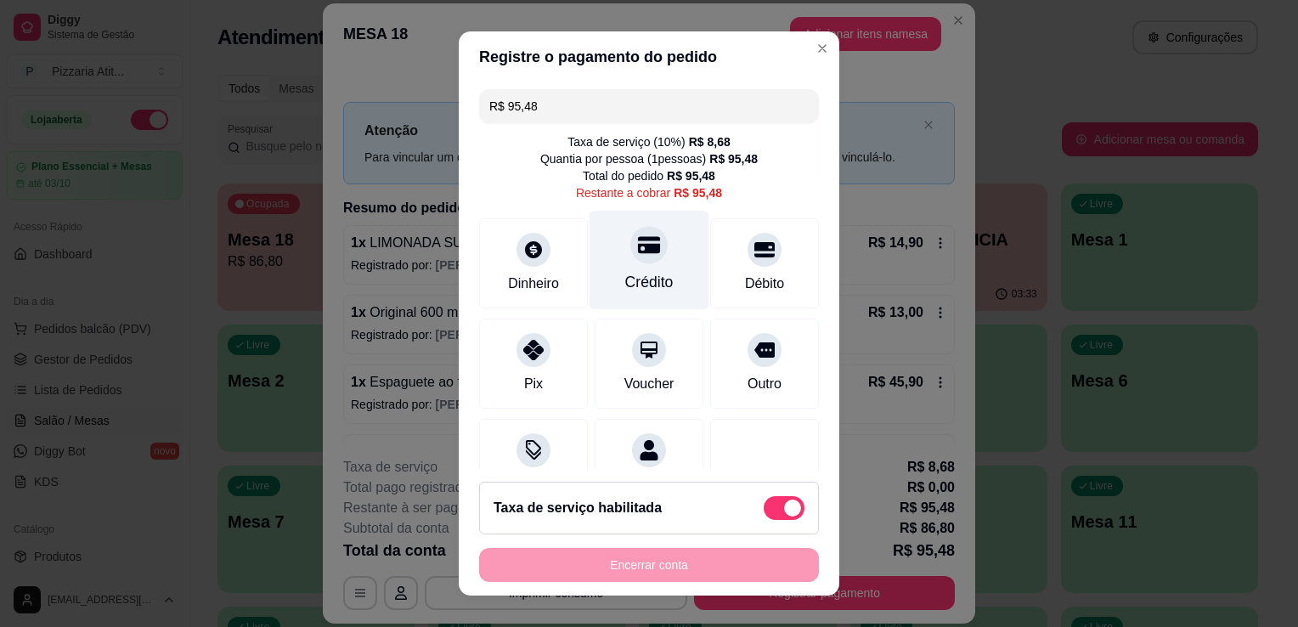
click at [654, 298] on div "Crédito" at bounding box center [650, 260] width 120 height 99
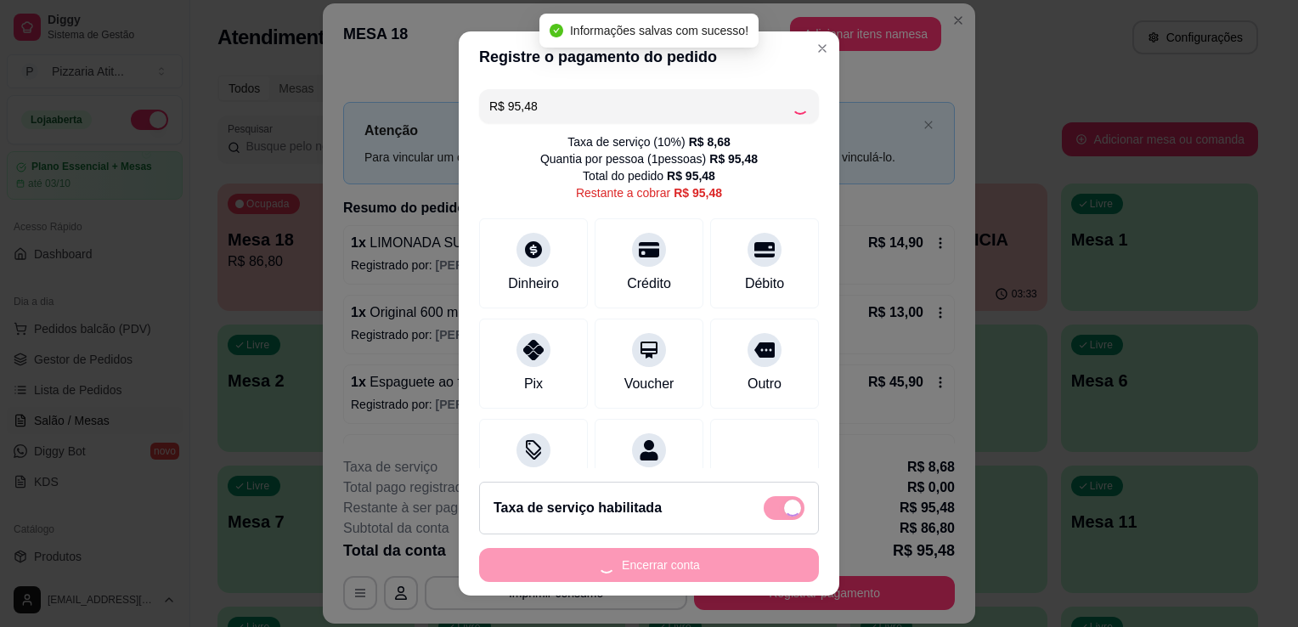
type input "R$ 0,00"
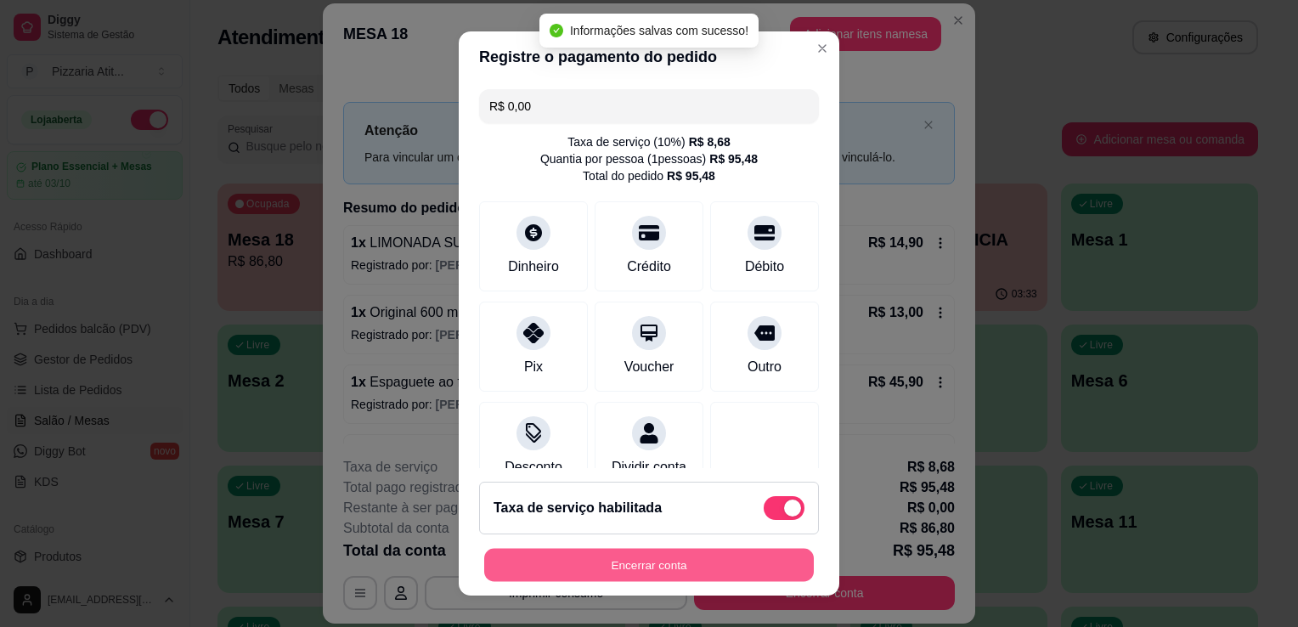
click at [677, 566] on button "Encerrar conta" at bounding box center [649, 565] width 330 height 33
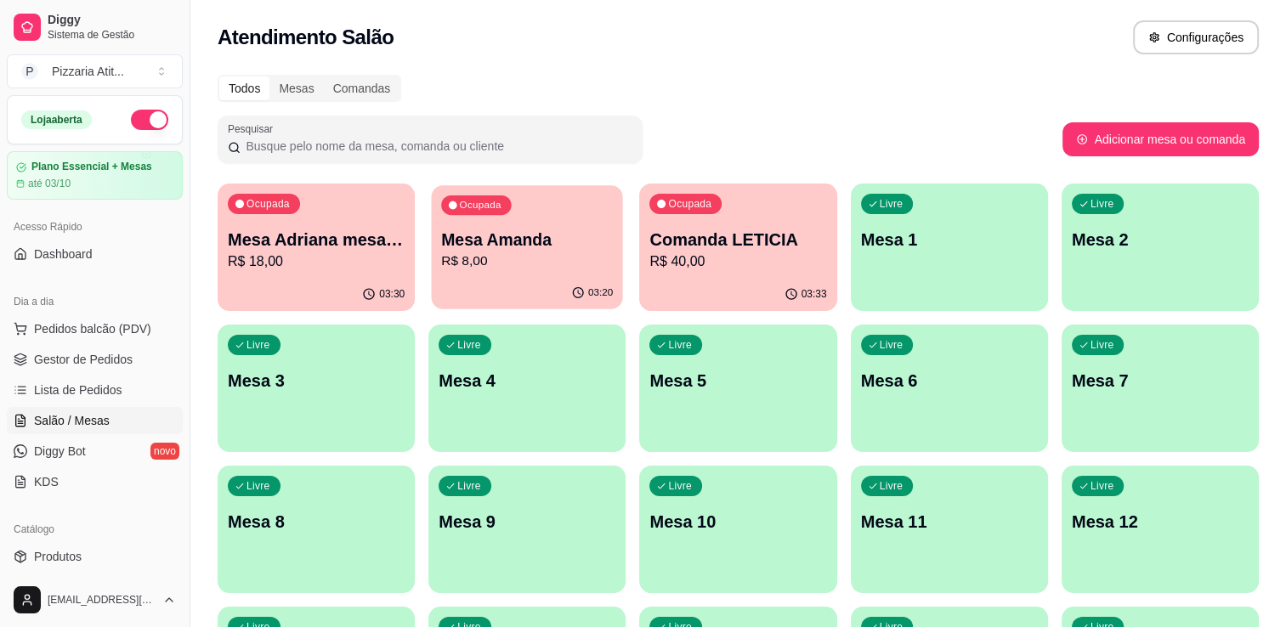
click at [476, 249] on p "Mesa Amanda" at bounding box center [527, 240] width 172 height 23
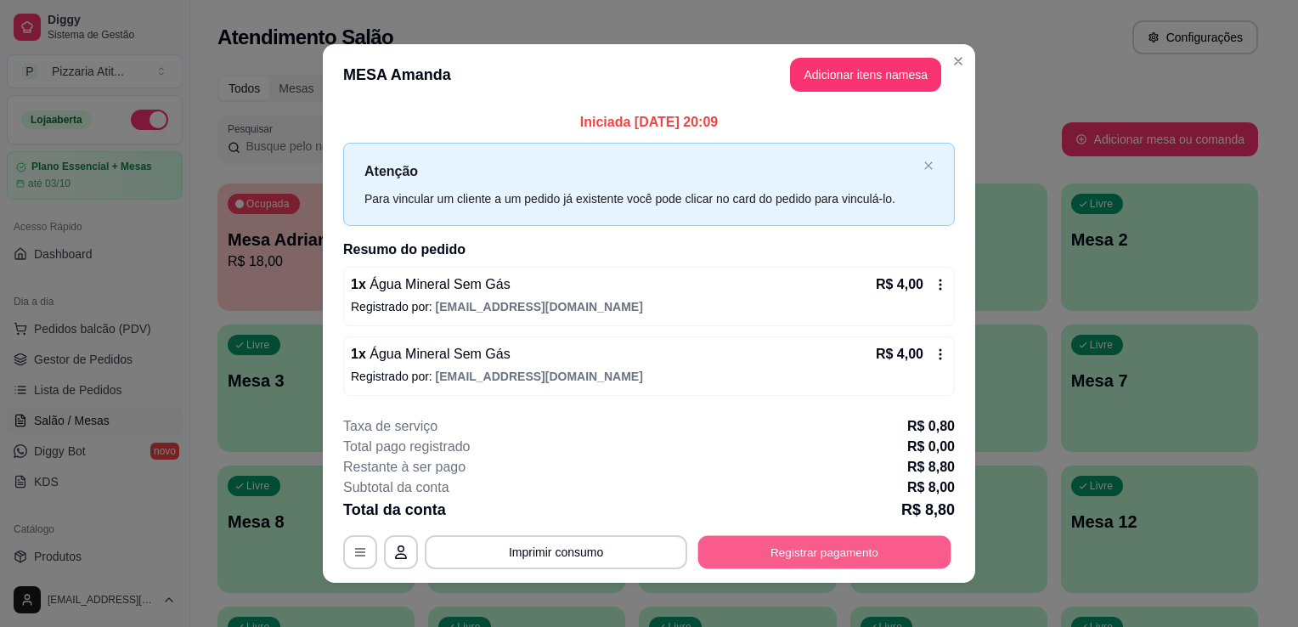
click at [760, 542] on button "Registrar pagamento" at bounding box center [824, 551] width 253 height 33
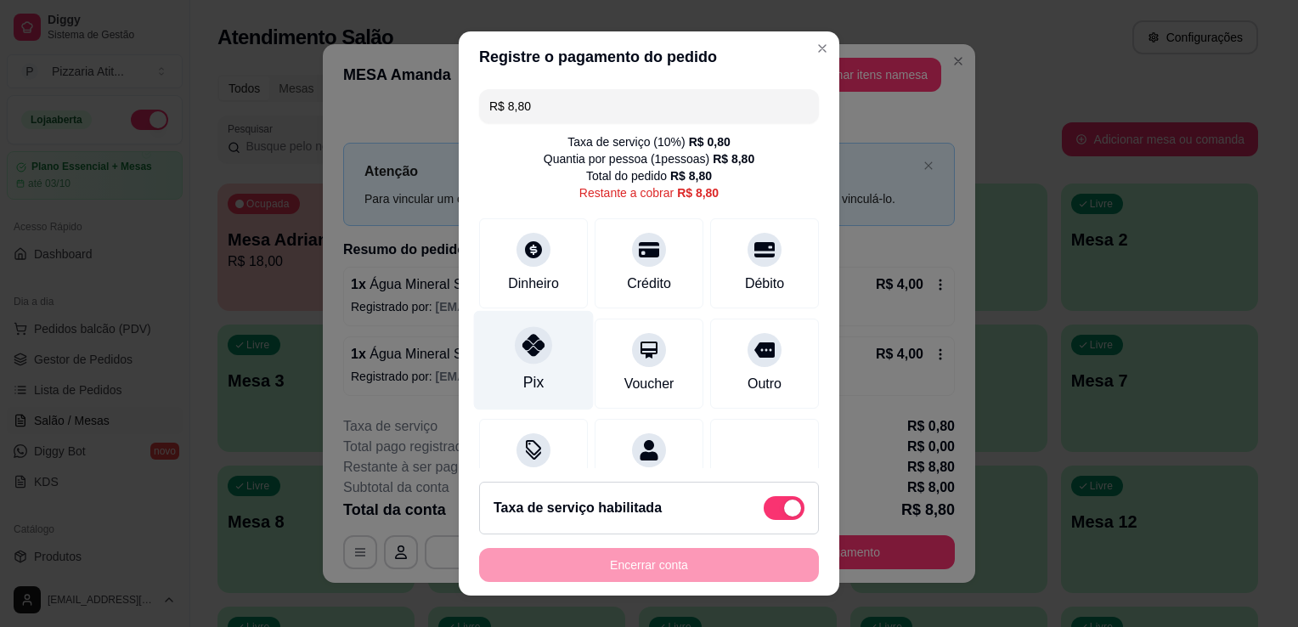
click at [527, 362] on div at bounding box center [533, 344] width 37 height 37
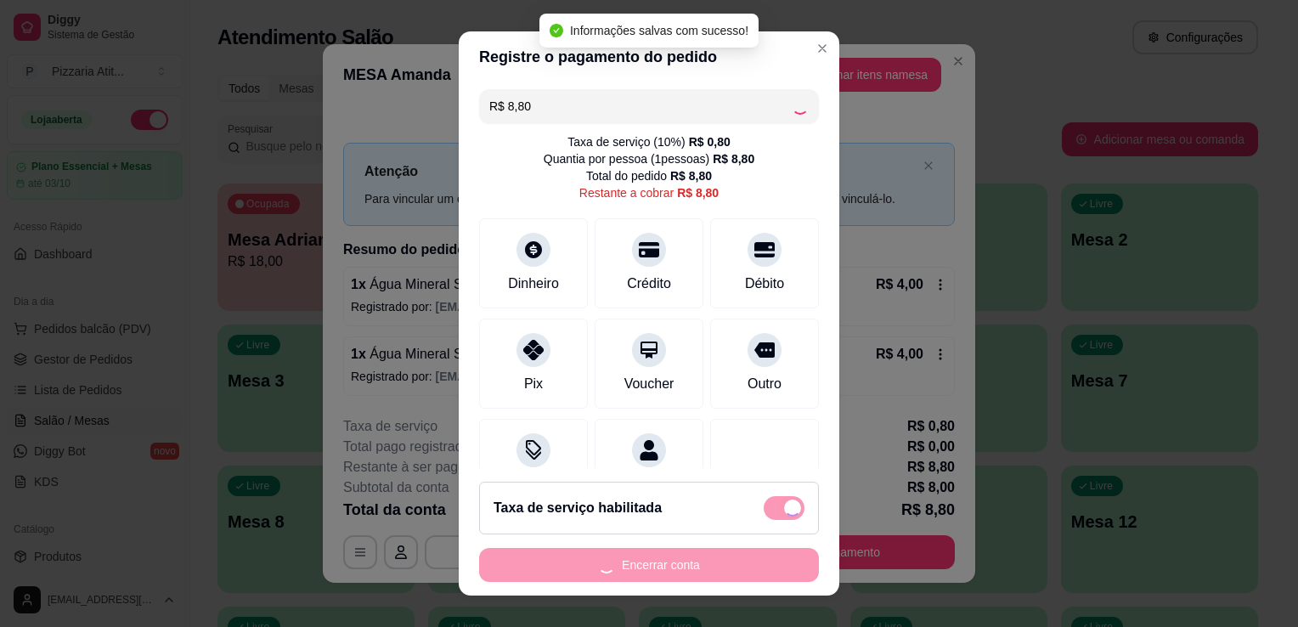
type input "R$ 0,00"
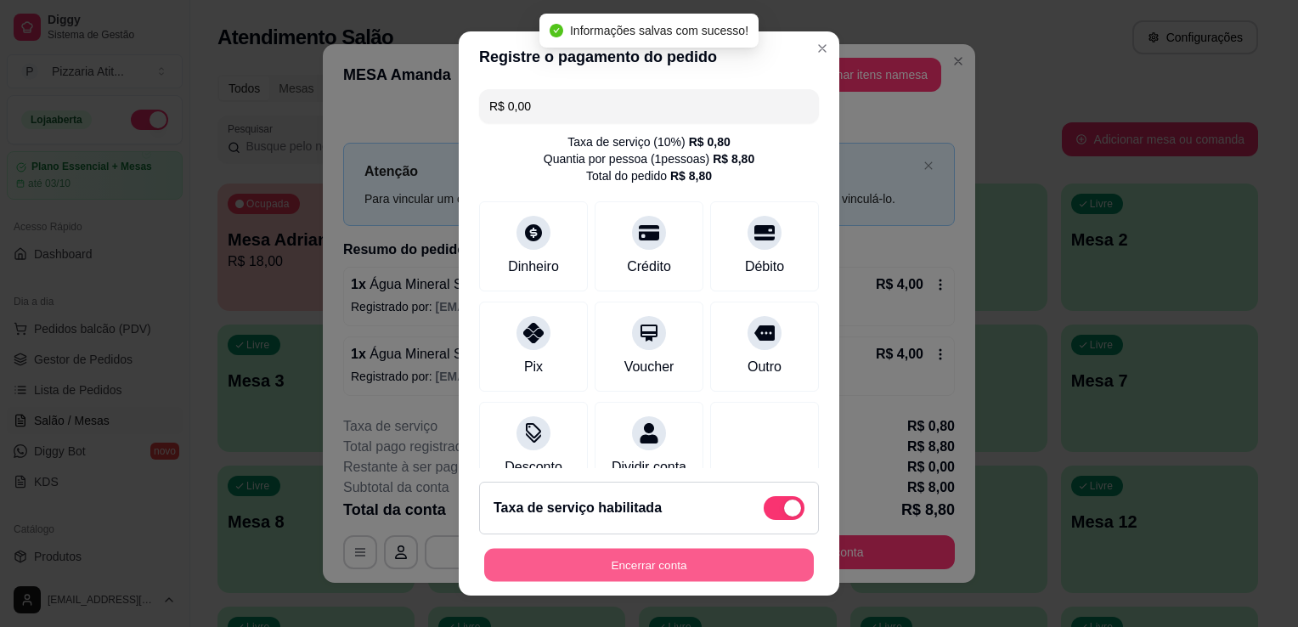
click at [681, 560] on button "Encerrar conta" at bounding box center [649, 565] width 330 height 33
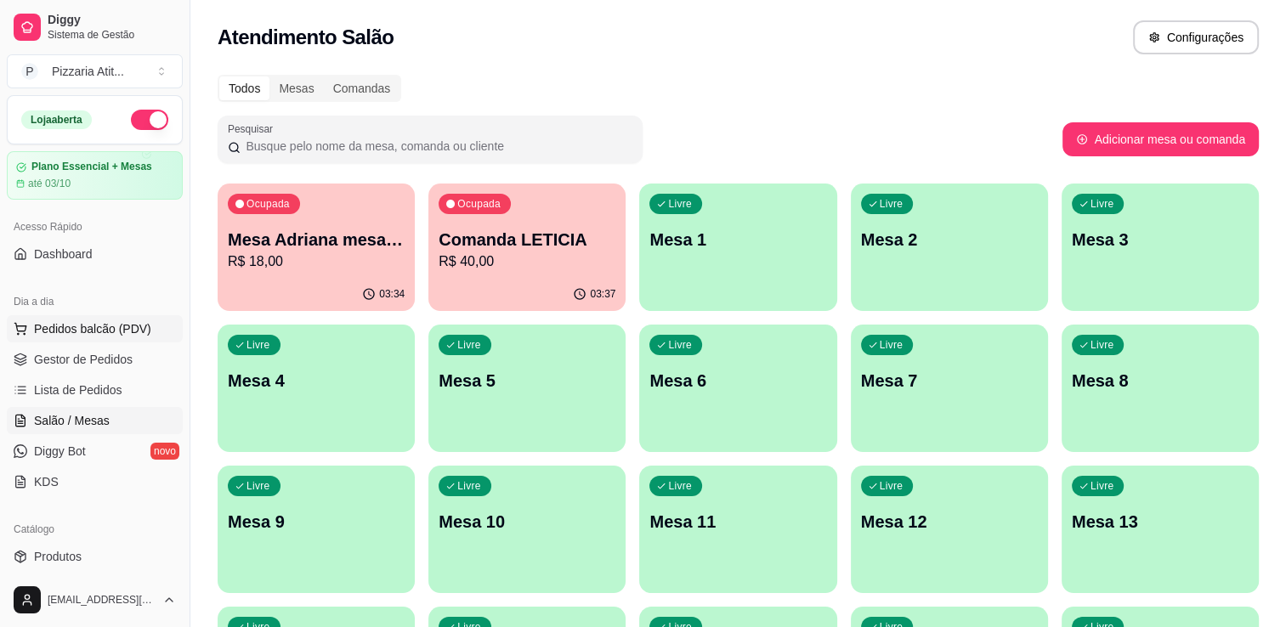
click at [95, 336] on button "Pedidos balcão (PDV)" at bounding box center [95, 328] width 176 height 27
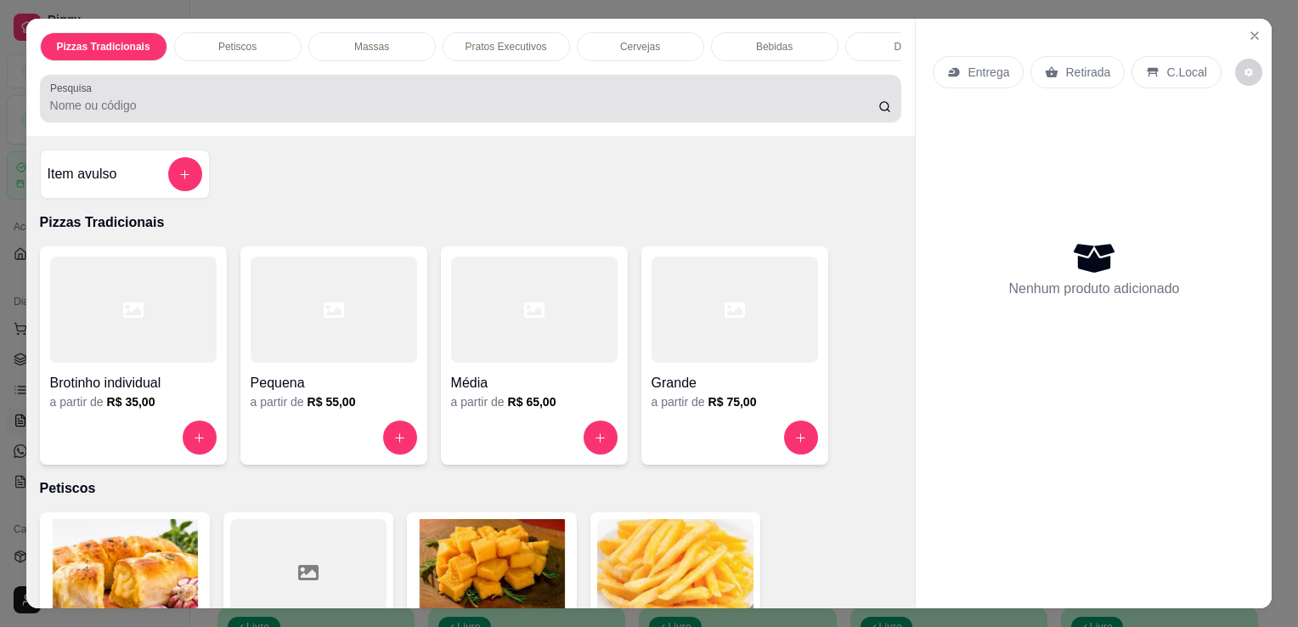
click at [546, 103] on input "Pesquisa" at bounding box center [464, 105] width 828 height 17
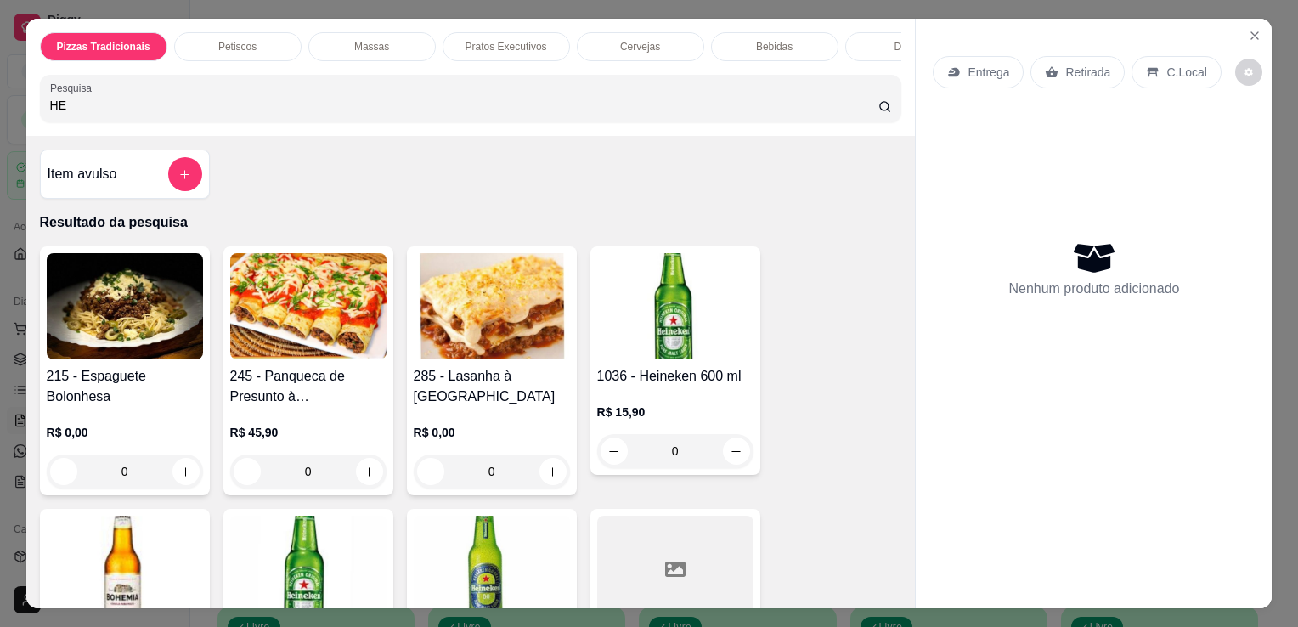
type input "HE"
click at [608, 297] on img at bounding box center [675, 306] width 156 height 106
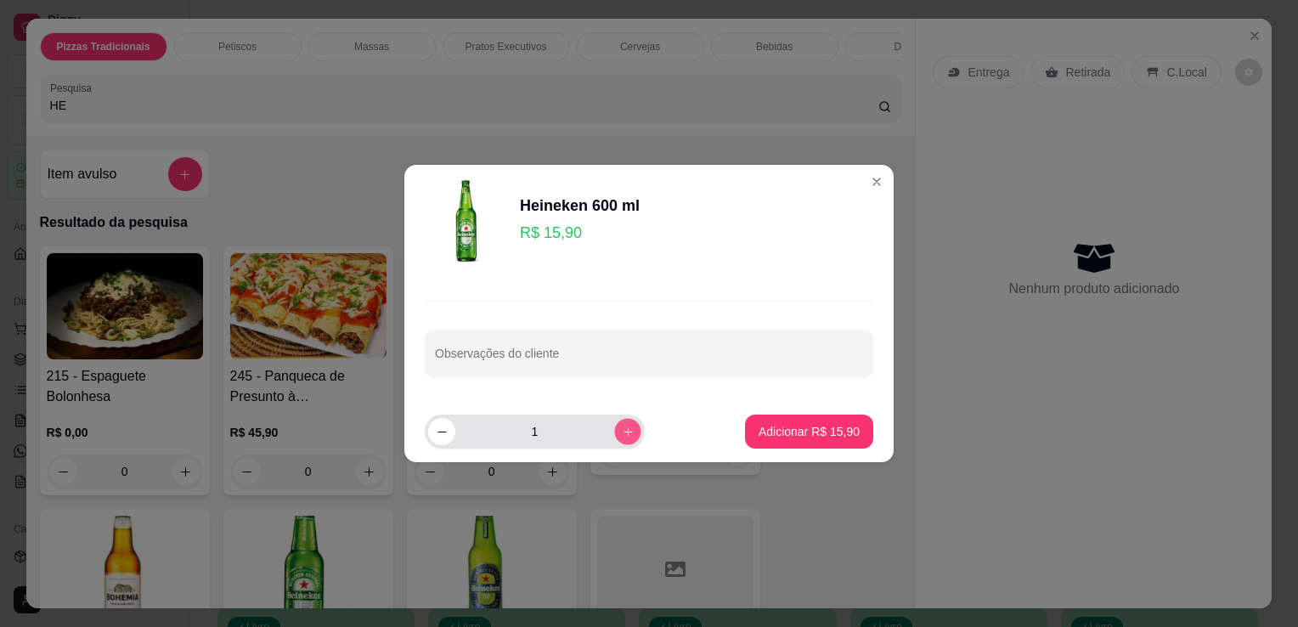
click at [622, 434] on icon "increase-product-quantity" at bounding box center [628, 432] width 13 height 13
type input "2"
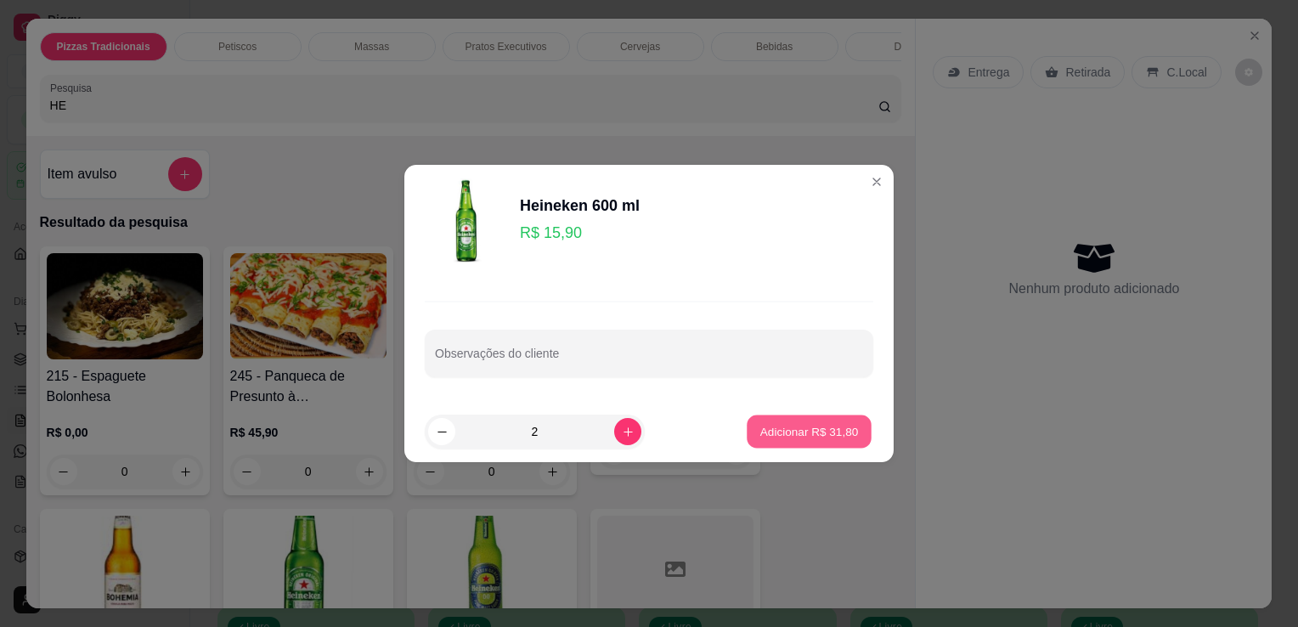
click at [823, 439] on p "Adicionar R$ 31,80" at bounding box center [810, 431] width 99 height 16
type input "2"
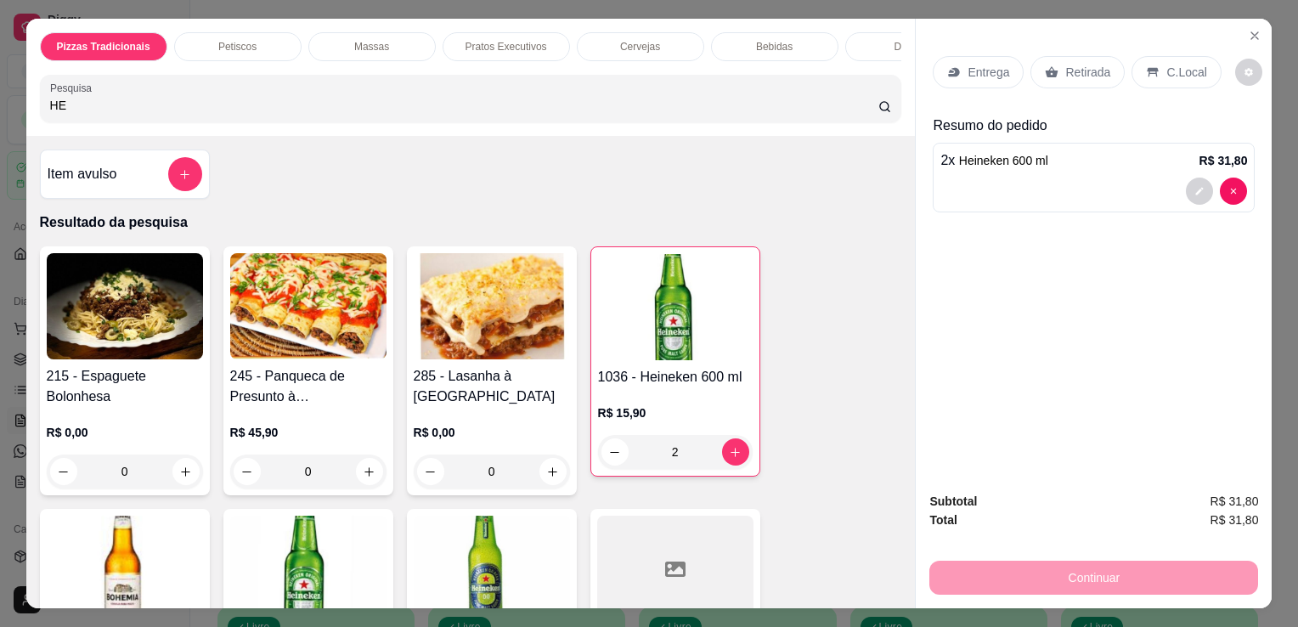
click at [1173, 66] on p "C.Local" at bounding box center [1187, 72] width 40 height 17
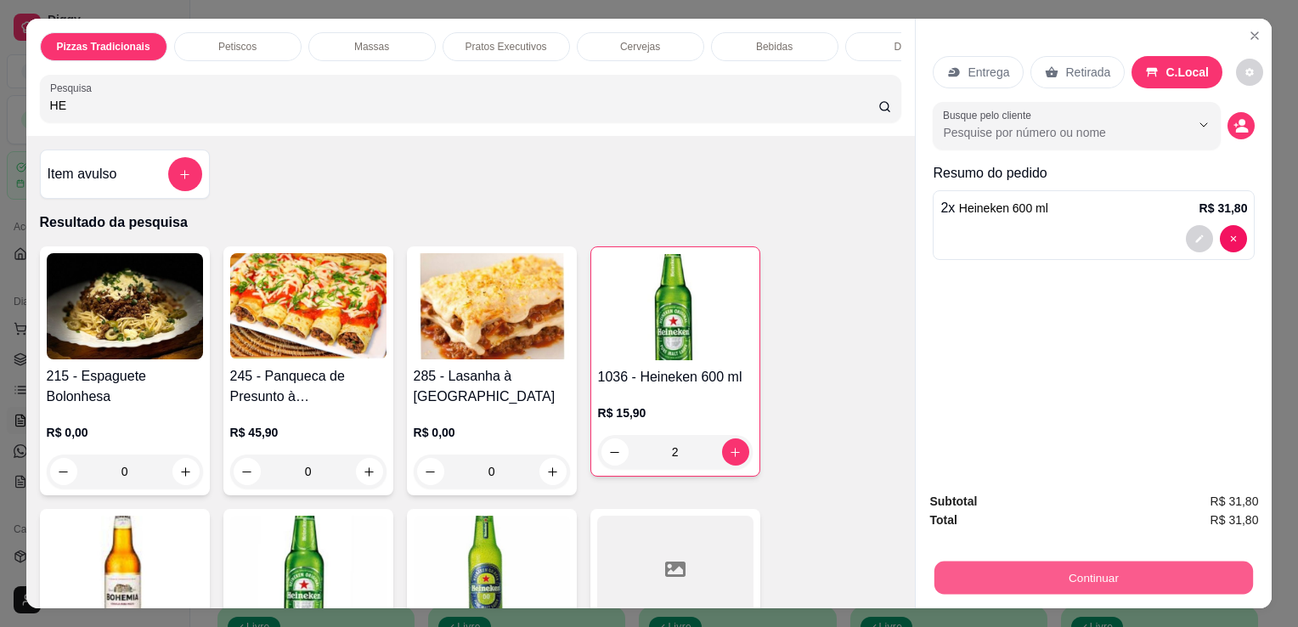
click at [1088, 586] on button "Continuar" at bounding box center [1094, 577] width 319 height 33
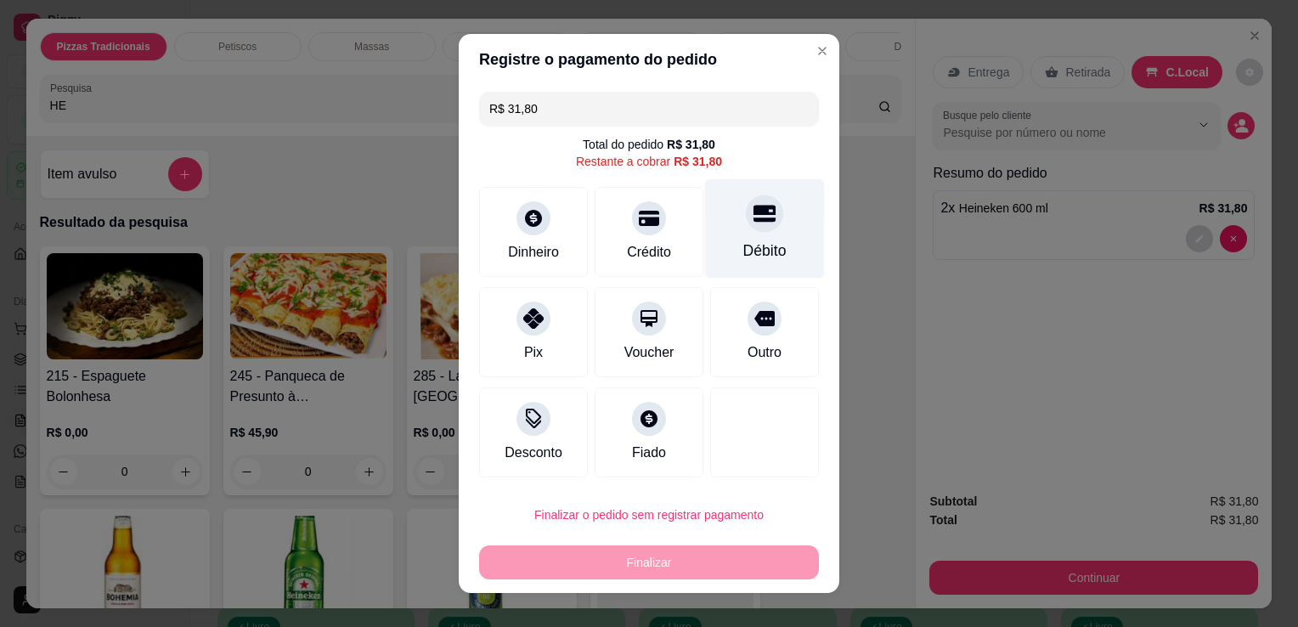
click at [744, 250] on div "Débito" at bounding box center [765, 251] width 43 height 22
type input "R$ 0,00"
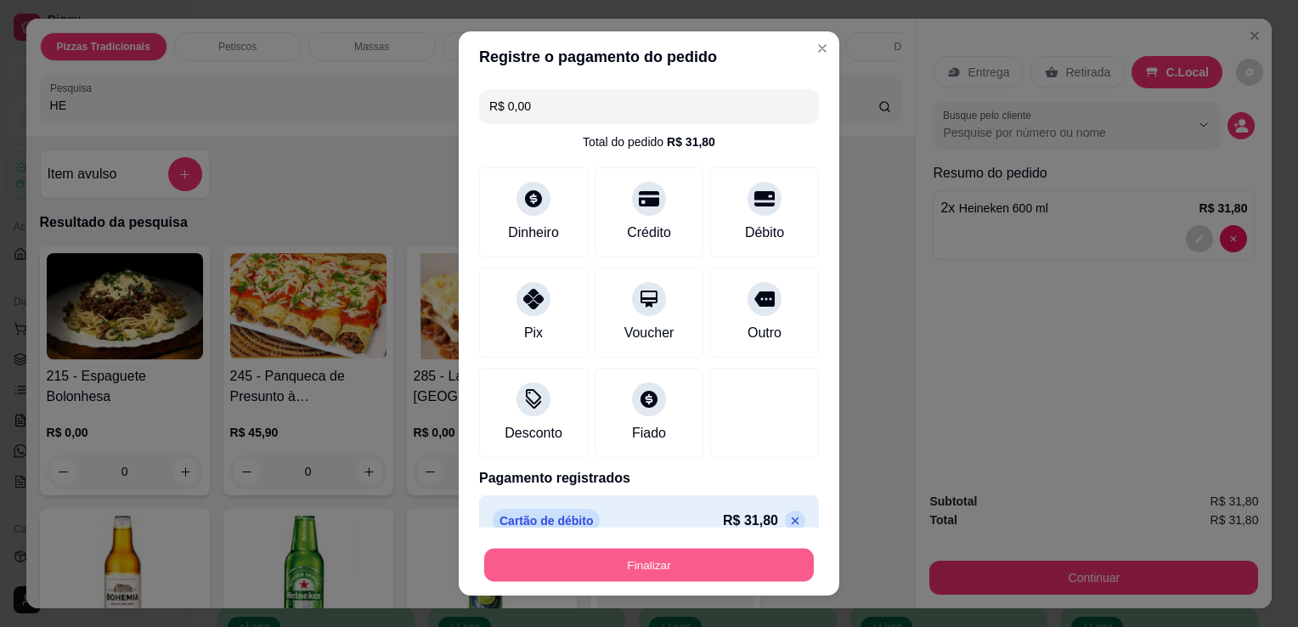
click at [636, 568] on button "Finalizar" at bounding box center [649, 565] width 330 height 33
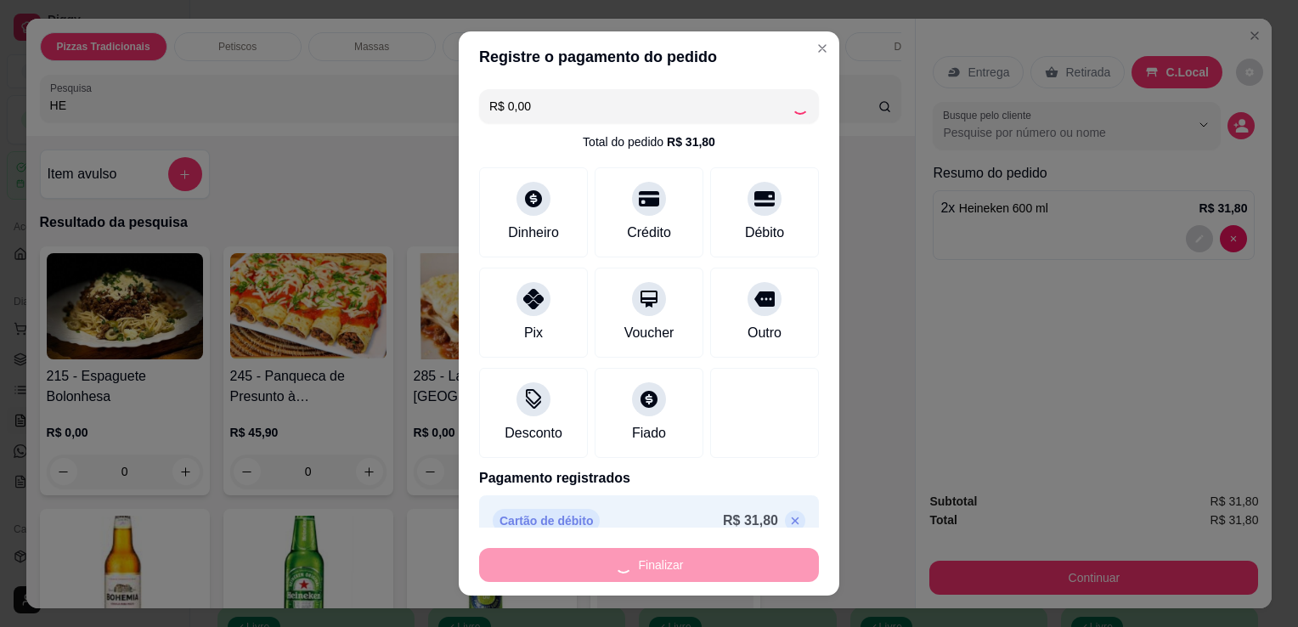
type input "0"
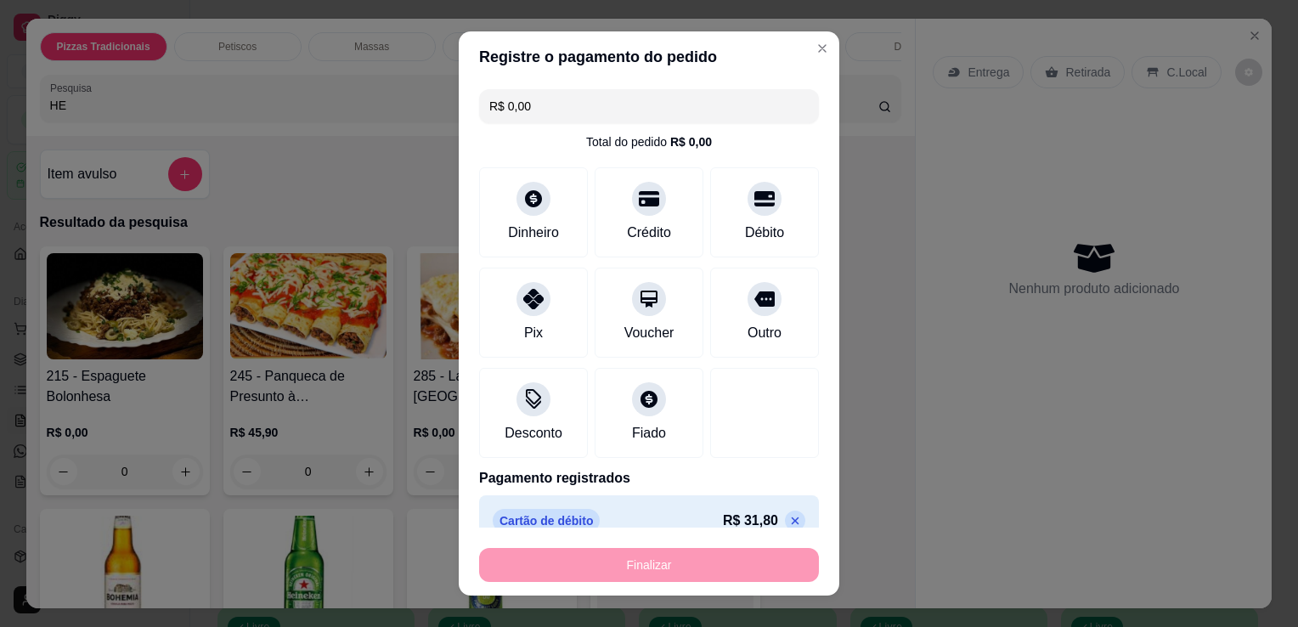
type input "-R$ 31,80"
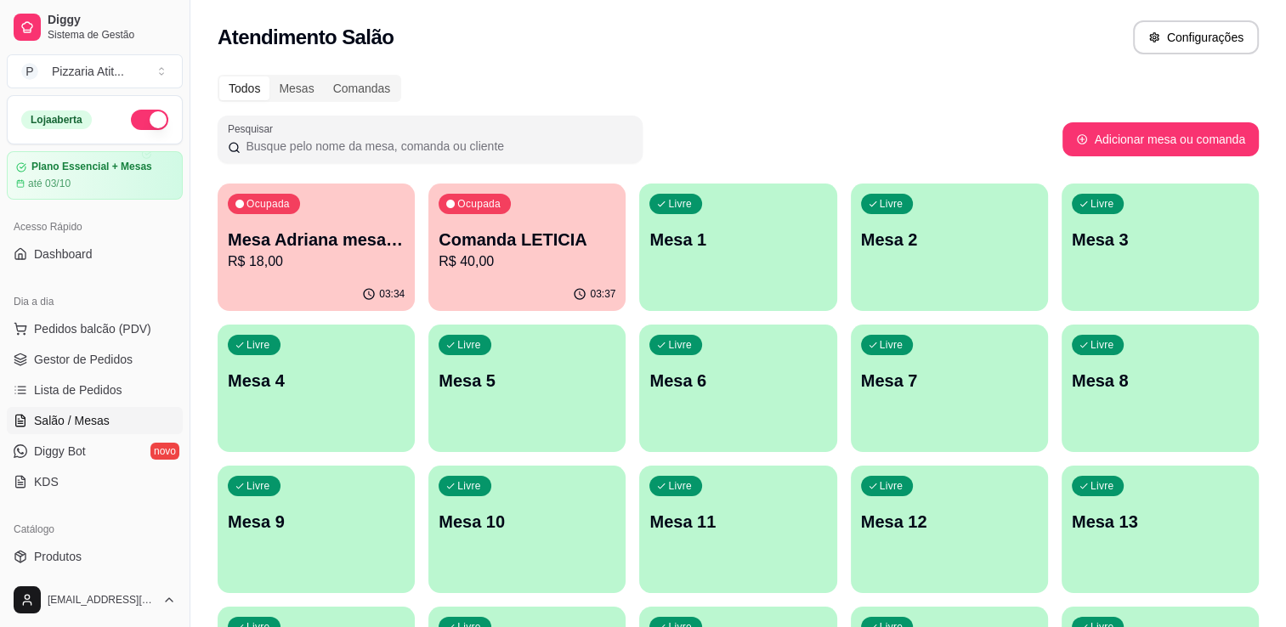
drag, startPoint x: 176, startPoint y: 280, endPoint x: 179, endPoint y: 290, distance: 9.9
click at [179, 290] on div "Loja aberta Plano Essencial + Mesas até 03/10 Acesso Rápido Dashboard Dia a dia…" at bounding box center [94, 334] width 189 height 478
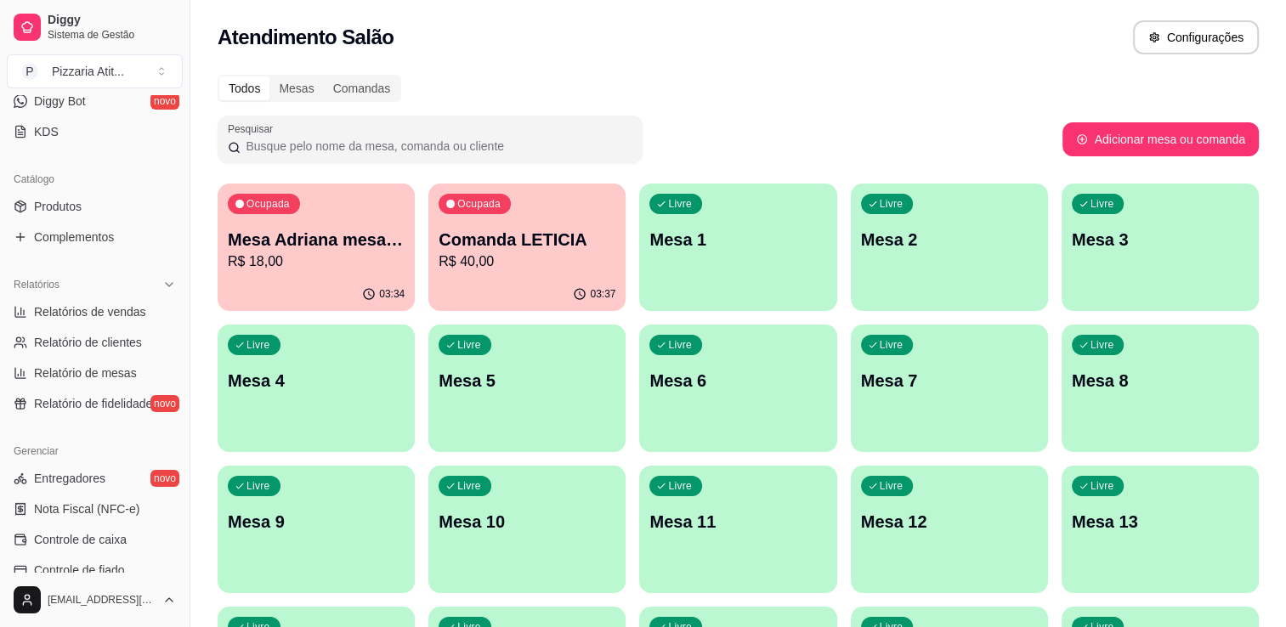
scroll to position [397, 0]
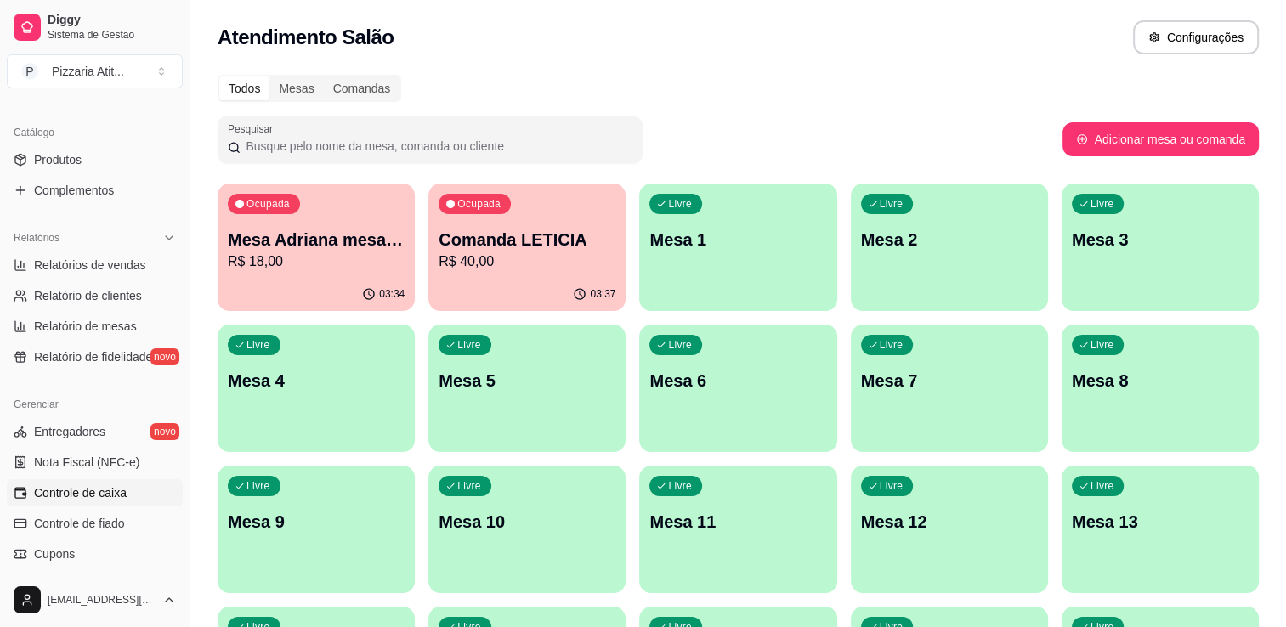
click at [145, 492] on link "Controle de caixa" at bounding box center [95, 492] width 176 height 27
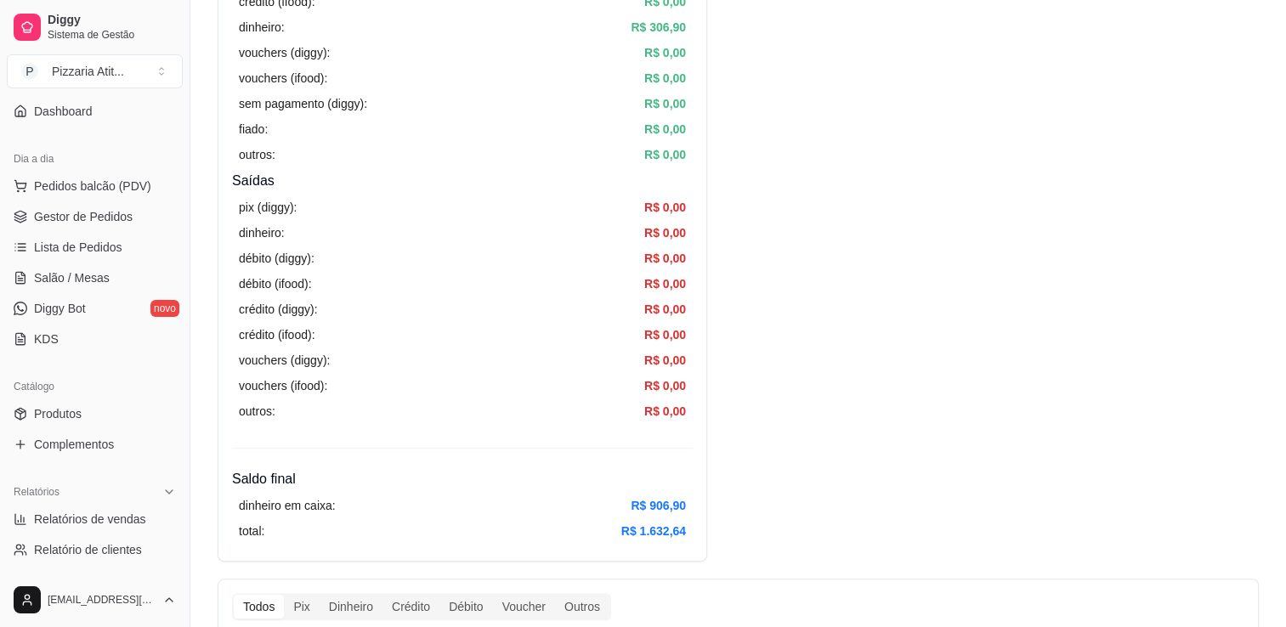
scroll to position [126, 0]
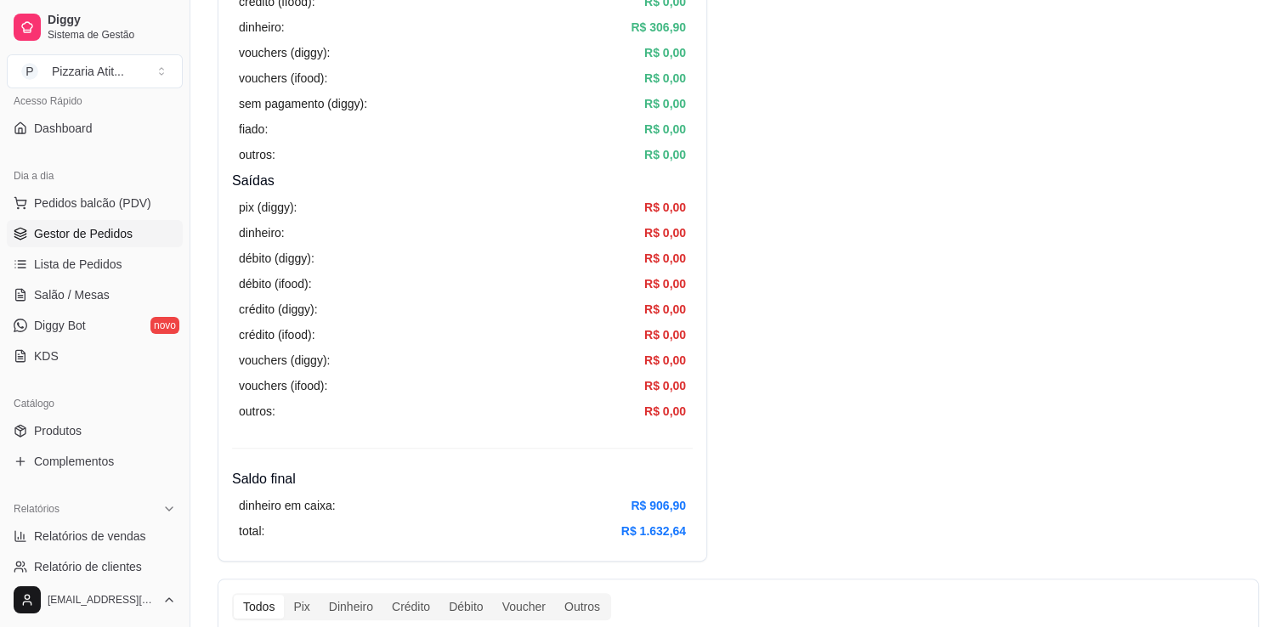
click at [112, 239] on span "Gestor de Pedidos" at bounding box center [83, 233] width 99 height 17
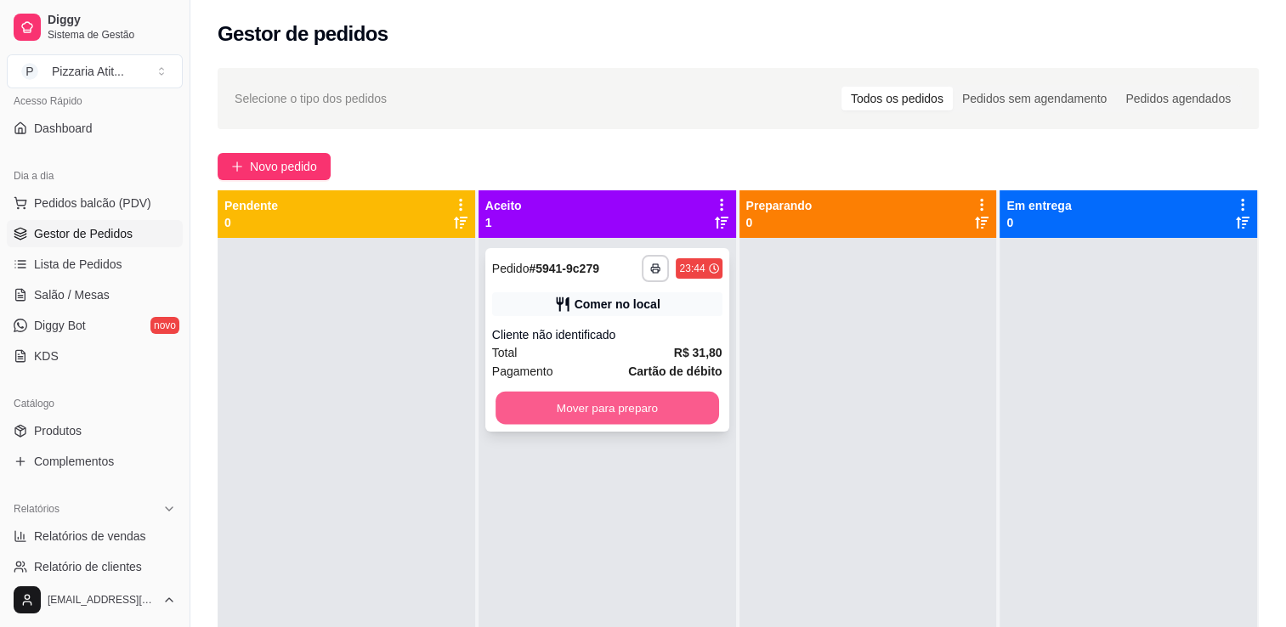
click at [642, 416] on button "Mover para preparo" at bounding box center [606, 408] width 223 height 33
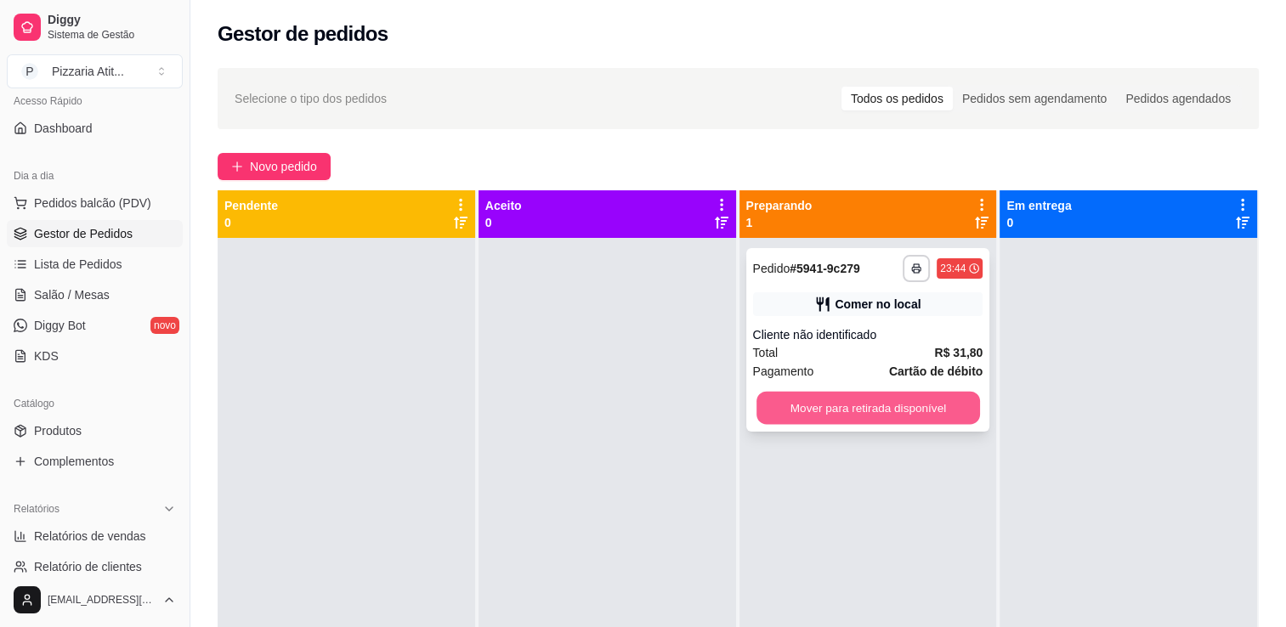
click at [827, 405] on button "Mover para retirada disponível" at bounding box center [867, 408] width 223 height 33
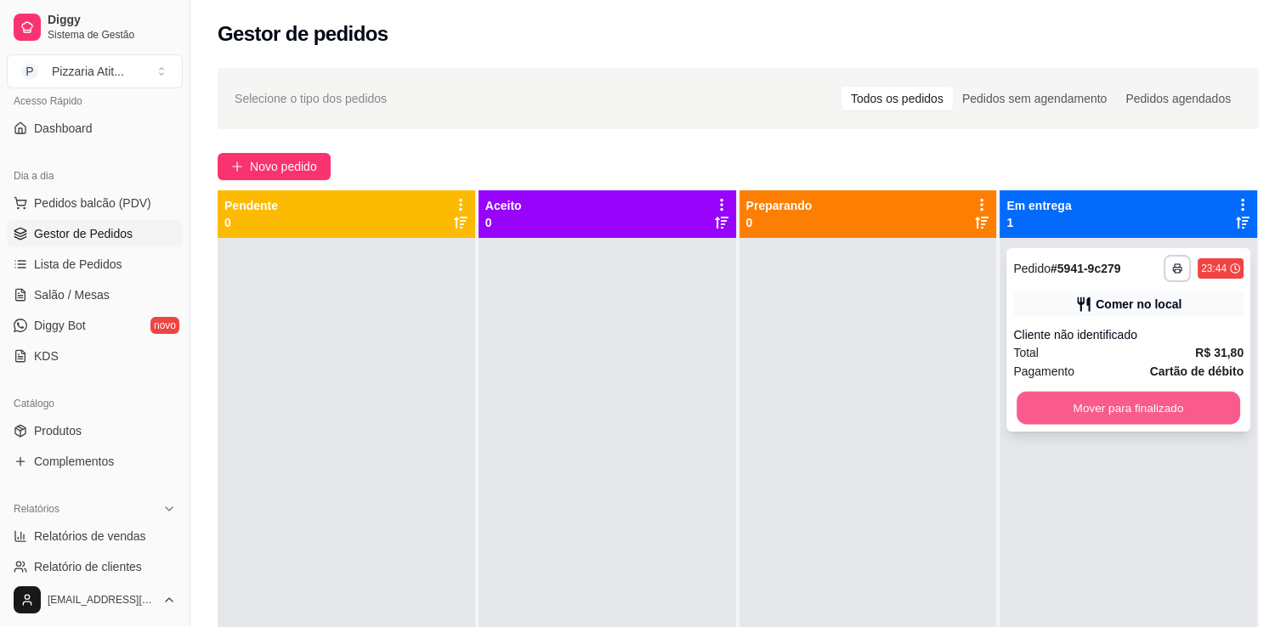
click at [1051, 401] on button "Mover para finalizado" at bounding box center [1127, 408] width 223 height 33
click at [1051, 401] on div "Mover para finalizado" at bounding box center [1128, 408] width 230 height 34
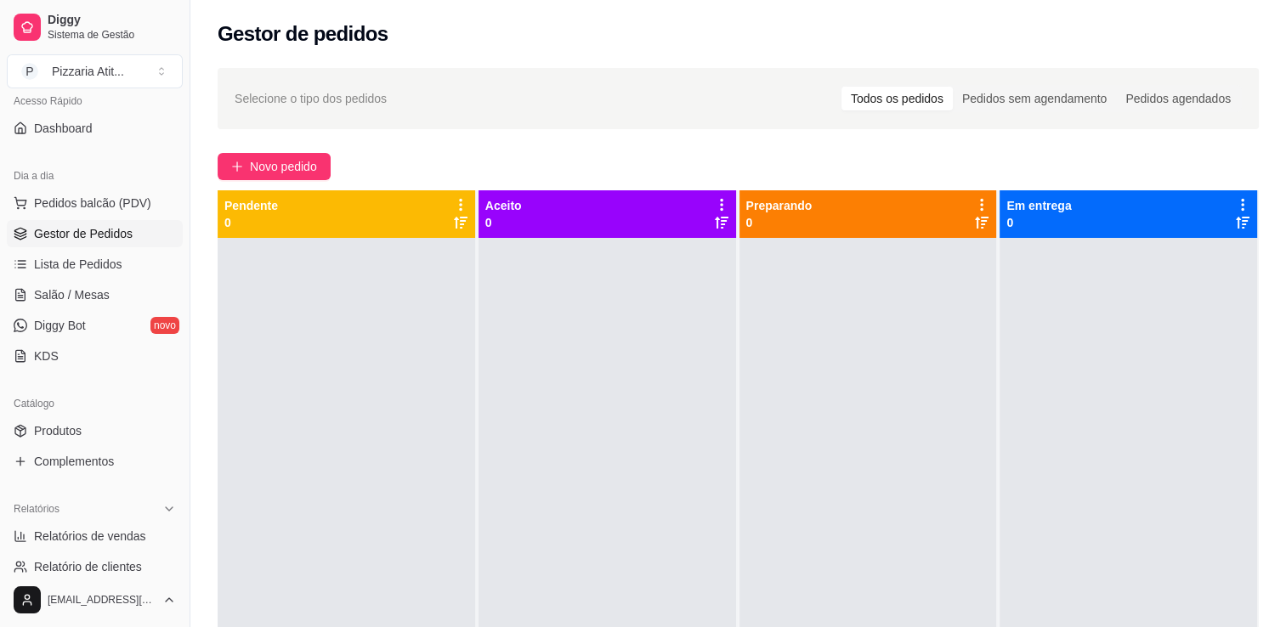
click at [181, 345] on div "Loja aberta Plano Essencial + Mesas até 03/10 Acesso Rápido Dashboard Dia a dia…" at bounding box center [94, 334] width 189 height 478
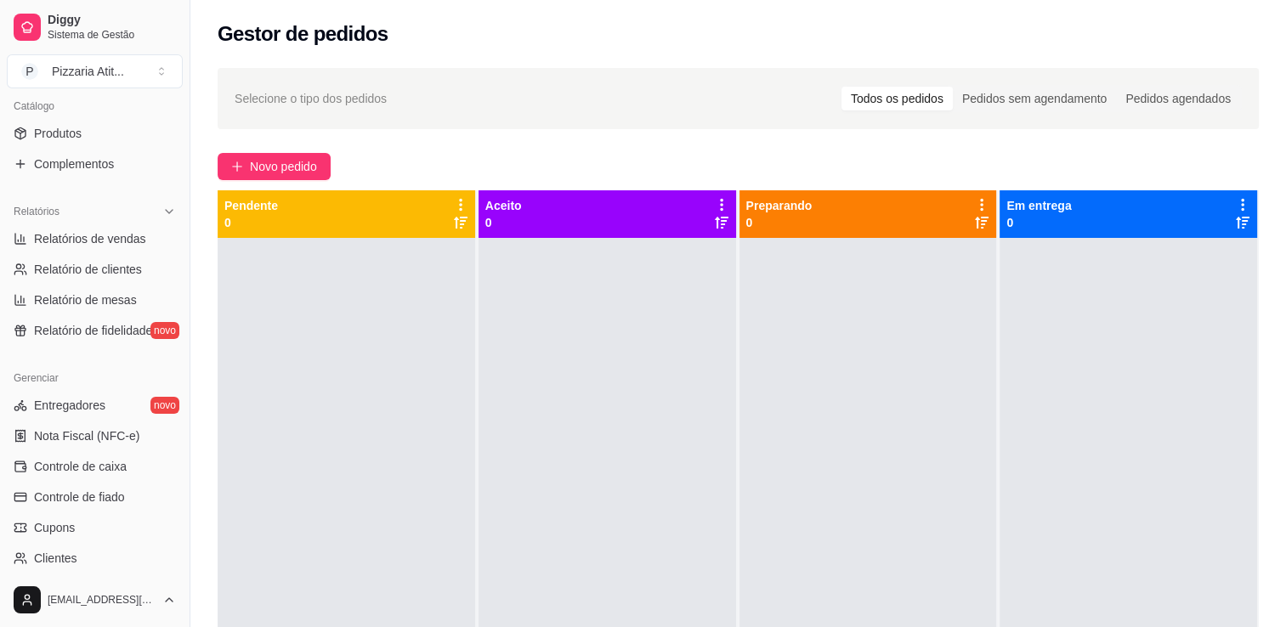
scroll to position [421, 0]
click at [132, 465] on link "Controle de caixa" at bounding box center [95, 468] width 176 height 27
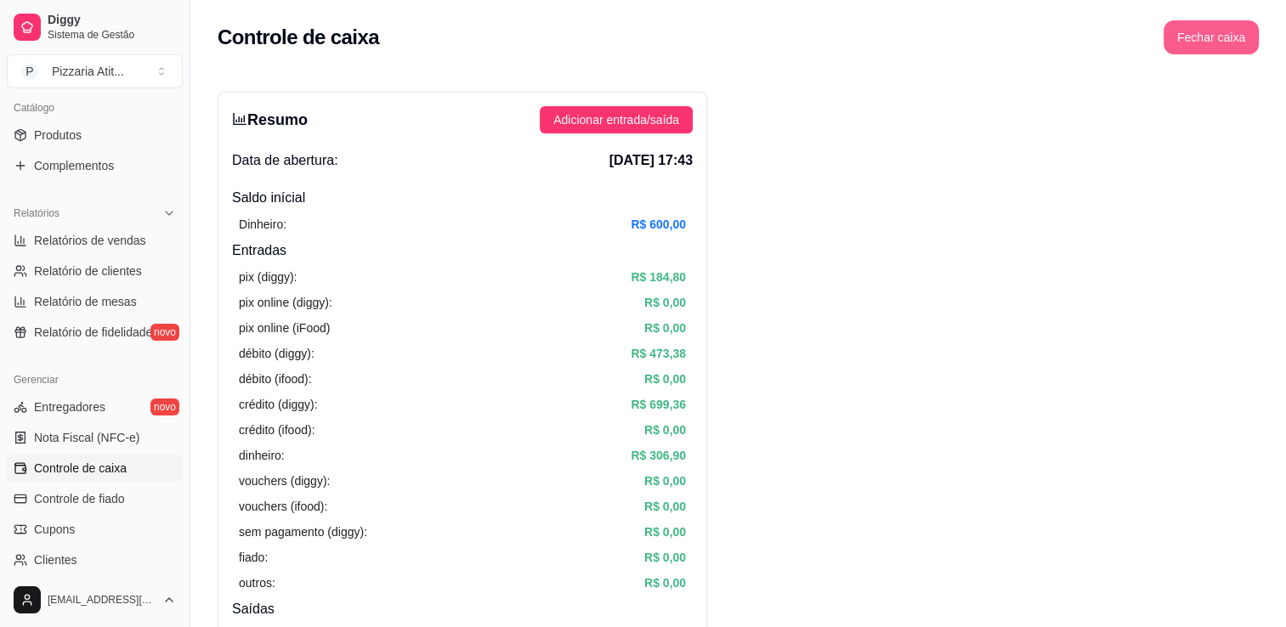
click at [1227, 48] on div "Controle de caixa Fechar caixa" at bounding box center [737, 32] width 1095 height 65
click at [1227, 48] on button "Fechar caixa" at bounding box center [1211, 37] width 93 height 33
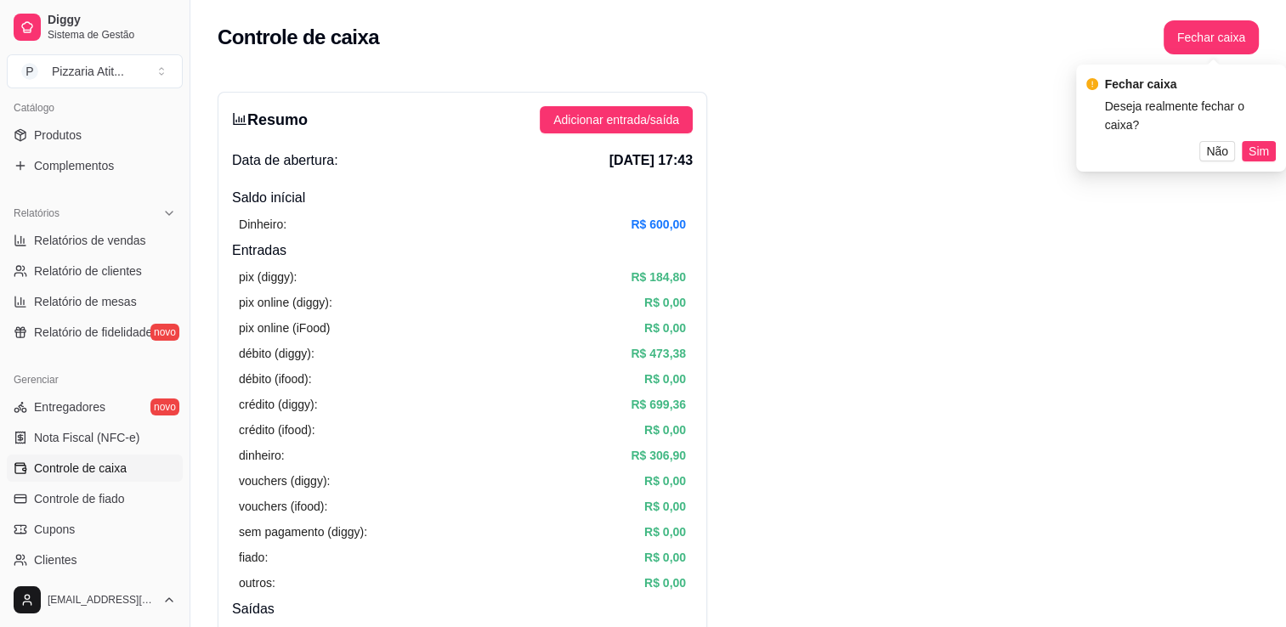
click at [1268, 141] on button "Sim" at bounding box center [1258, 151] width 34 height 20
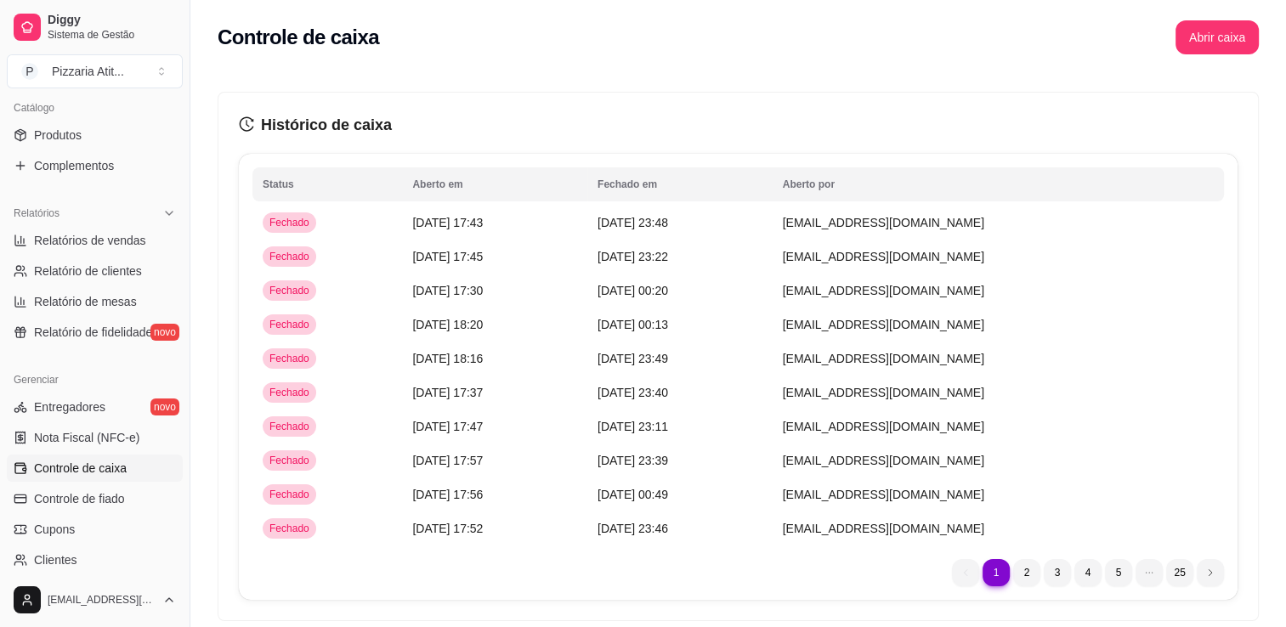
drag, startPoint x: 185, startPoint y: 342, endPoint x: 180, endPoint y: 320, distance: 22.7
click at [180, 320] on div "Diggy Sistema de Gestão P Pizzaria Atit ... Loja aberta Plano Essencial + Mesas…" at bounding box center [94, 313] width 189 height 627
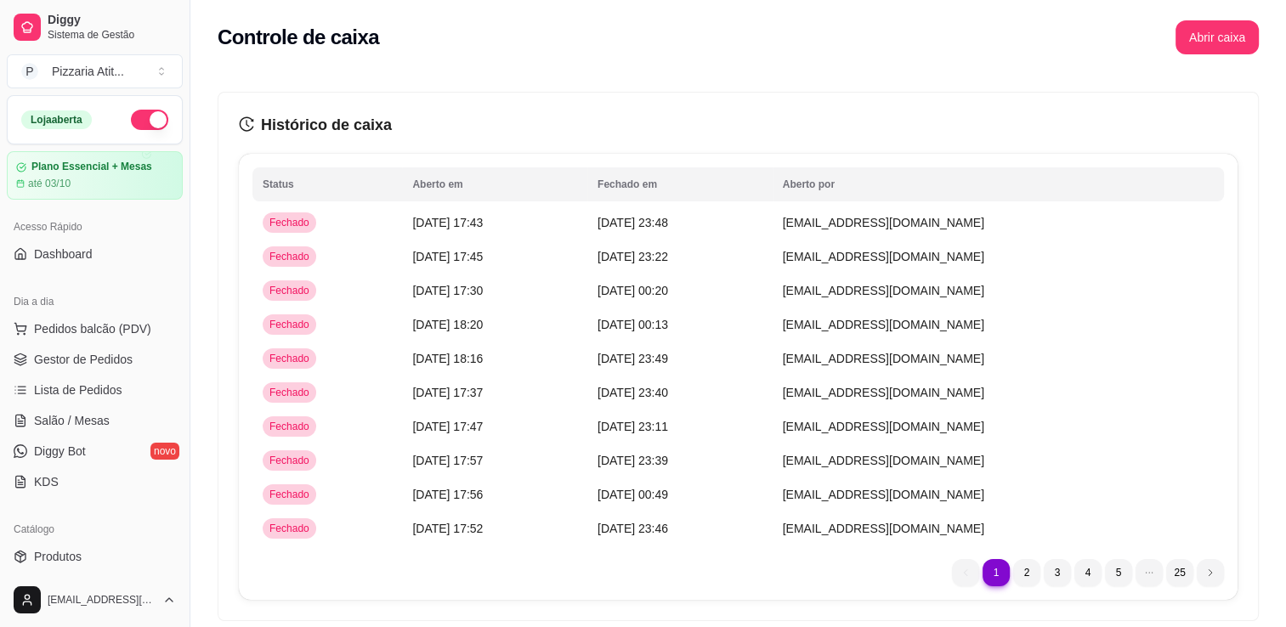
click at [137, 121] on button "button" at bounding box center [149, 120] width 37 height 20
